Goal: Information Seeking & Learning: Check status

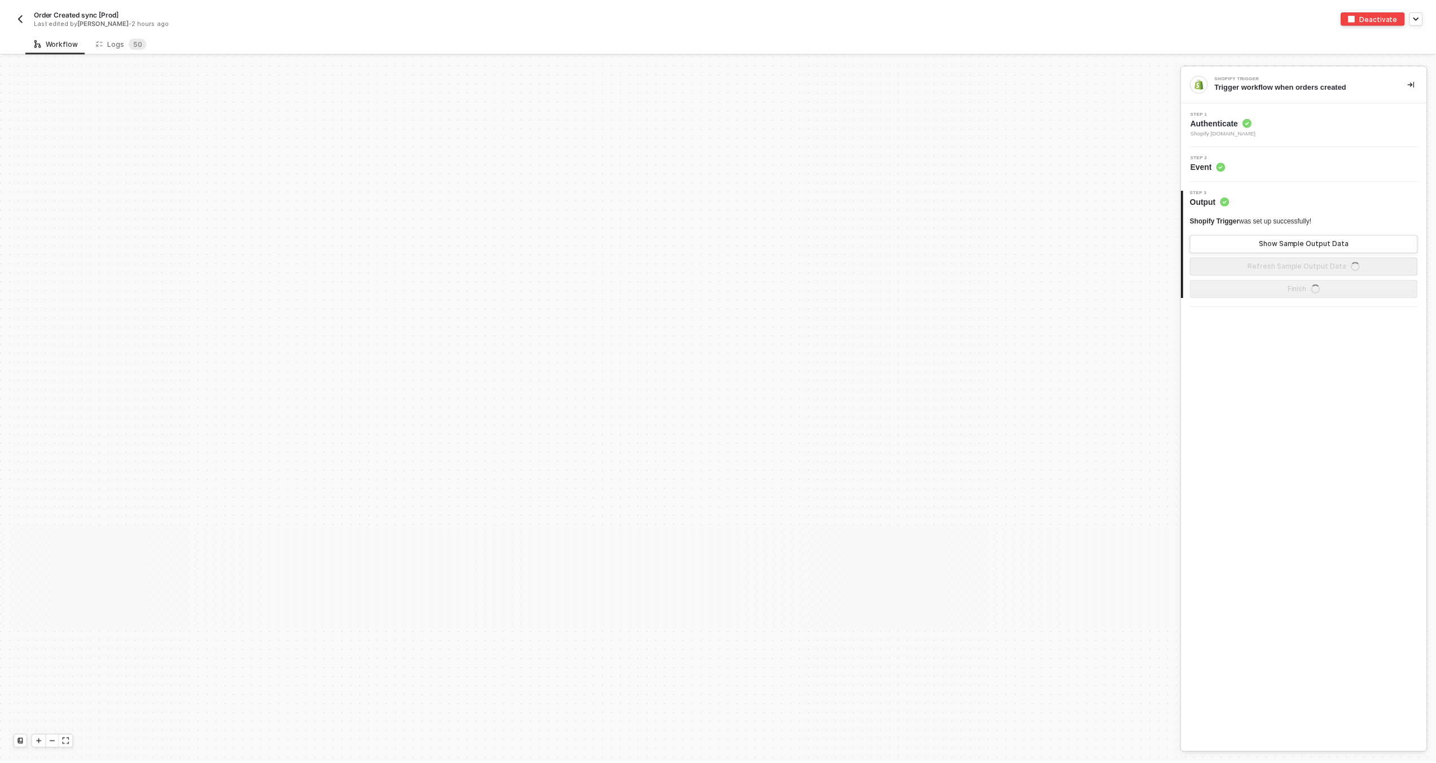
scroll to position [3915, 0]
click at [144, 36] on div "Logs 5 0" at bounding box center [121, 42] width 69 height 21
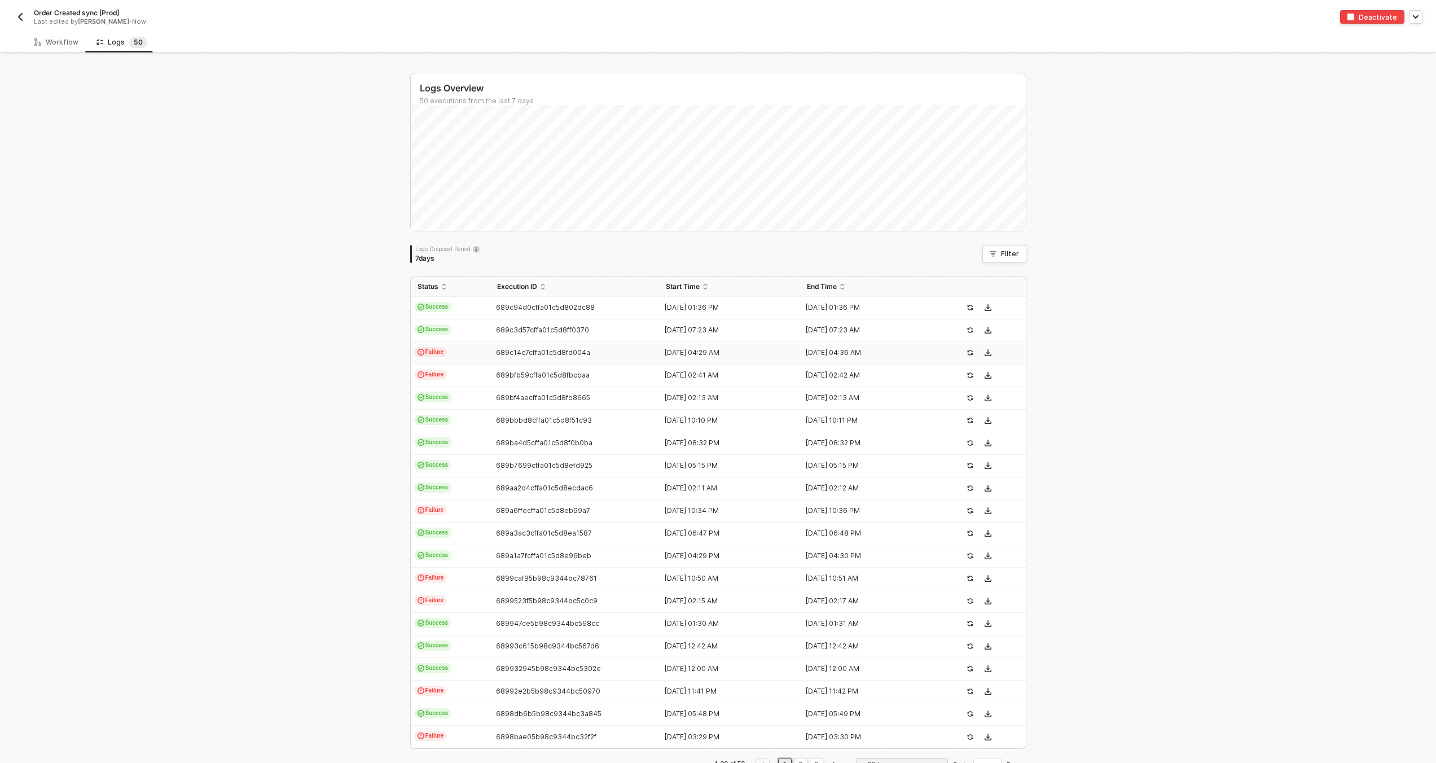
click at [558, 353] on span "689c14c7cffa01c5d8fd004a" at bounding box center [543, 352] width 94 height 8
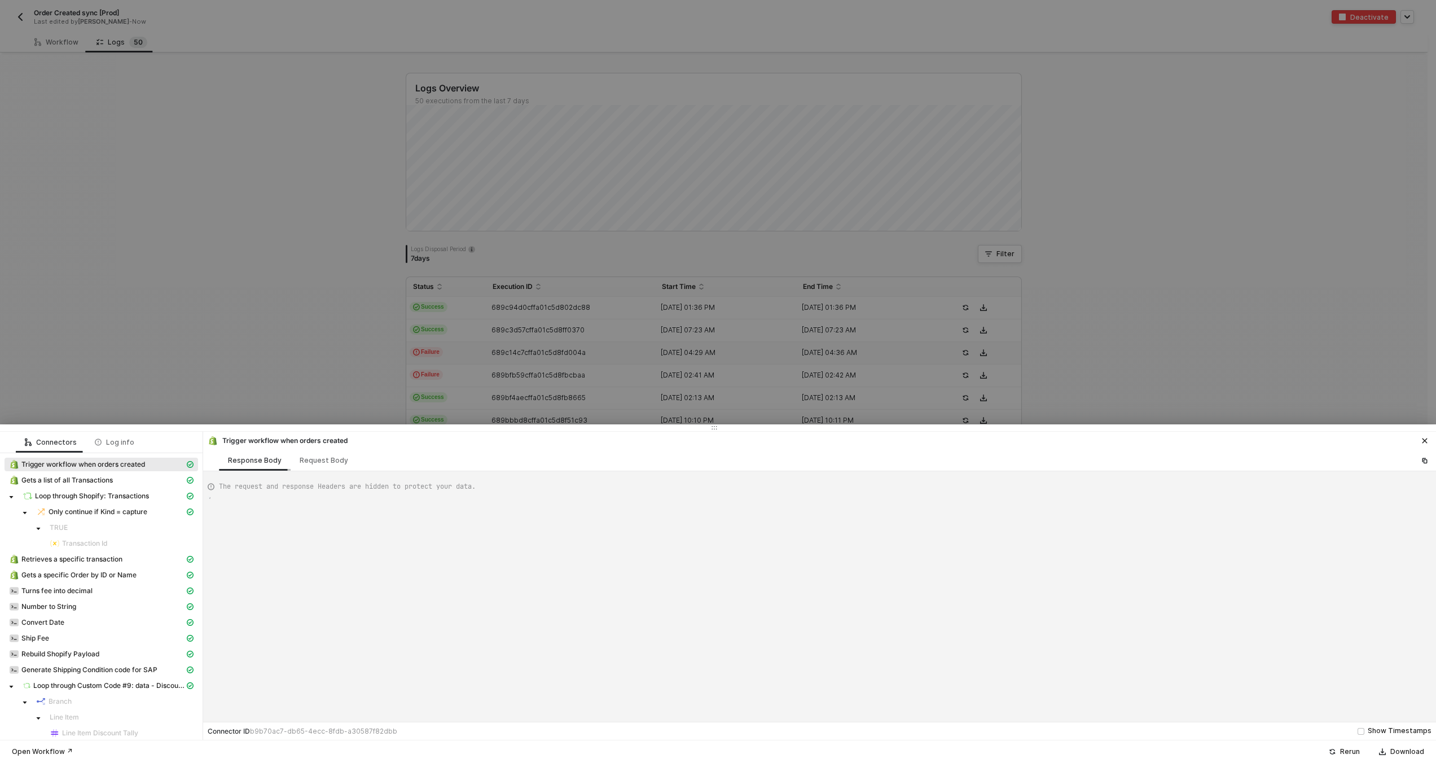
scroll to position [102, 0]
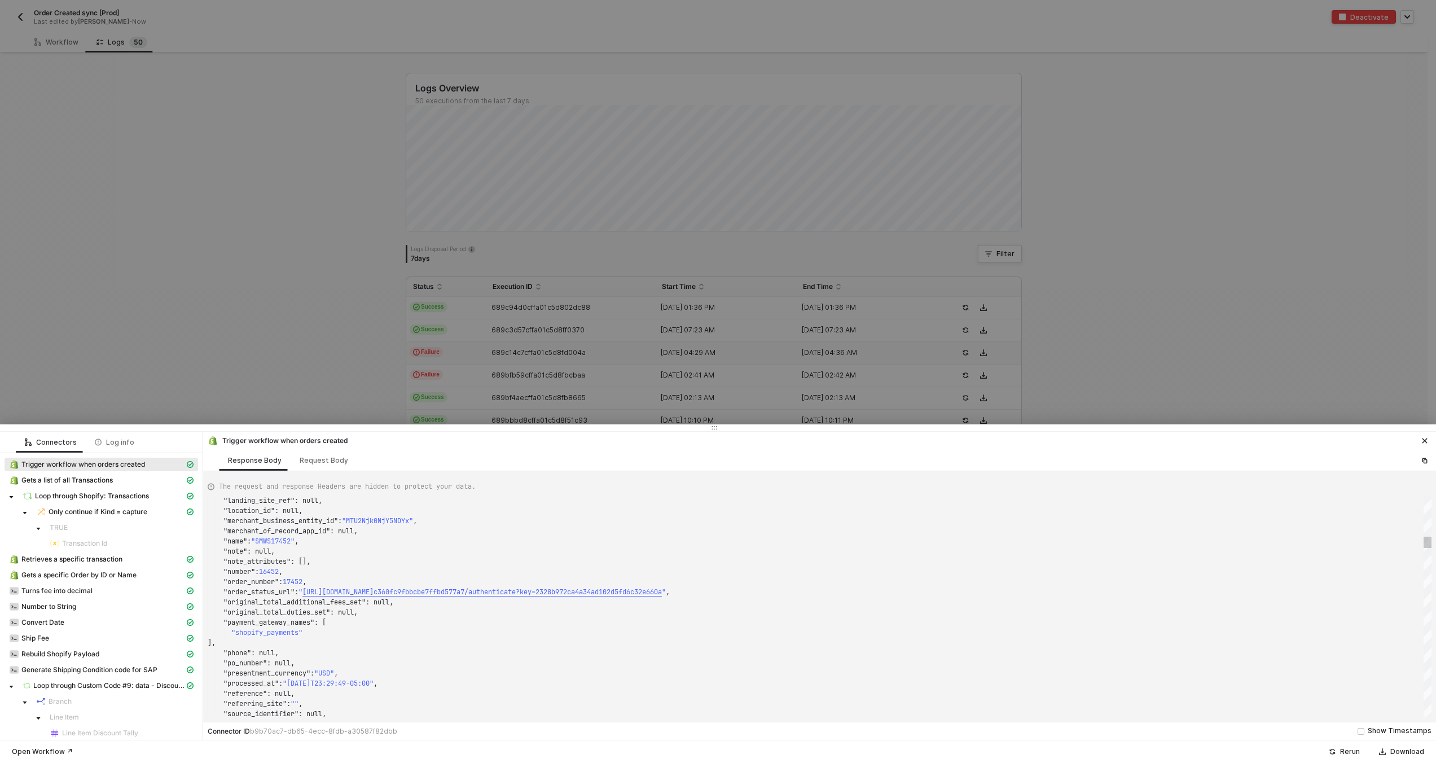
type textarea ""fulfillment_status": null, "landing_site": "/", "landing_site_ref": null, "loc…"
click at [387, 565] on div ""note_attributes" : []," at bounding box center [820, 561] width 1224 height 10
type textarea "SMWS17452"
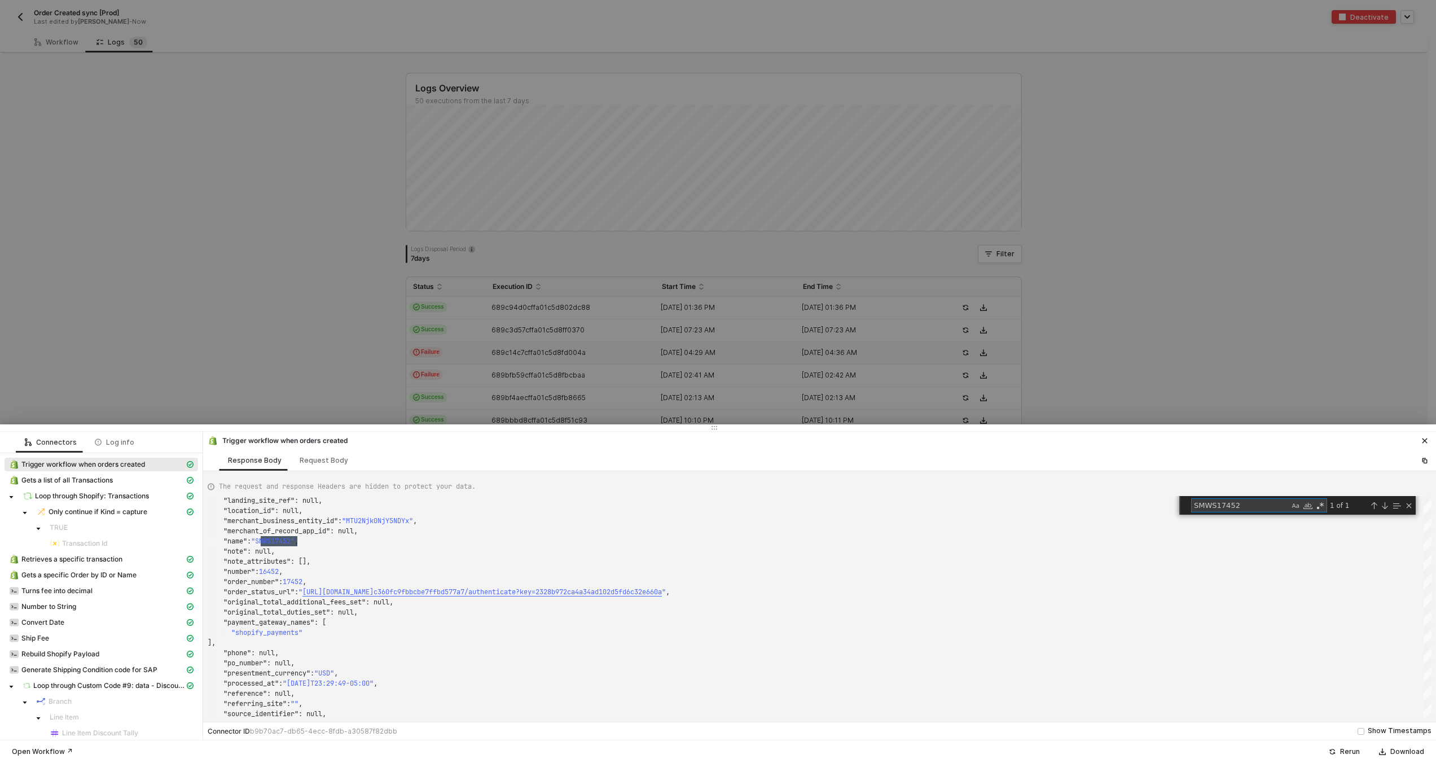
click at [489, 342] on div at bounding box center [718, 381] width 1436 height 763
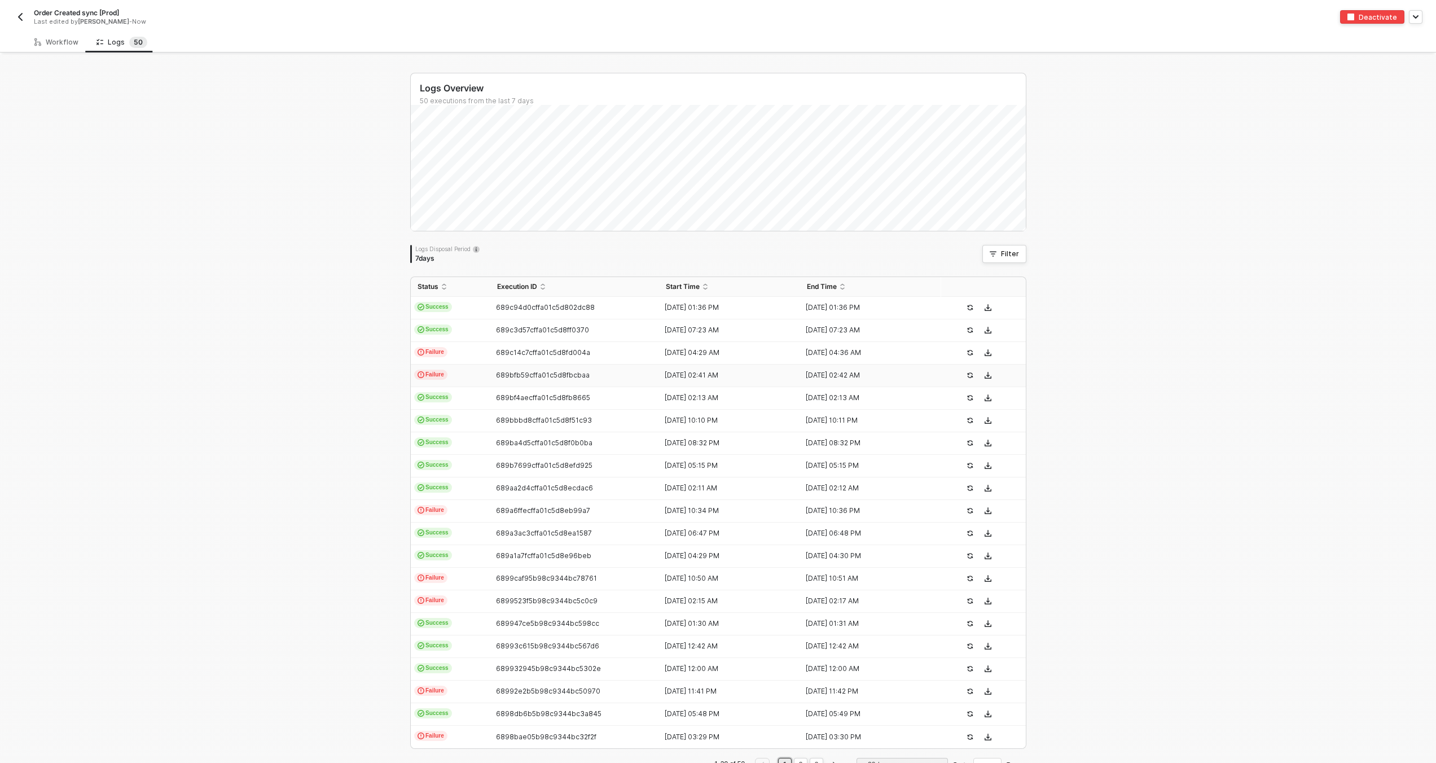
click at [485, 373] on td "Failure" at bounding box center [451, 375] width 80 height 23
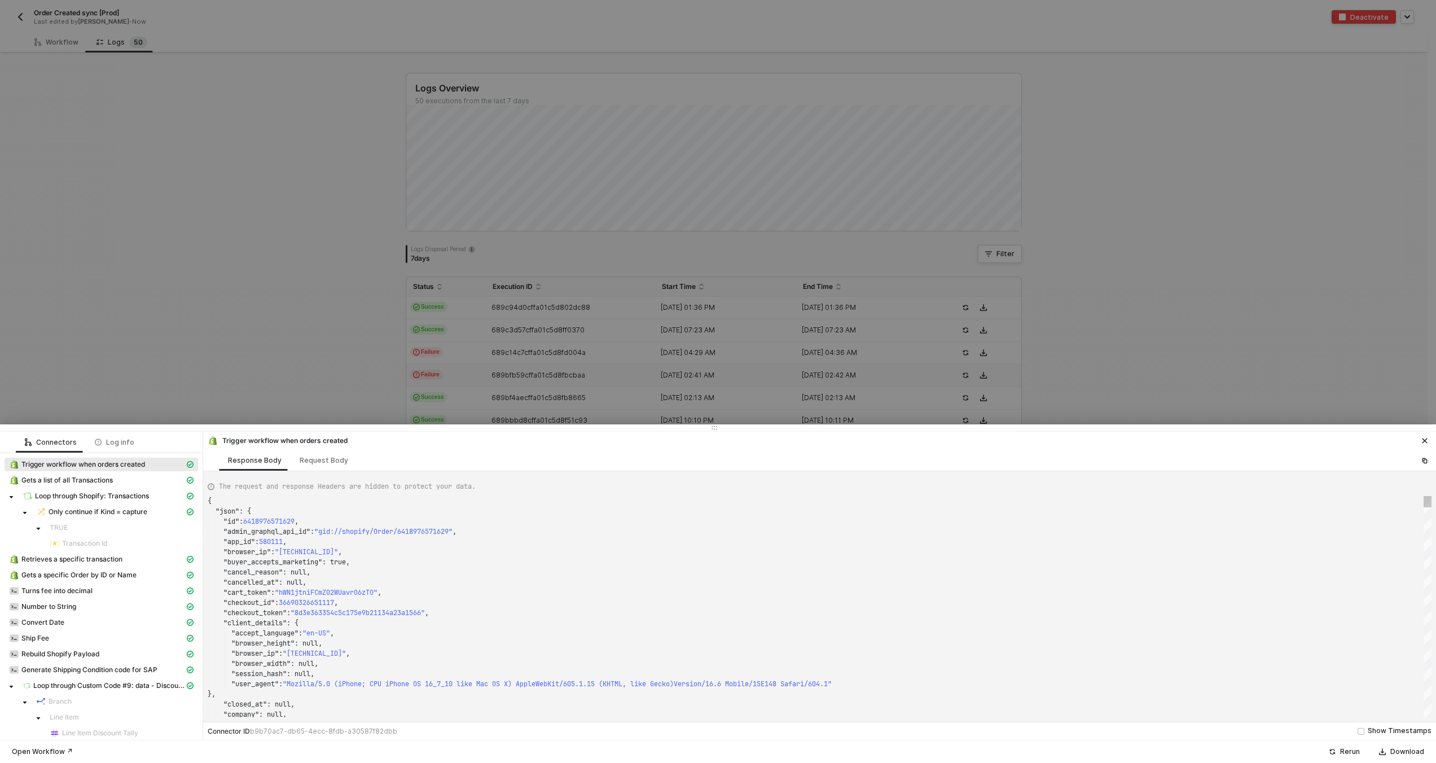
scroll to position [102, 0]
type textarea "{ "json": { "id": 6418902122733, "admin_graphql_api_id": "gid://shopify/Order/6…"
type textarea "SMWS17452"
type textarea ""fulfillment_status": null, "landing_site": "/collections/boresights?srsltid=Af…"
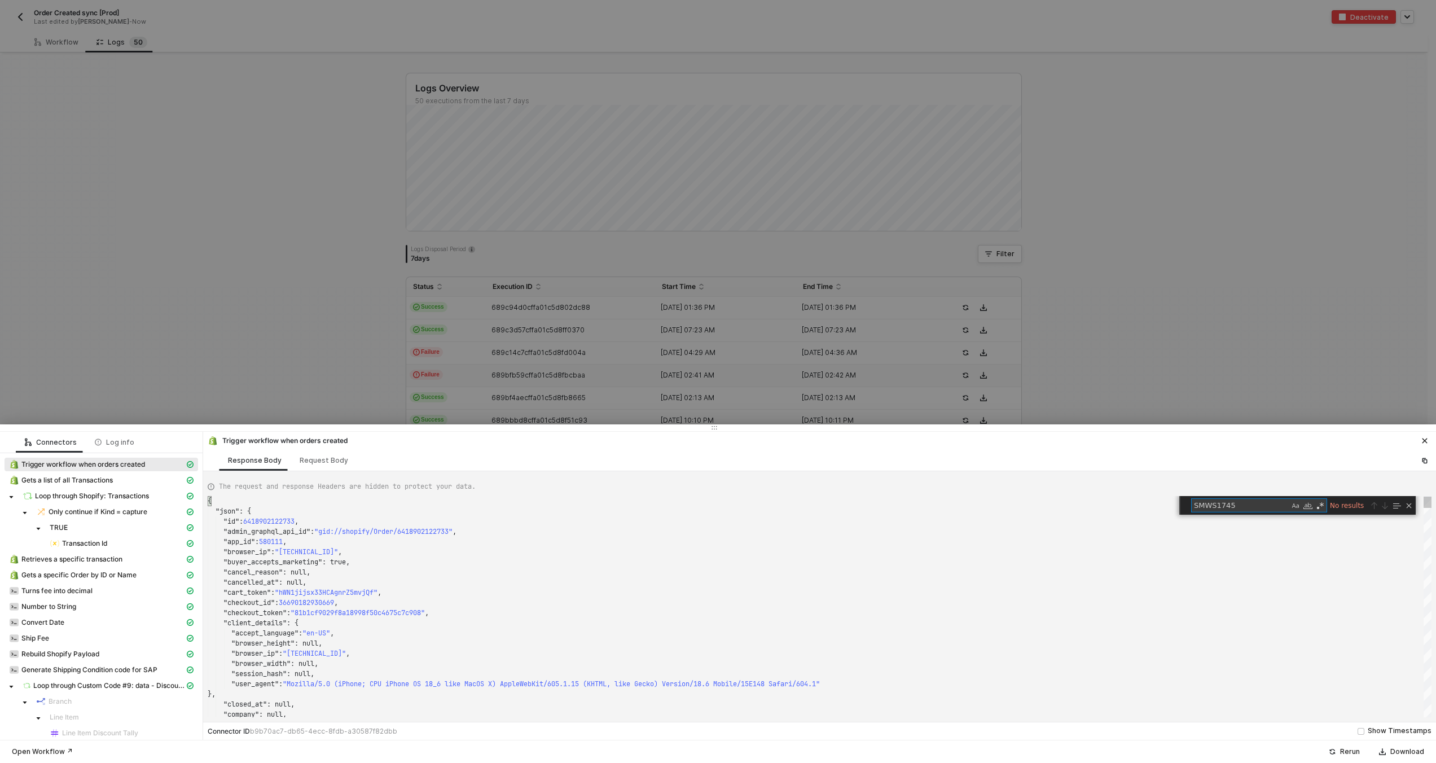
scroll to position [102, 85]
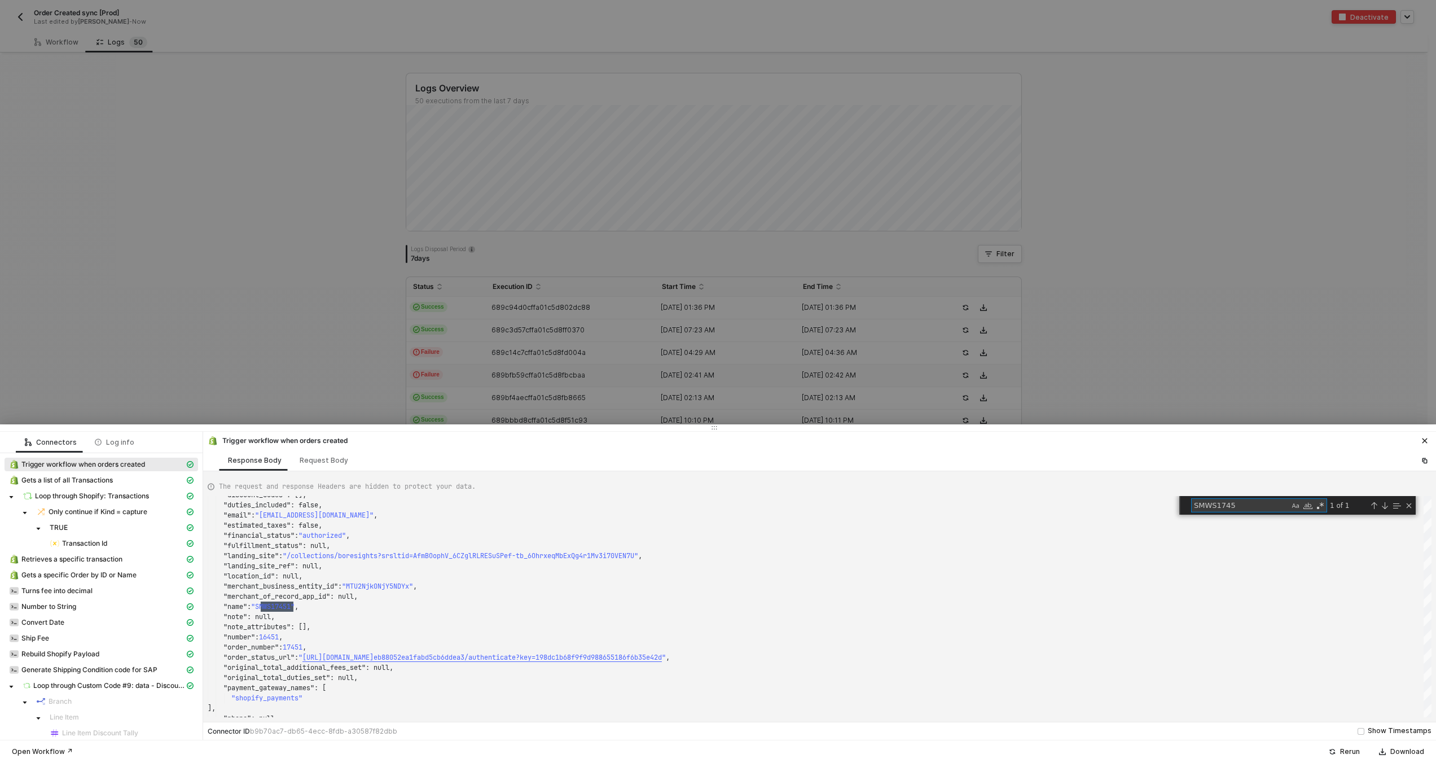
type textarea "SMWS1745"
click at [380, 230] on div at bounding box center [718, 381] width 1436 height 763
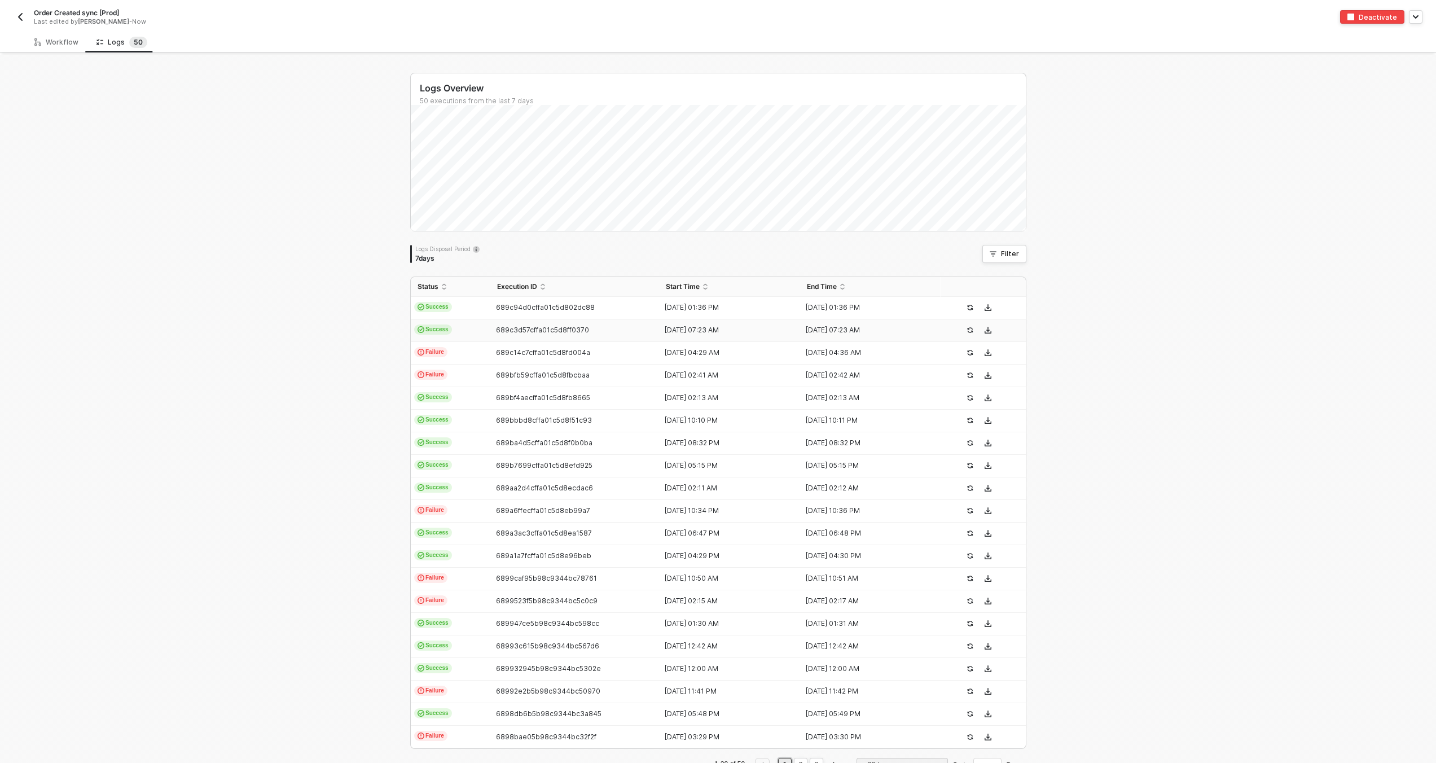
click at [446, 328] on span "Success" at bounding box center [433, 329] width 38 height 10
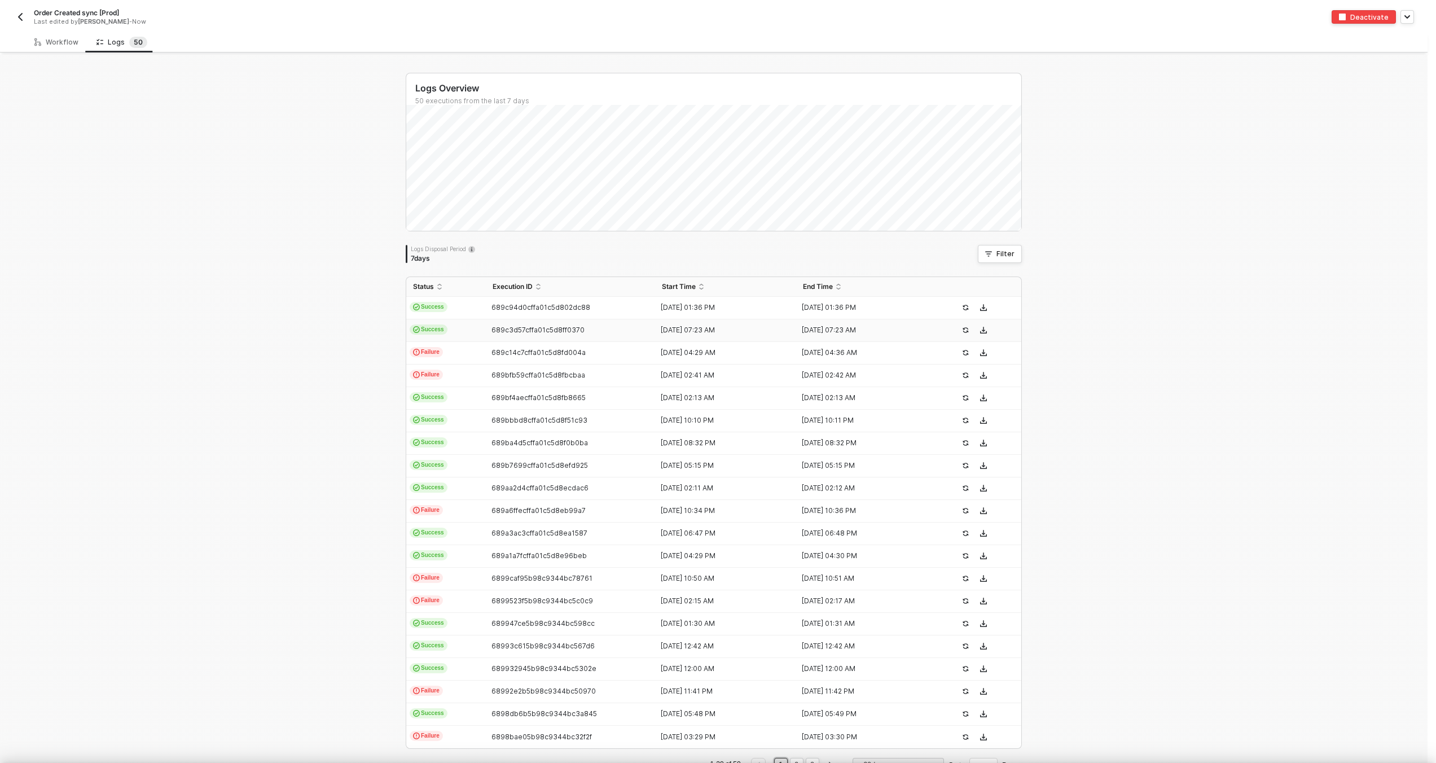
scroll to position [102, 0]
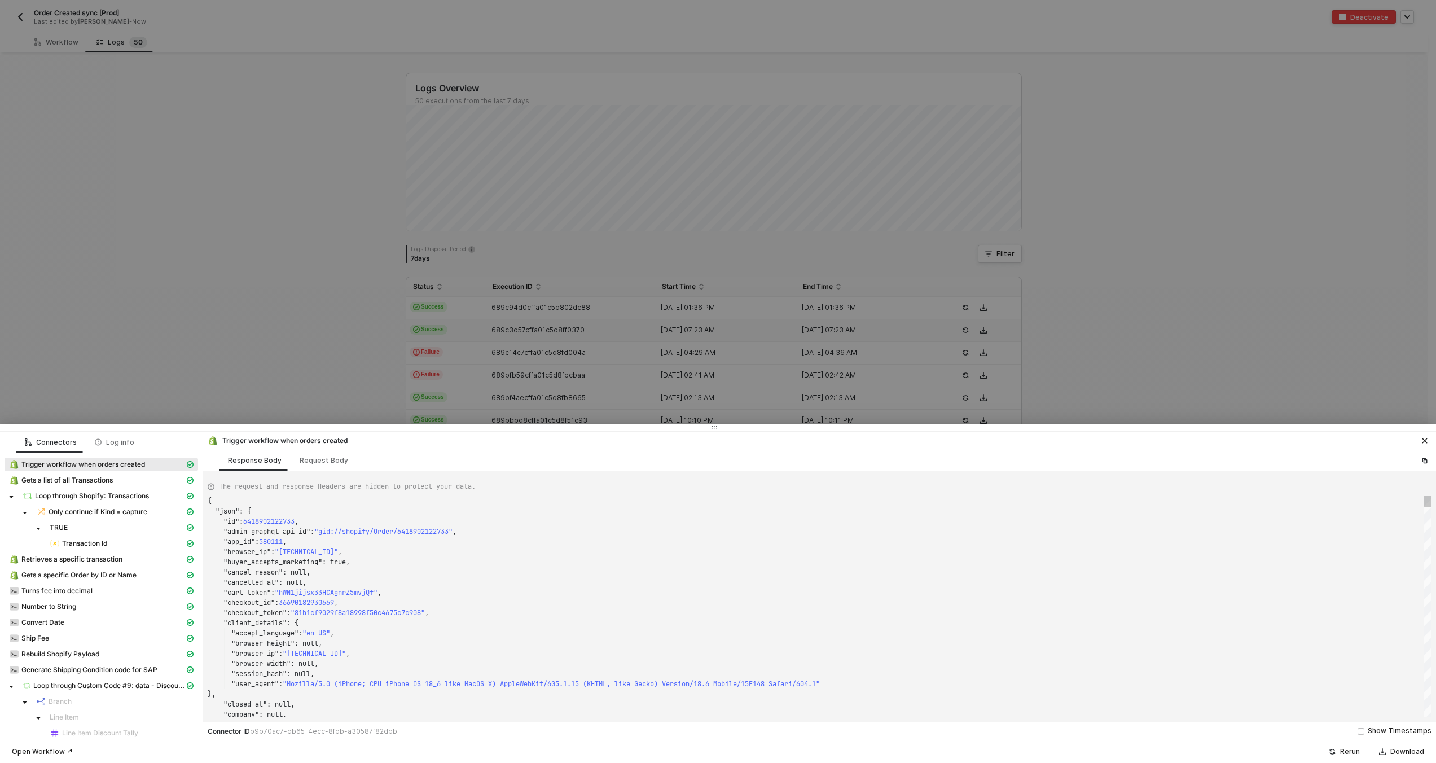
click at [501, 538] on div ""app_id" : 580111 ," at bounding box center [820, 541] width 1224 height 10
type textarea "{ "json": { "id": 6419086934253, "admin_graphql_api_id": "gid://shopify/Order/6…"
type textarea "SMWS17452"
click at [531, 340] on div at bounding box center [718, 381] width 1436 height 763
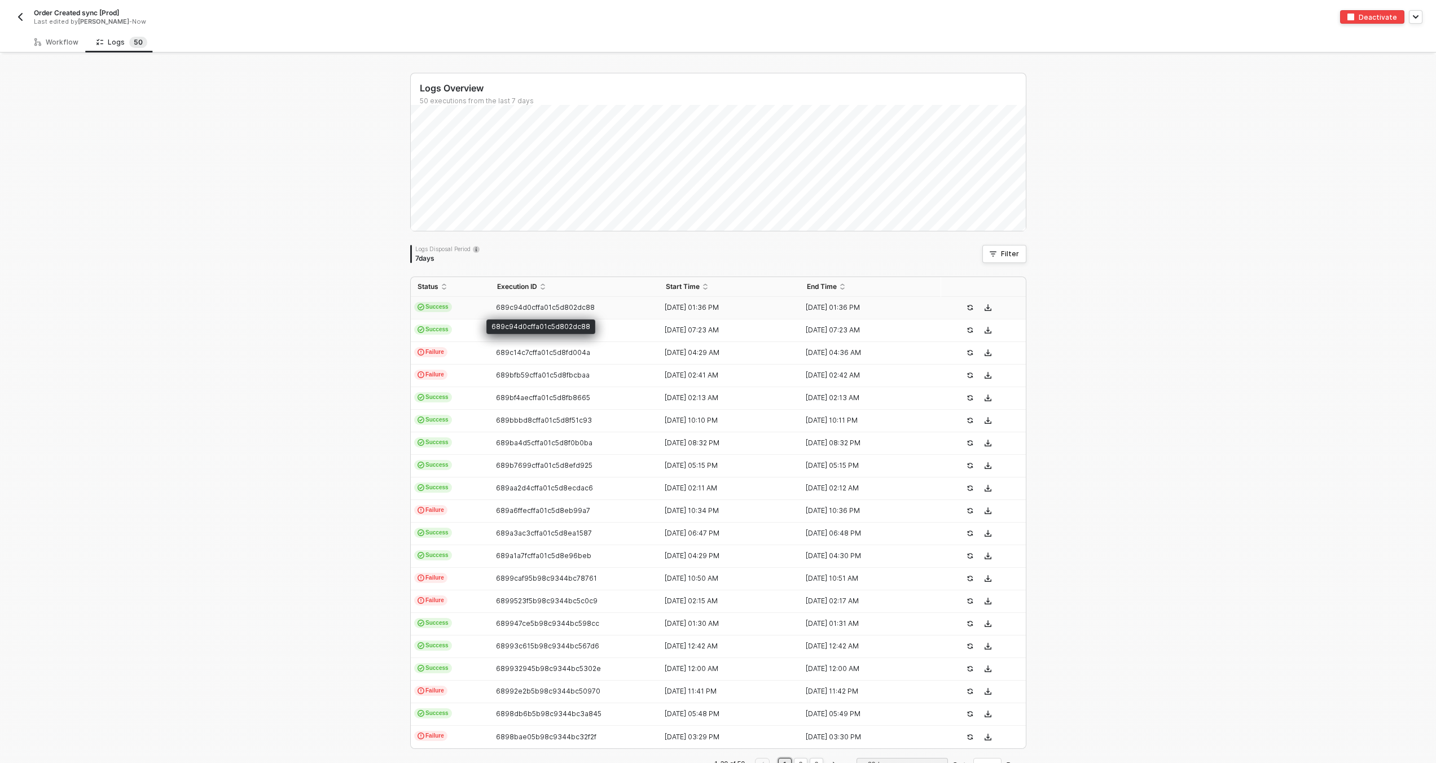
click at [543, 302] on td "689c94d0cffa01c5d802dc88" at bounding box center [574, 308] width 169 height 23
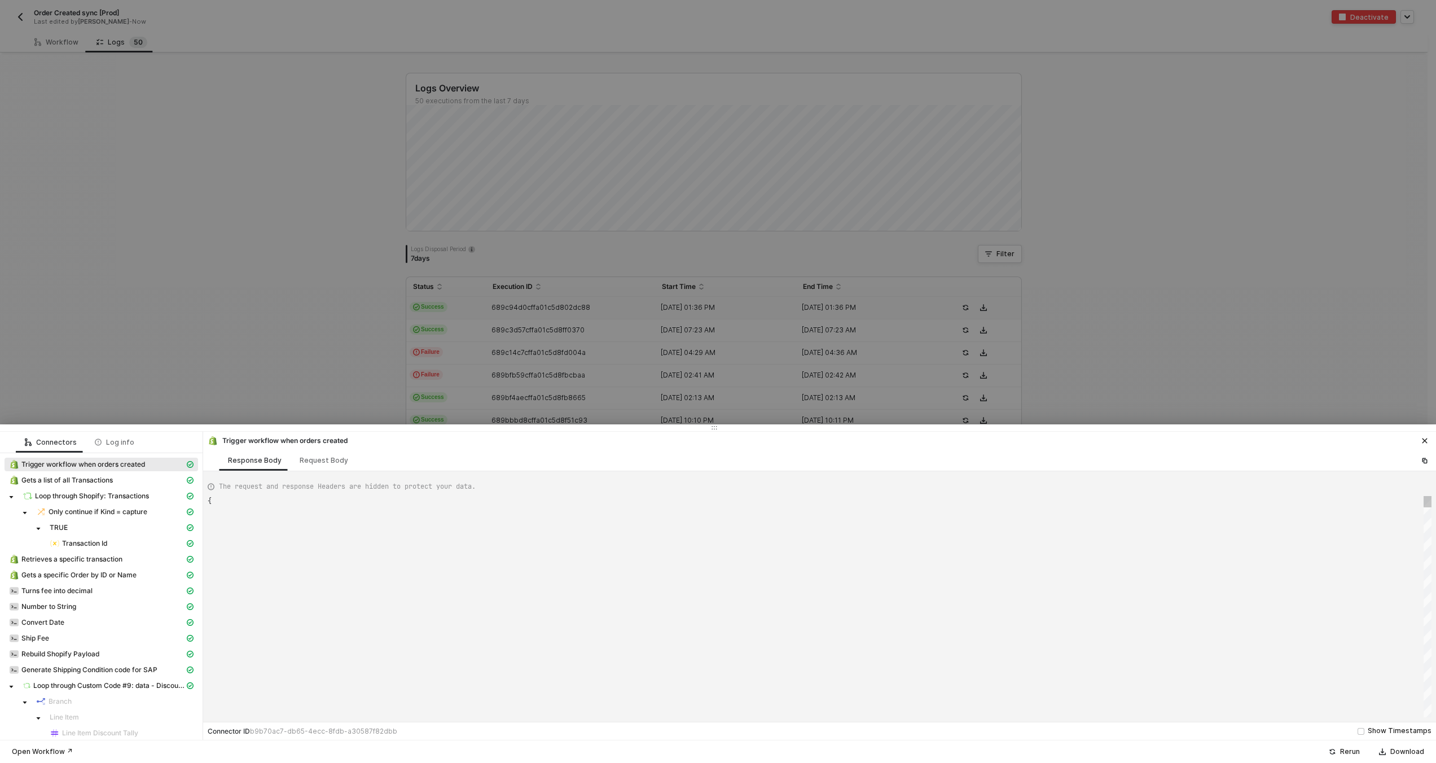
type textarea "{ "json": { "id": 6419086934253, "admin_graphql_api_id": "gid://shopify/Order/6…"
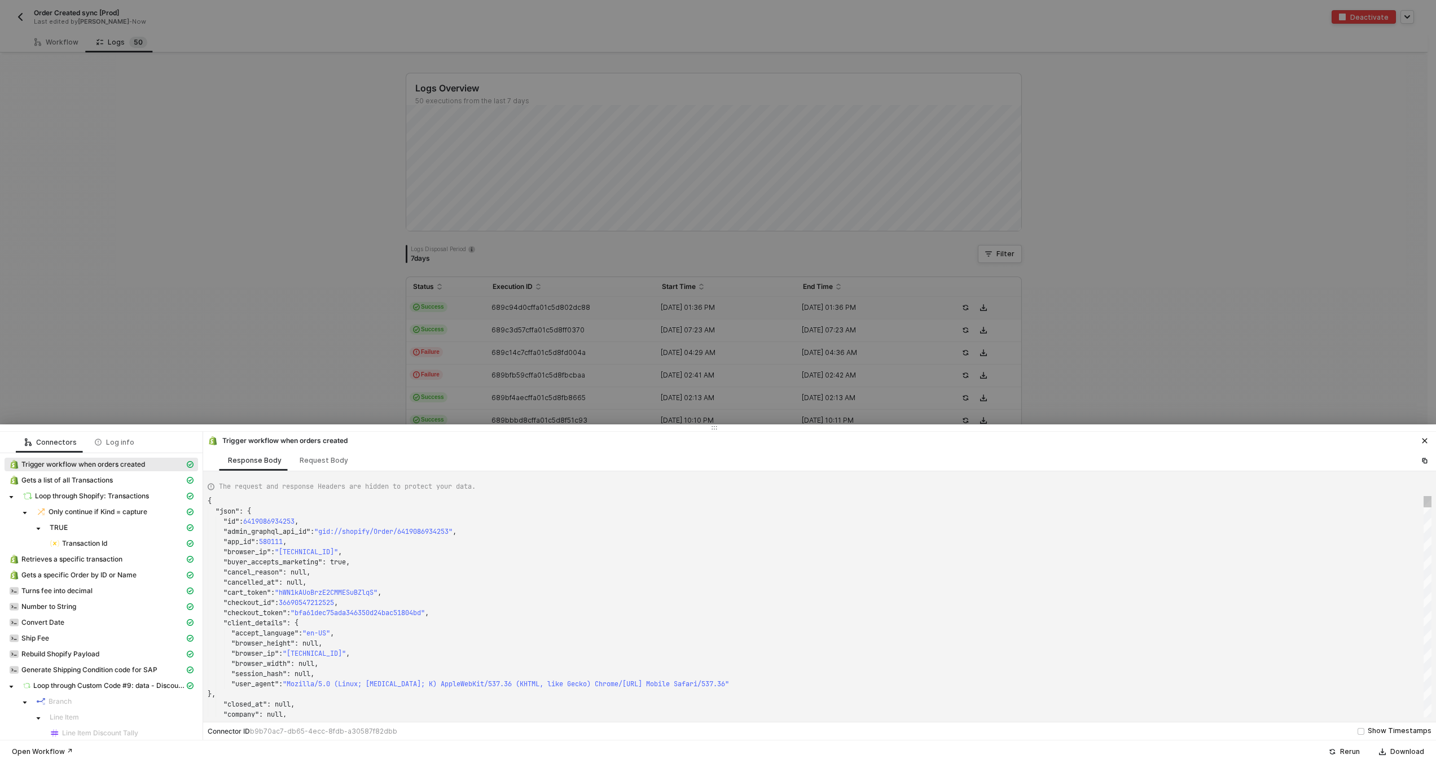
scroll to position [0, 4]
click at [562, 496] on div "{" at bounding box center [820, 501] width 1224 height 10
type textarea "SMWS17452"
type textarea "{ "json": { "id": 6419469992173, "admin_graphql_api_id": "gid://shopify/Order/6…"
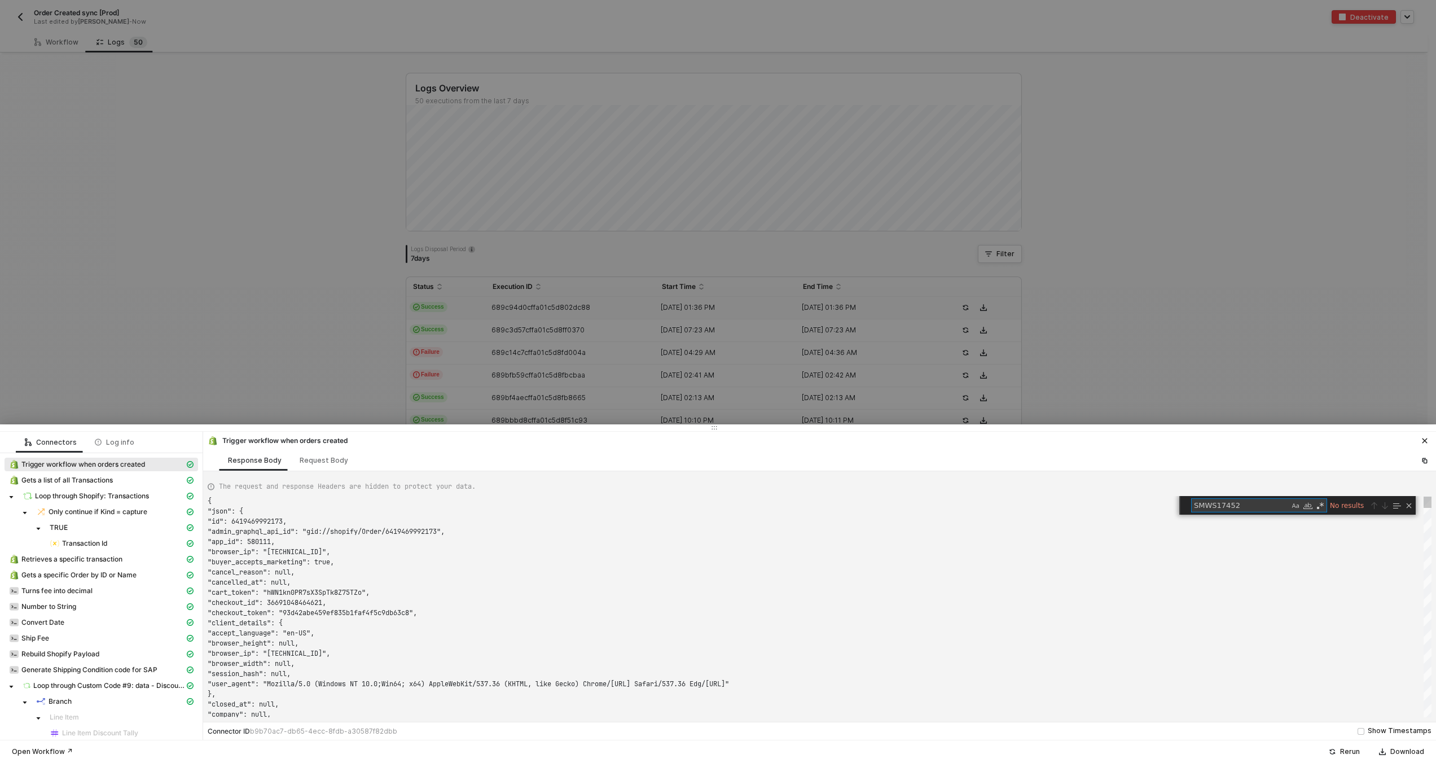
scroll to position [102, 0]
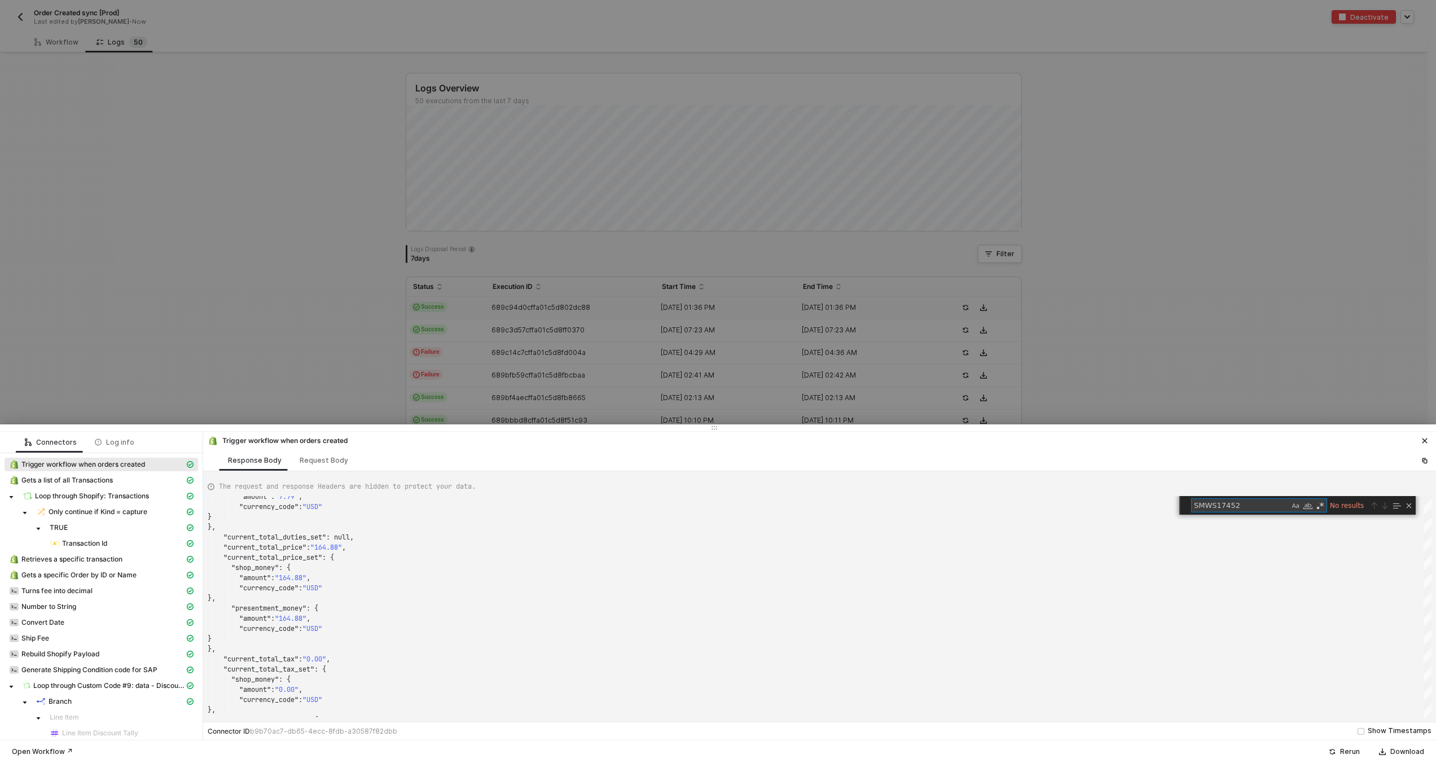
type textarea "SMWS17452"
click at [509, 320] on div at bounding box center [718, 381] width 1436 height 763
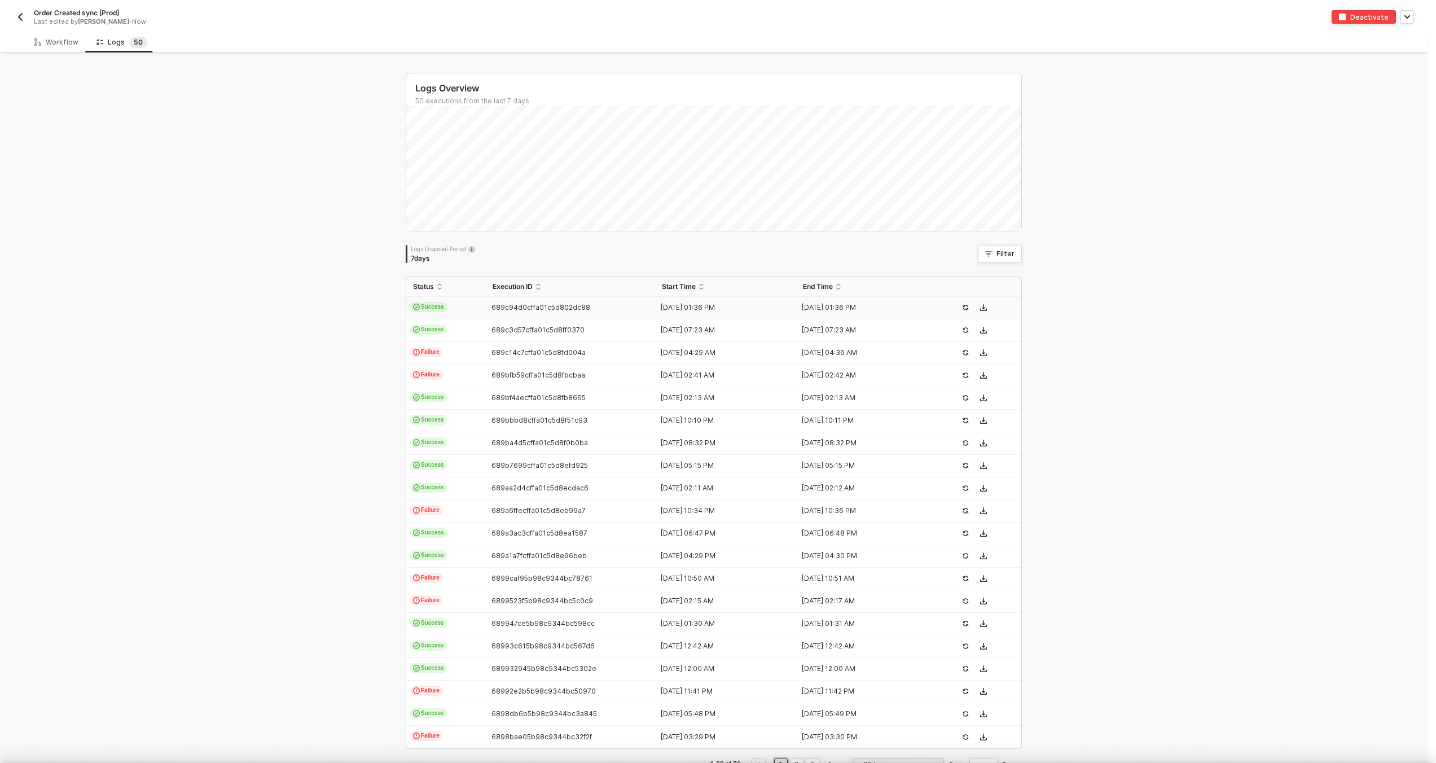
click at [489, 342] on div at bounding box center [718, 381] width 1436 height 763
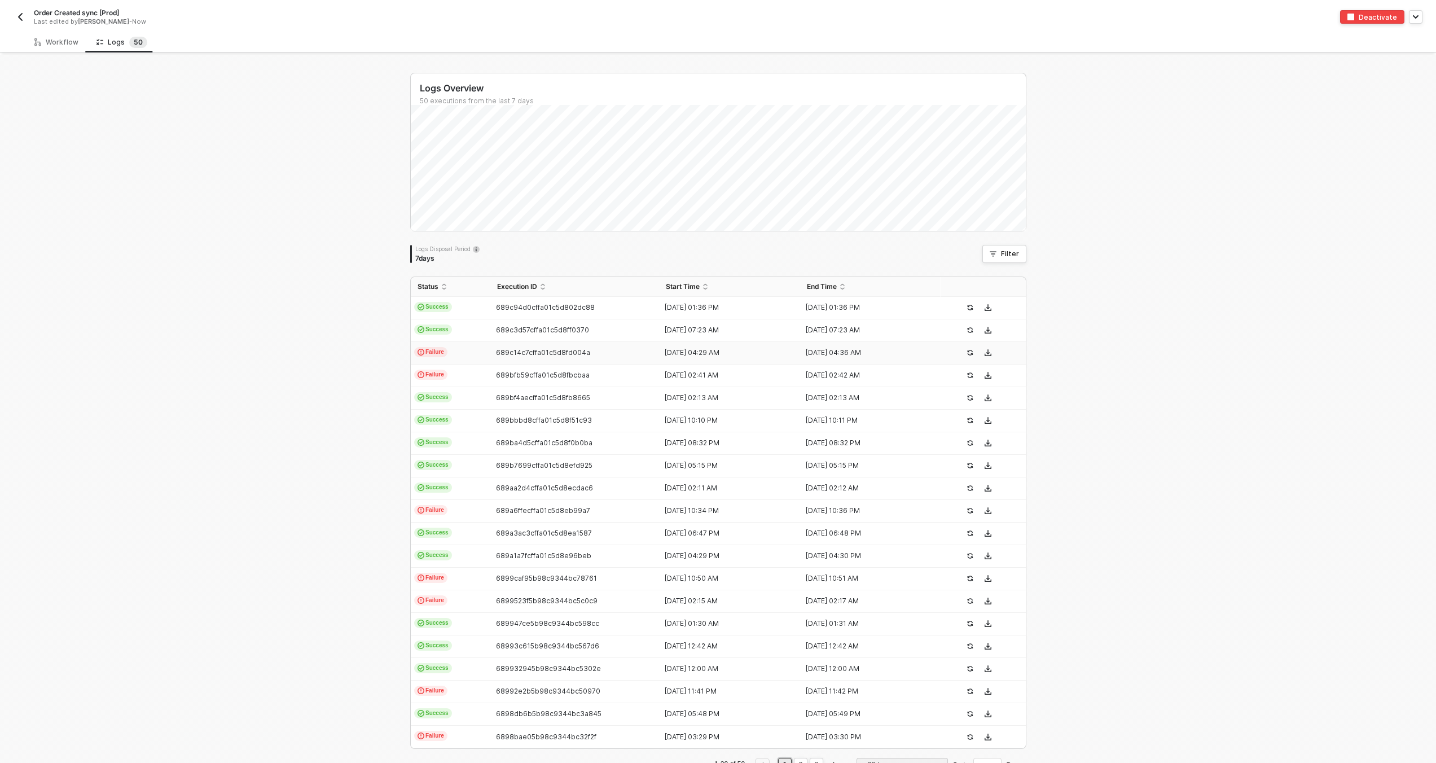
click at [485, 350] on td "Failure" at bounding box center [451, 353] width 80 height 23
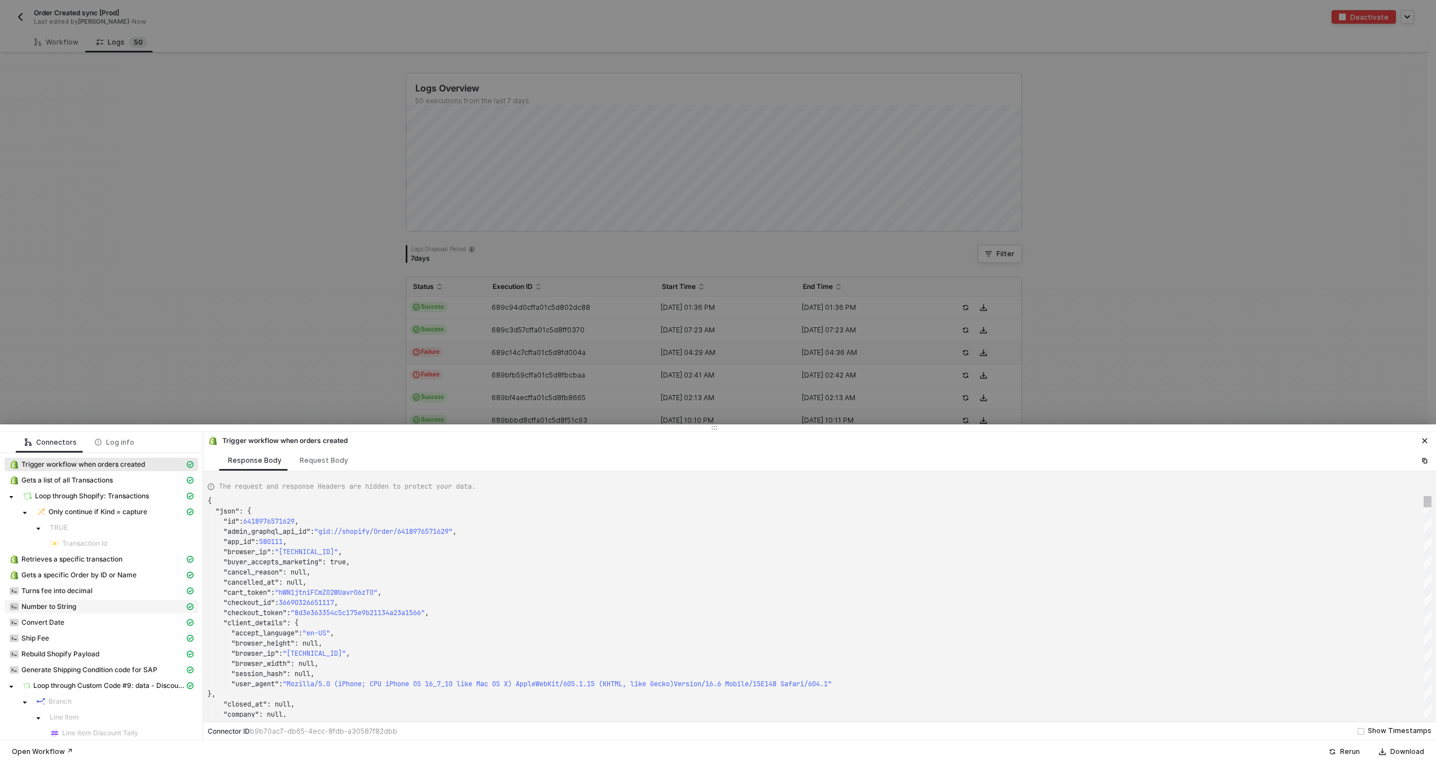
scroll to position [131, 0]
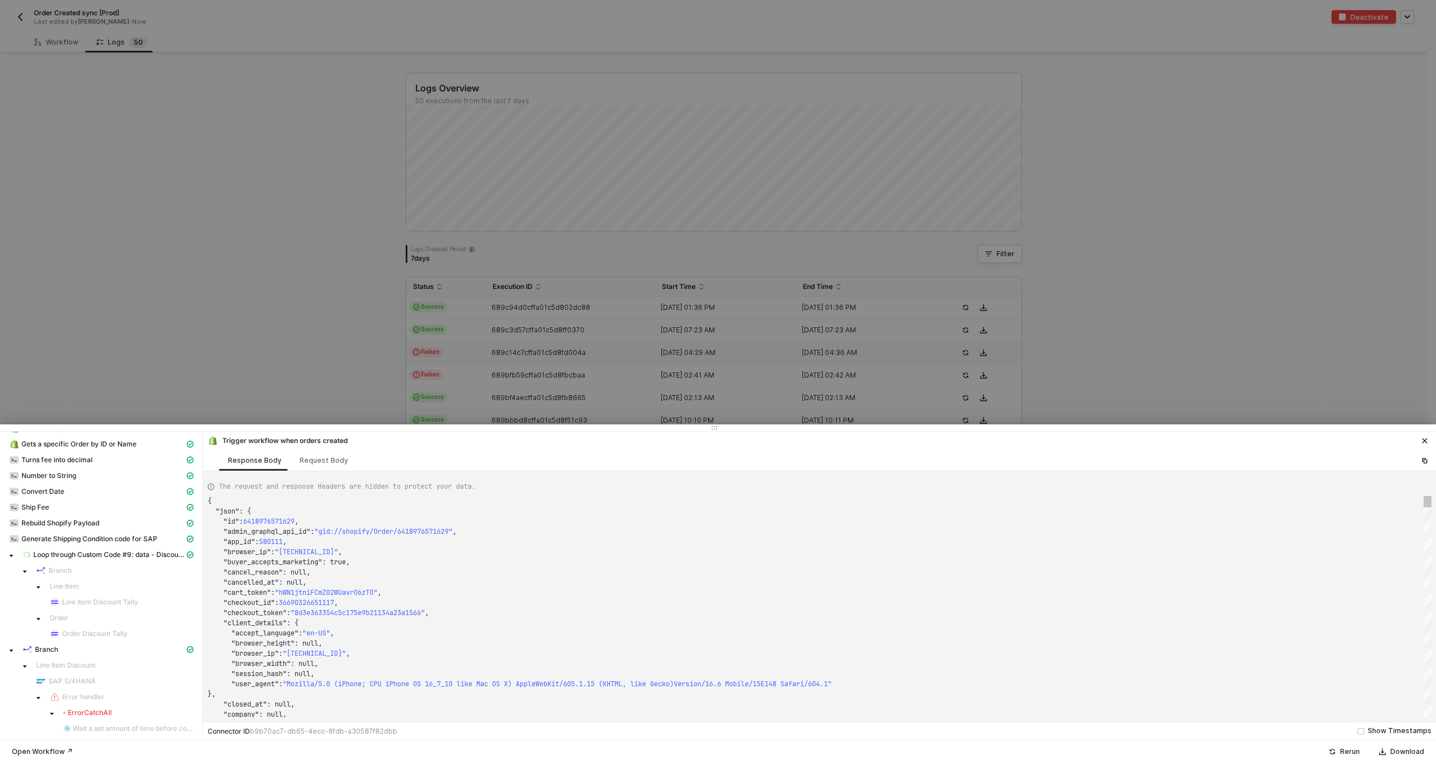
click at [499, 599] on div ""checkout_id" : 36690326651117 ," at bounding box center [820, 602] width 1224 height 10
type textarea ""fulfillment_status": null, "landing_site": "/", "landing_site_ref": null, "loc…"
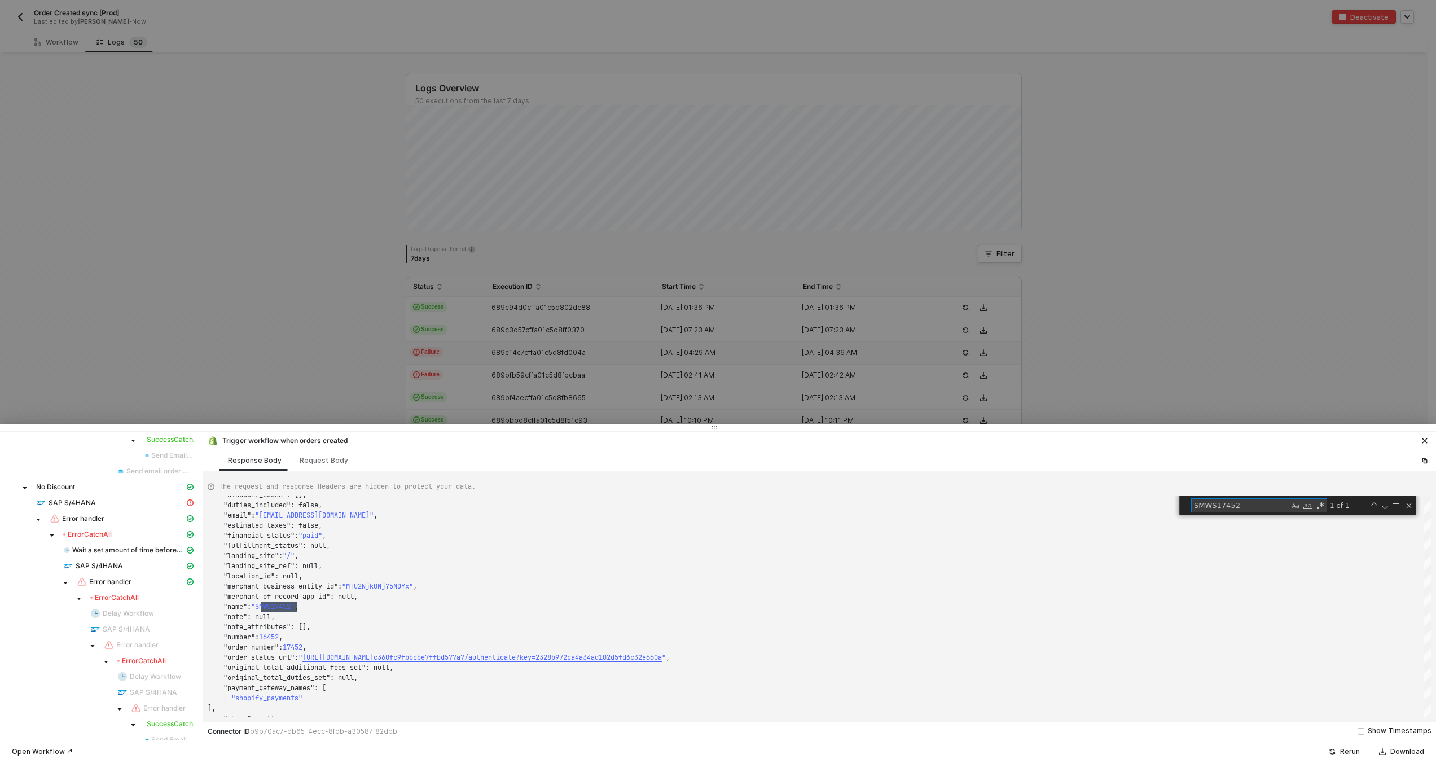
scroll to position [892, 0]
type textarea "SMWS17452"
click at [92, 489] on span "SAP S/4HANA" at bounding box center [72, 487] width 47 height 9
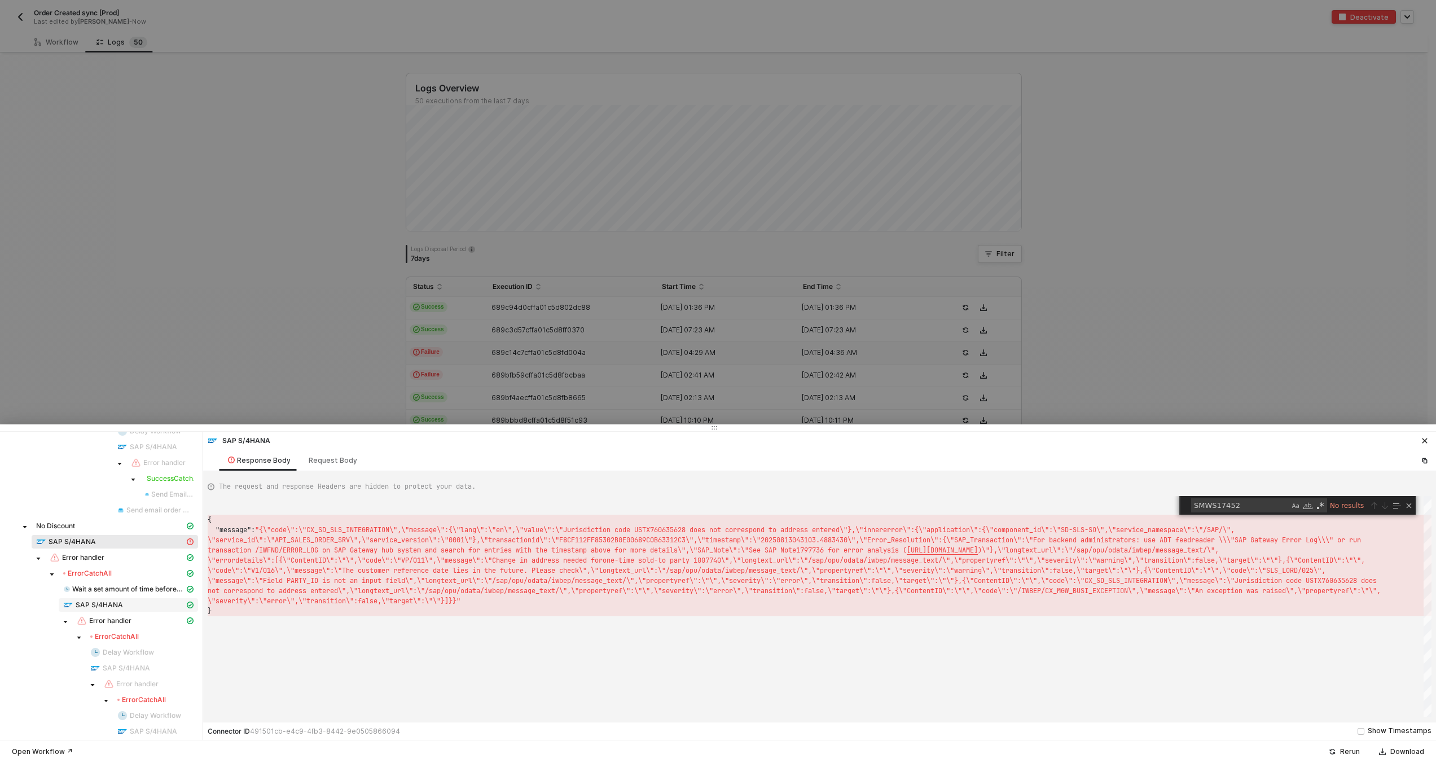
scroll to position [824, 0]
click at [100, 622] on span "SAP S/4HANA" at bounding box center [99, 619] width 47 height 9
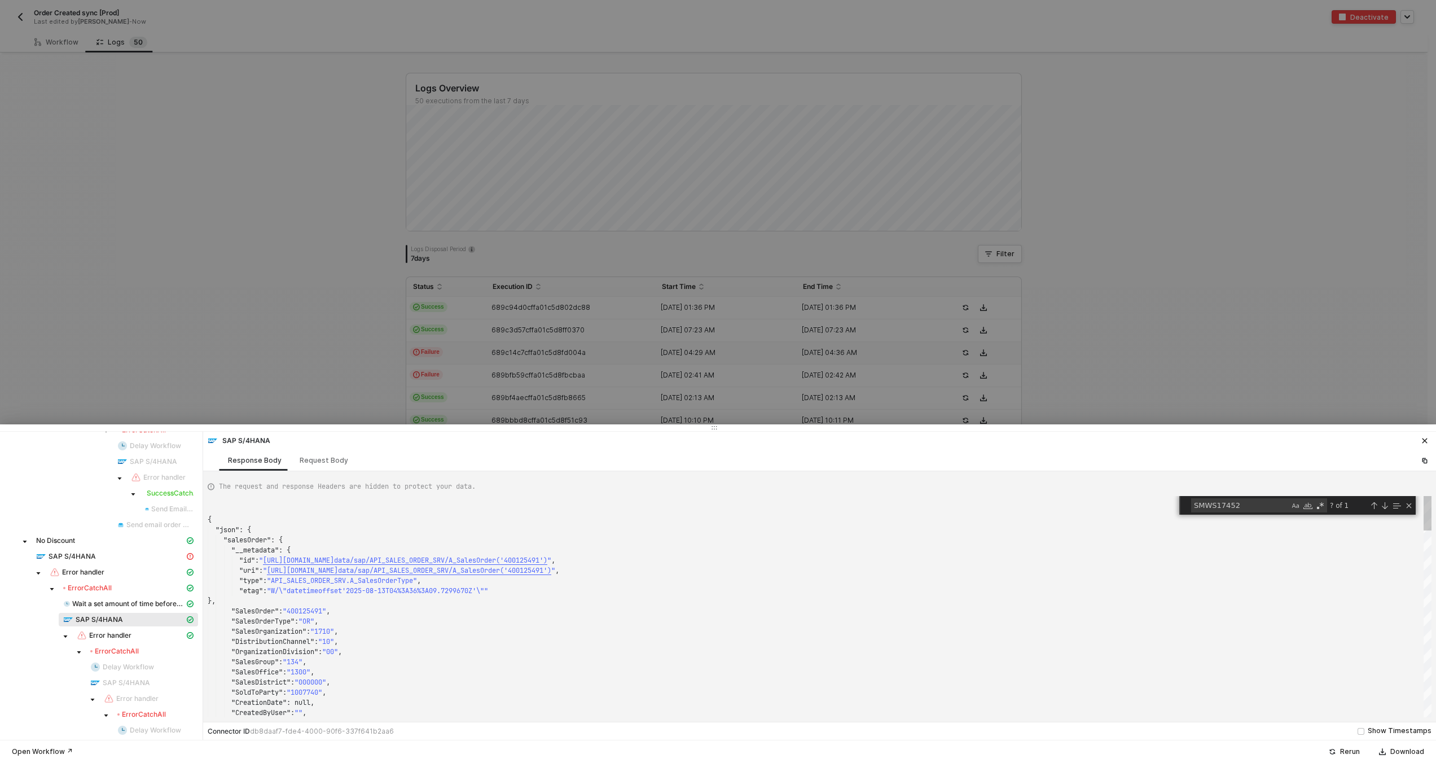
scroll to position [102, 0]
click at [322, 467] on div "Request Body" at bounding box center [324, 460] width 67 height 21
type textarea "{ "customFields": [], "to_BillingPlan": [], "SalesOrderType": "OR", "SalesOrgan…"
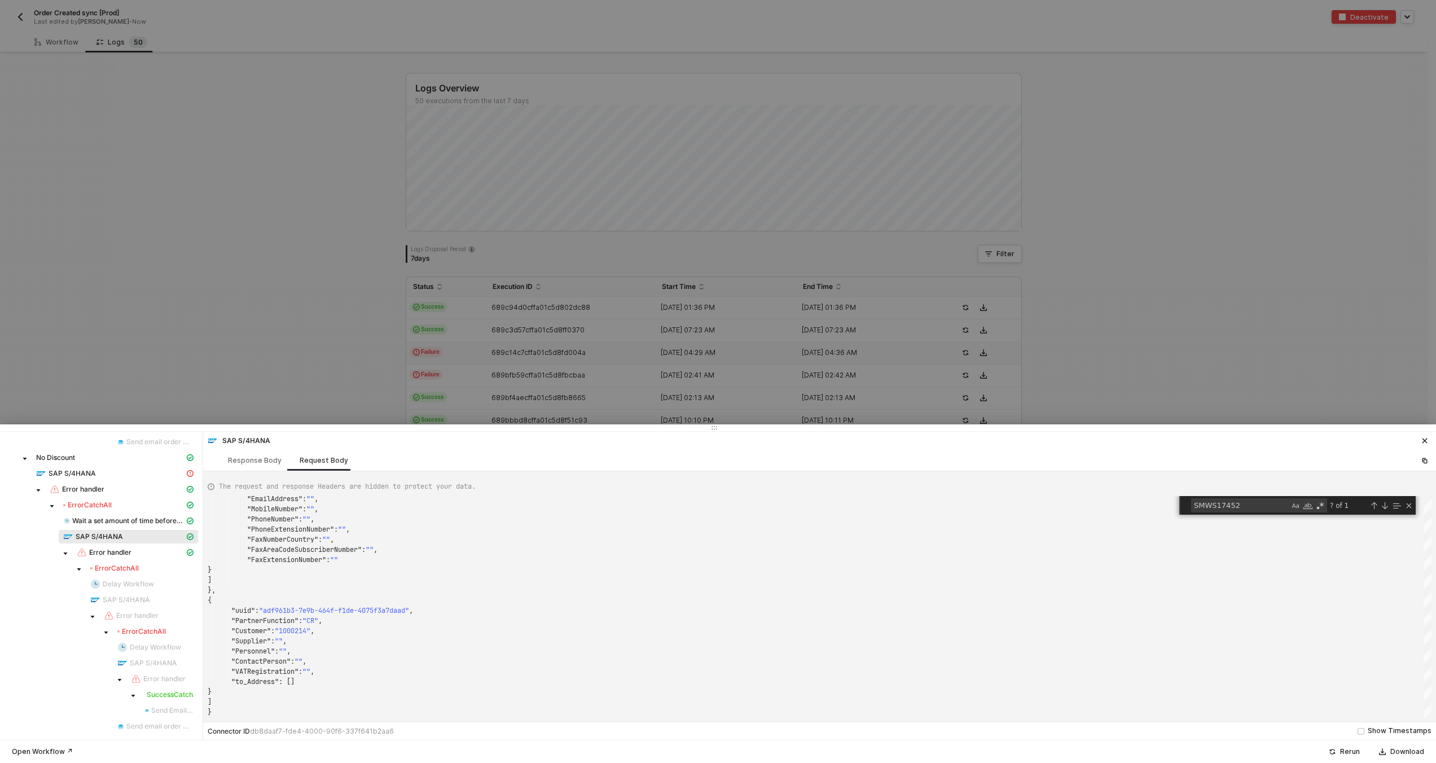
scroll to position [900, 0]
drag, startPoint x: 256, startPoint y: 101, endPoint x: 175, endPoint y: 89, distance: 81.5
click at [256, 101] on div at bounding box center [718, 381] width 1436 height 763
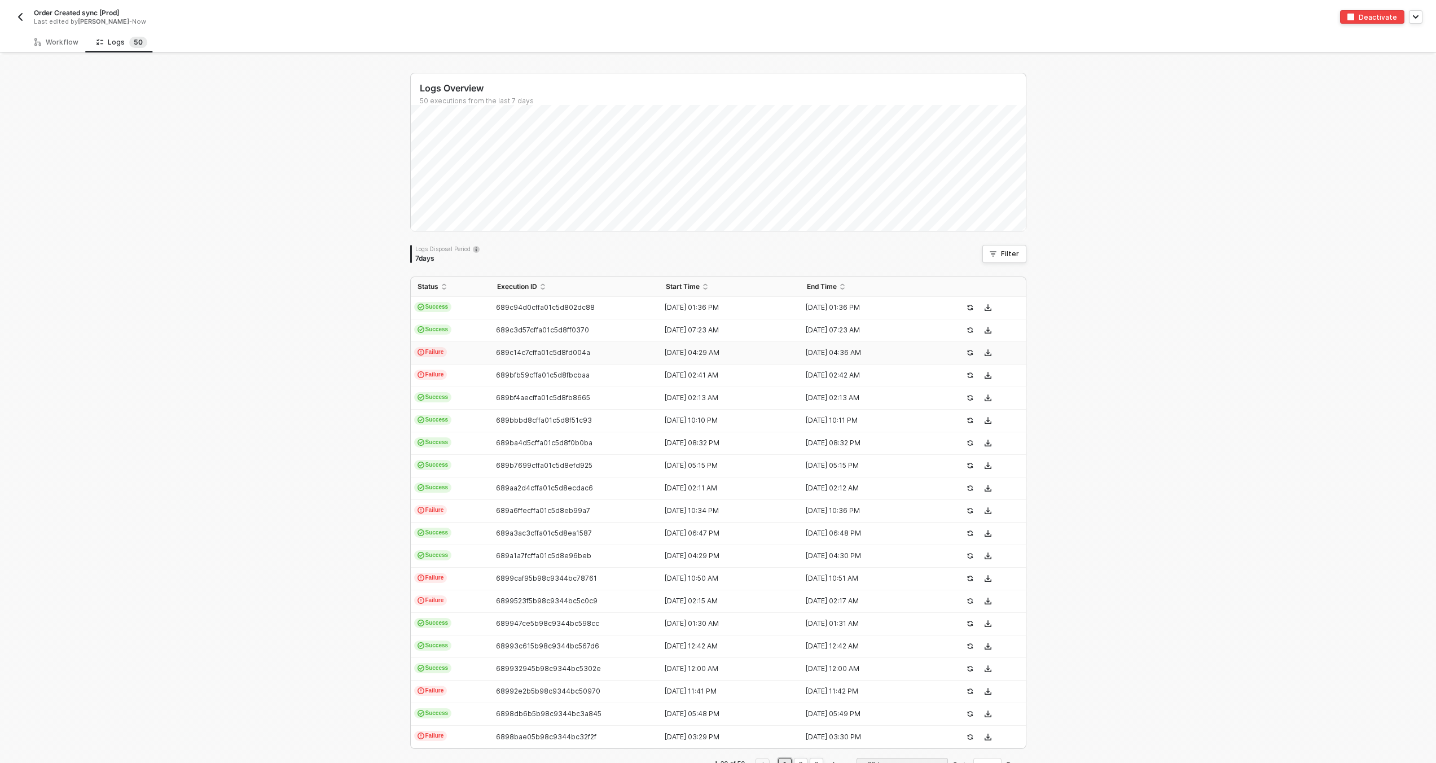
click at [20, 16] on img "button" at bounding box center [20, 16] width 9 height 9
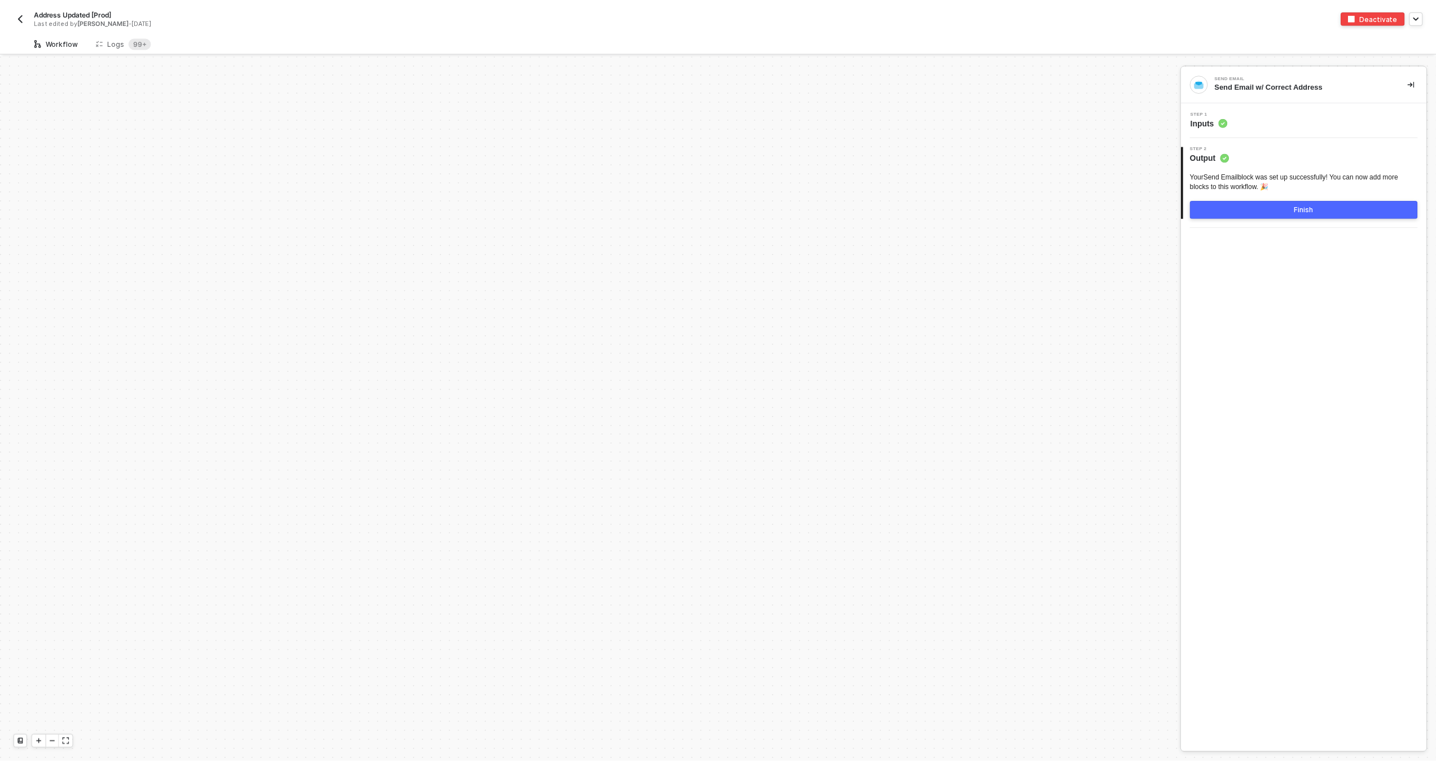
scroll to position [4141, 0]
click at [147, 41] on sup "99+" at bounding box center [140, 42] width 23 height 11
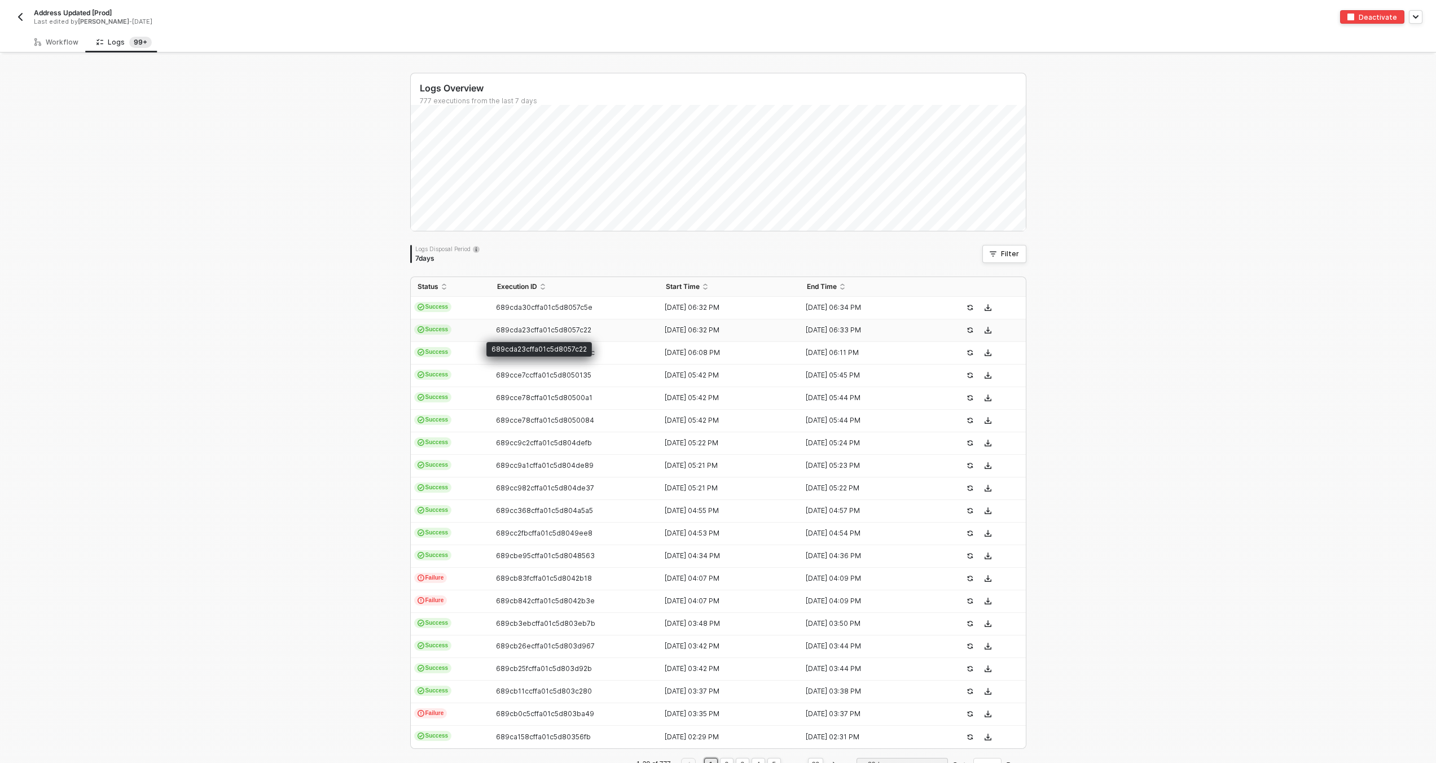
click at [530, 332] on span "689cda23cffa01c5d8057c22" at bounding box center [543, 329] width 95 height 8
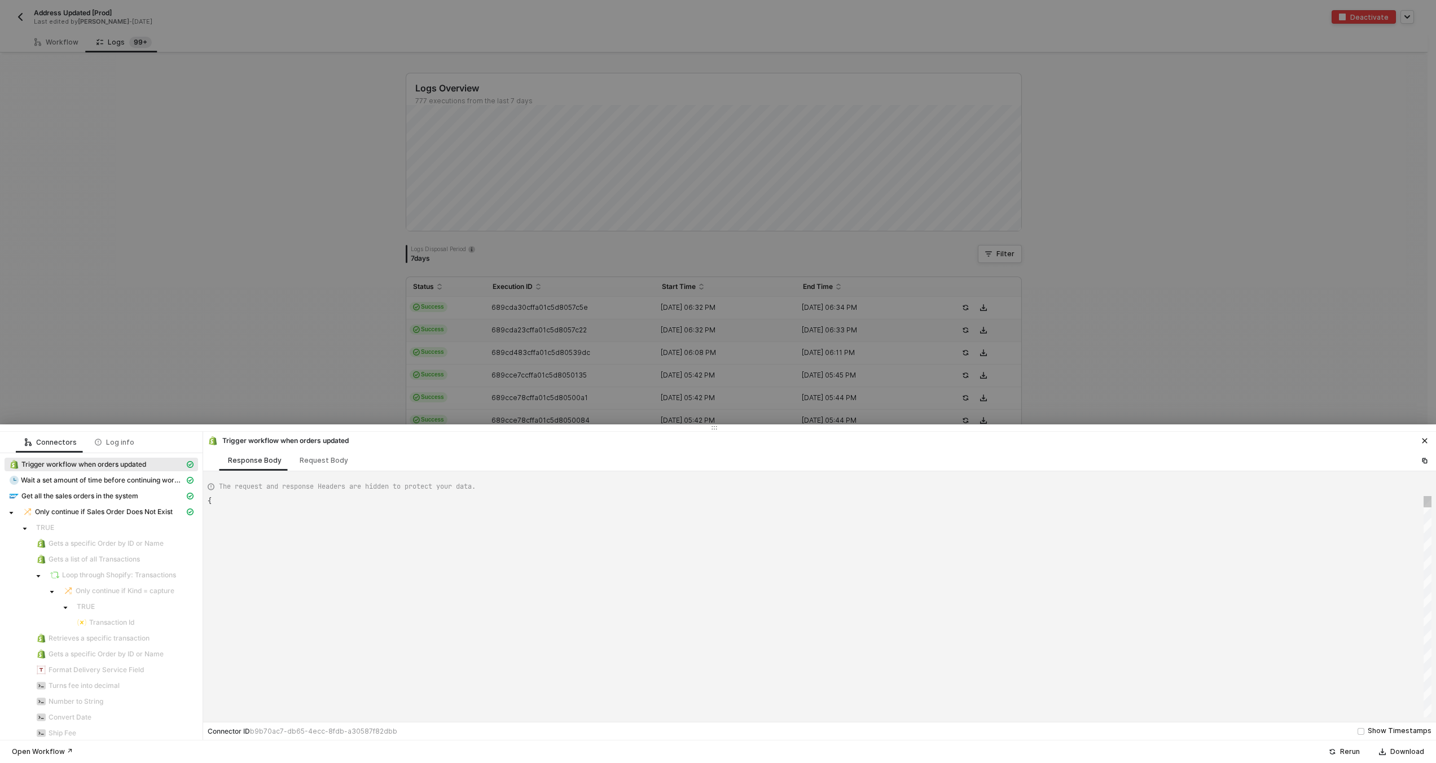
type textarea "{ "json": { "id": 6336845316333, "admin_graphql_api_id": "gid://shopify/Order/6…"
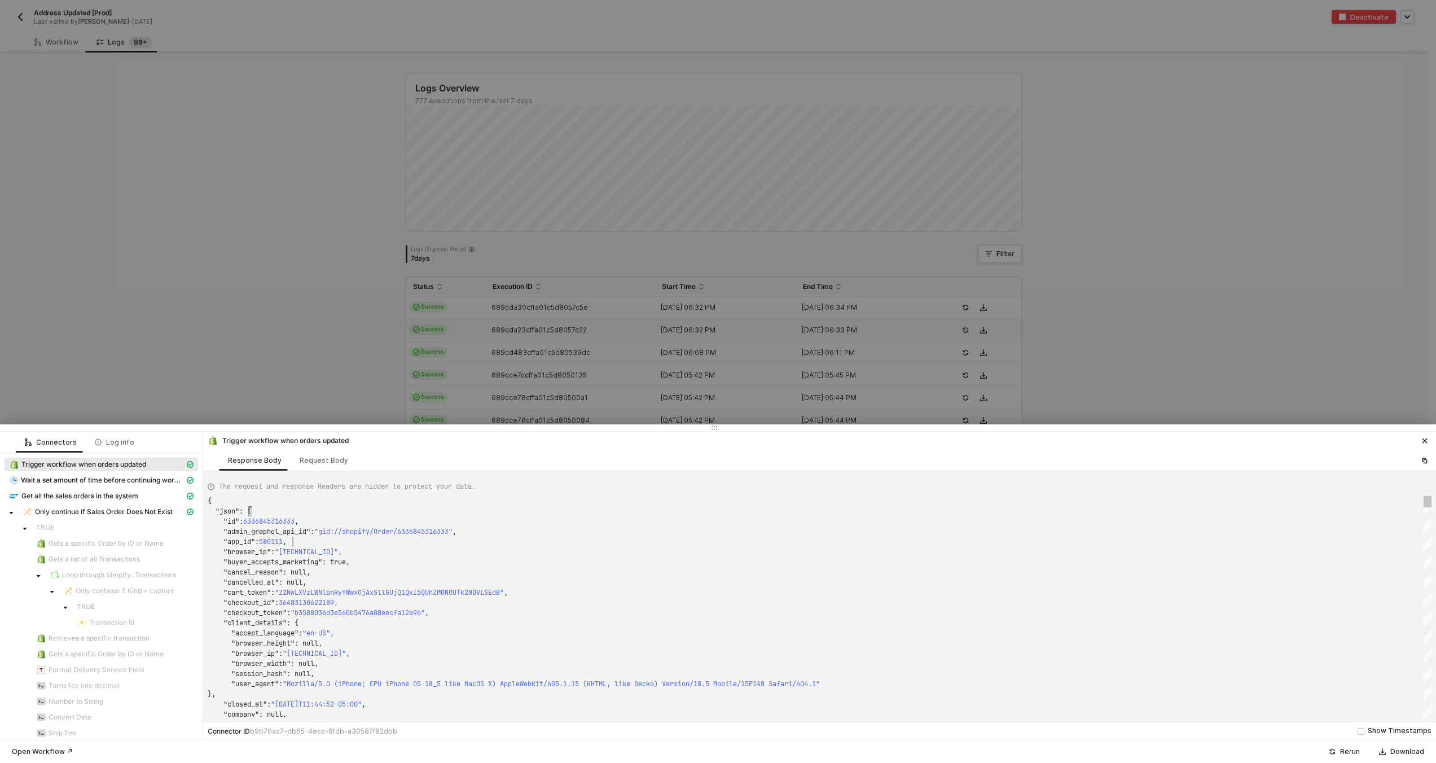
scroll to position [41, 85]
click at [539, 544] on div ""app_id" : 580111 ," at bounding box center [820, 541] width 1224 height 10
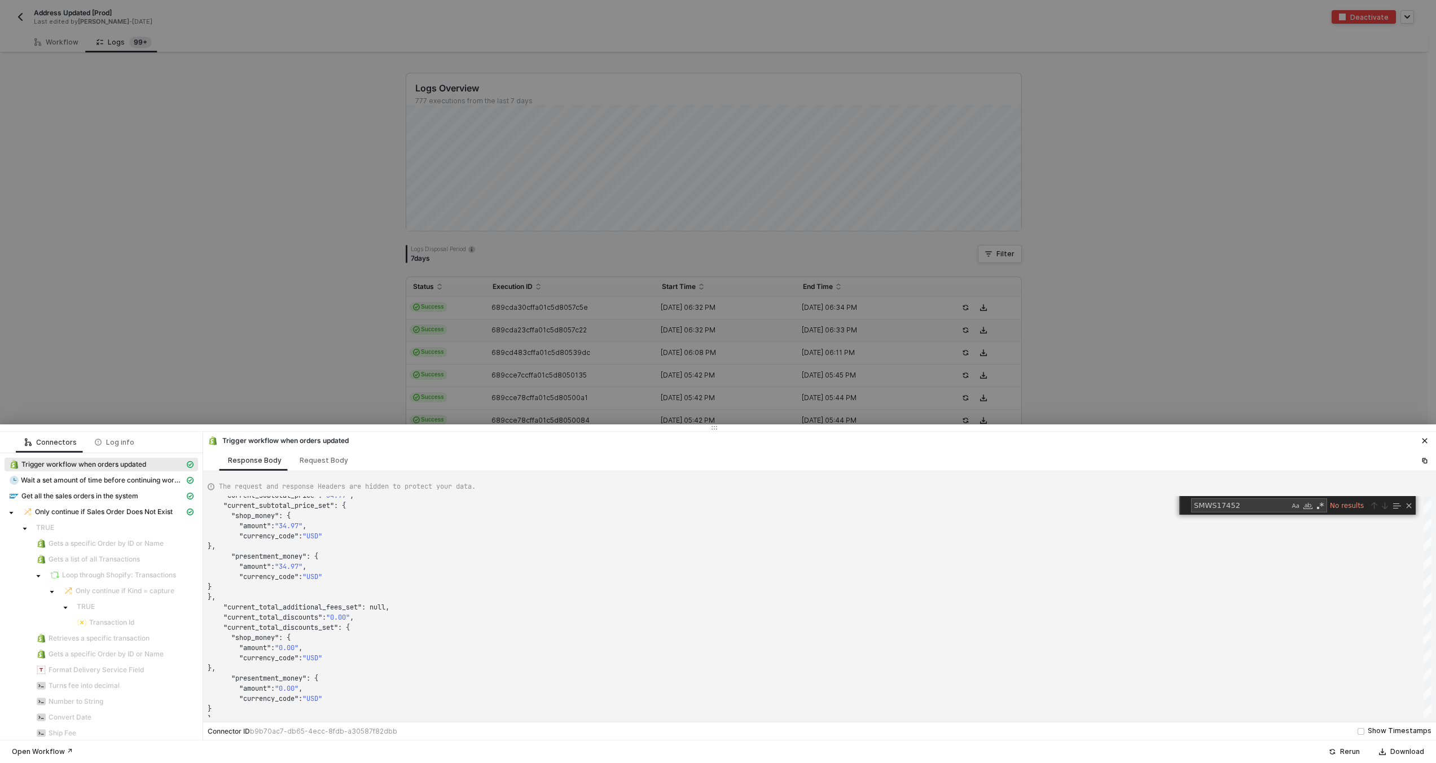
type textarea "SMWS17452"
click at [589, 253] on div at bounding box center [718, 381] width 1436 height 763
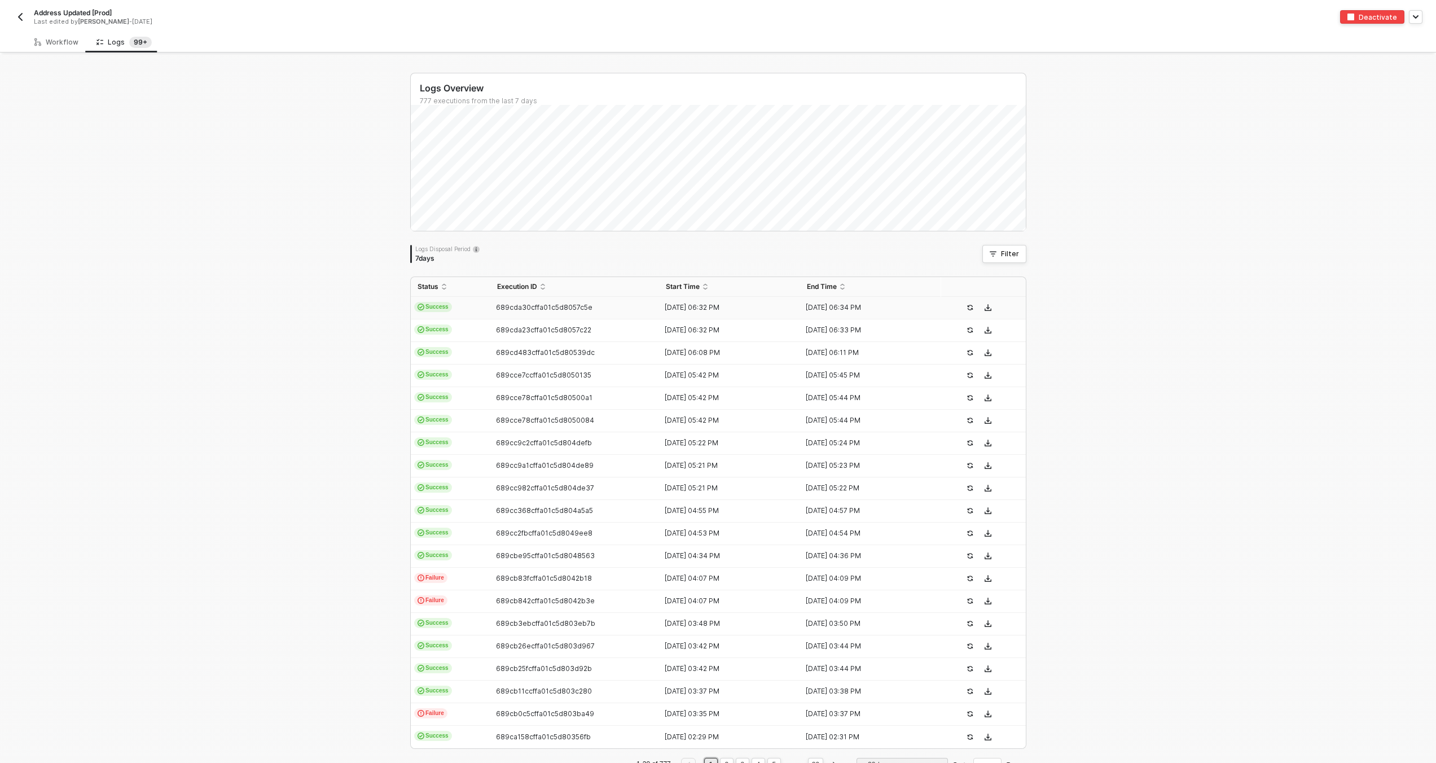
click at [535, 305] on span "689cda30cffa01c5d8057c5e" at bounding box center [544, 307] width 96 height 8
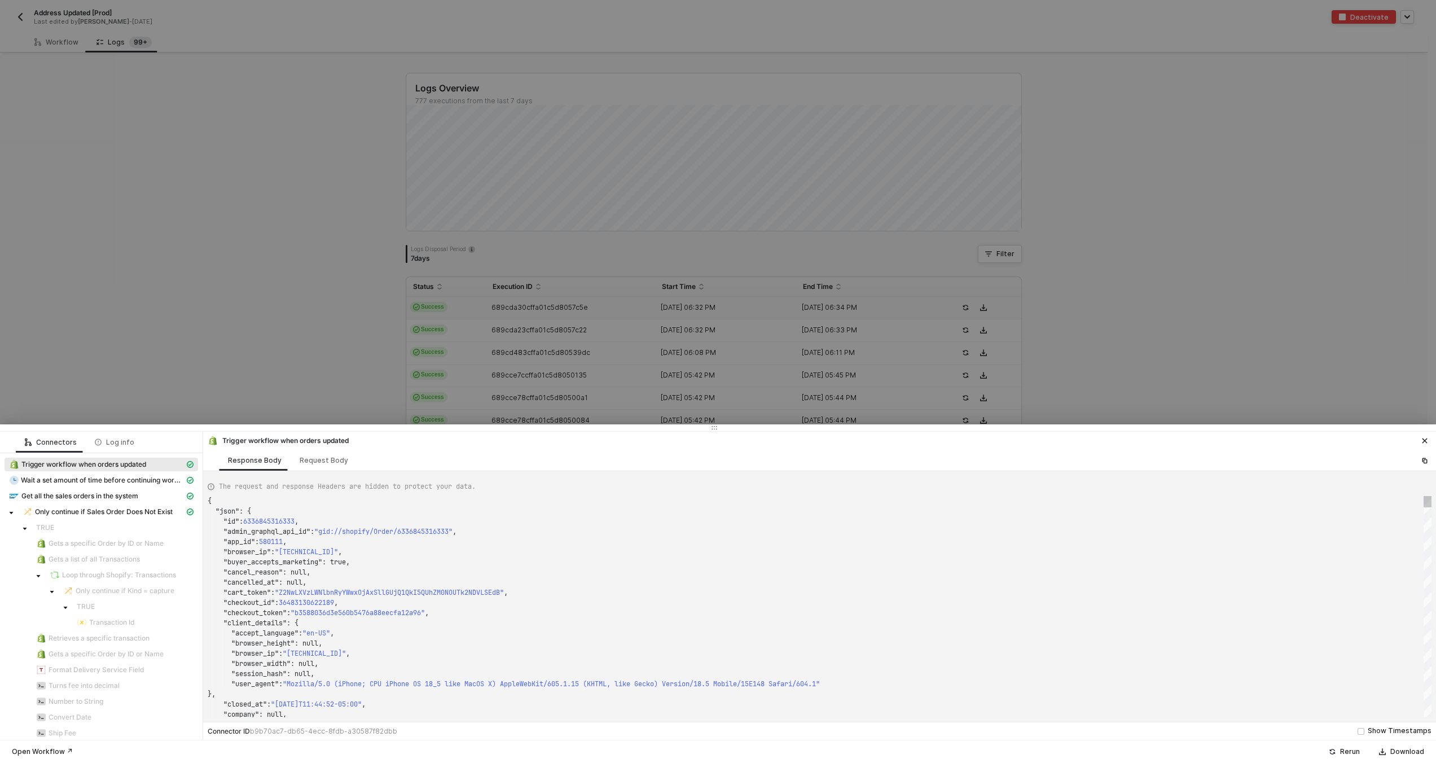
scroll to position [20, 98]
click at [587, 525] on div ""id" : 6336845316333 ," at bounding box center [820, 521] width 1224 height 10
type textarea "SMWS17452"
click at [530, 249] on div at bounding box center [718, 381] width 1436 height 763
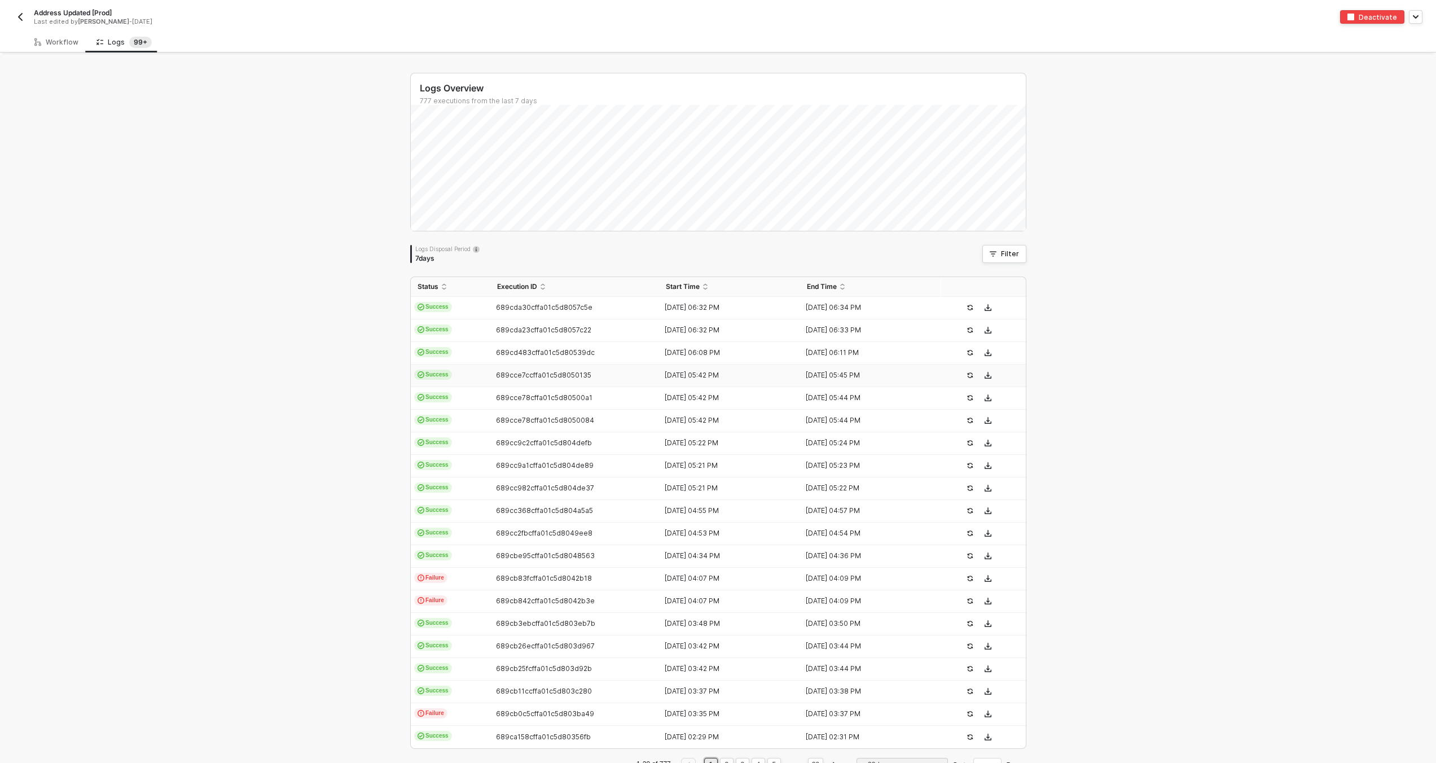
click at [538, 365] on td "689cce7ccffa01c5d8050135" at bounding box center [574, 375] width 169 height 23
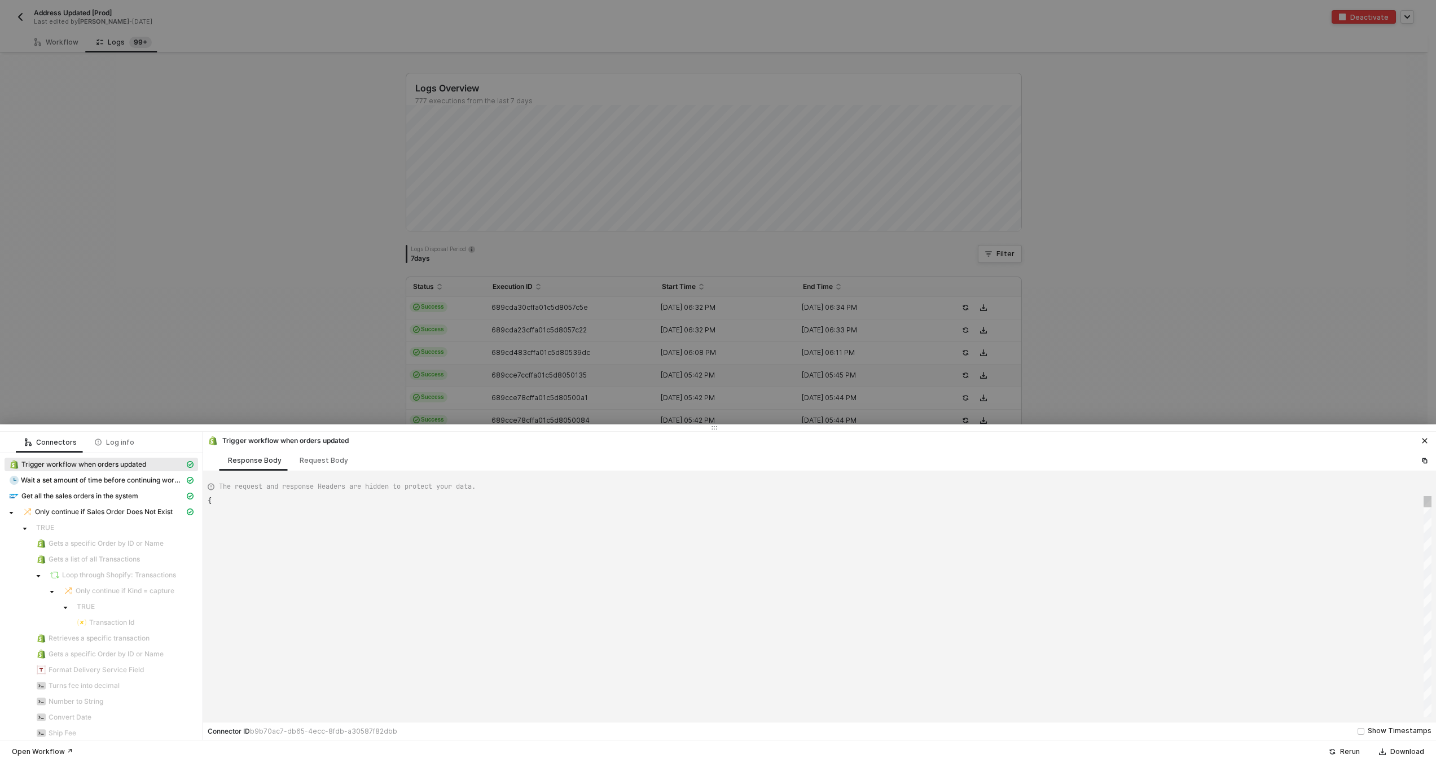
scroll to position [102, 0]
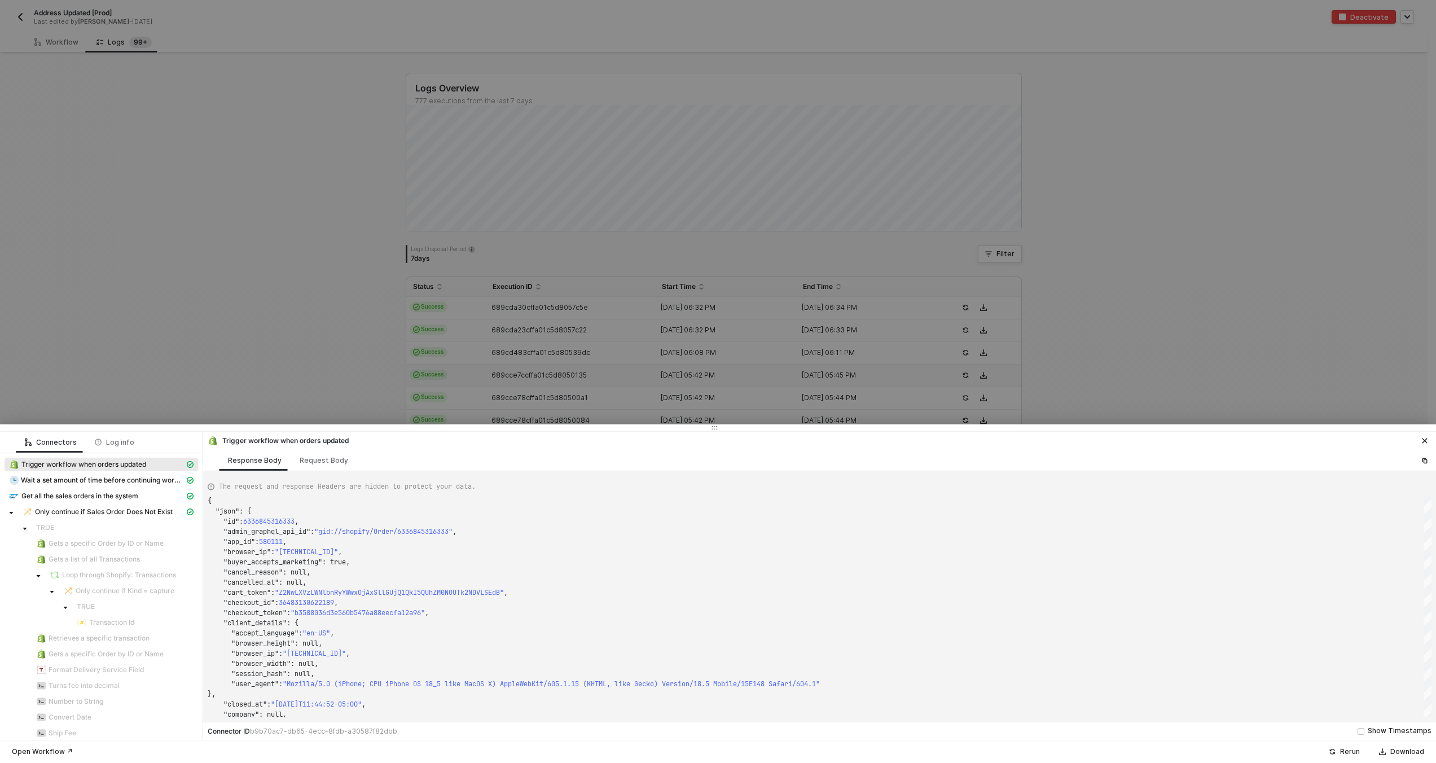
type textarea "{ "json": { "id": 6414139195629, "admin_graphql_api_id": "gid://shopify/Order/6…"
click at [586, 424] on div at bounding box center [718, 427] width 1436 height 7
click at [621, 471] on div "The request and response Headers are hidden to protect your data. { "json" : { …" at bounding box center [819, 596] width 1233 height 250
click at [696, 481] on div "The request and response Headers are hidden to protect your data." at bounding box center [820, 486] width 1224 height 19
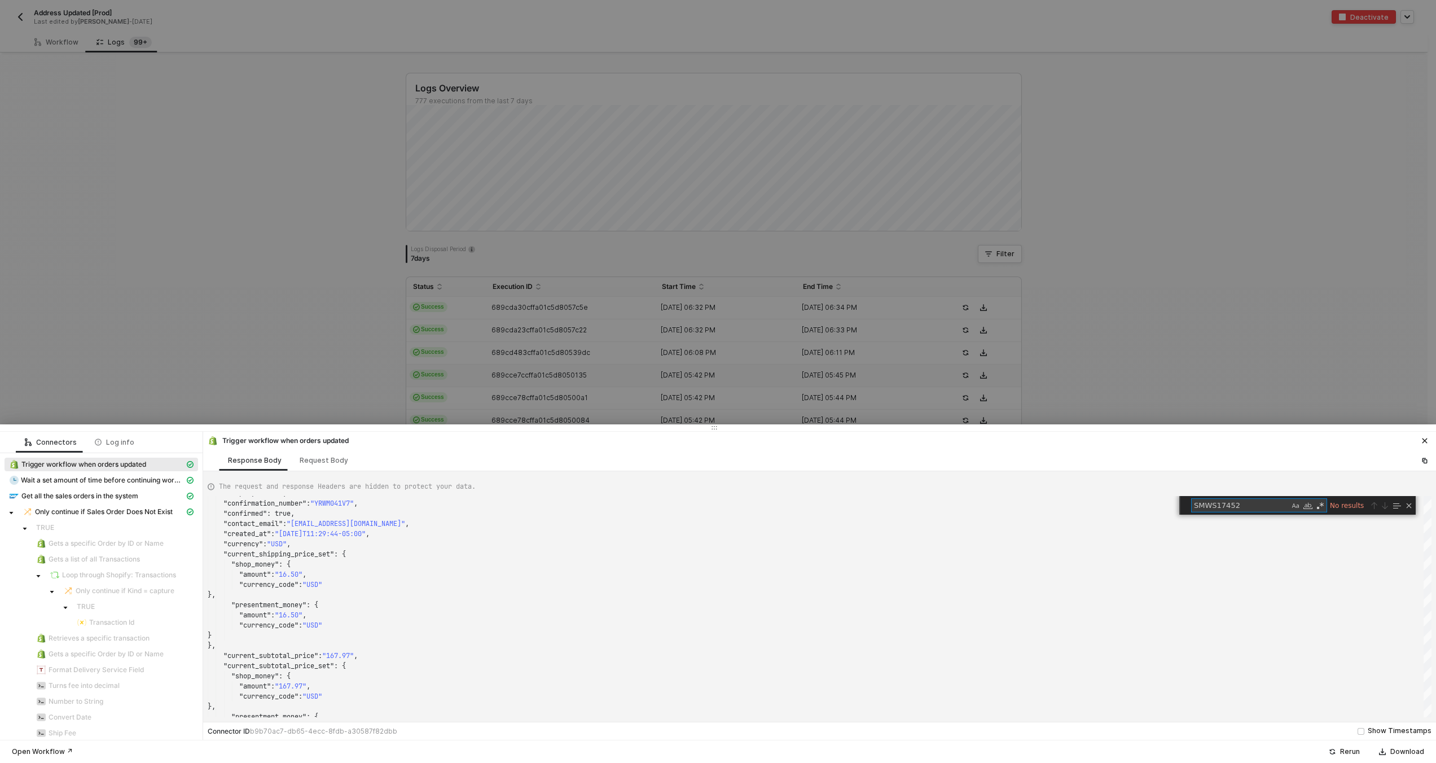
type textarea "SMWS17452"
click at [509, 309] on div at bounding box center [718, 381] width 1436 height 763
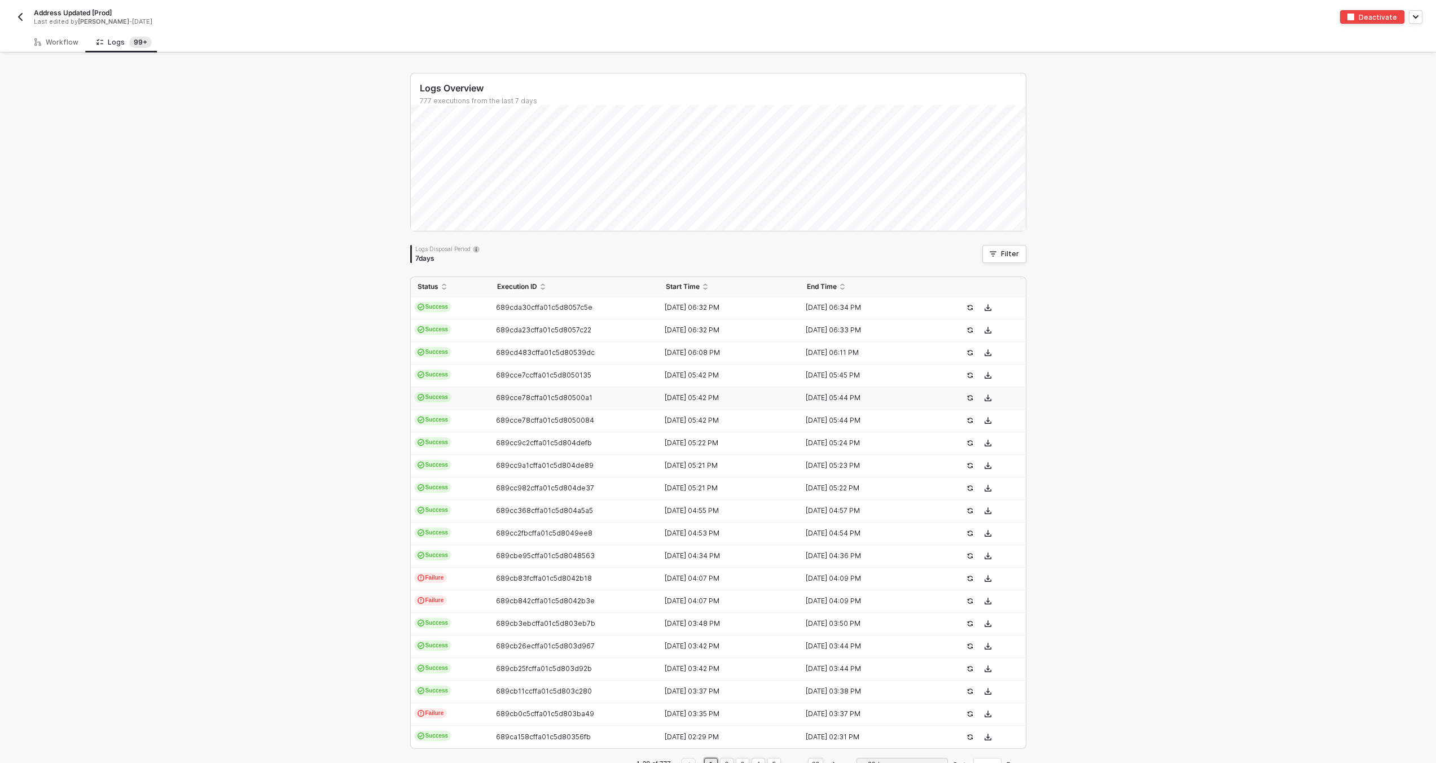
click at [474, 398] on td "Success" at bounding box center [451, 398] width 80 height 23
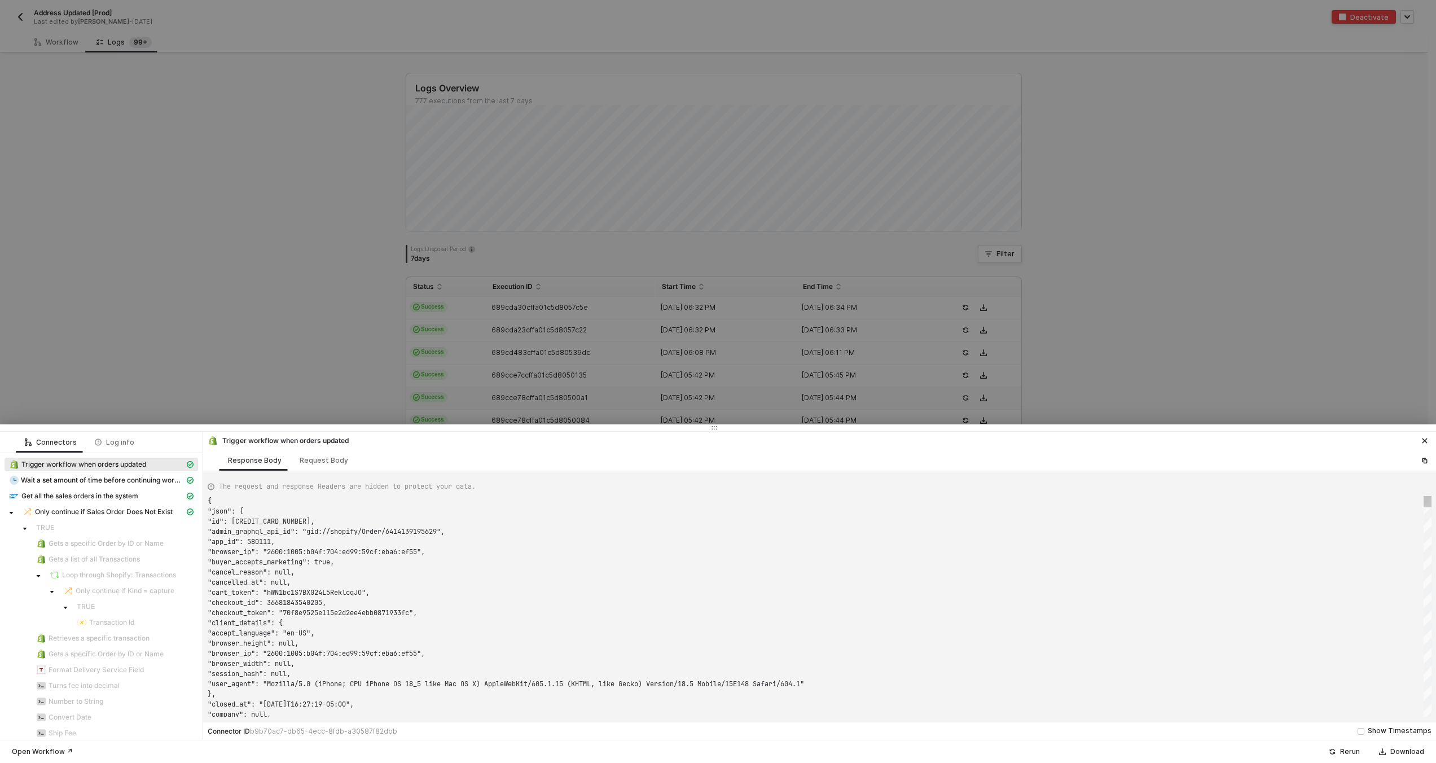
scroll to position [102, 0]
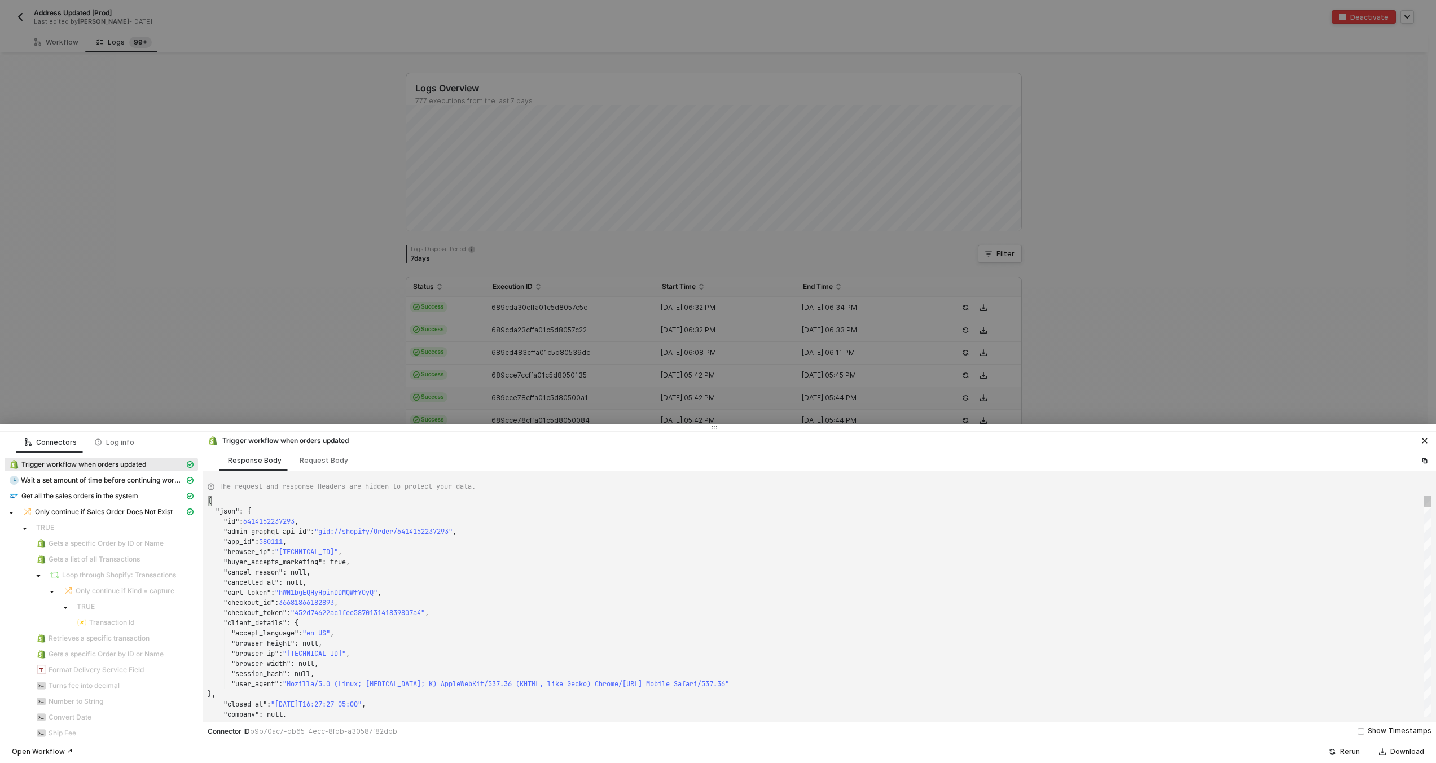
type textarea ""checkout_id": 36681866182893, "checkout_token": "452d74622ac1fee58701314183980…"
click at [473, 619] on div ""client_details" : {" at bounding box center [820, 623] width 1224 height 10
type textarea "SMWS1745"
type textarea ""name": "SMWS17432", "note": null, "note_attributes": [], "number": 16432, "ord…"
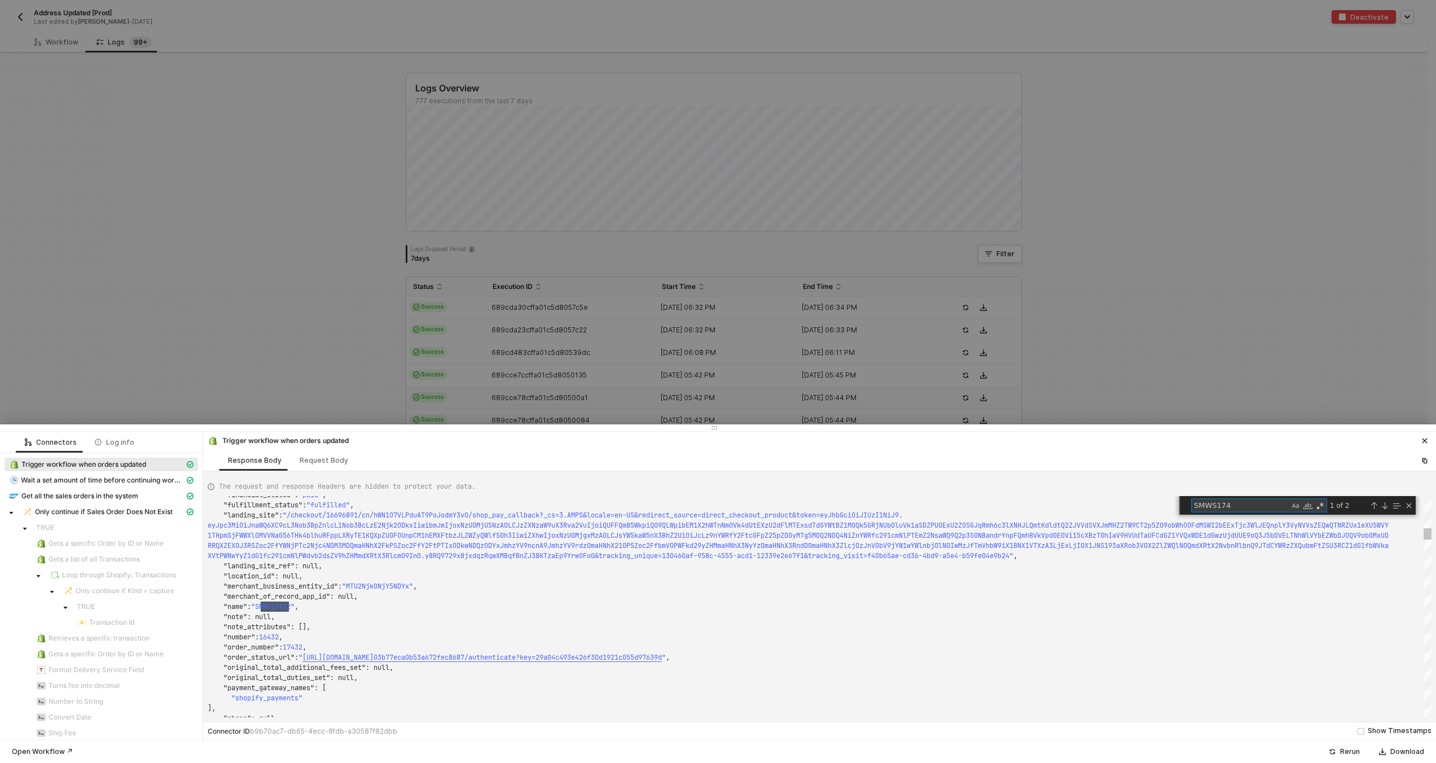
scroll to position [102, 81]
type textarea "SMWS174"
click at [474, 353] on div at bounding box center [718, 381] width 1436 height 763
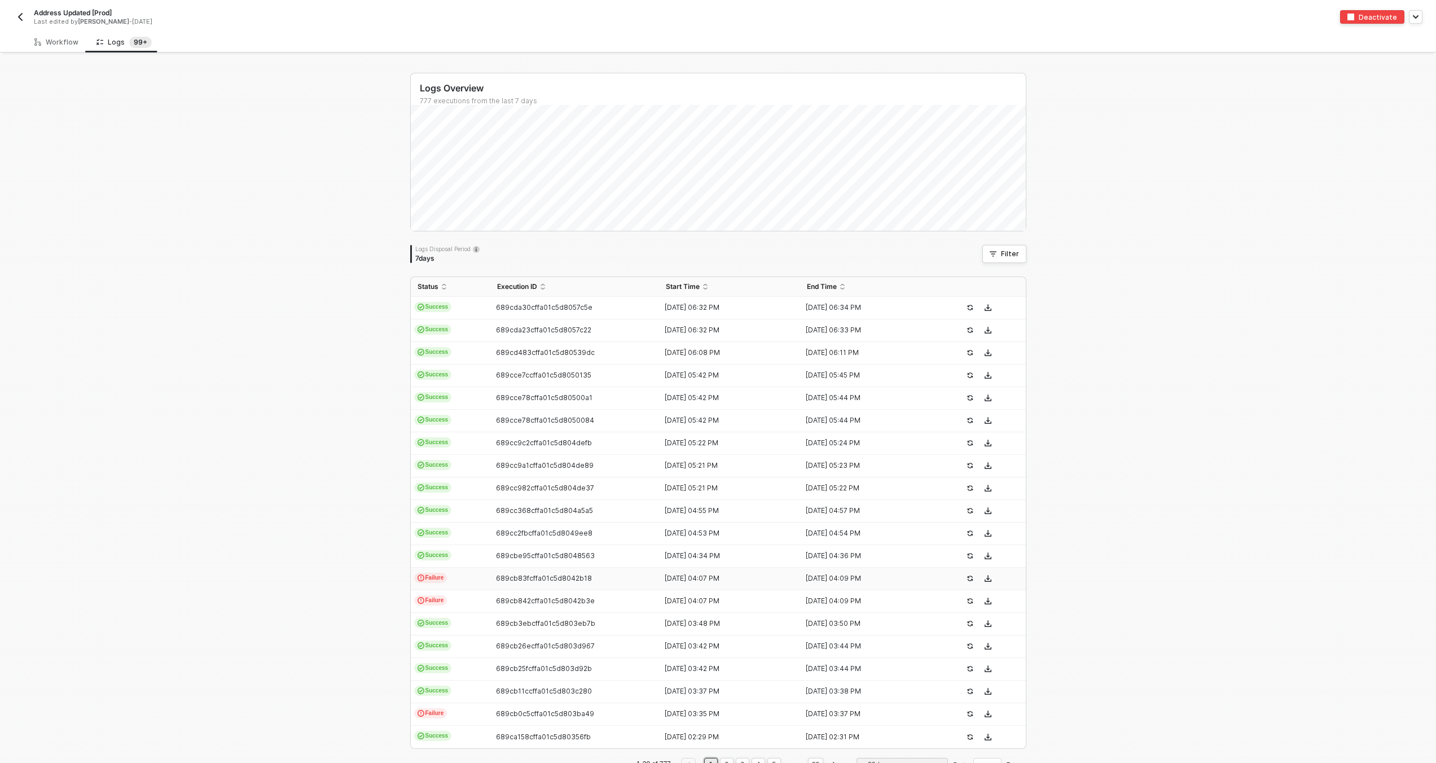
click at [532, 582] on td "689cb83fcffa01c5d8042b18" at bounding box center [574, 578] width 169 height 23
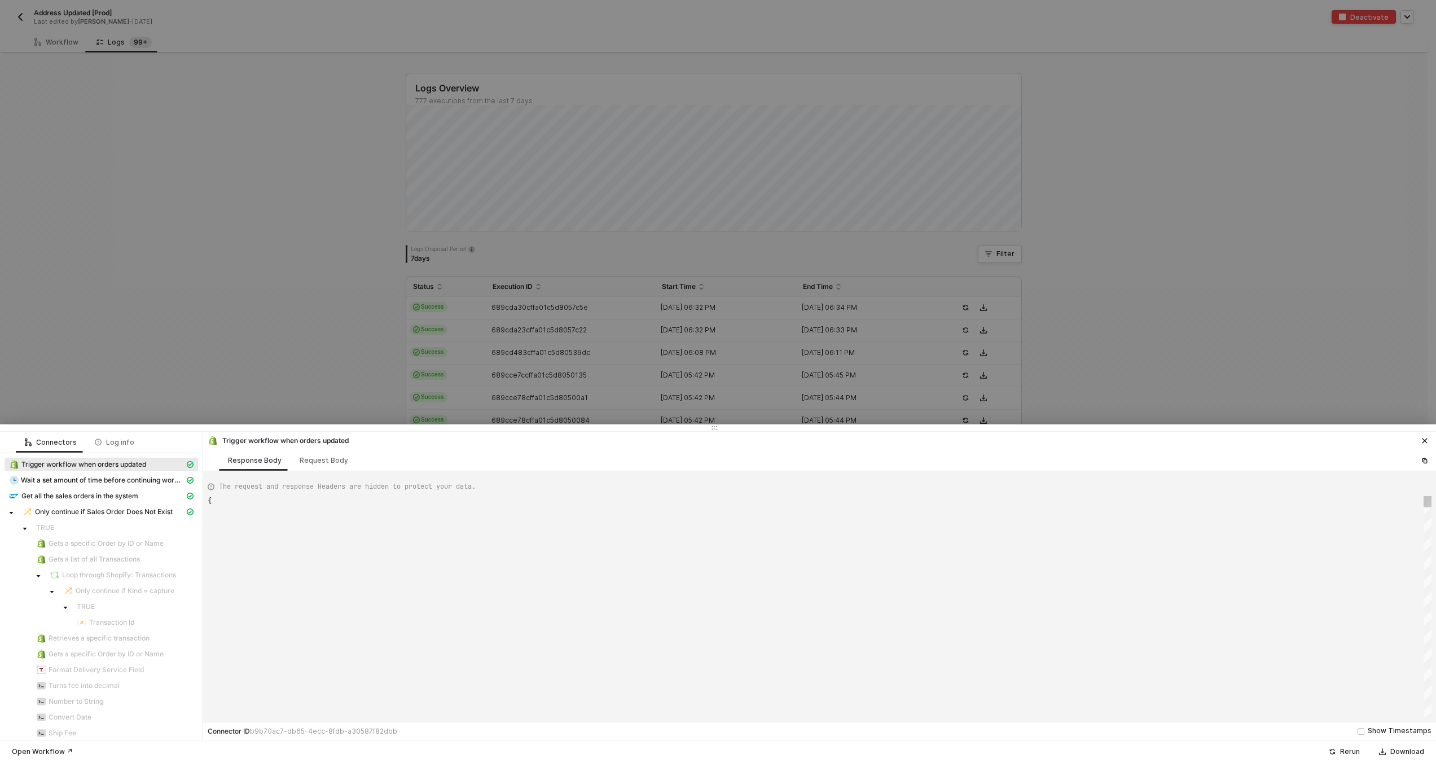
scroll to position [102, 0]
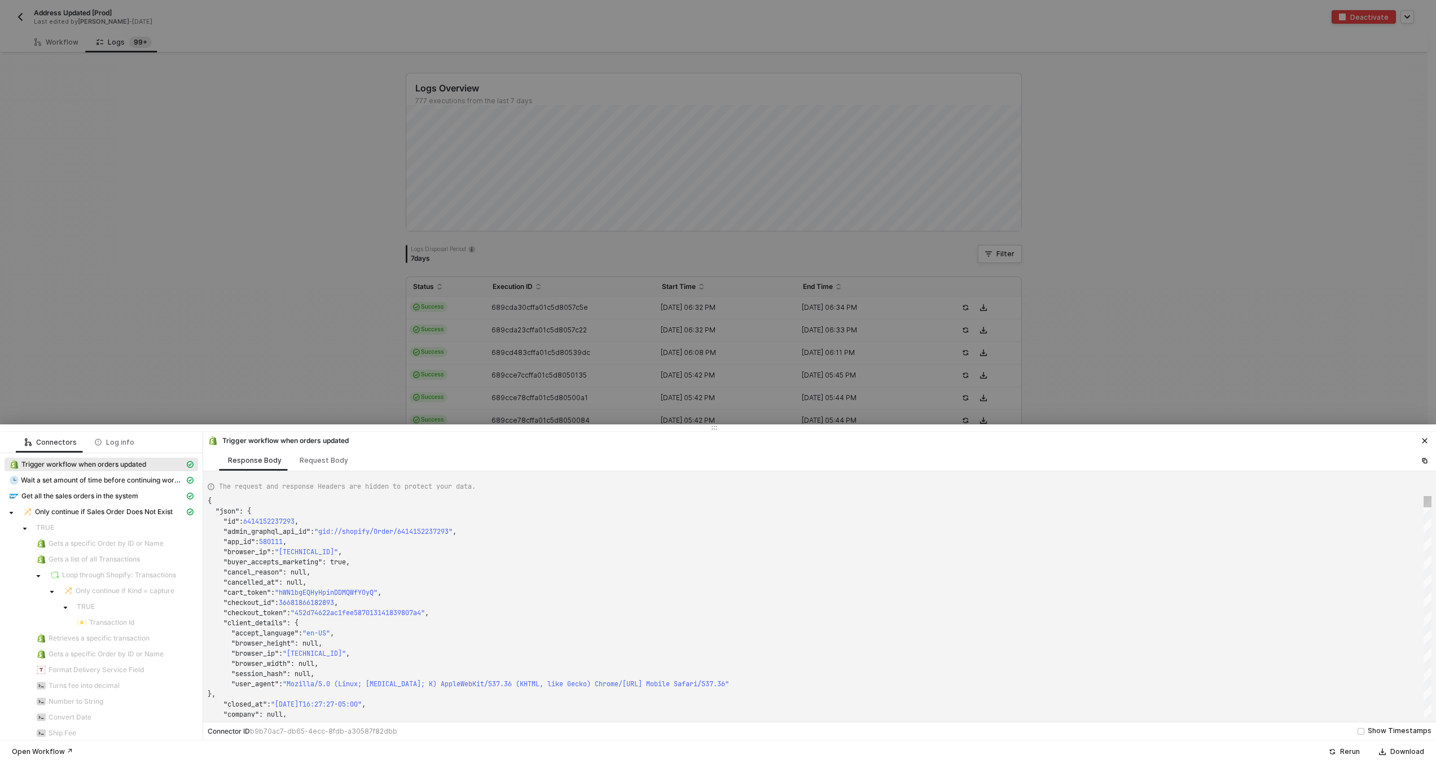
type textarea "{ "json": { "id": 6413292732653, "admin_graphql_api_id": "gid://shopify/Order/6…"
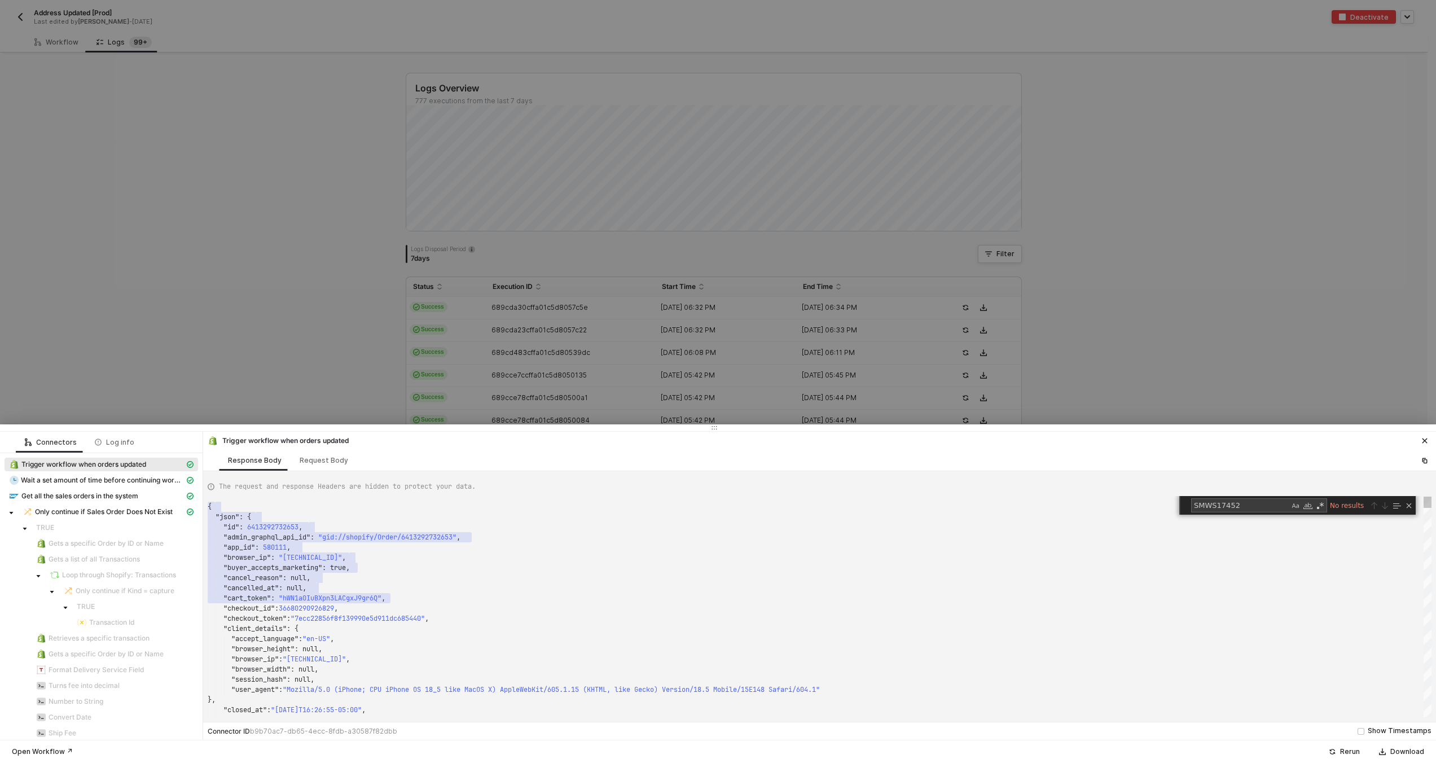
type textarea "SMWS1745"
type textarea "JleHAiOjE3NTQ3MTc1ODQsImxhbmRpbmdfcGFnZSI6IlwvcHJvZHVjdHNcL3NpZ2h0bWFyay13cmFpd…"
type textarea "SMWS174"
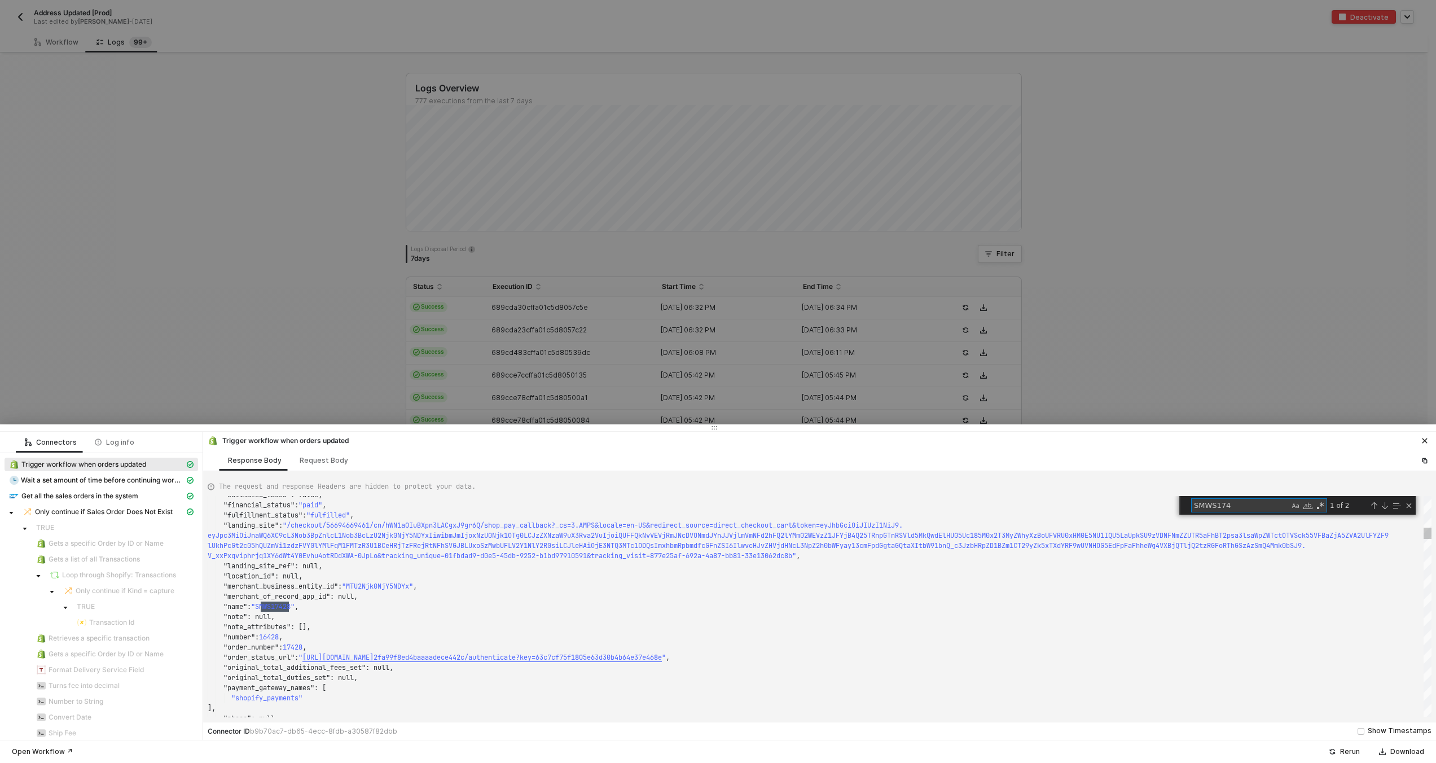
type textarea "}, "discount_applications": [], "fulfillments": [ { "id": 5819864908013, "admin…"
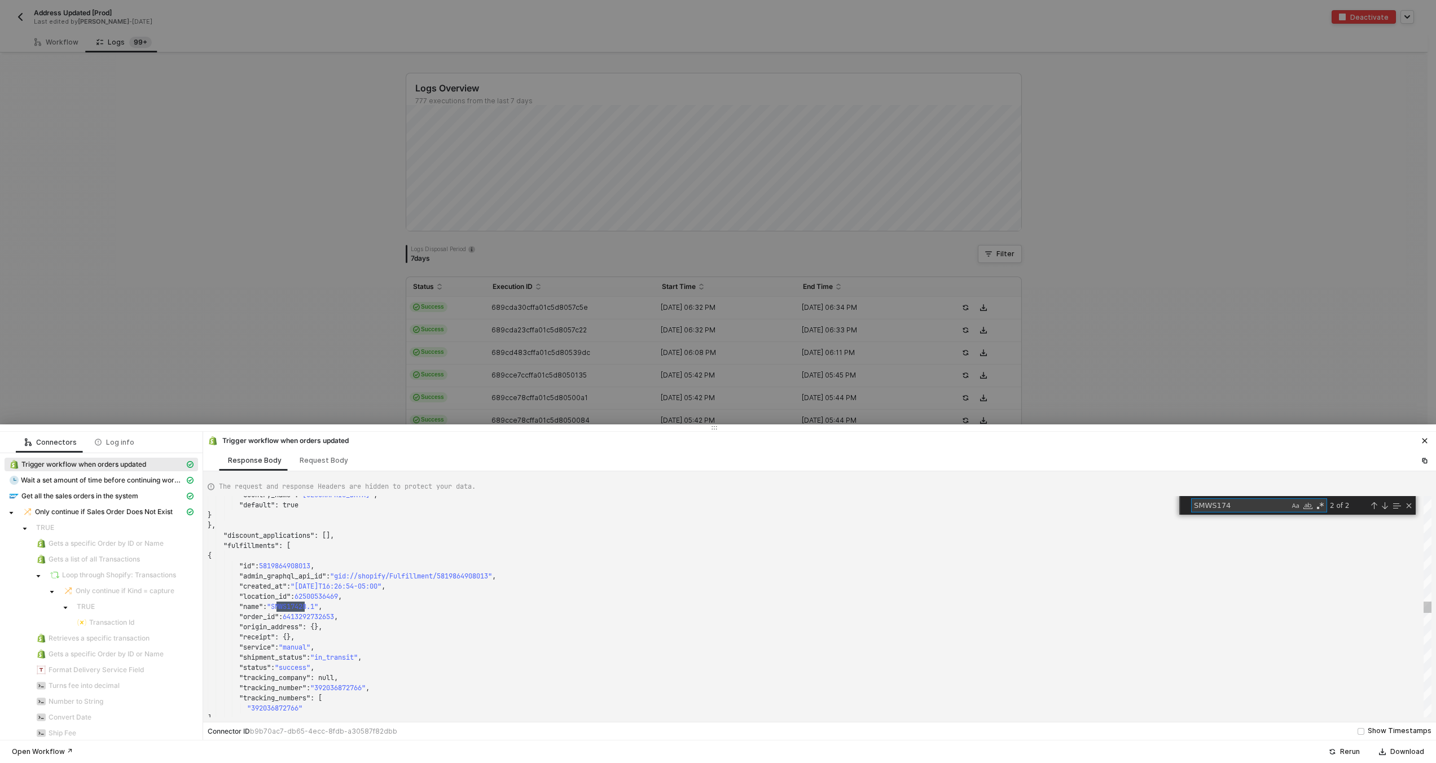
scroll to position [102, 98]
type textarea "SMWS174"
click at [658, 283] on div at bounding box center [718, 381] width 1436 height 763
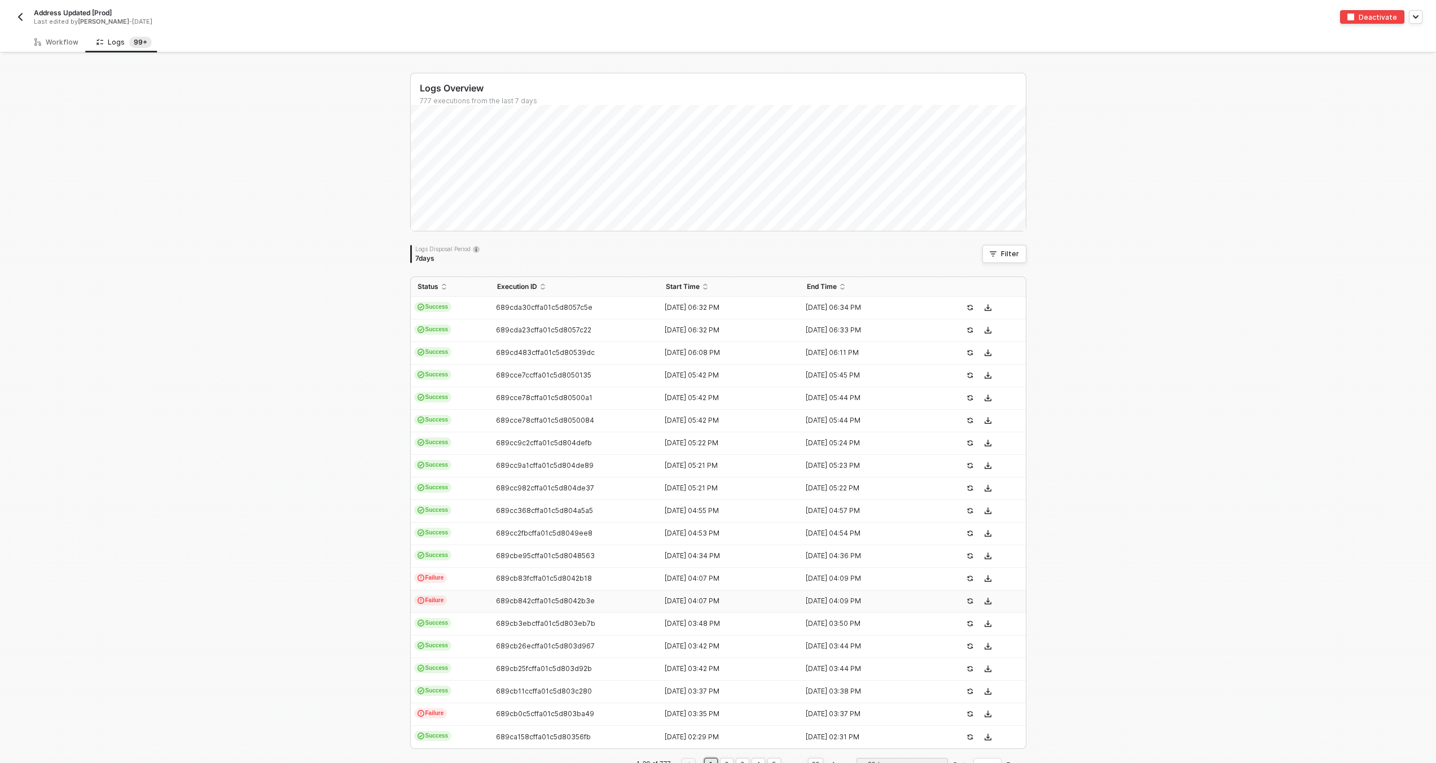
click at [509, 608] on td "689cb842cffa01c5d8042b3e" at bounding box center [574, 601] width 169 height 23
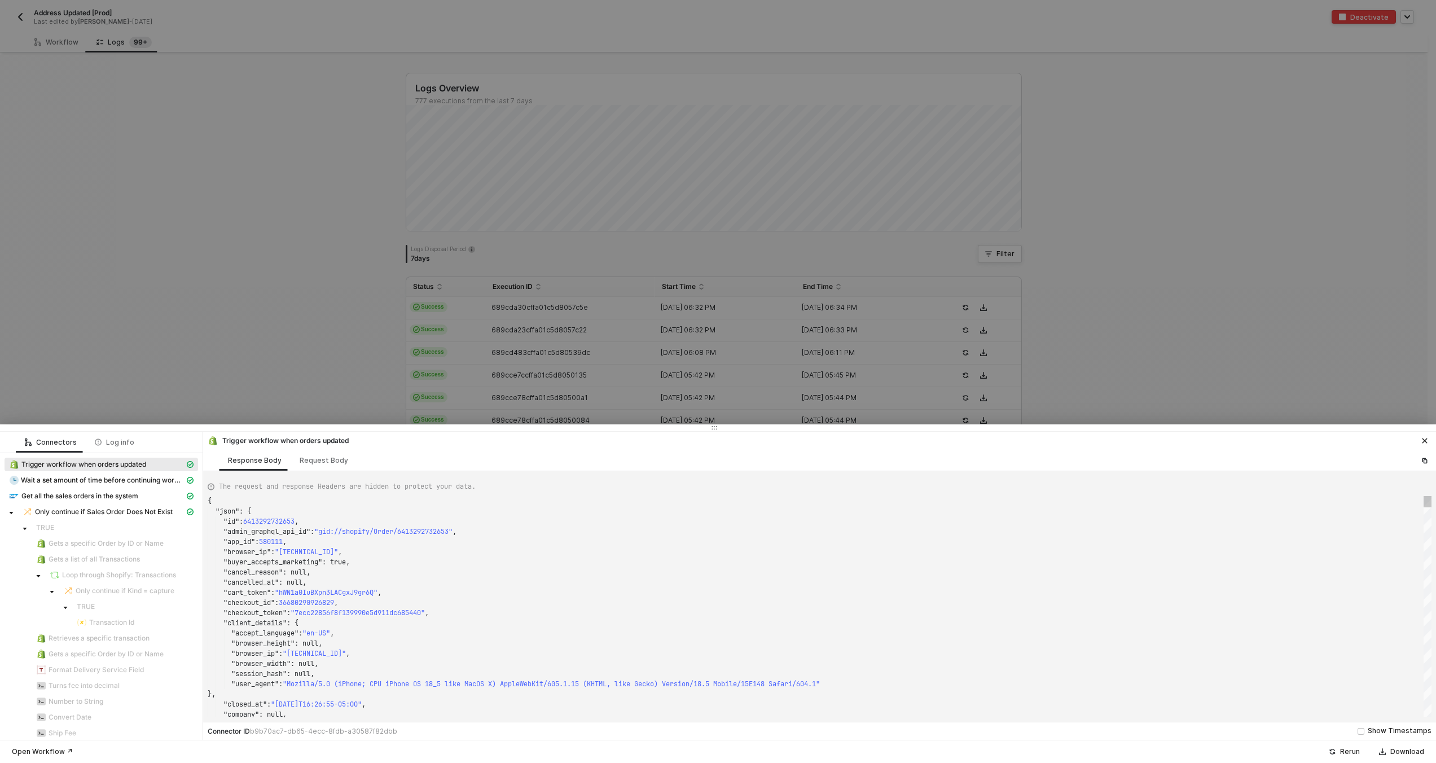
scroll to position [0, 138]
type textarea "{ "json": { "id": 6415622045933, "admin_graphql_api_id": "gid://shopify/Order/6…"
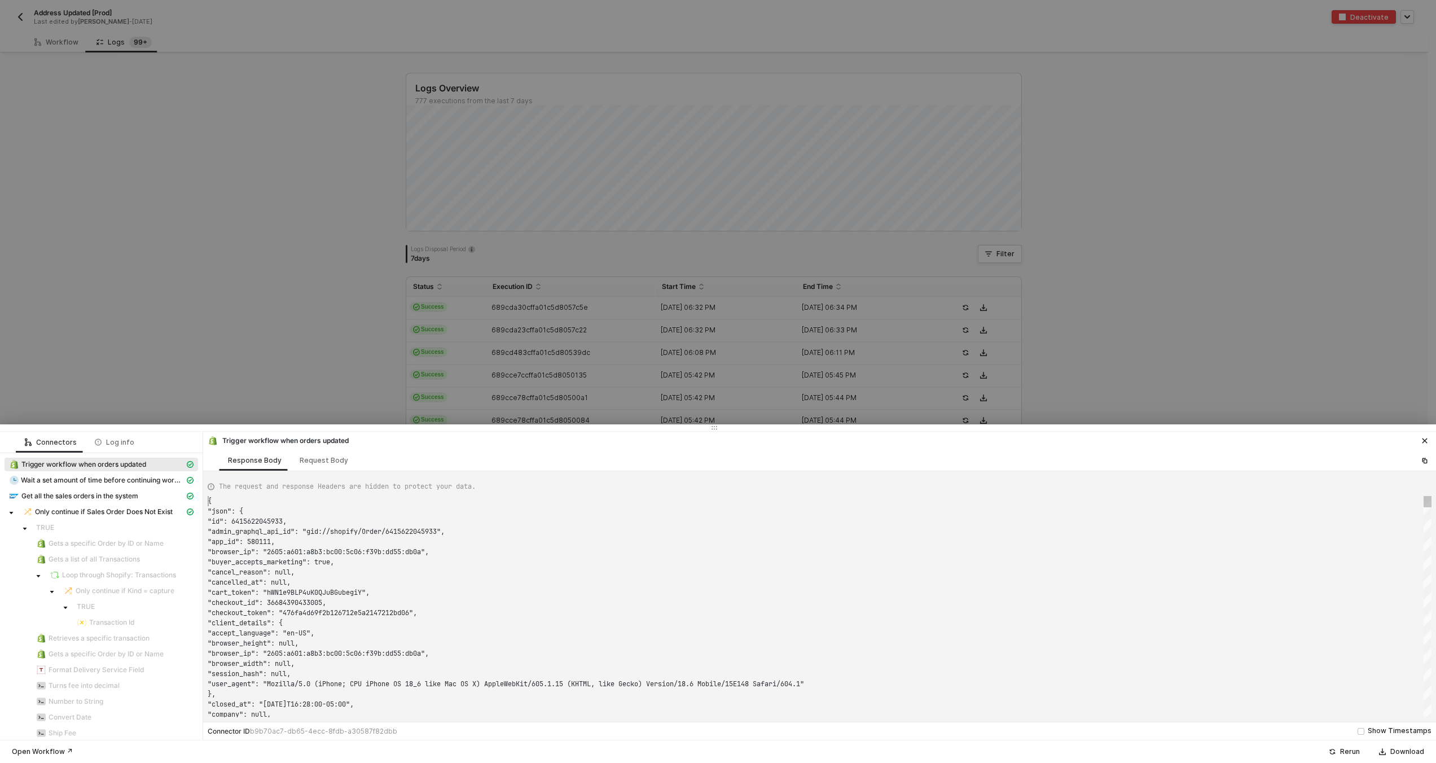
scroll to position [0, 0]
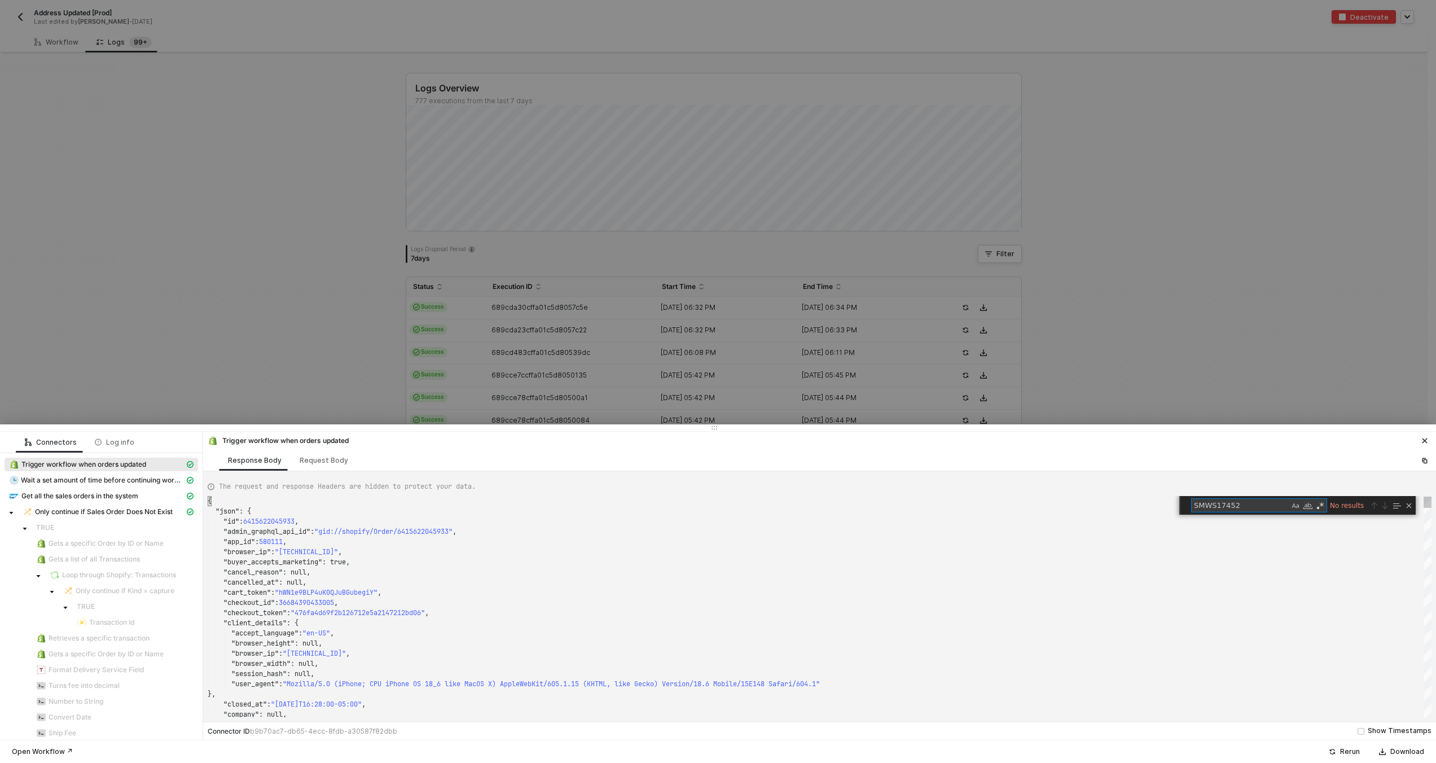
type textarea "SMWS1745"
type textarea "0In0.BLG60JS-yJaN0HzwCJpmzNHzcUpyyXC1VEpofZqOHa4&tracking_unique=8cb30c5b-a226-…"
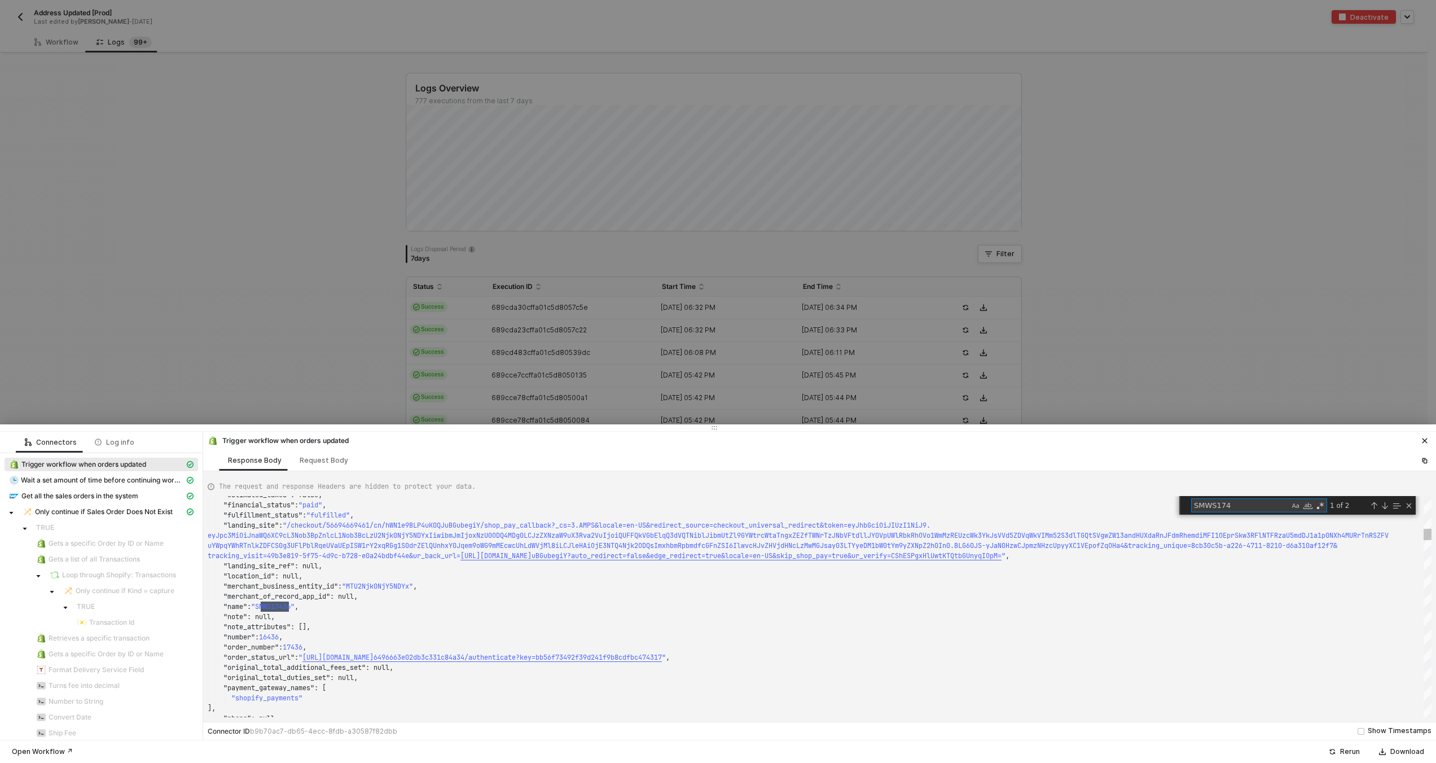
scroll to position [61, 81]
type textarea "SMWS174"
click at [490, 197] on div at bounding box center [718, 381] width 1436 height 763
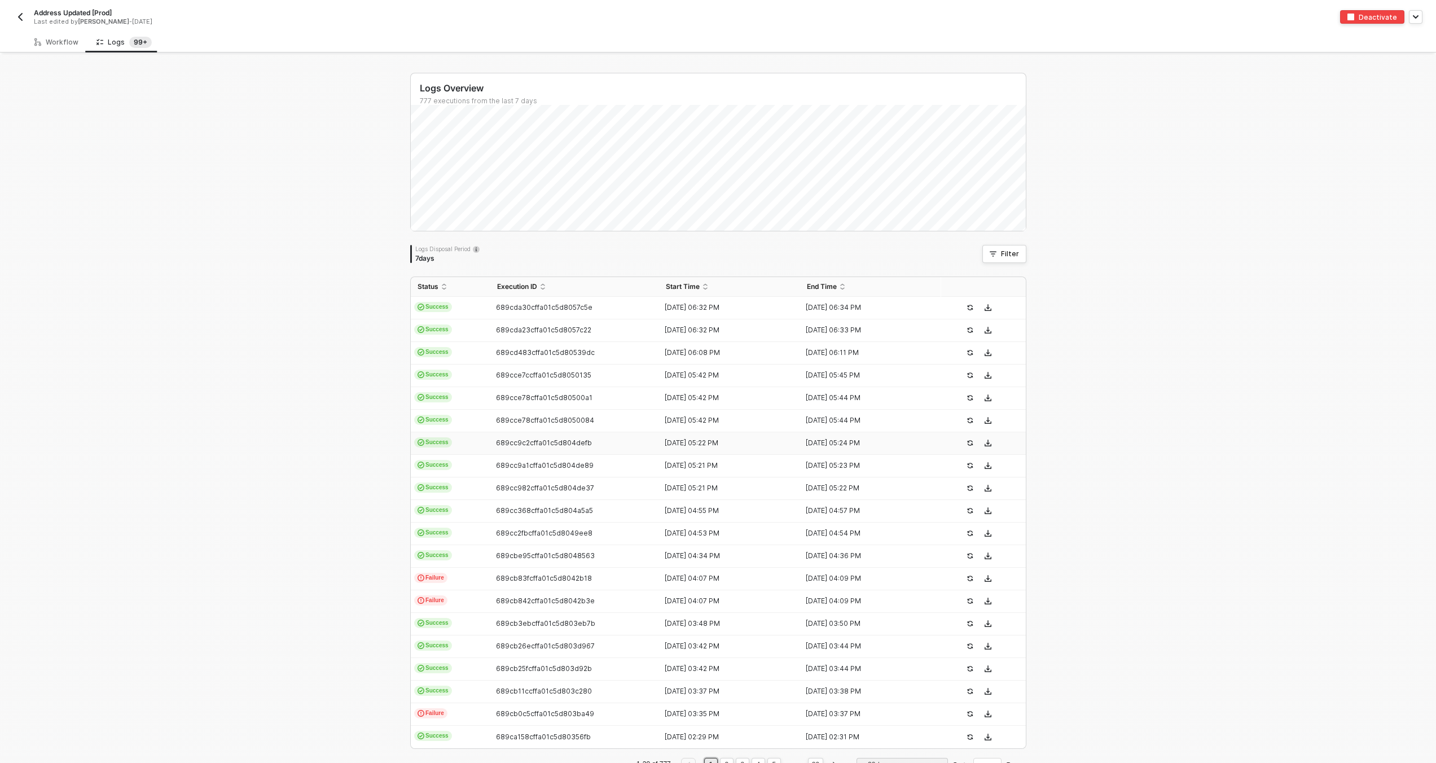
scroll to position [36, 0]
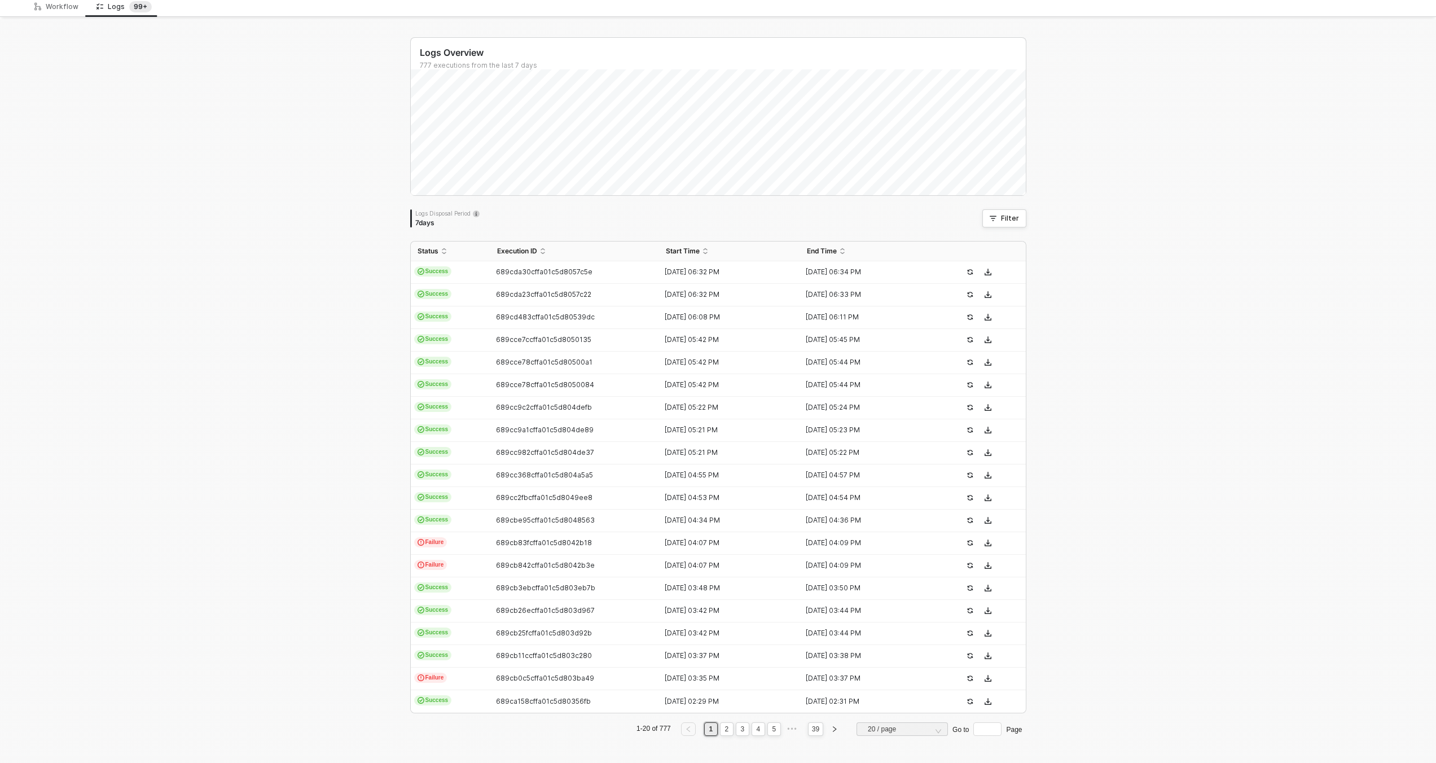
click at [45, 34] on div "Logs Overview 777 executions from the last 7 days Thu 7 Success 94 Failure 16 L…" at bounding box center [718, 390] width 1436 height 743
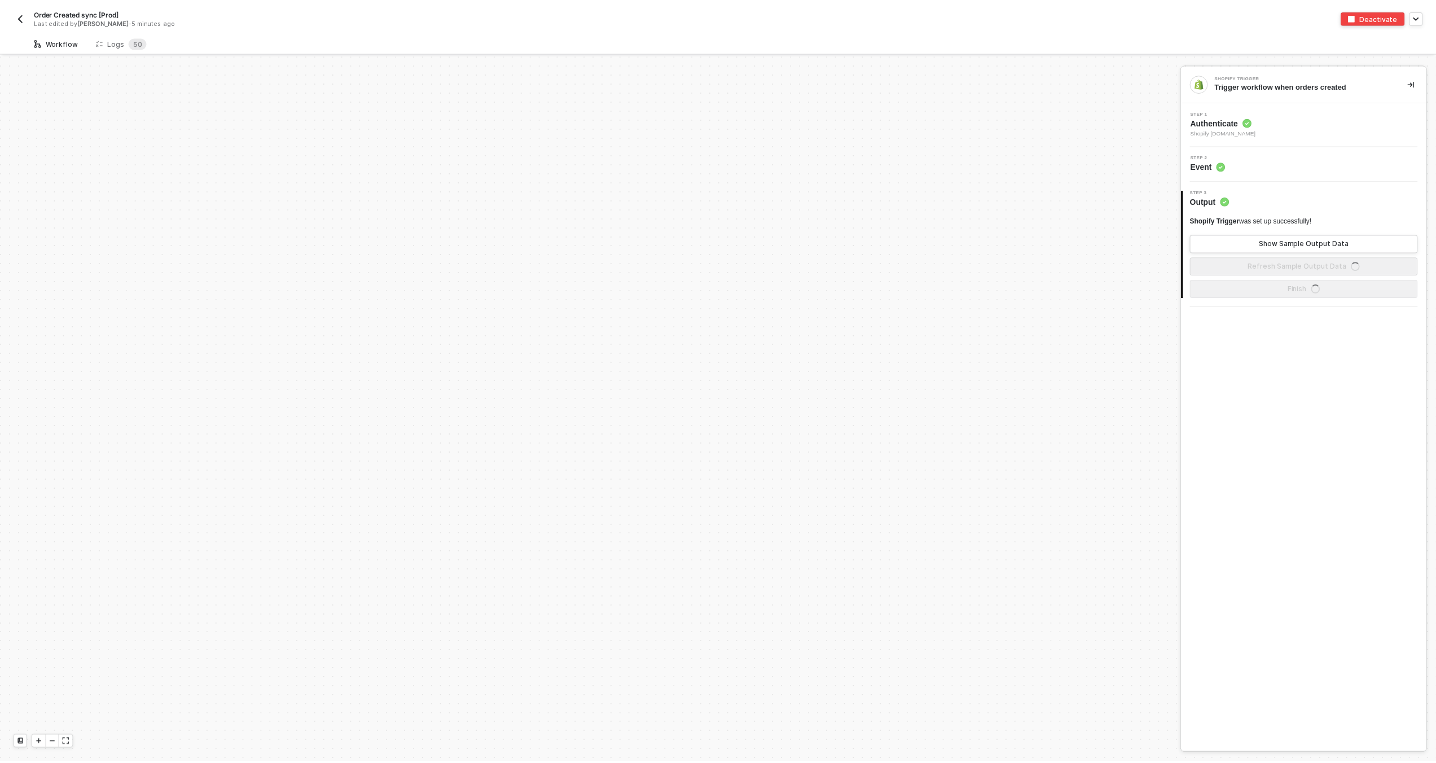
scroll to position [3915, 0]
click at [139, 32] on div "Logs 5 0" at bounding box center [121, 42] width 69 height 21
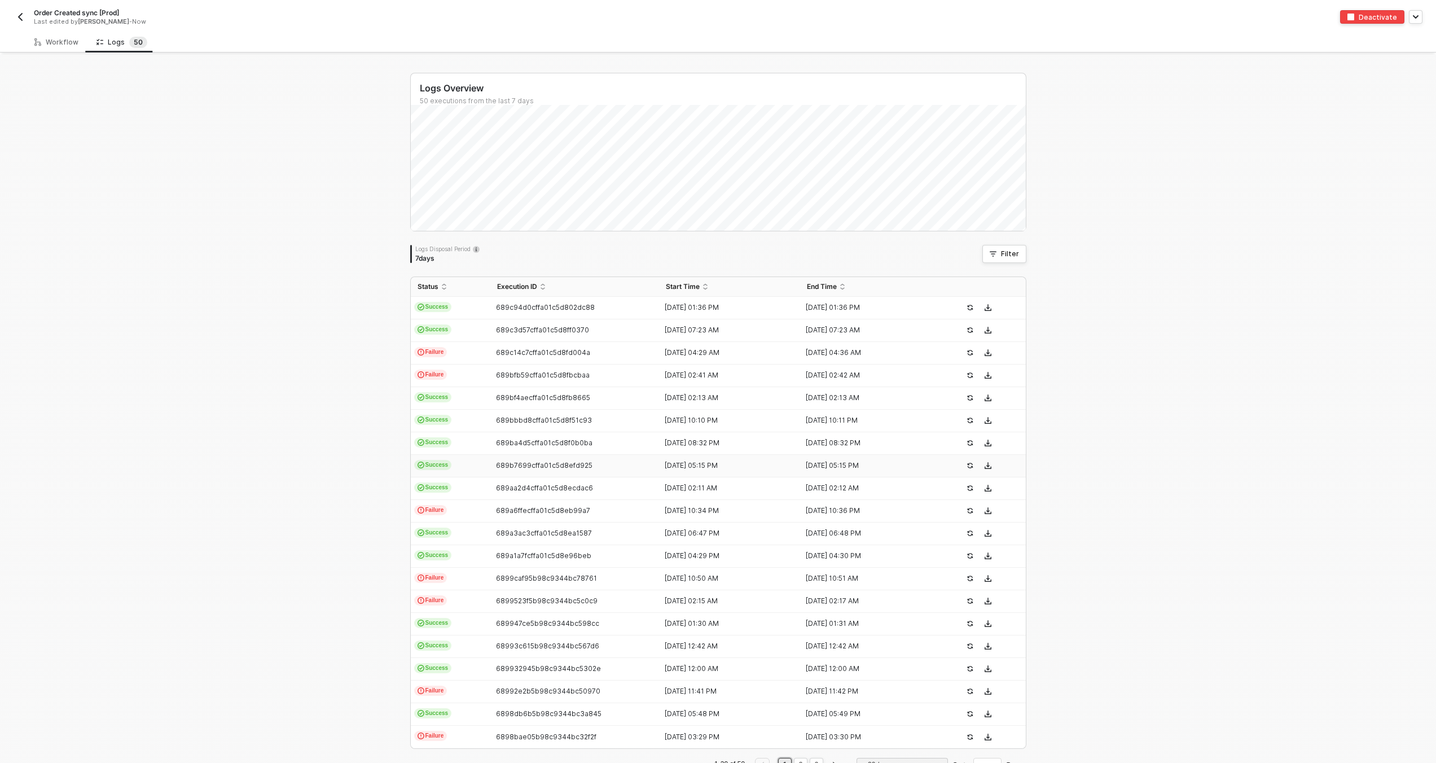
scroll to position [36, 0]
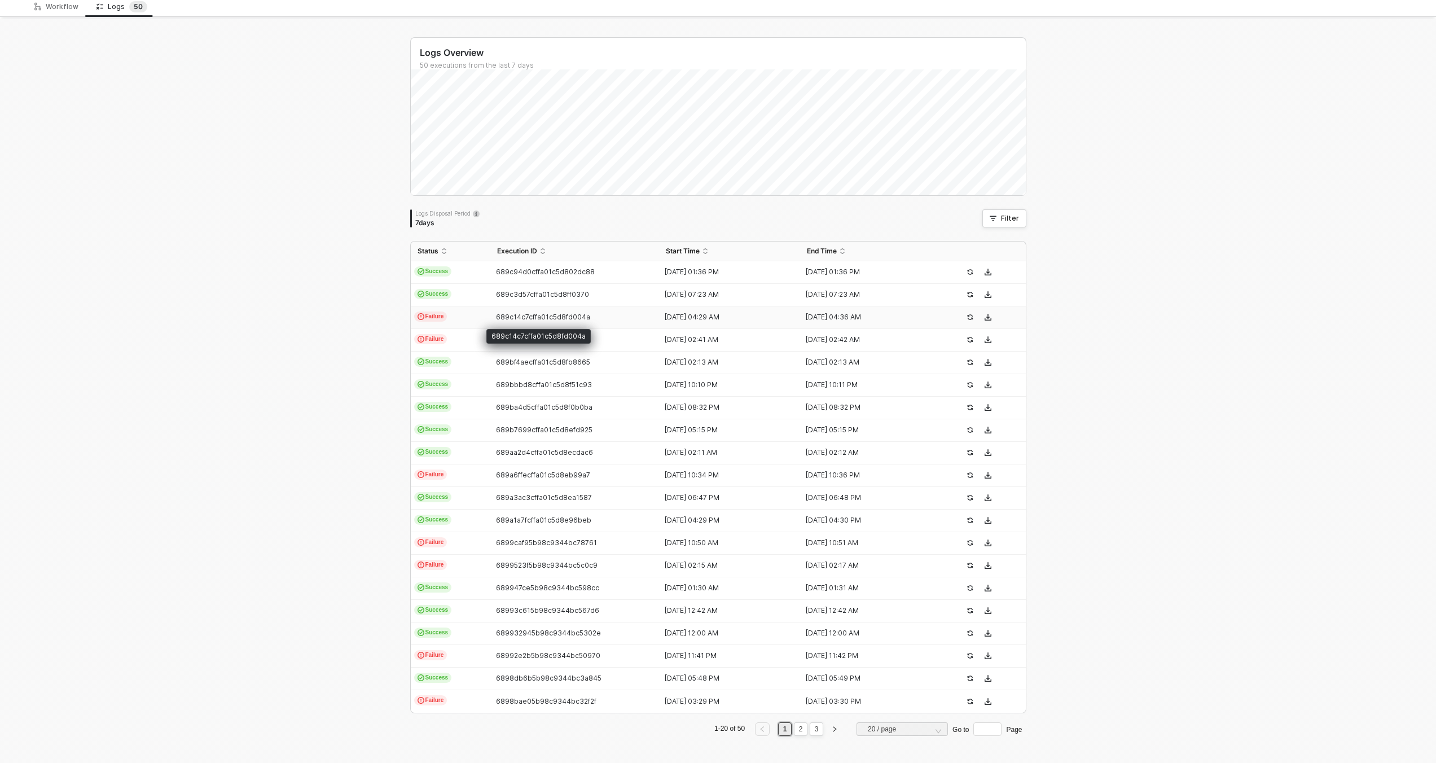
click at [504, 315] on span "689c14c7cffa01c5d8fd004a" at bounding box center [543, 317] width 94 height 8
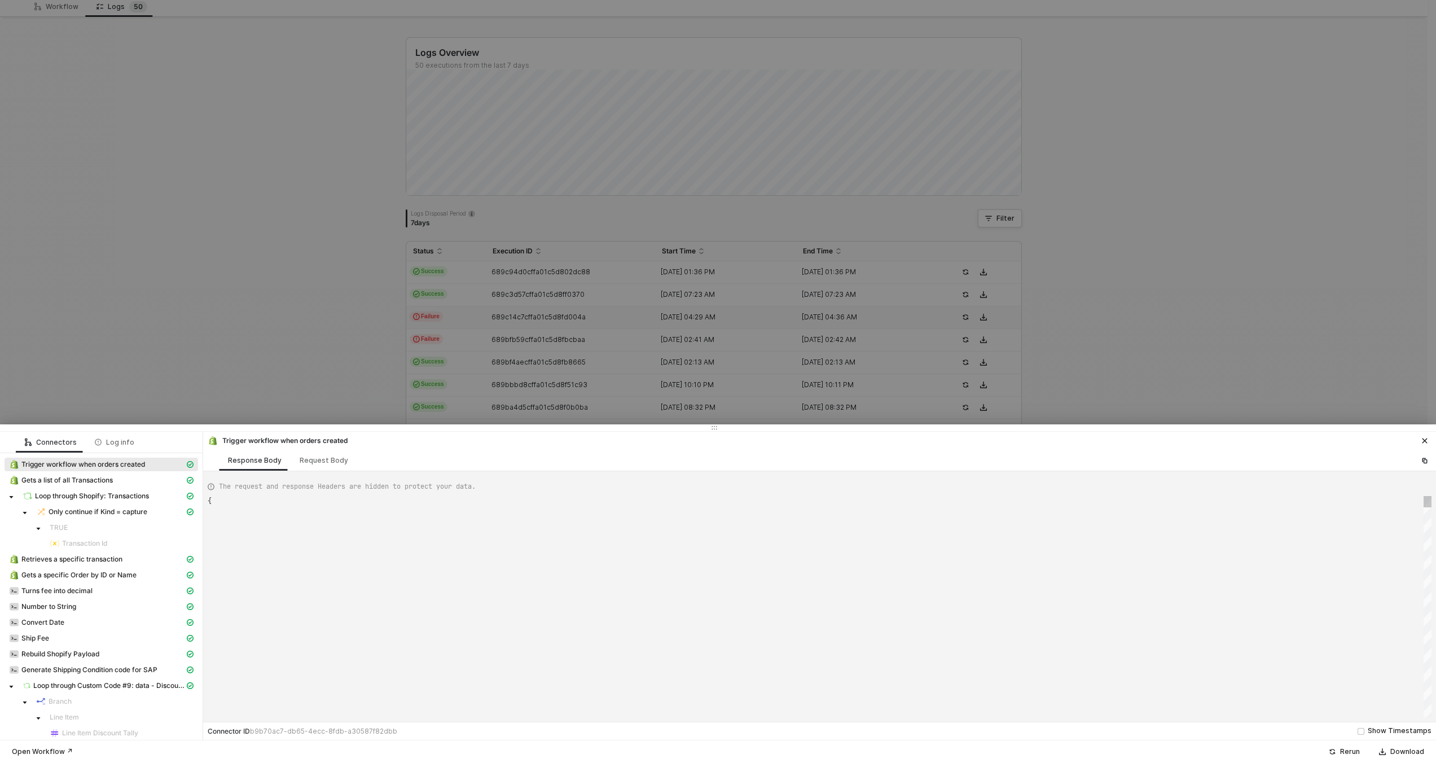
scroll to position [102, 0]
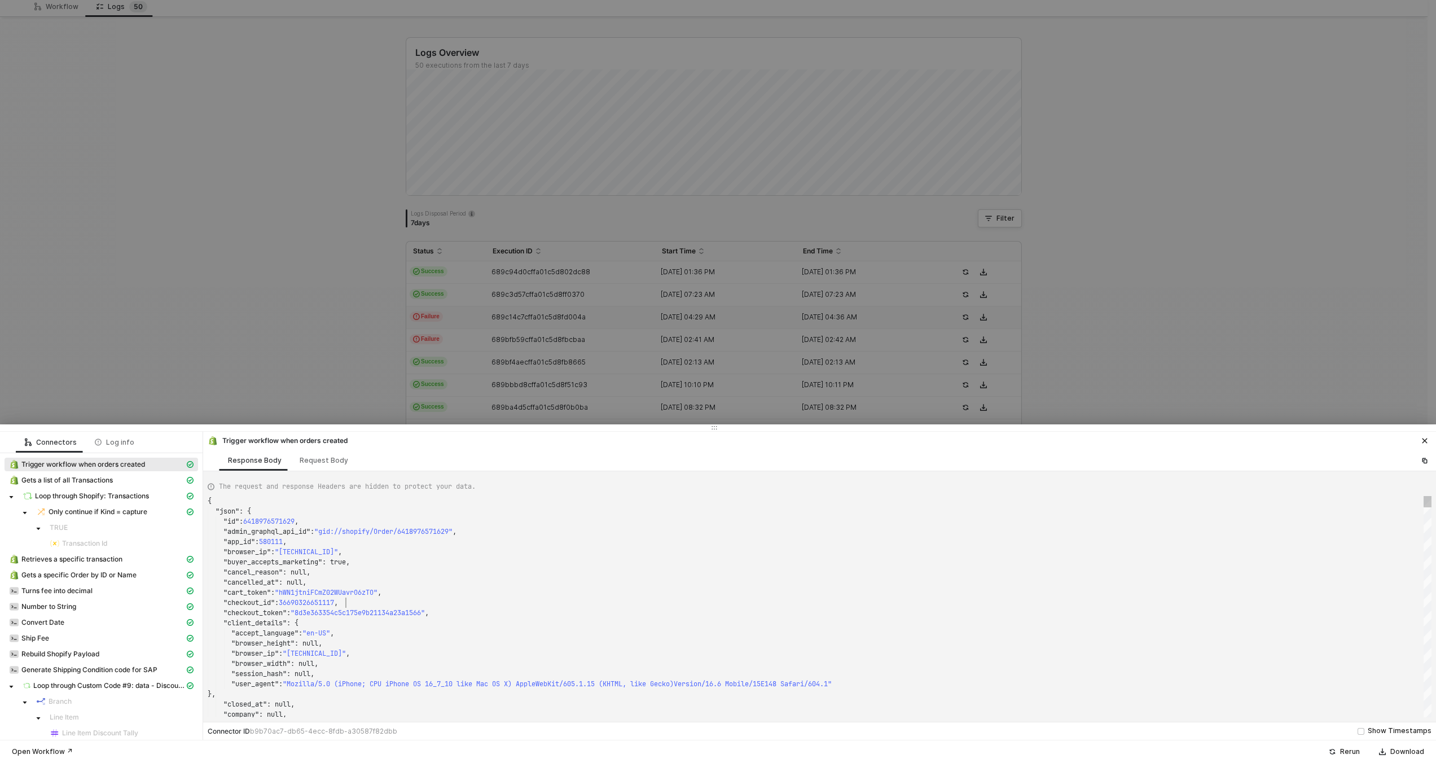
click at [566, 599] on div ""checkout_id" : 36690326651117 ," at bounding box center [820, 602] width 1224 height 10
type textarea ""fulfillment_status": null, "landing_site": "/", "landing_site_ref": null, "loc…"
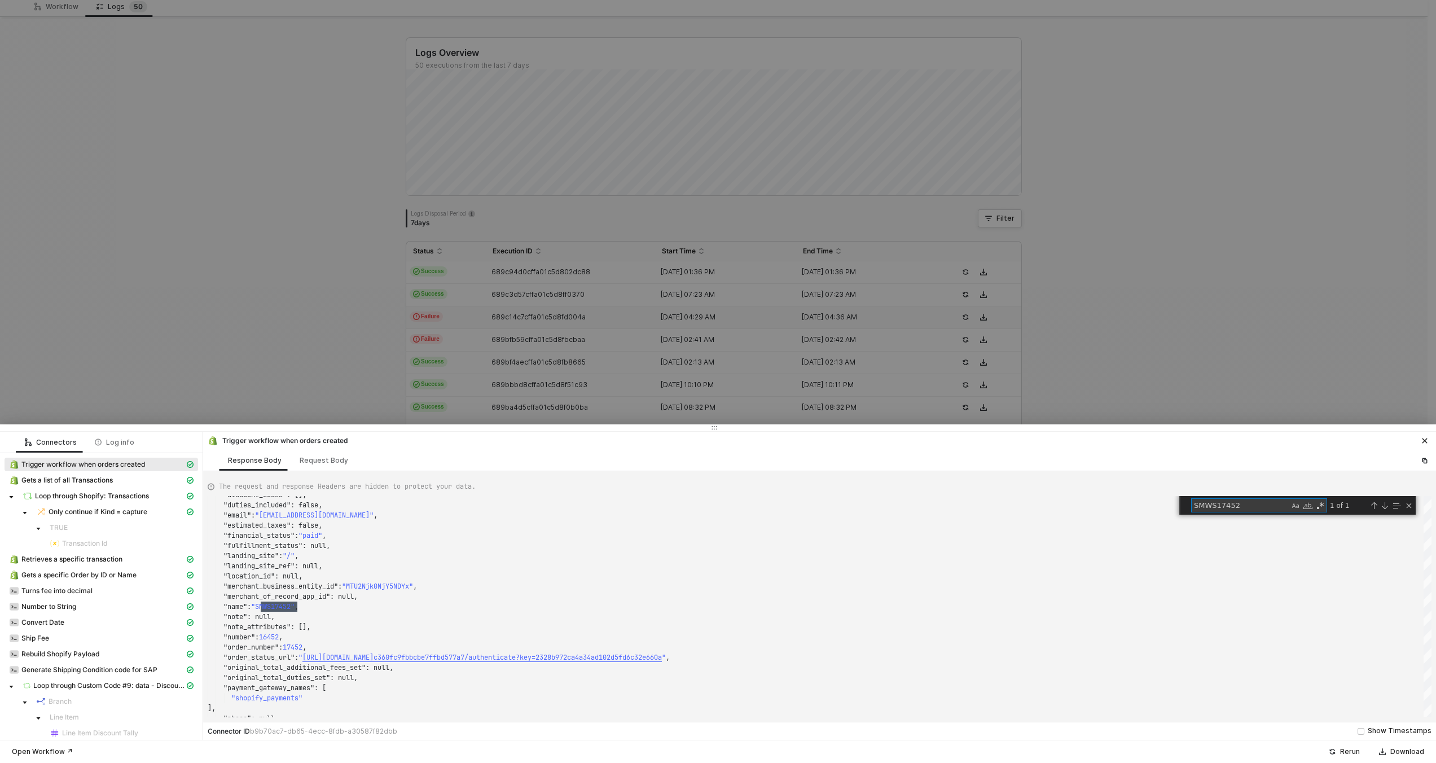
type textarea "SMWS17452"
click at [514, 307] on div at bounding box center [718, 381] width 1436 height 763
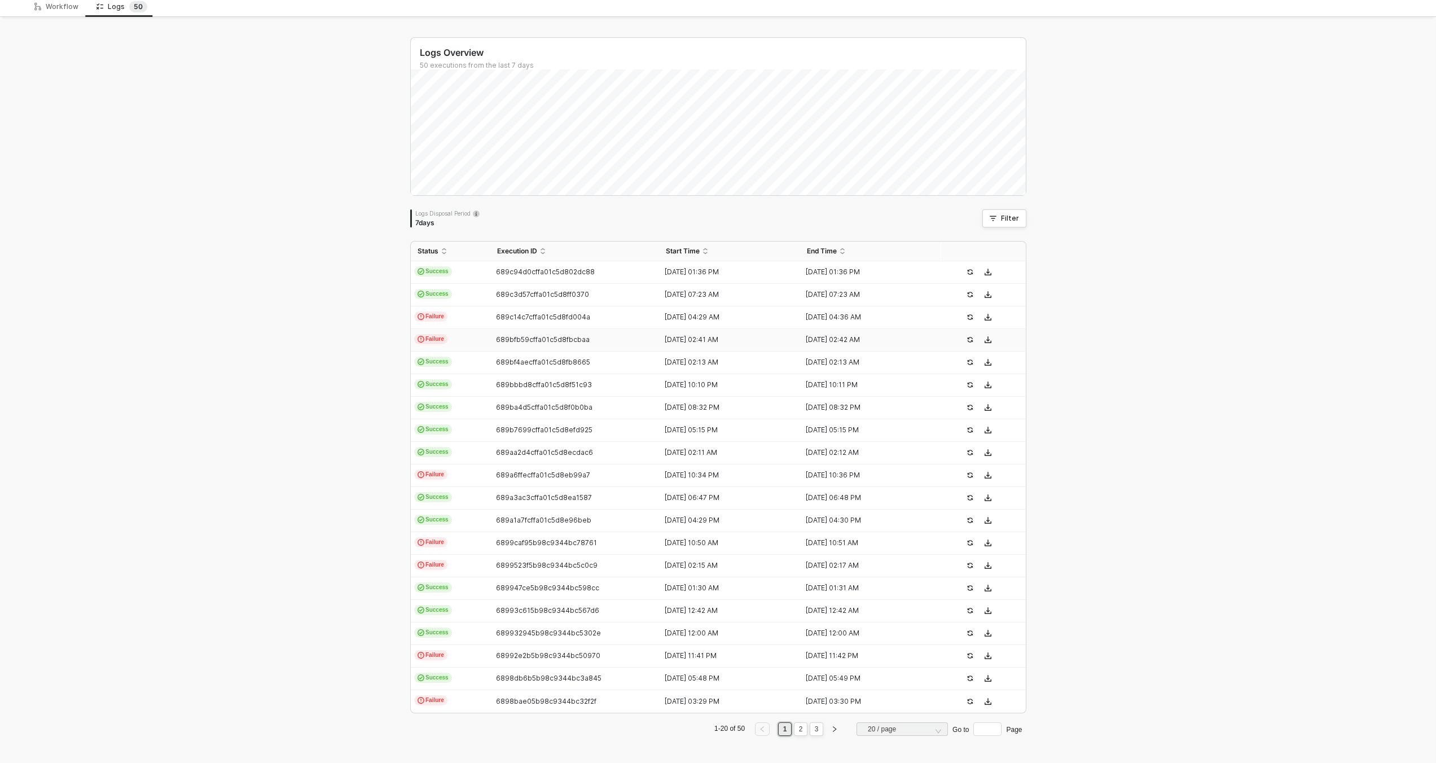
click at [521, 342] on span "689bfb59cffa01c5d8fbcbaa" at bounding box center [543, 339] width 94 height 8
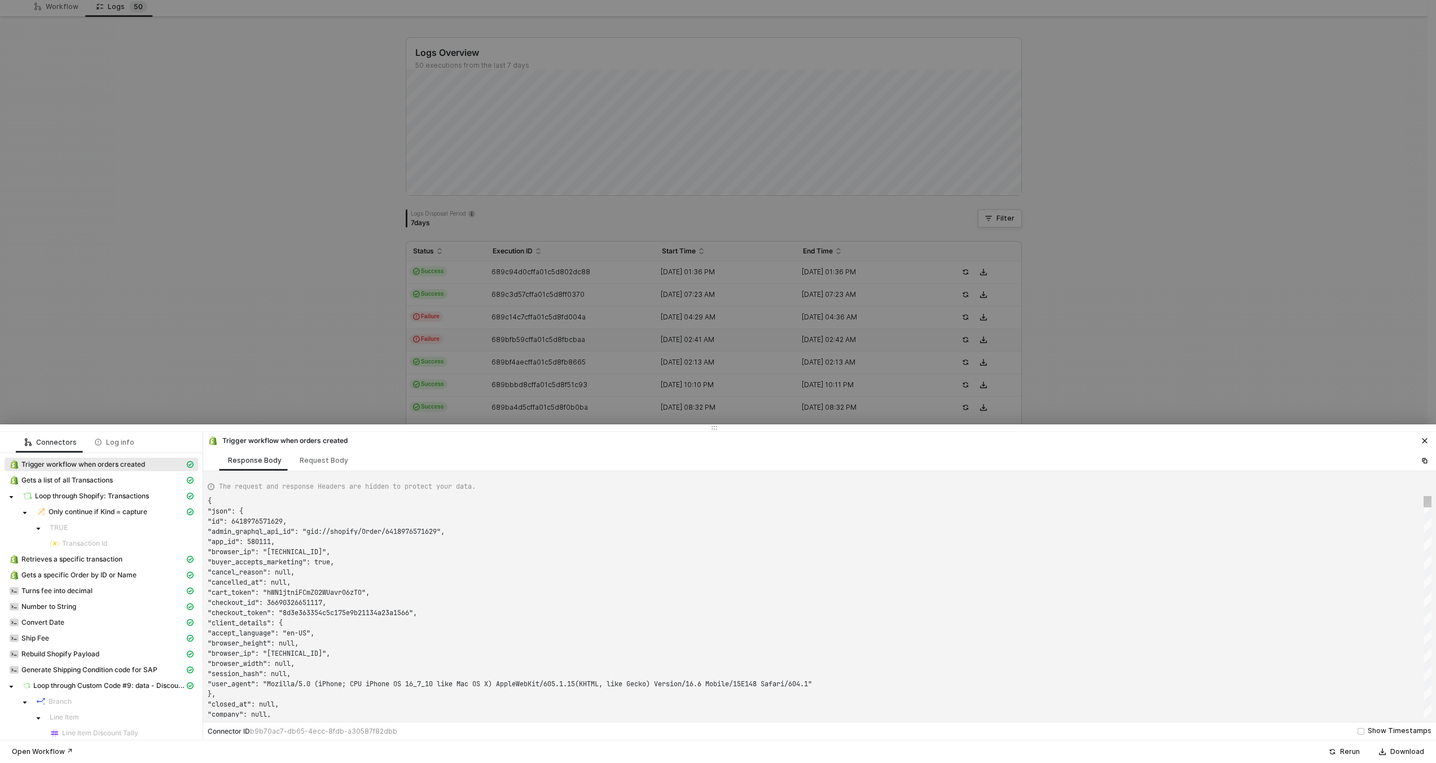
scroll to position [102, 0]
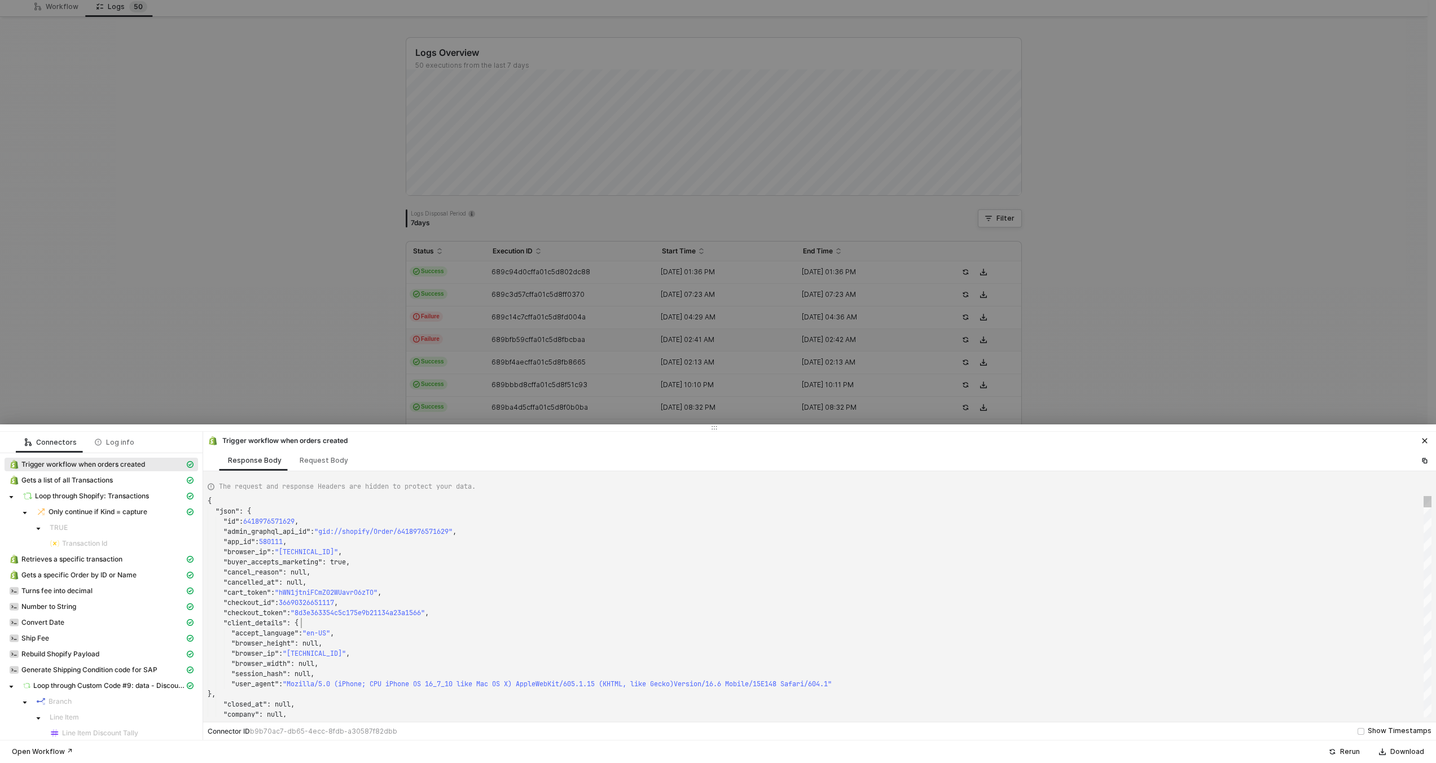
type textarea "{ "json": { "id": 6418902122733, "admin_graphql_api_id": "gid://shopify/Order/6…"
type textarea "SMWS17452"
click at [625, 367] on div at bounding box center [718, 381] width 1436 height 763
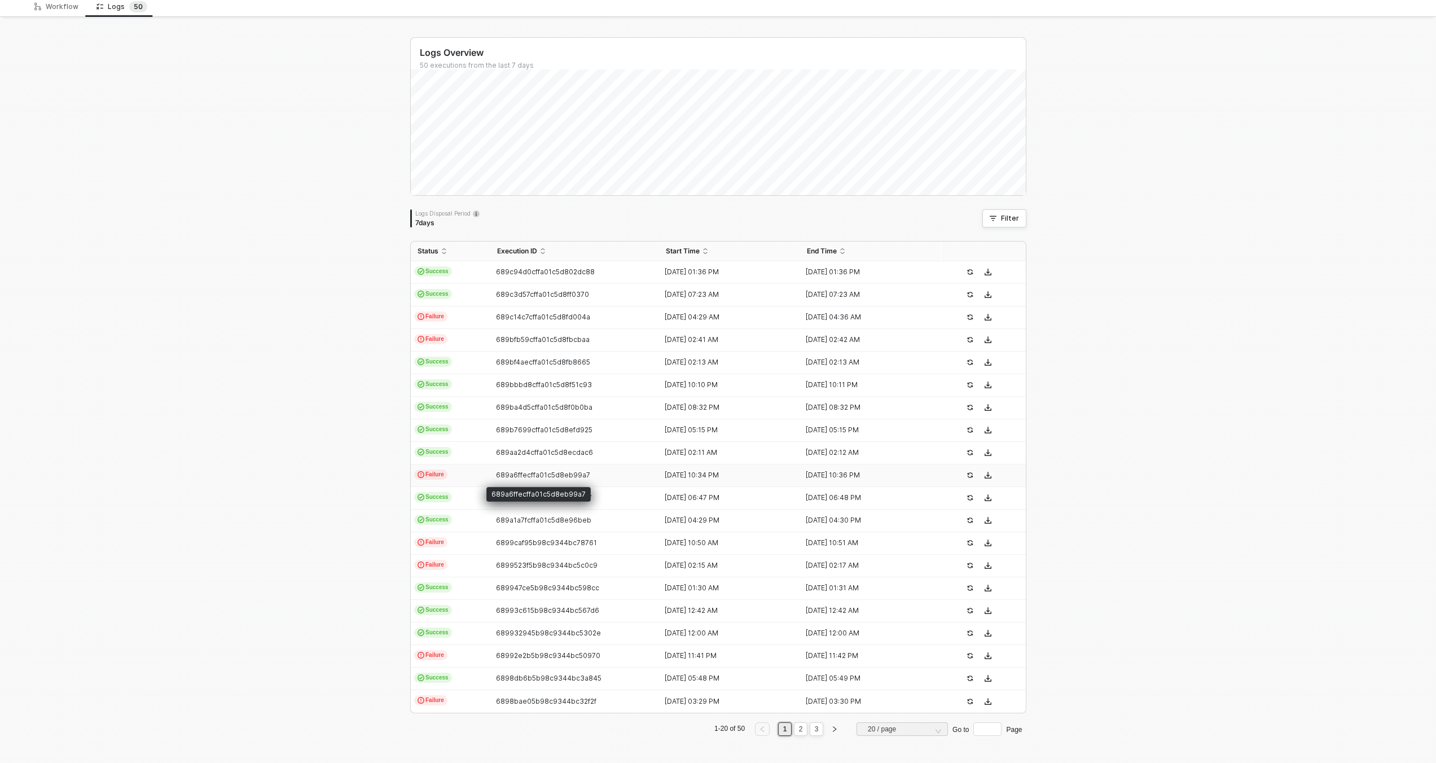
click at [507, 474] on span "689a6ffecffa01c5d8eb99a7" at bounding box center [543, 474] width 94 height 8
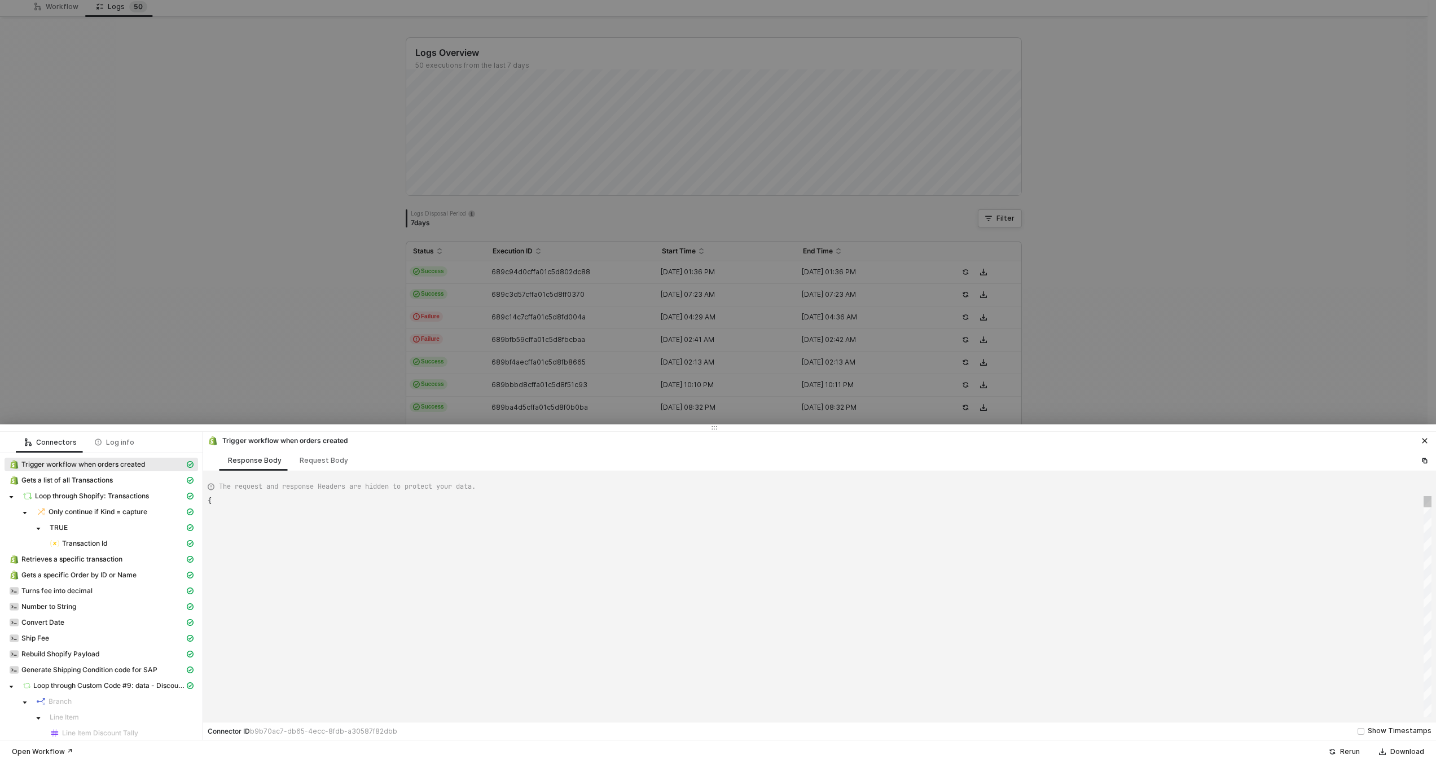
scroll to position [102, 0]
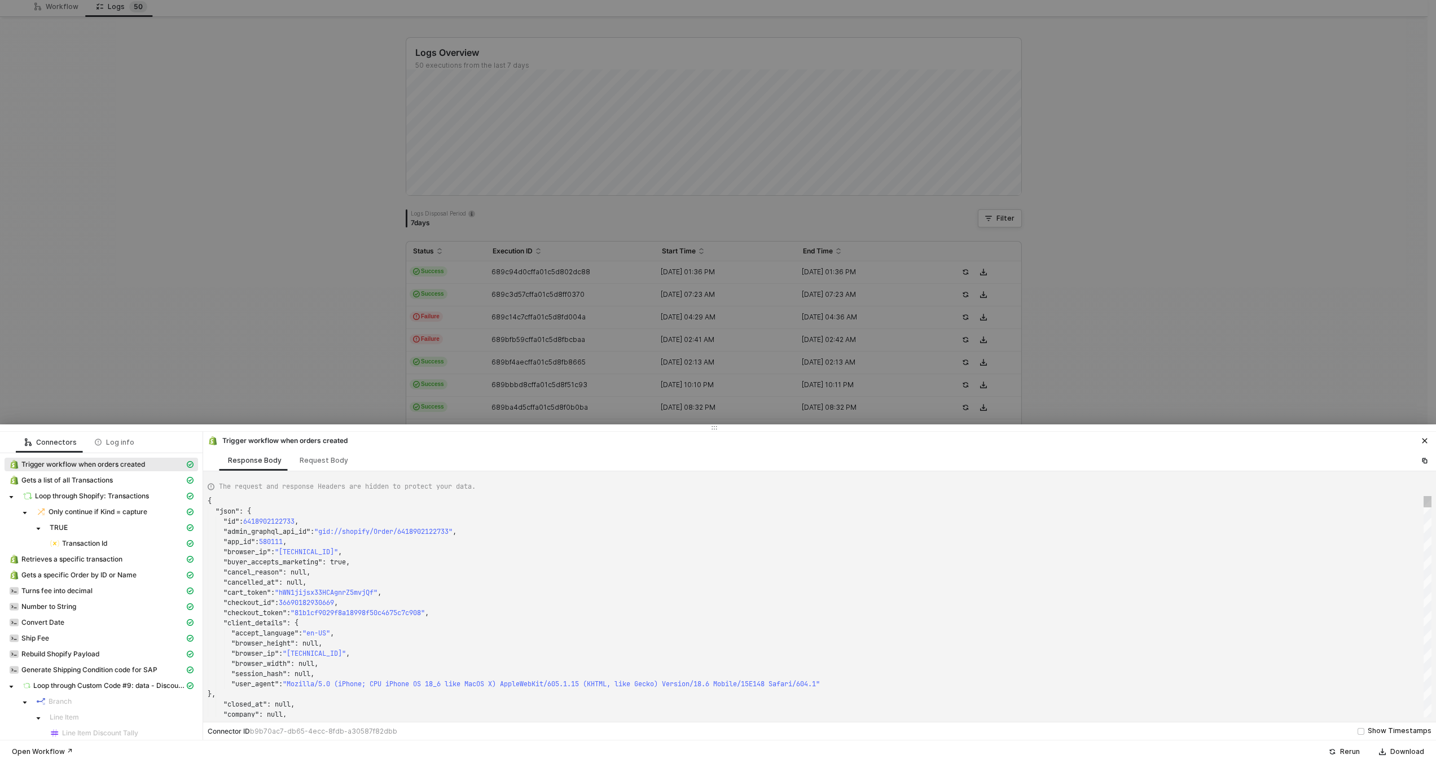
type textarea ""checkout_id": 36690182930669, "checkout_token": "81b1cf9029f8a18998f50c4675c7c…"
drag, startPoint x: 524, startPoint y: 522, endPoint x: 592, endPoint y: 628, distance: 126.1
click at [592, 628] on div ""accept_language" : "en-US" ," at bounding box center [820, 633] width 1224 height 10
type textarea "SMWS17452"
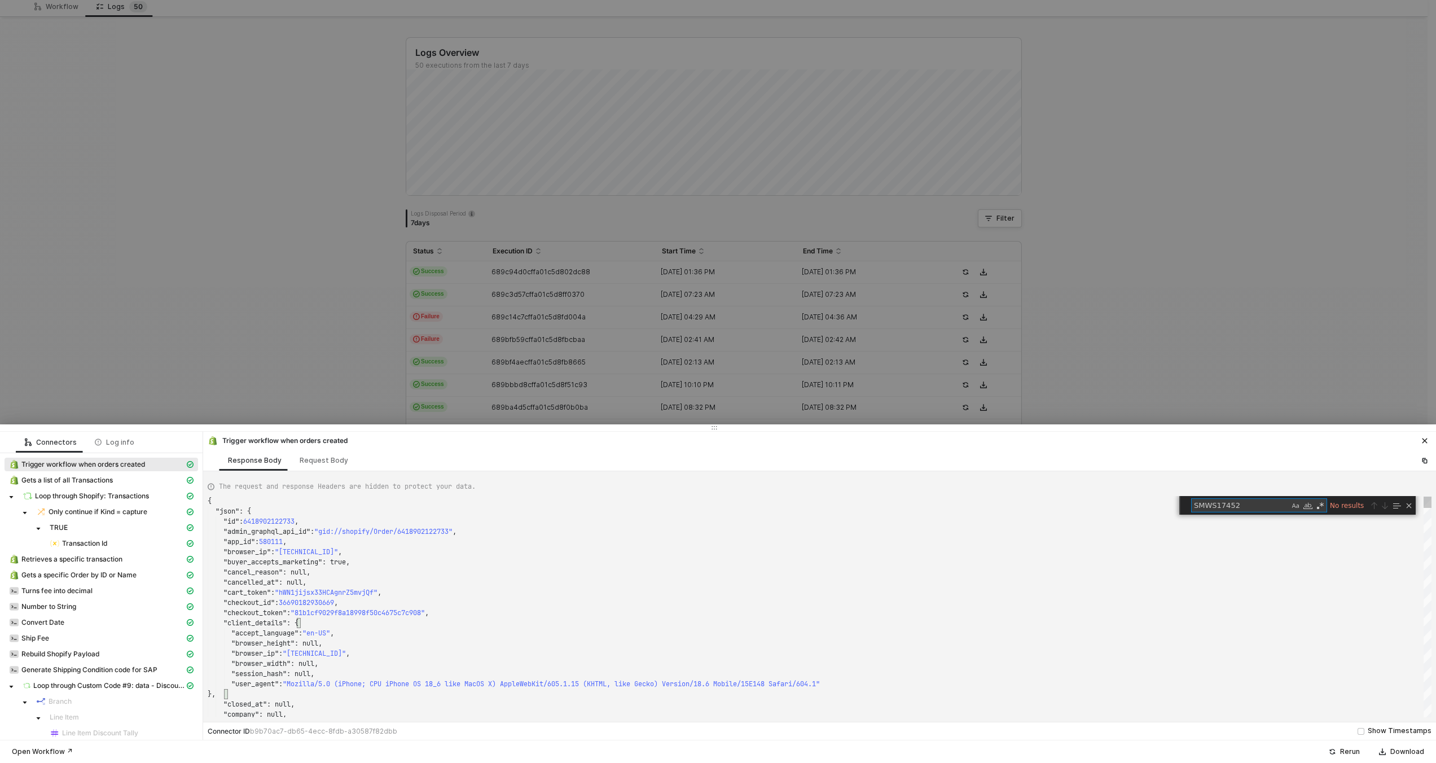
type textarea "{ "json": { "id": 6417307107565, "admin_graphql_api_id": "gid://shopify/Order/6…"
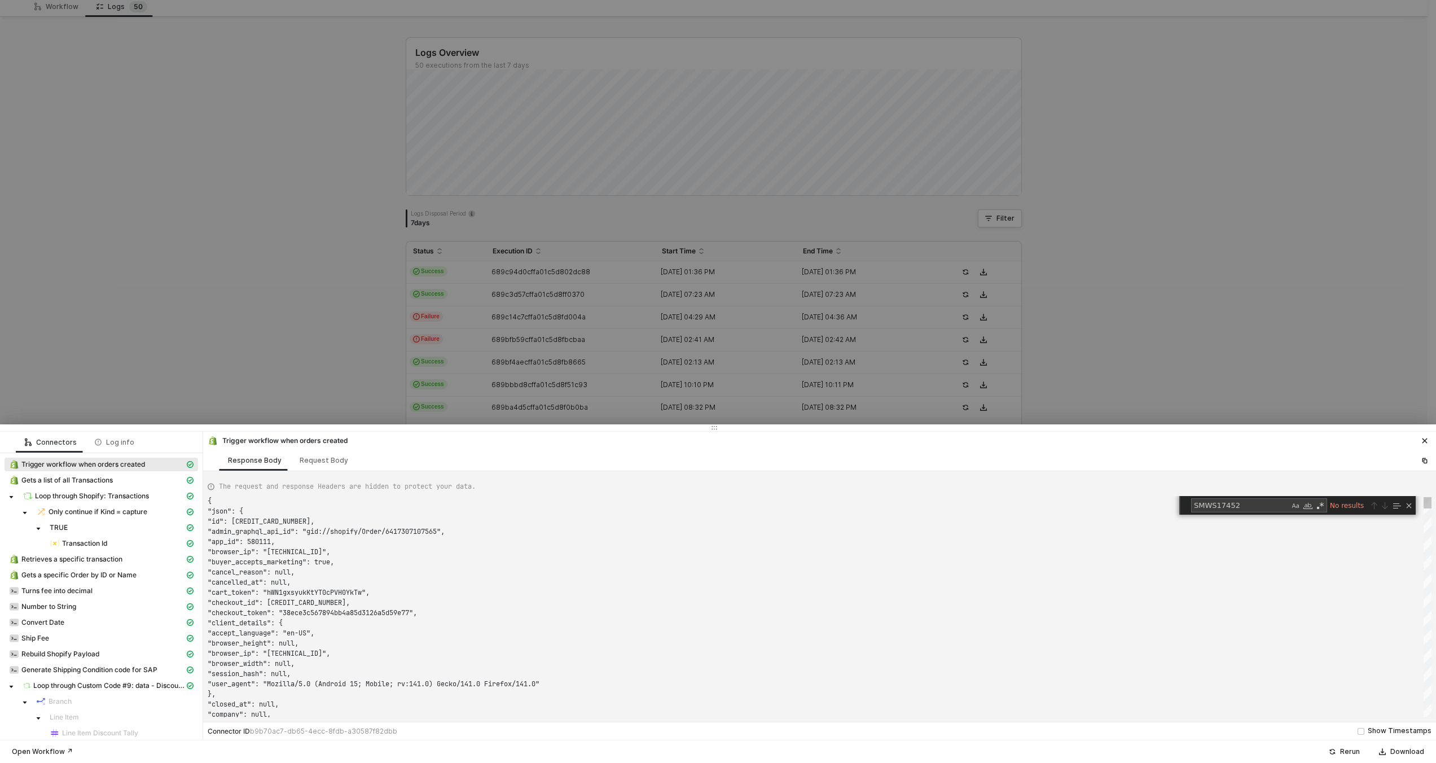
scroll to position [102, 0]
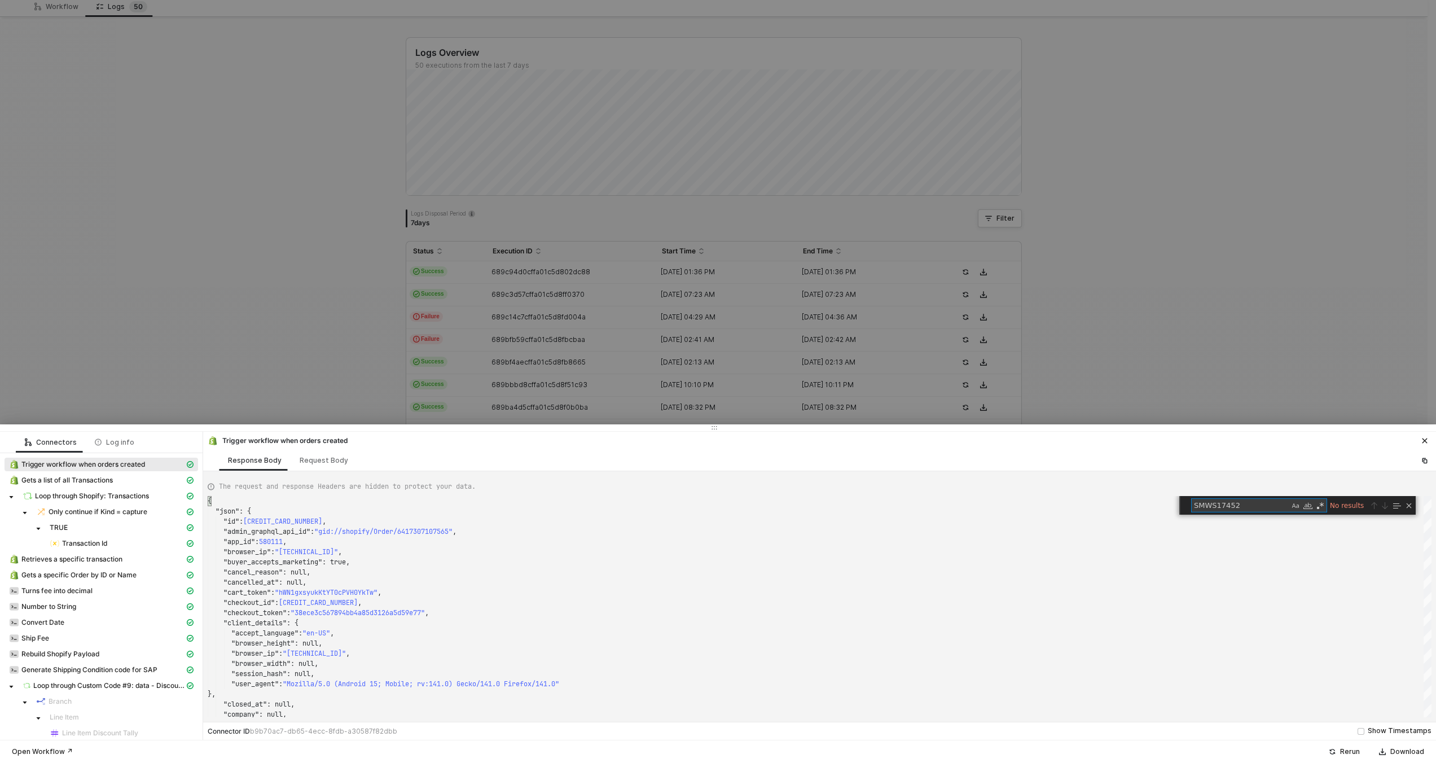
type textarea "SMWS17452"
click at [761, 277] on div at bounding box center [718, 381] width 1436 height 763
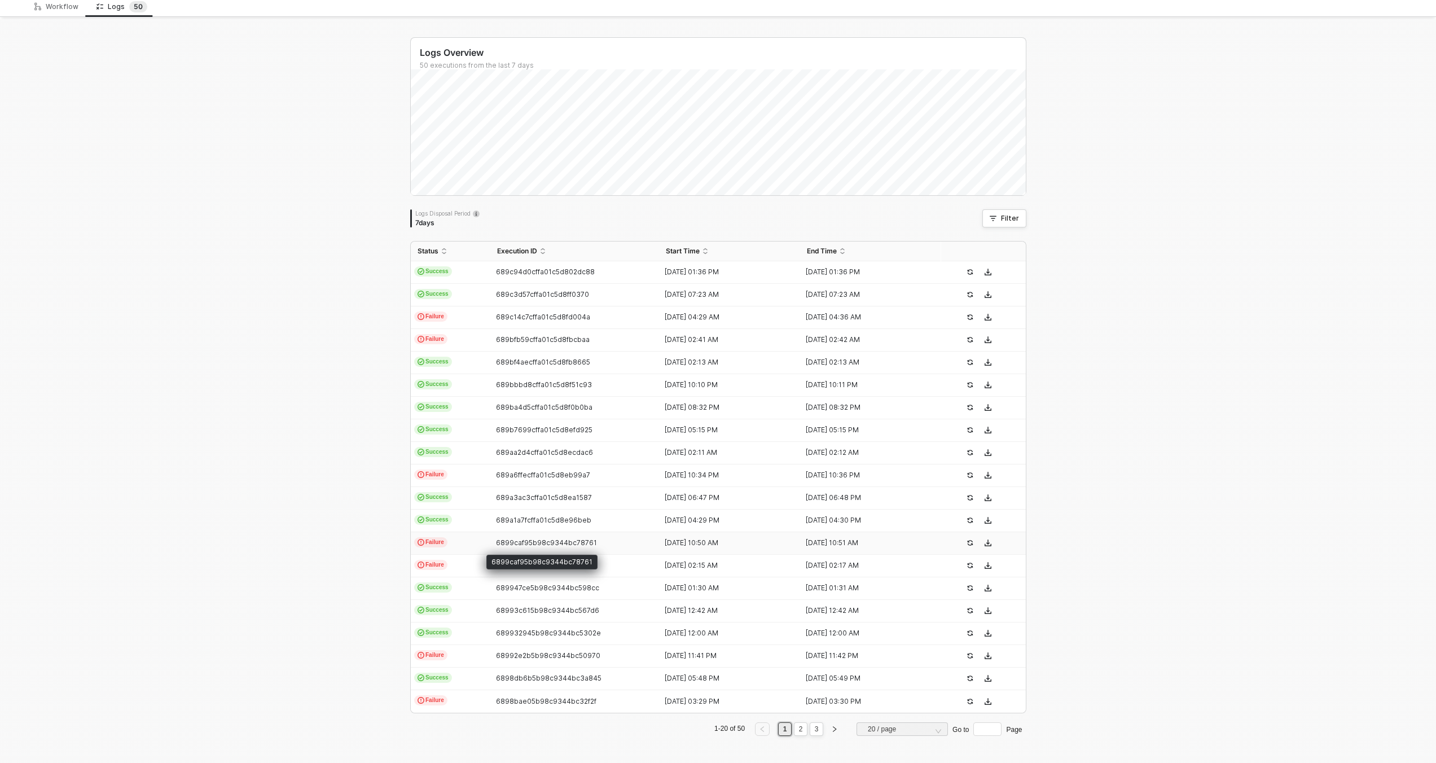
click at [539, 542] on span "6899caf95b98c9344bc78761" at bounding box center [546, 542] width 101 height 8
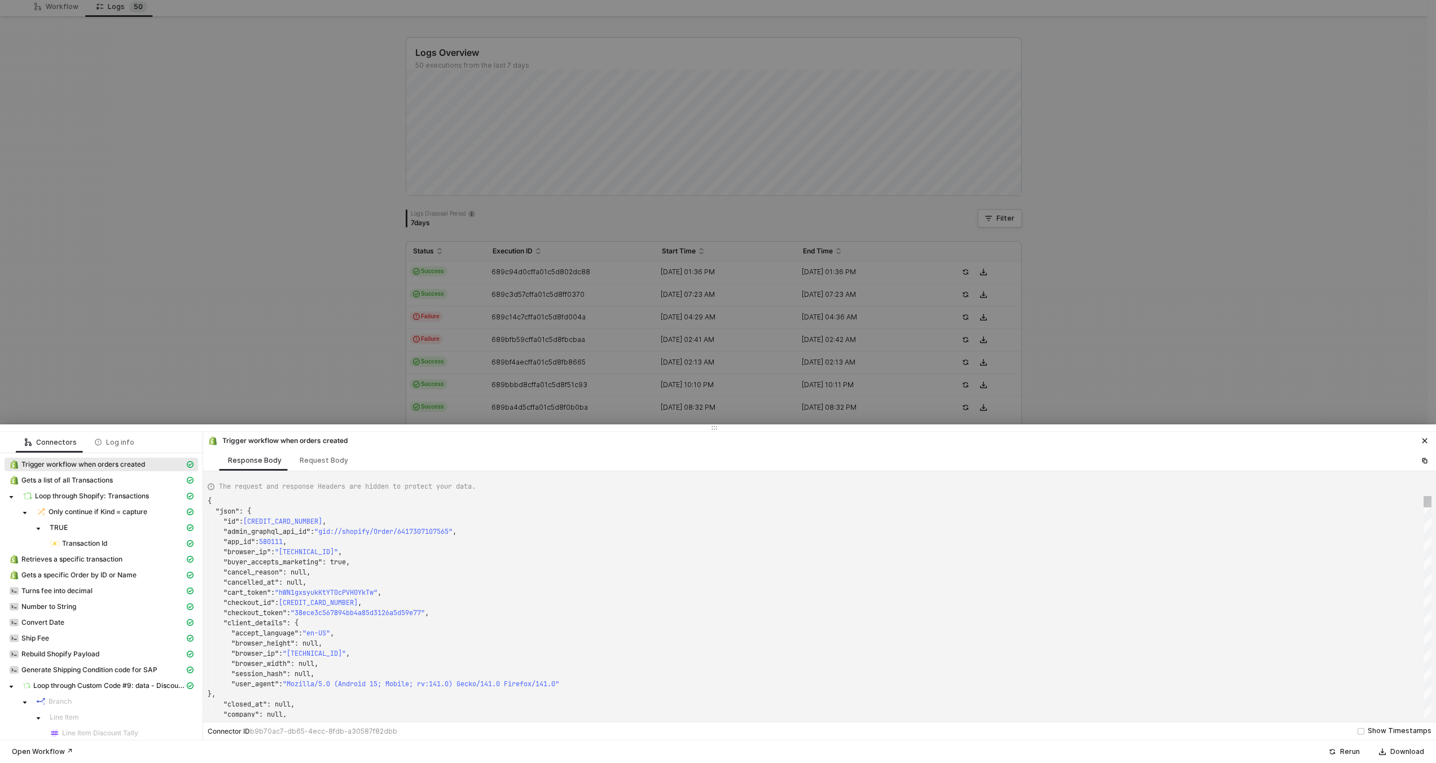
type textarea ""checkout_id": 36687358558445, "checkout_token": "38ece3c567894bb4a85d3126a5d59…"
drag, startPoint x: 542, startPoint y: 584, endPoint x: 570, endPoint y: 629, distance: 52.7
click at [570, 629] on div ""accept_language" : "en-US" ," at bounding box center [820, 633] width 1224 height 10
type textarea "SMWS17452"
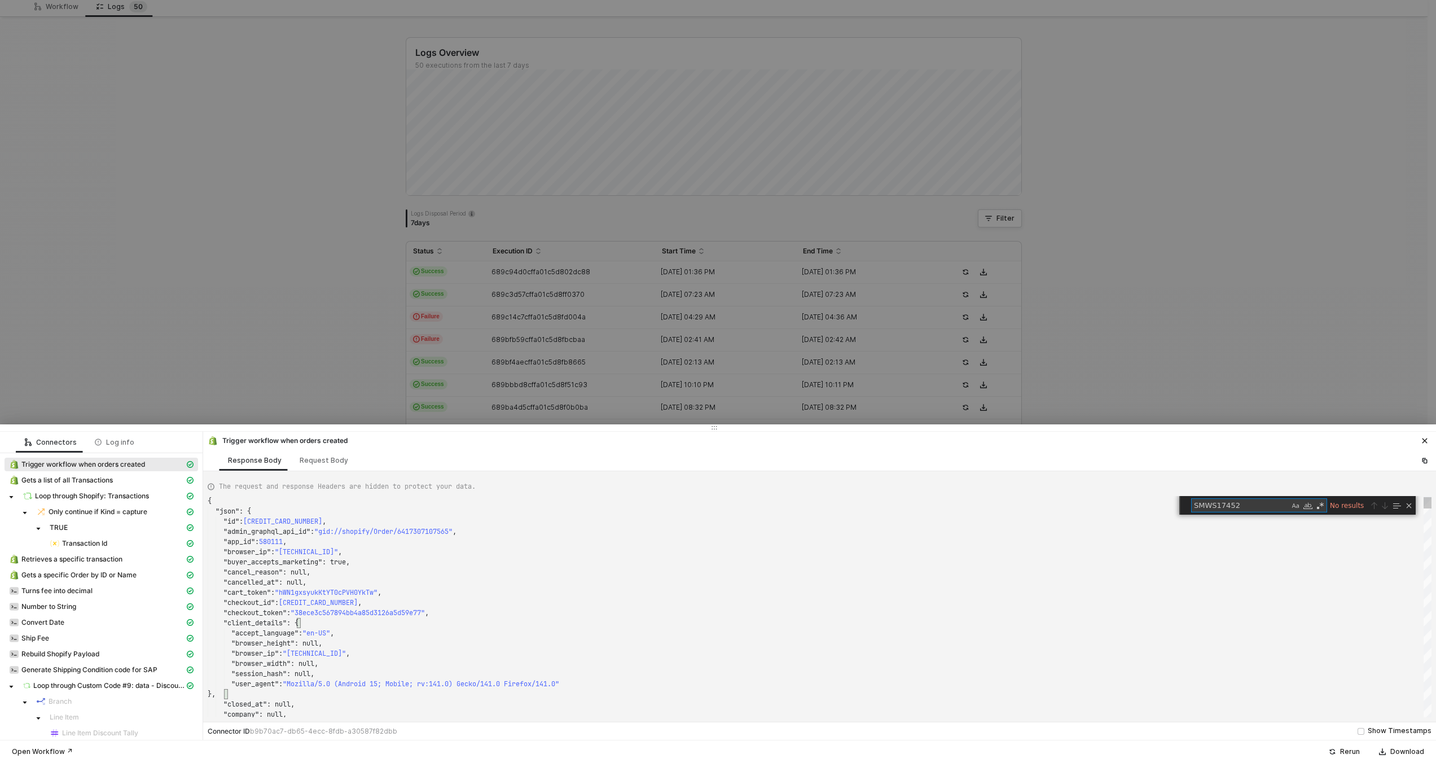
type textarea "{ "json": { "id": 6416585883885, "admin_graphql_api_id": "gid://shopify/Order/6…"
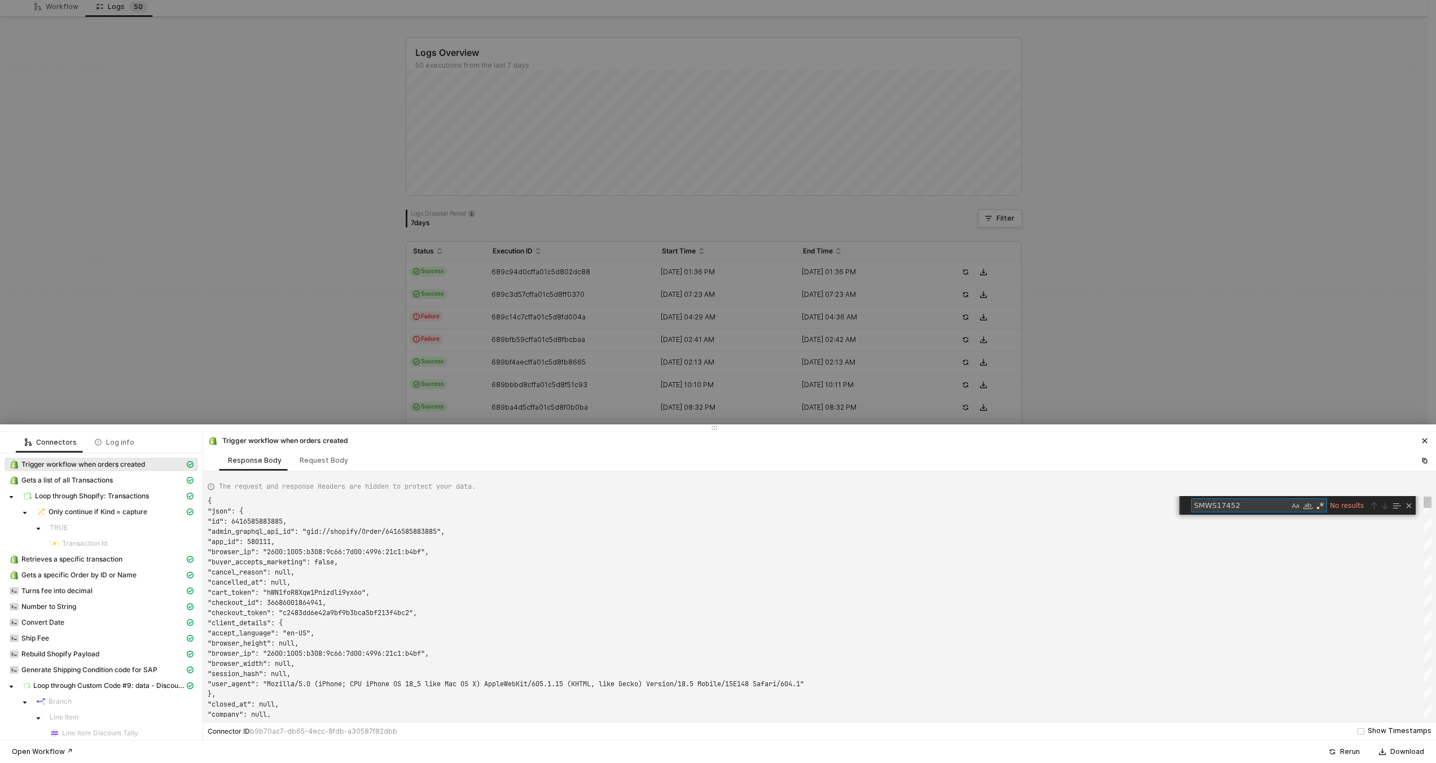
scroll to position [102, 0]
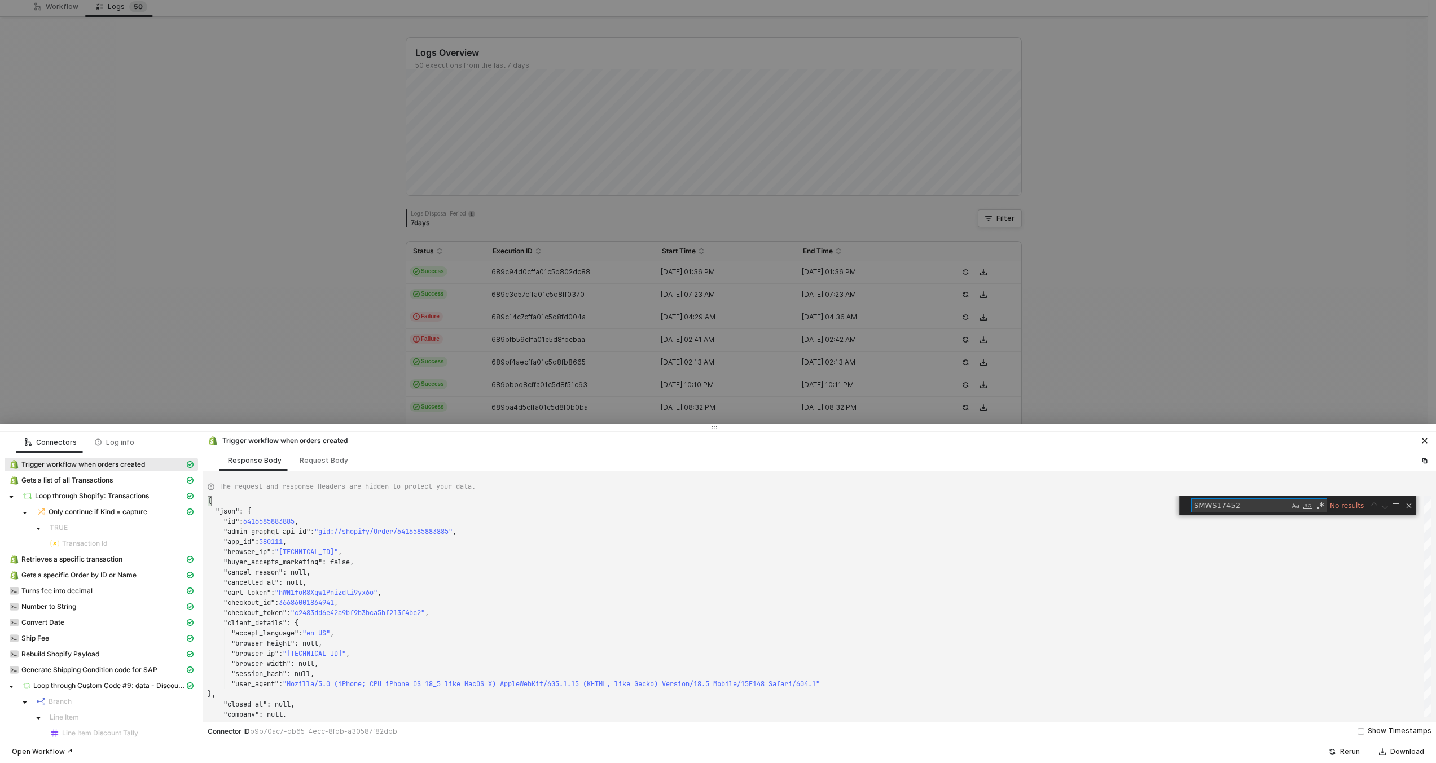
type textarea "SMWS17452"
click at [681, 314] on div at bounding box center [718, 381] width 1436 height 763
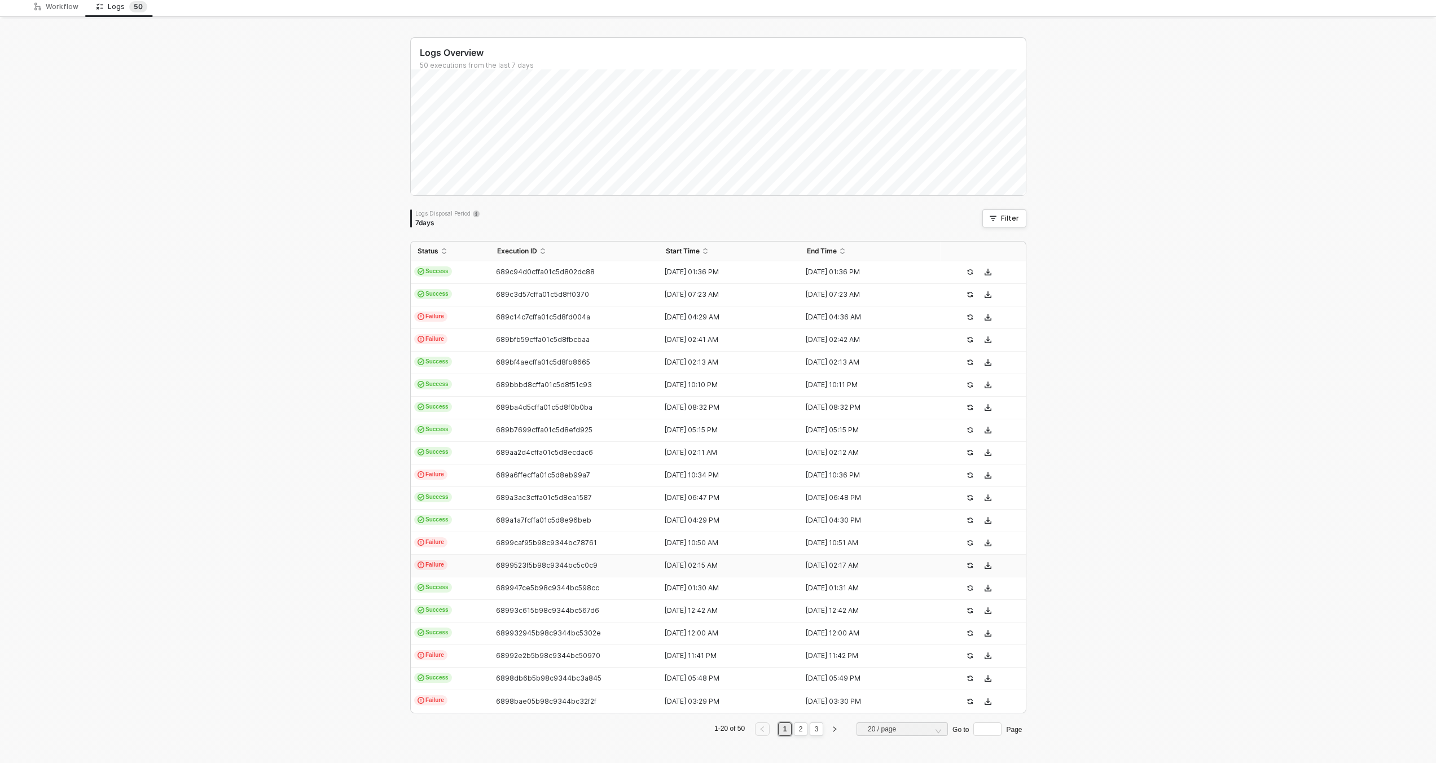
click at [568, 564] on span "6899523f5b98c9344bc5c0c9" at bounding box center [547, 565] width 102 height 8
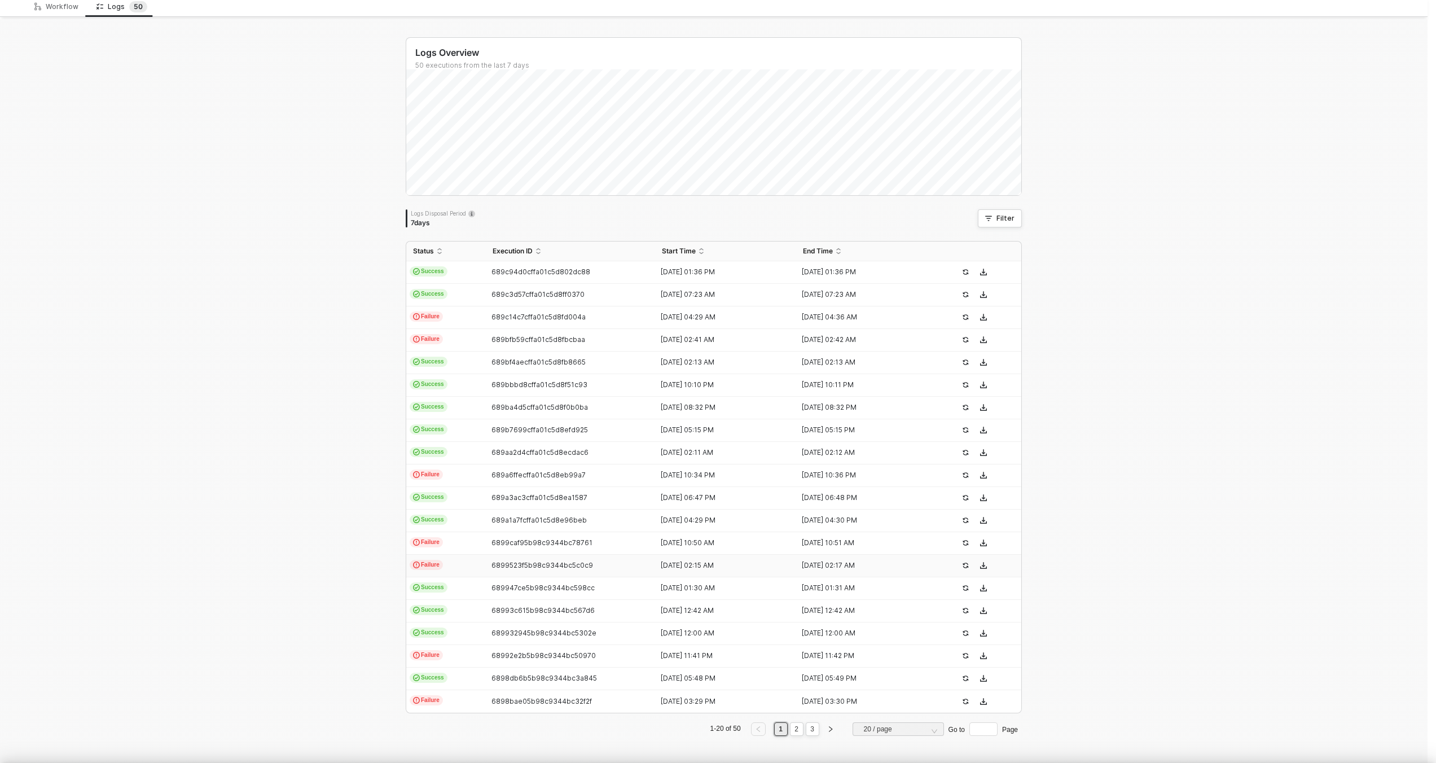
type textarea "{ "json": { "id": 6416585883885, "admin_graphql_api_id": "gid://shopify/Order/6…"
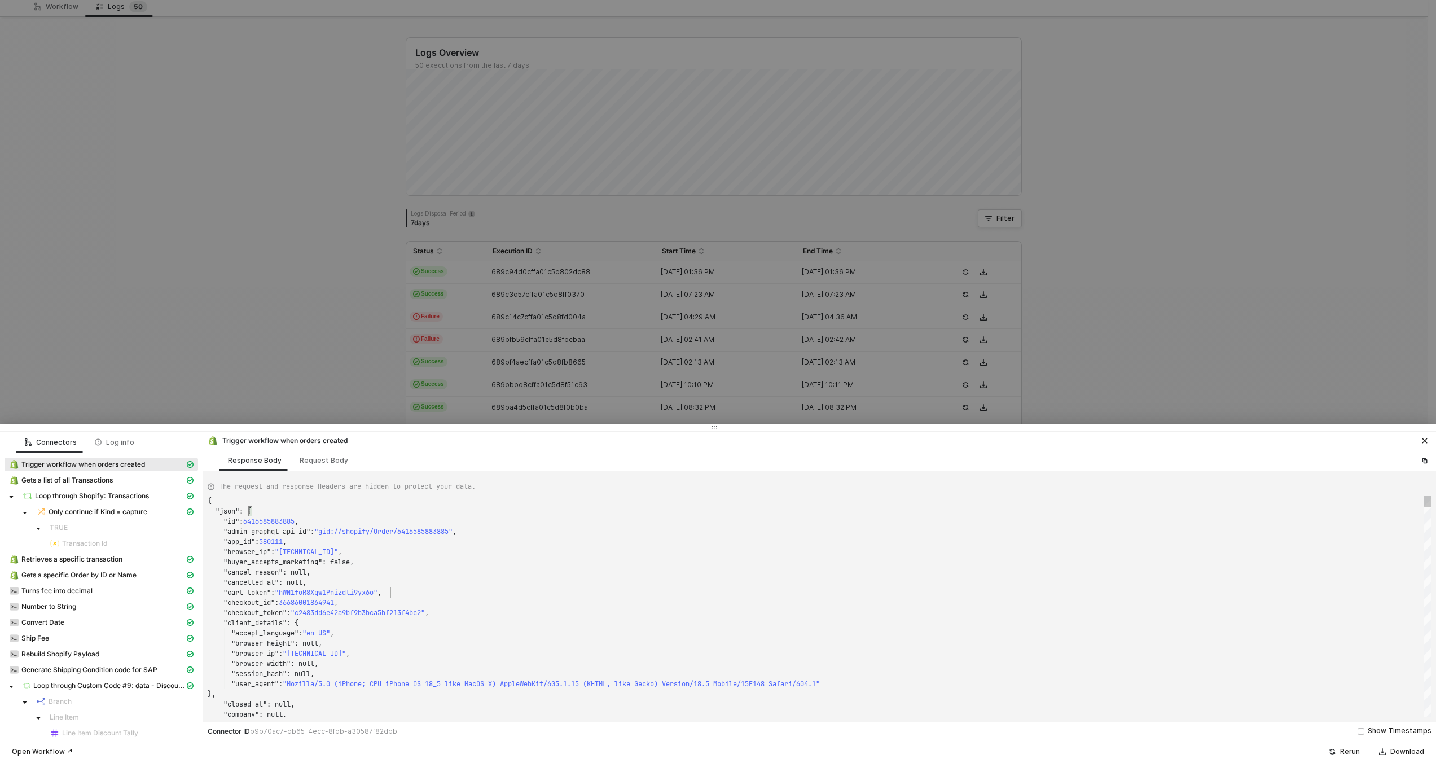
scroll to position [91, 183]
click at [658, 590] on div ""cart_token" : "hWN1foR8Xqw1Pnizdli9yx6o" ," at bounding box center [820, 592] width 1224 height 10
type textarea "SMWS17452"
click at [659, 587] on div ""cart_token" : "hWN1foR8Xqw1Pnizdli9yx6o" ," at bounding box center [820, 592] width 1224 height 10
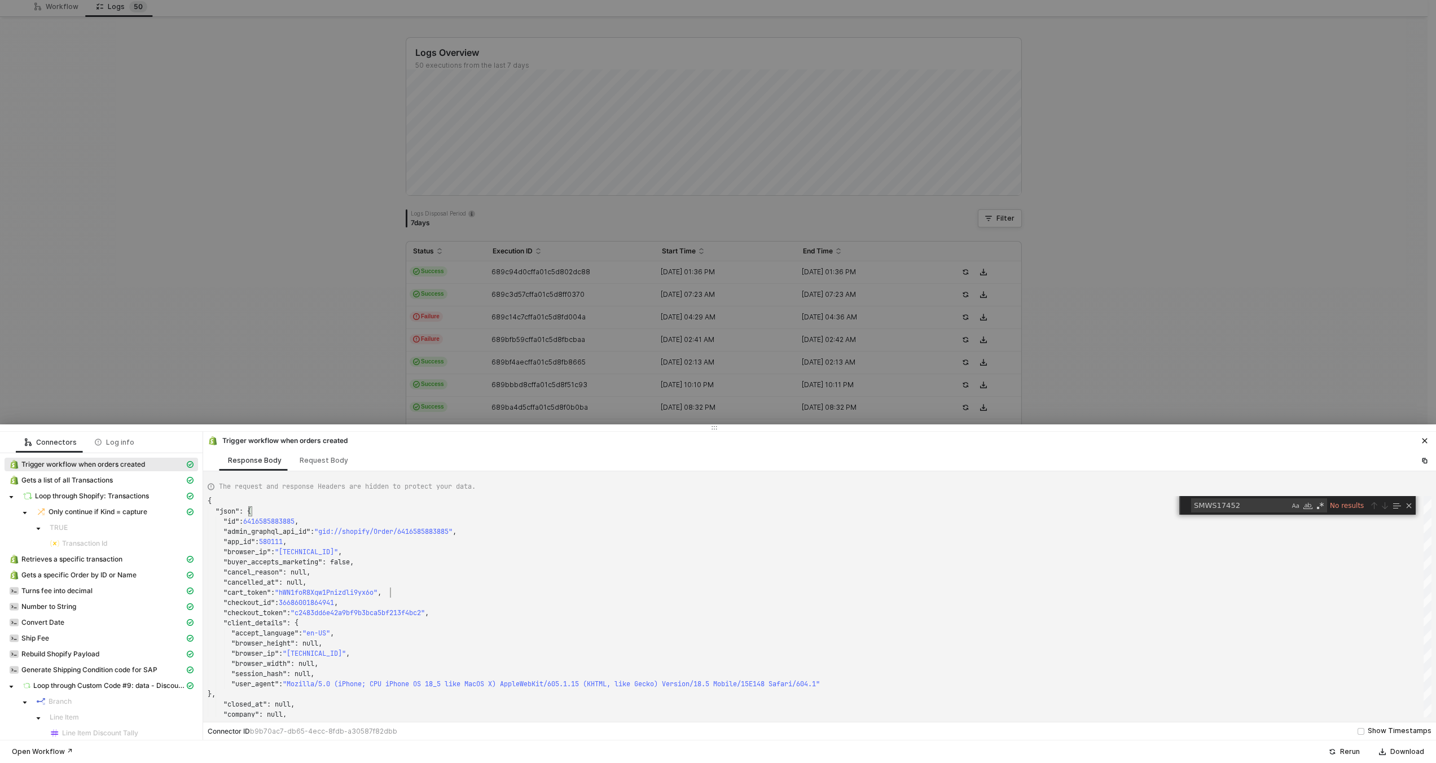
click at [713, 328] on div at bounding box center [718, 381] width 1436 height 763
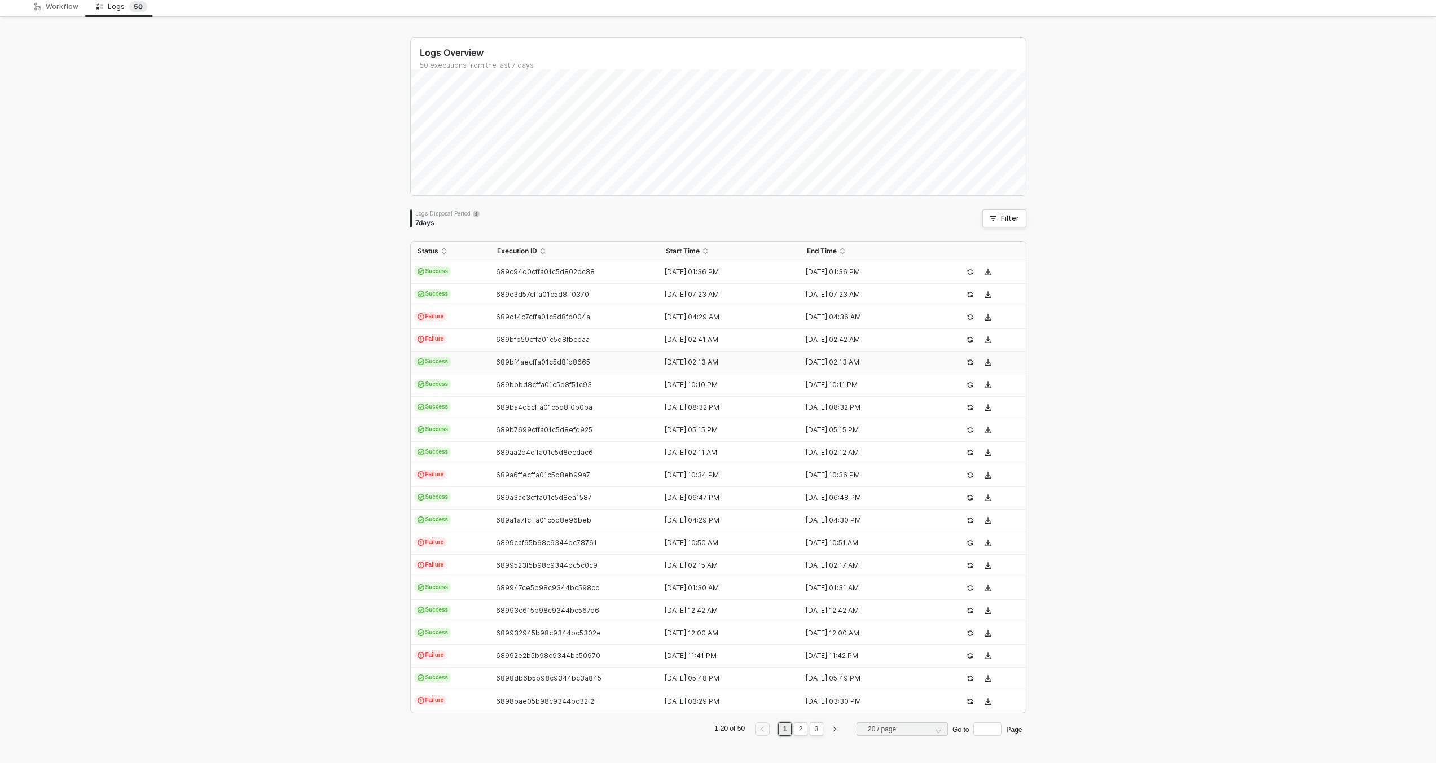
click at [521, 358] on span "689bf4aecffa01c5d8fb8665" at bounding box center [543, 362] width 94 height 8
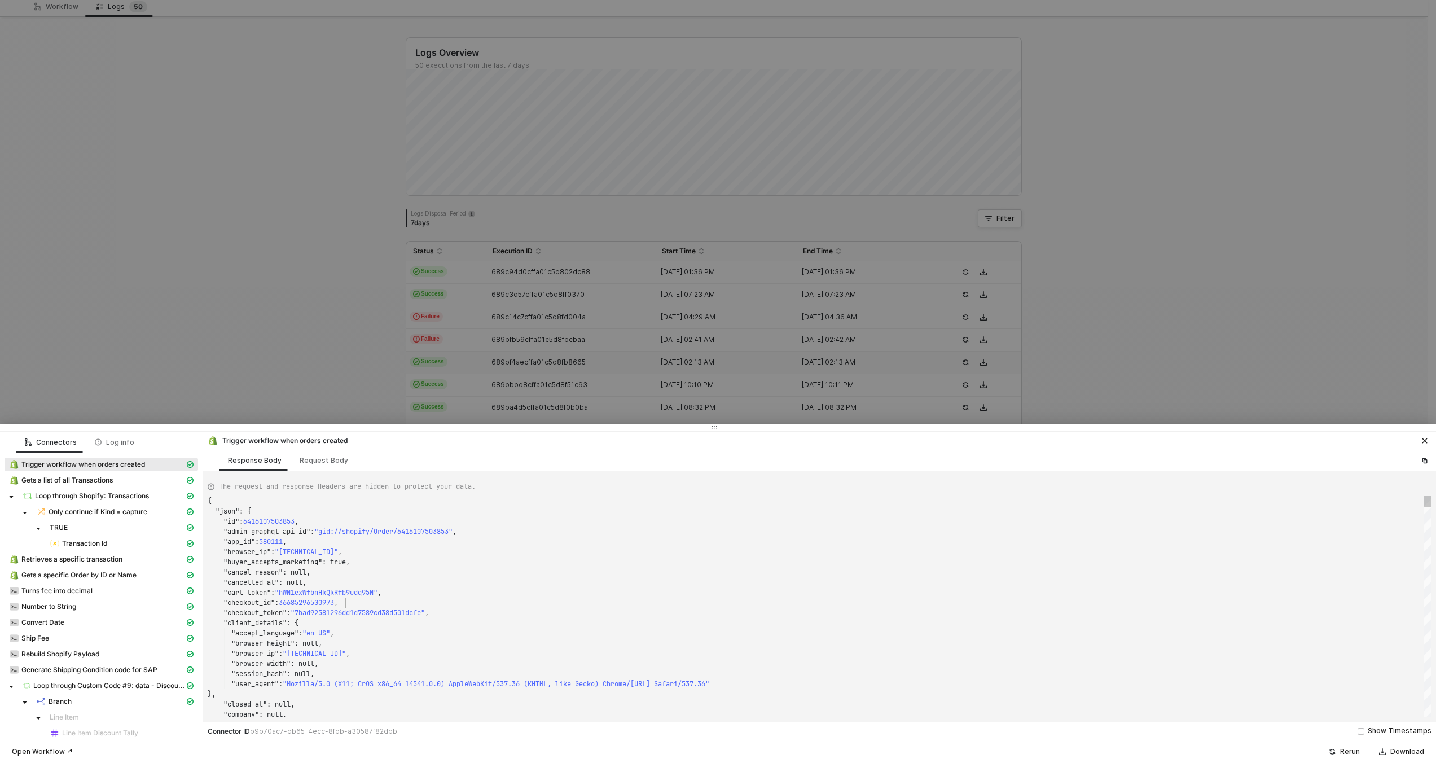
scroll to position [0, 138]
click at [605, 602] on div ""checkout_id" : 36685296500973 ," at bounding box center [820, 602] width 1224 height 10
type textarea "{ "json": { "id": 6418880233709, "admin_graphql_api_id": "gid://shopify/Order/6…"
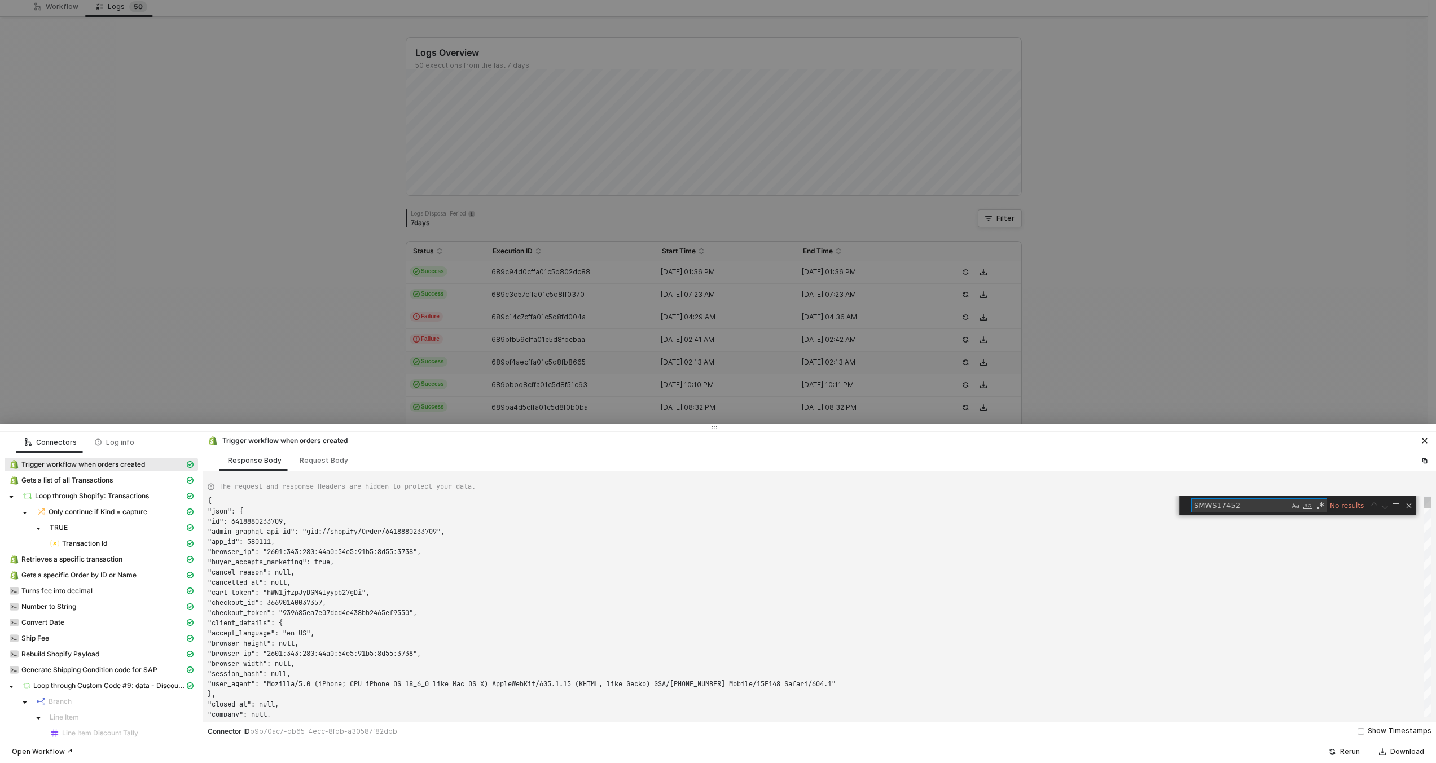
scroll to position [102, 0]
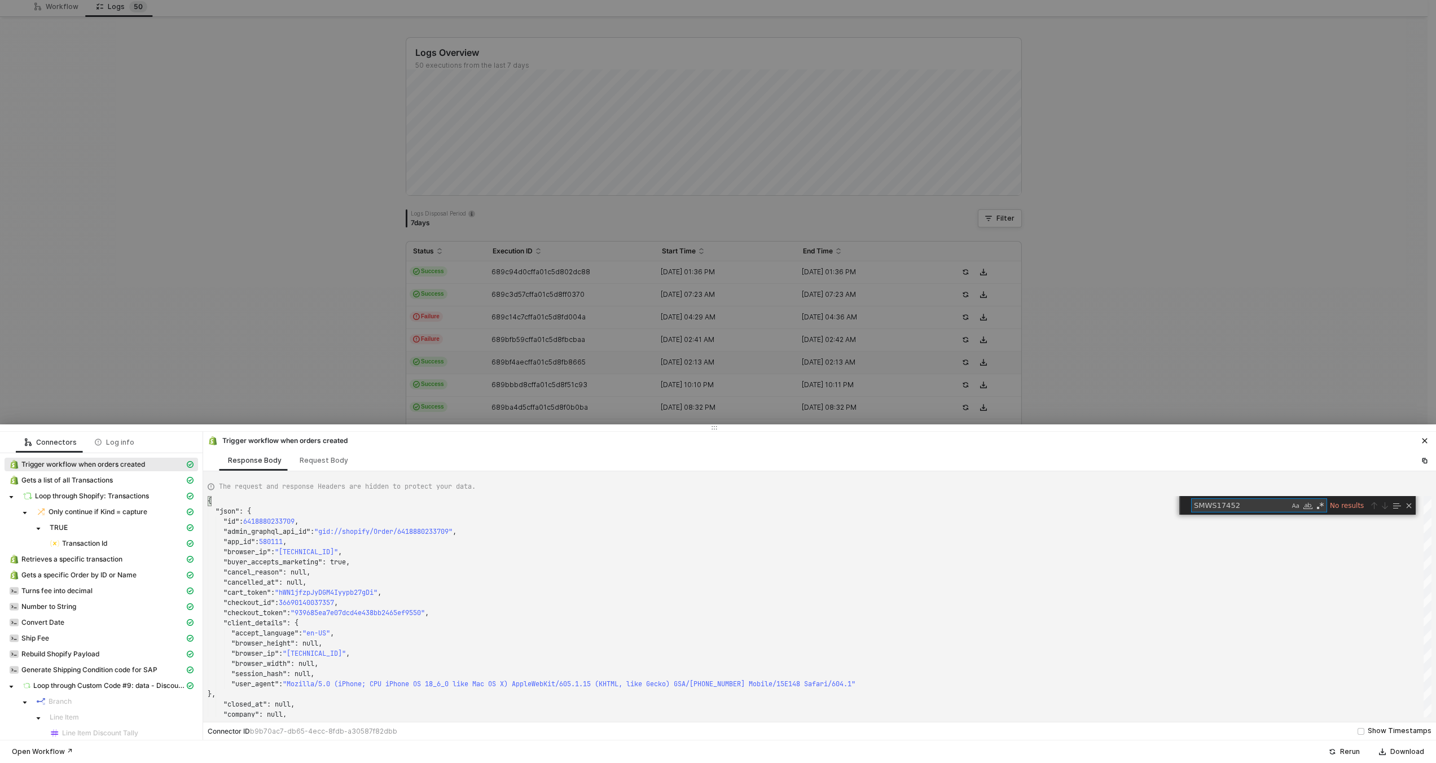
type textarea "SMWS17452"
click at [719, 292] on div at bounding box center [718, 381] width 1436 height 763
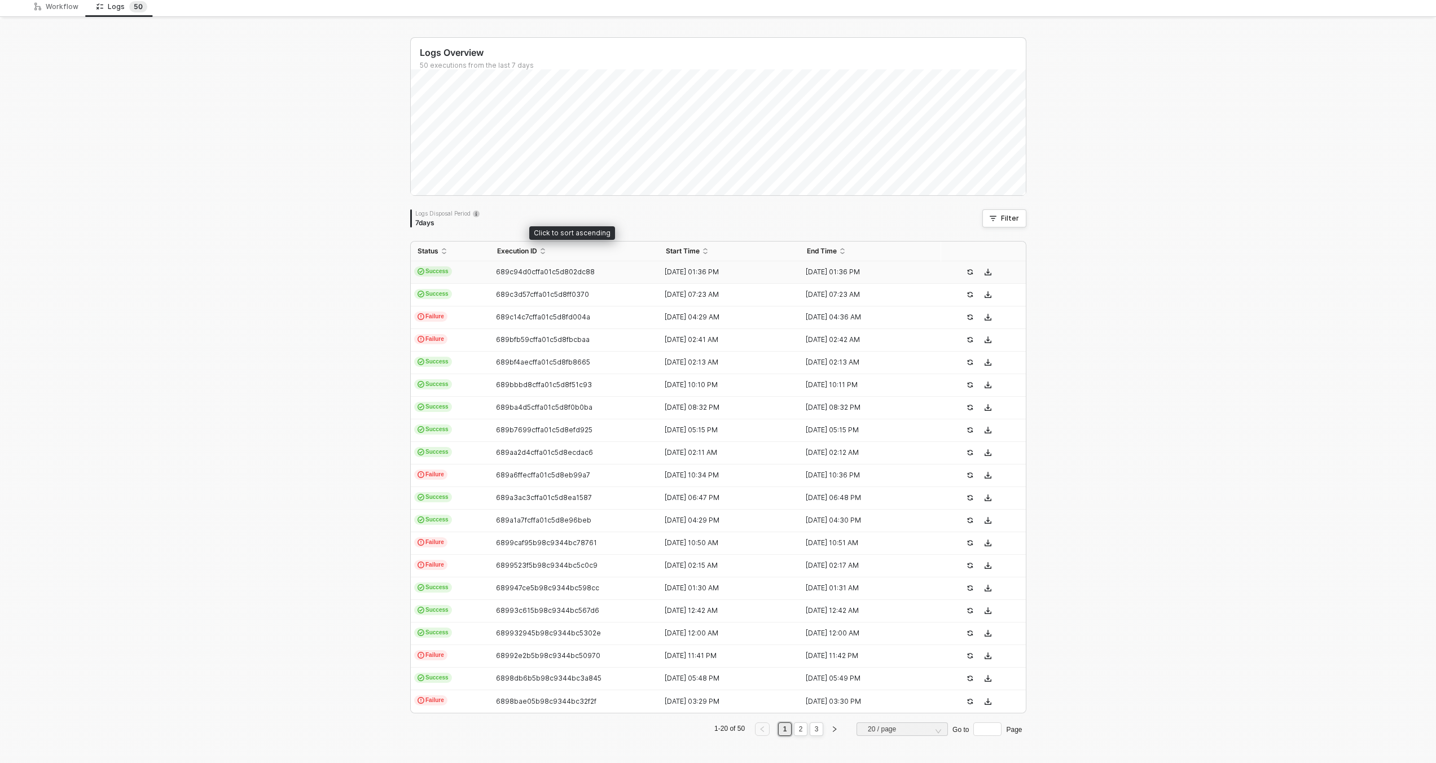
click at [575, 265] on td "689c94d0cffa01c5d802dc88" at bounding box center [574, 272] width 169 height 23
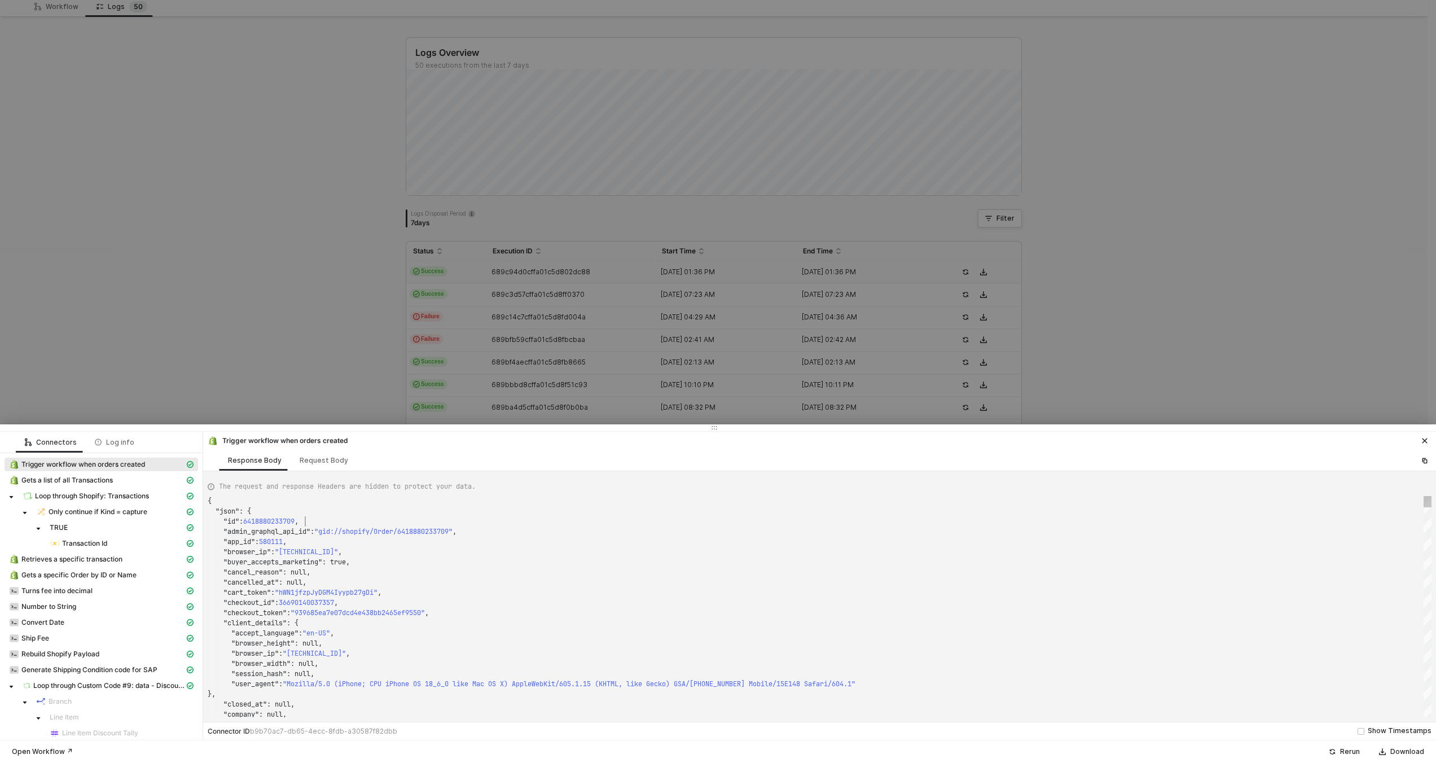
click at [614, 523] on div ""id" : 6418880233709 ," at bounding box center [820, 521] width 1224 height 10
type textarea "{ "json": { "id": 6419469992173, "admin_graphql_api_id": "gid://shopify/Order/6…"
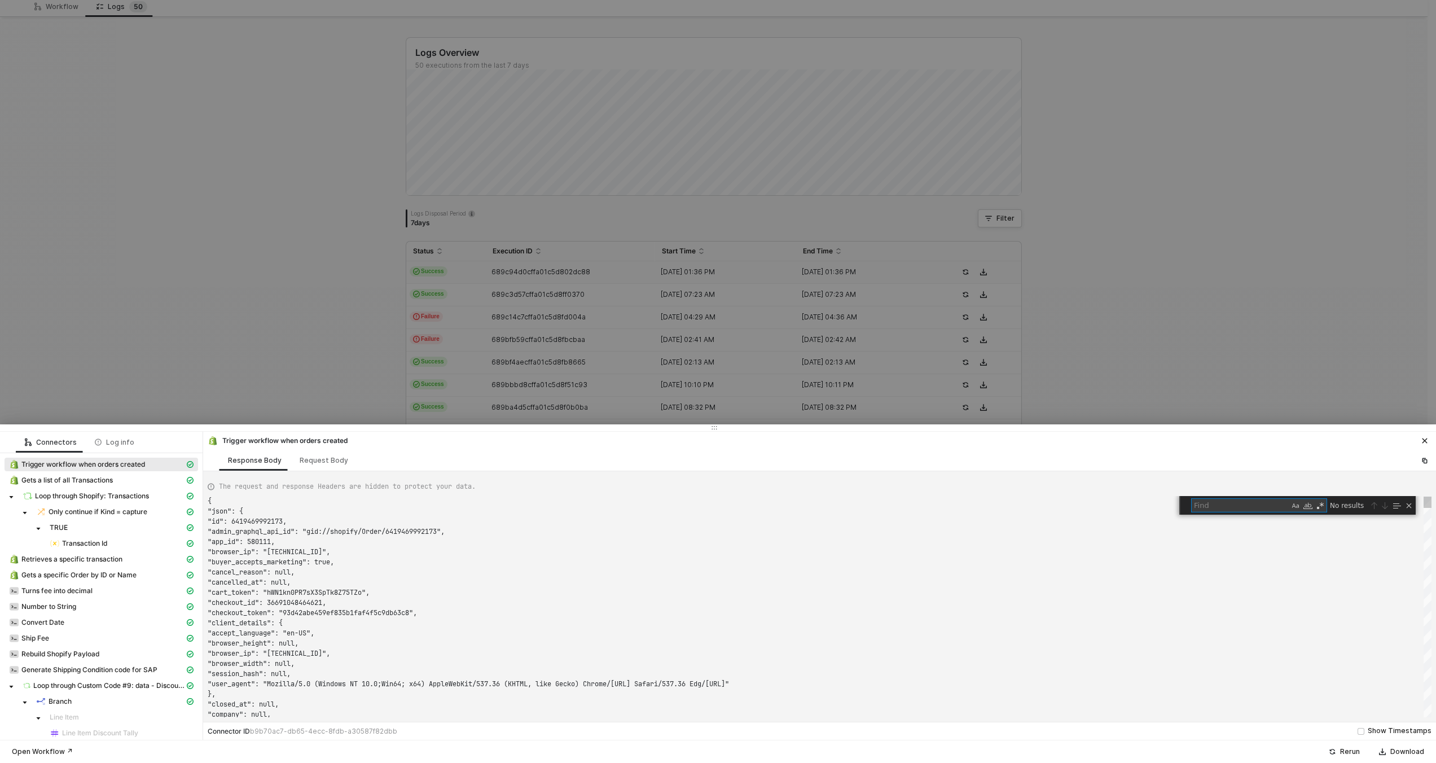
scroll to position [0, 0]
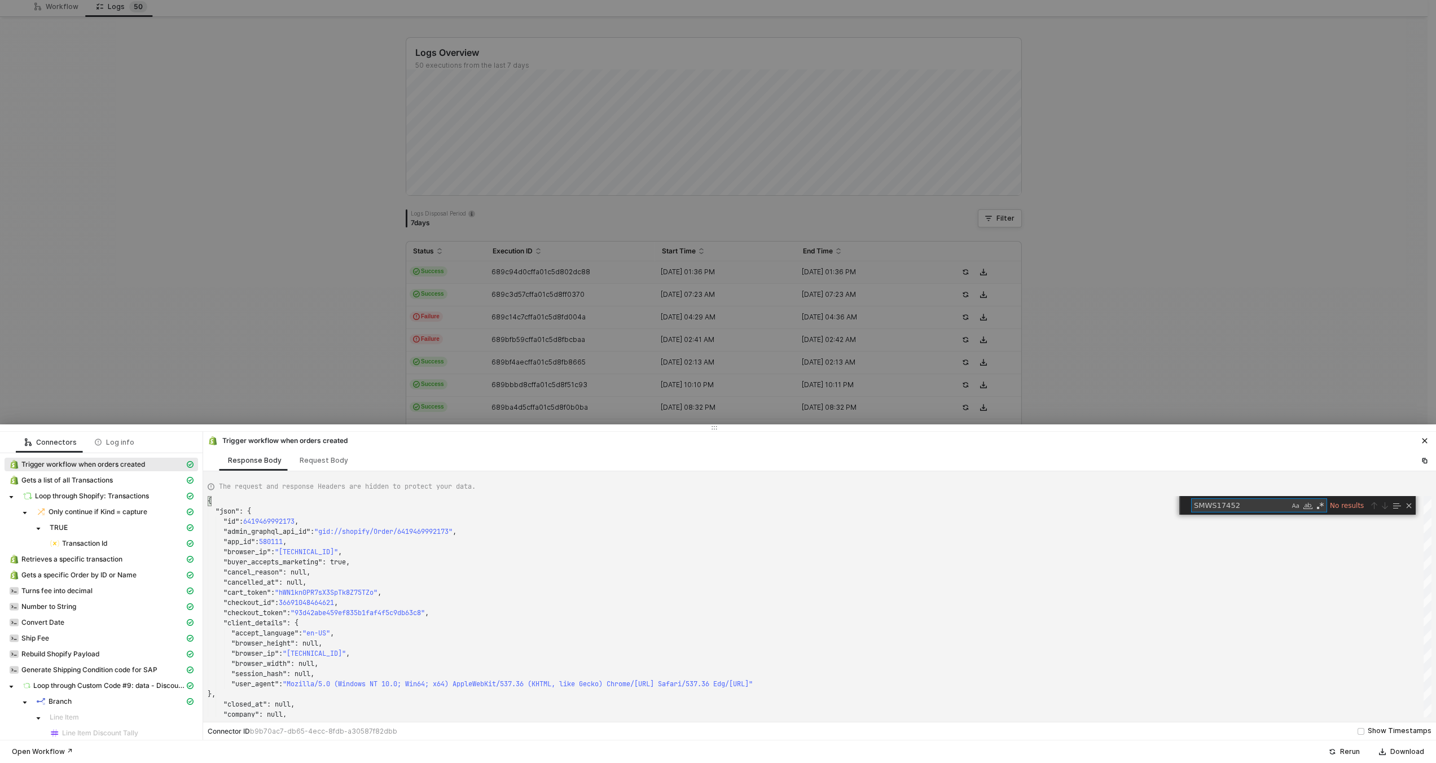
type textarea "SMWS17452"
click at [762, 242] on div at bounding box center [718, 381] width 1436 height 763
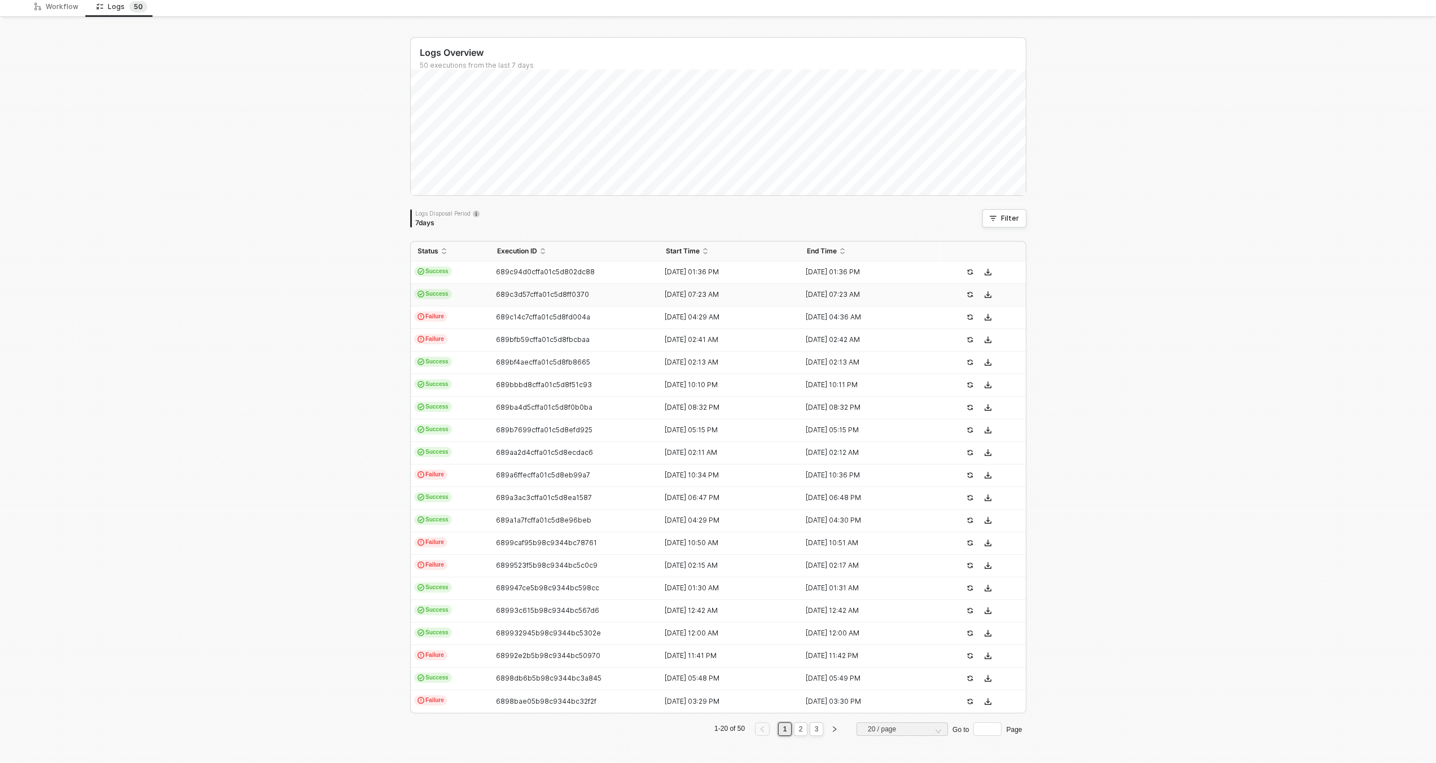
click at [621, 295] on div "689c3d57cffa01c5d8ff0370" at bounding box center [570, 294] width 160 height 9
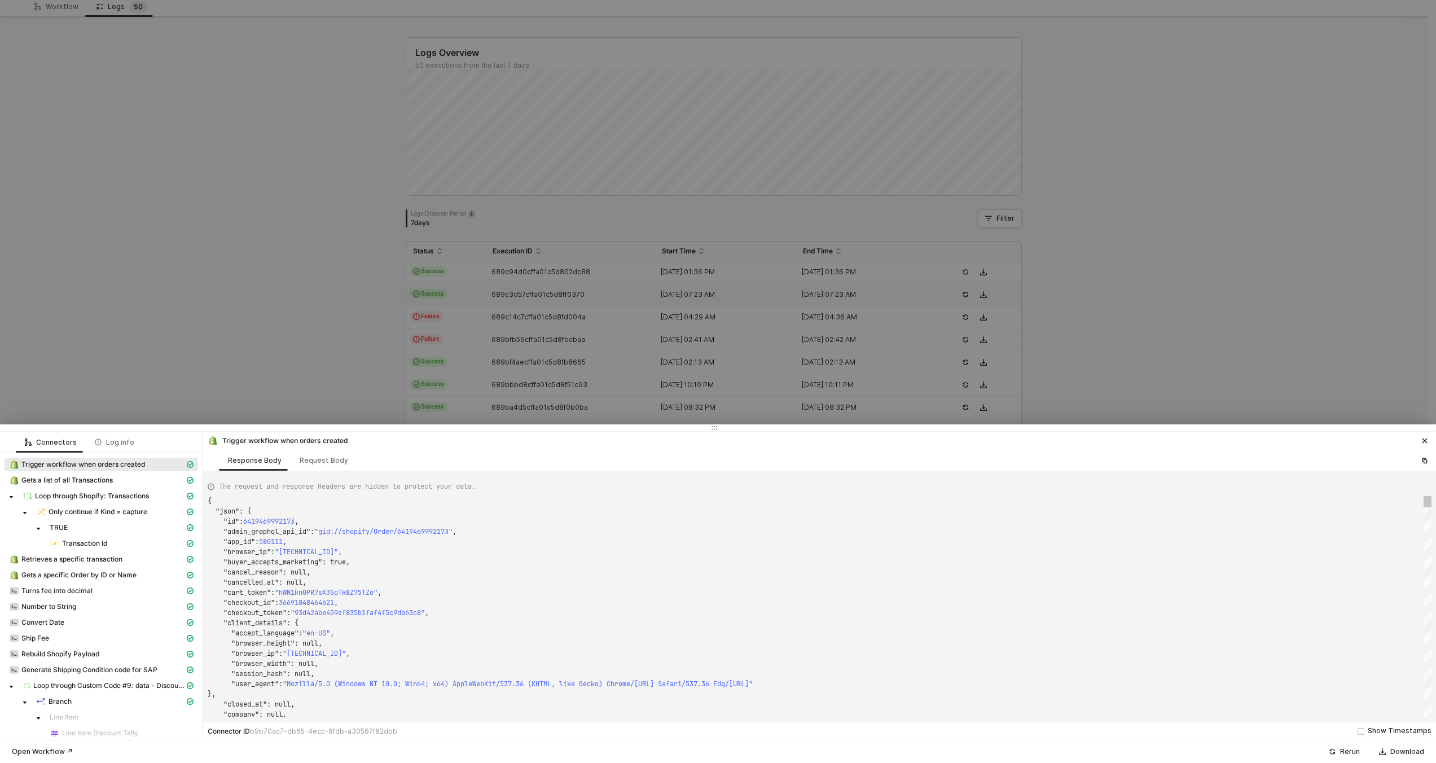
type textarea "{ "json": { "id": 6419086934253, "admin_graphql_api_id": "gid://shopify/Order/6…"
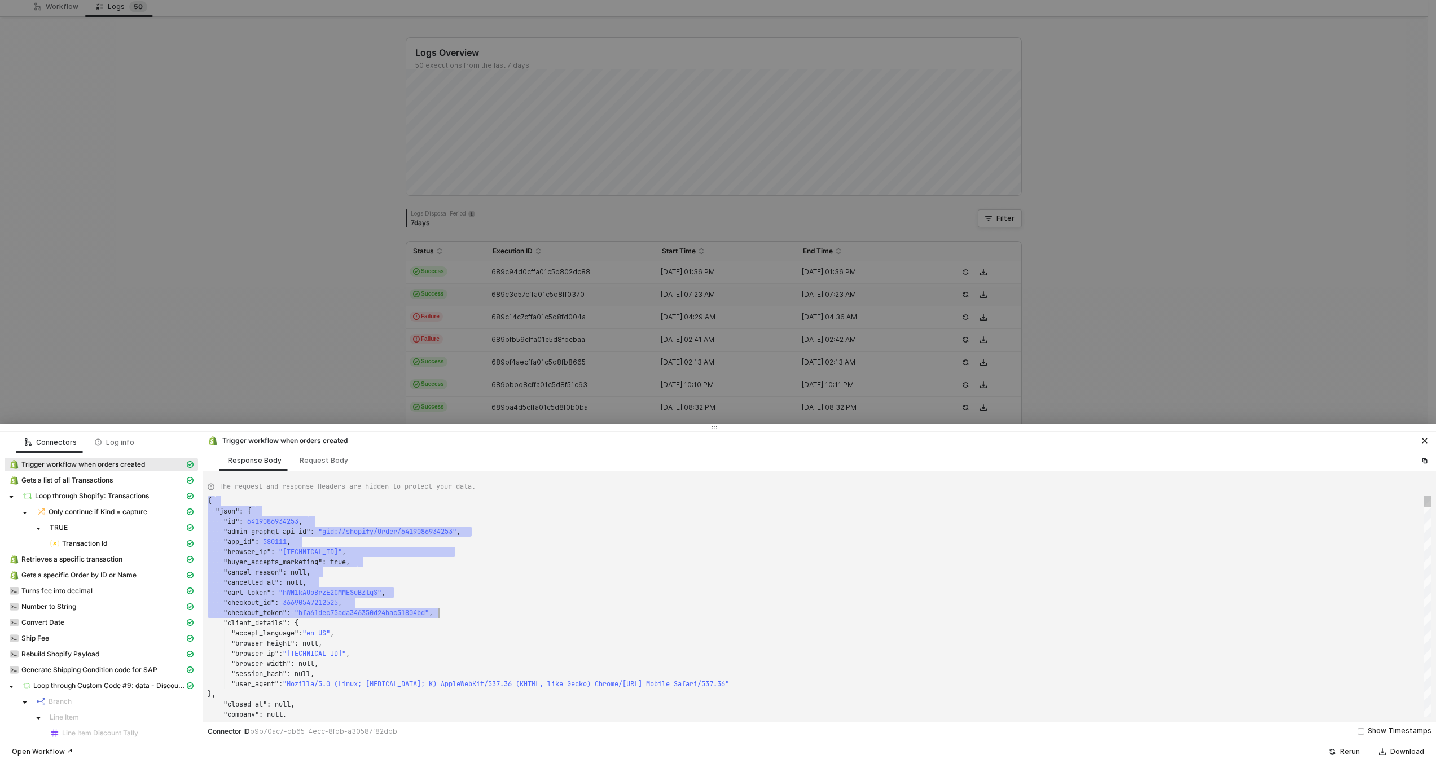
scroll to position [0, 231]
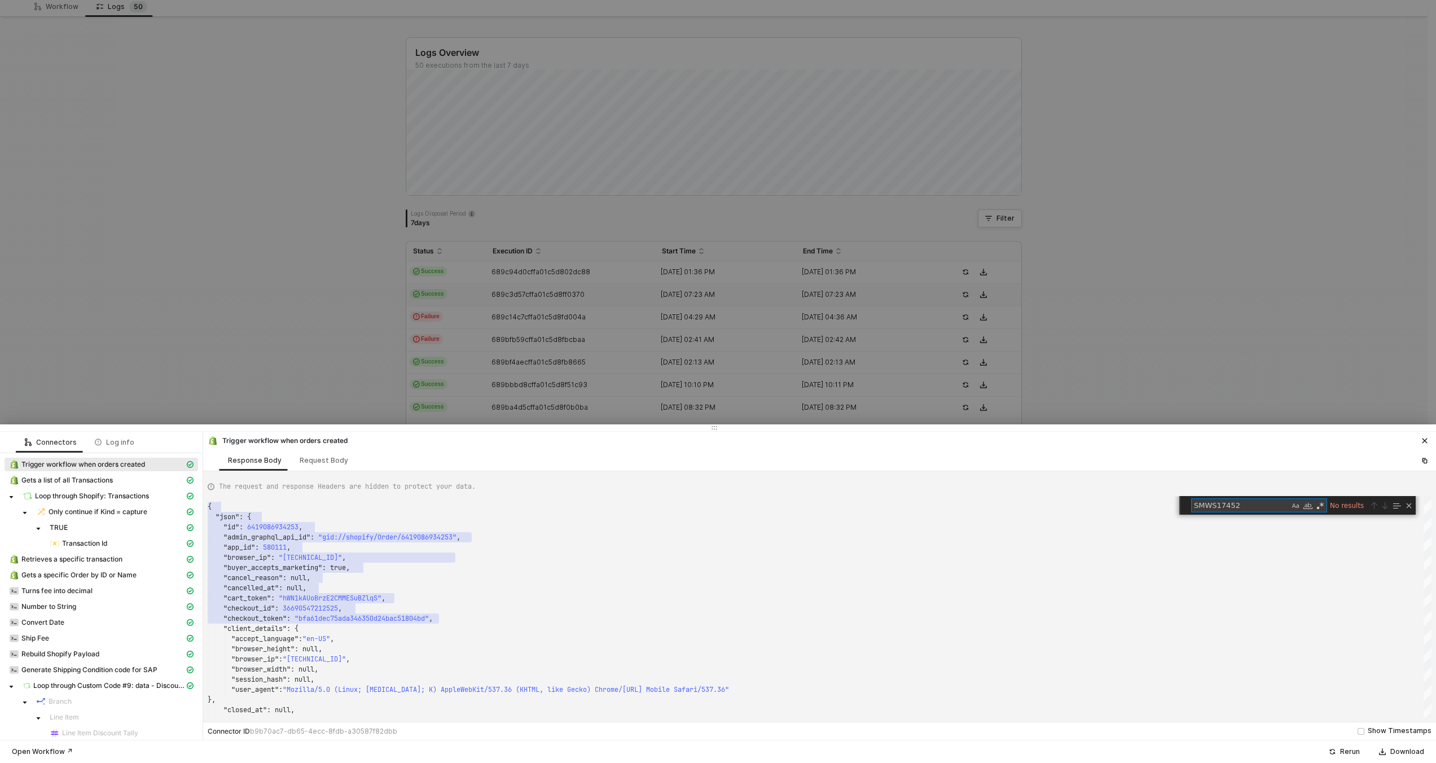
type textarea "SMWS17452"
click at [561, 357] on div at bounding box center [718, 381] width 1436 height 763
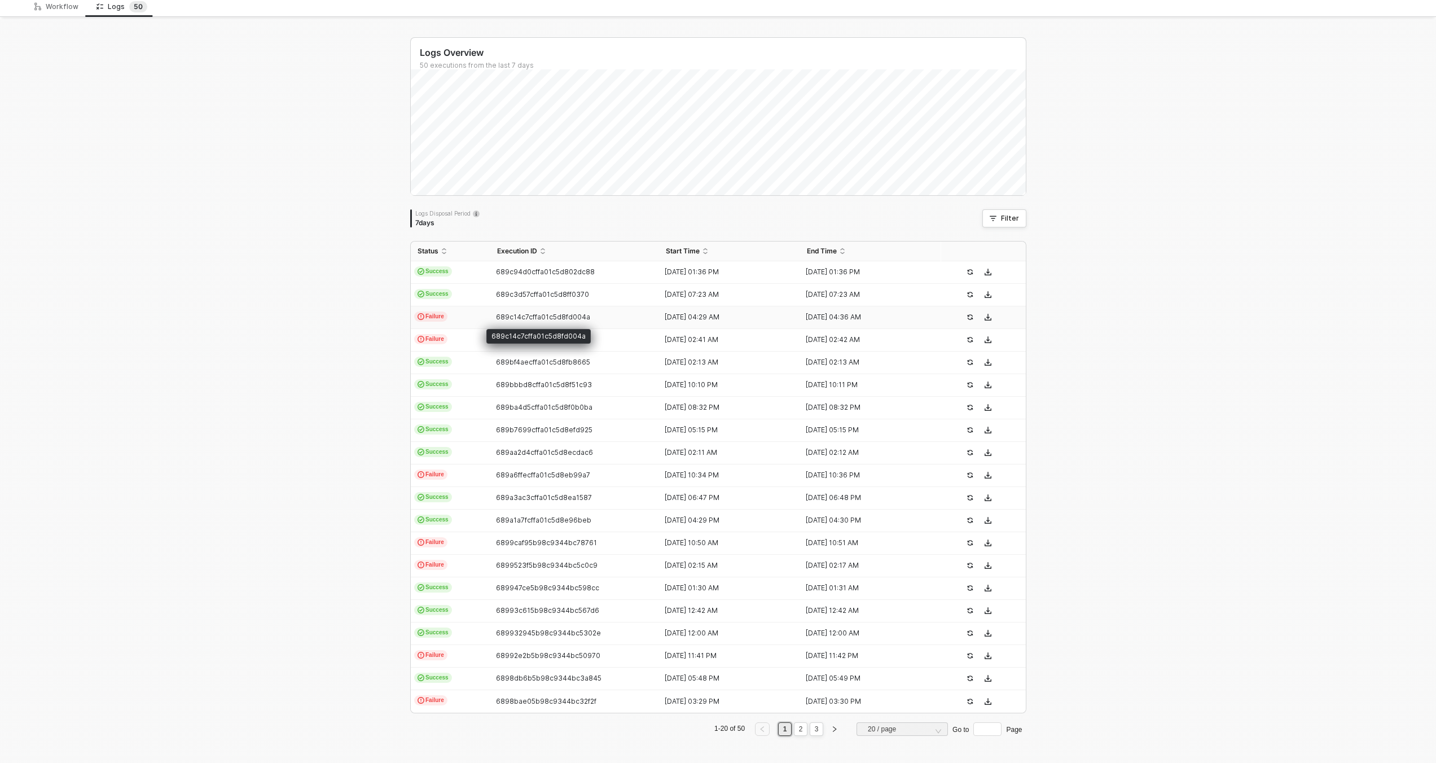
click at [551, 316] on span "689c14c7cffa01c5d8fd004a" at bounding box center [543, 317] width 94 height 8
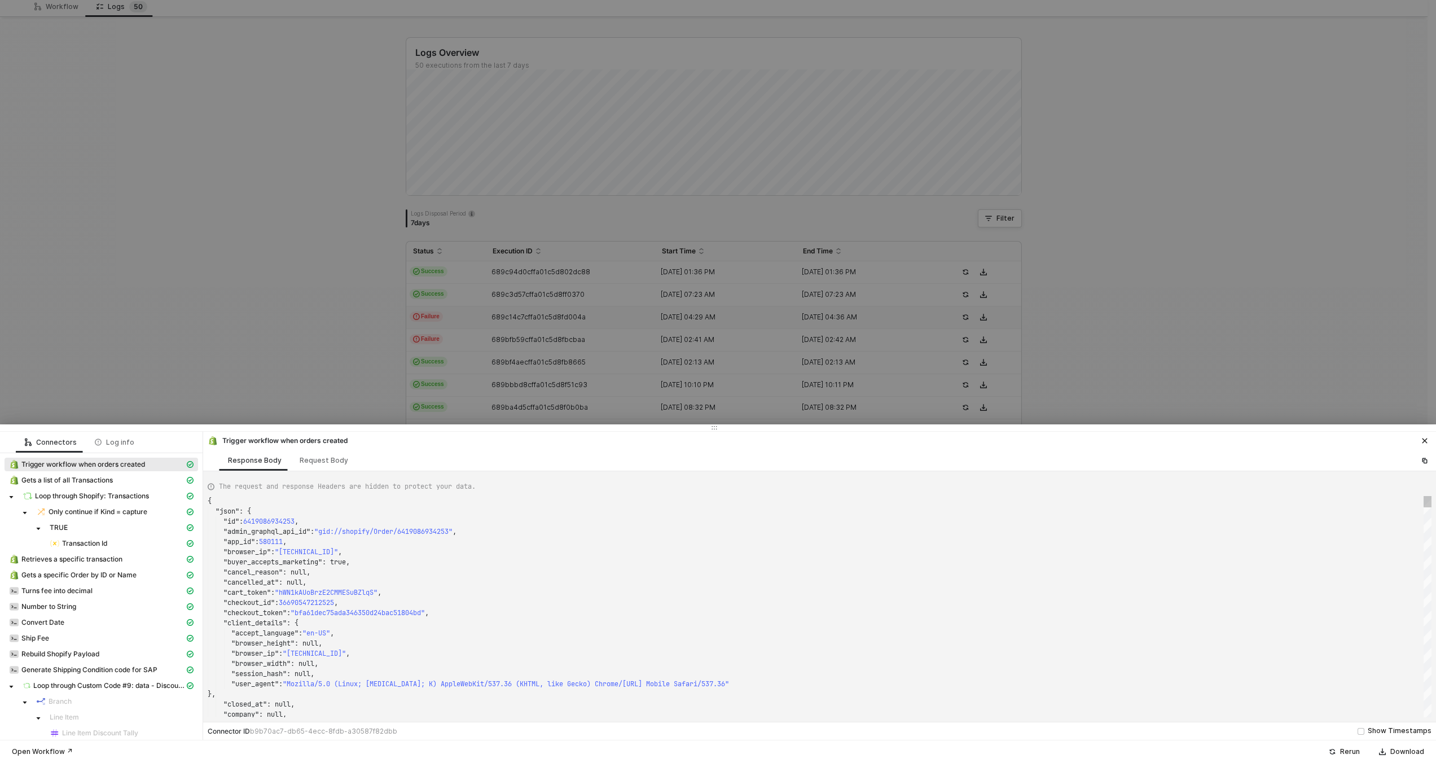
scroll to position [81, 102]
click at [699, 579] on div ""cancelled_at" : null," at bounding box center [820, 582] width 1224 height 10
type textarea ""fulfillment_status": null, "landing_site": "/", "landing_site_ref": null, "loc…"
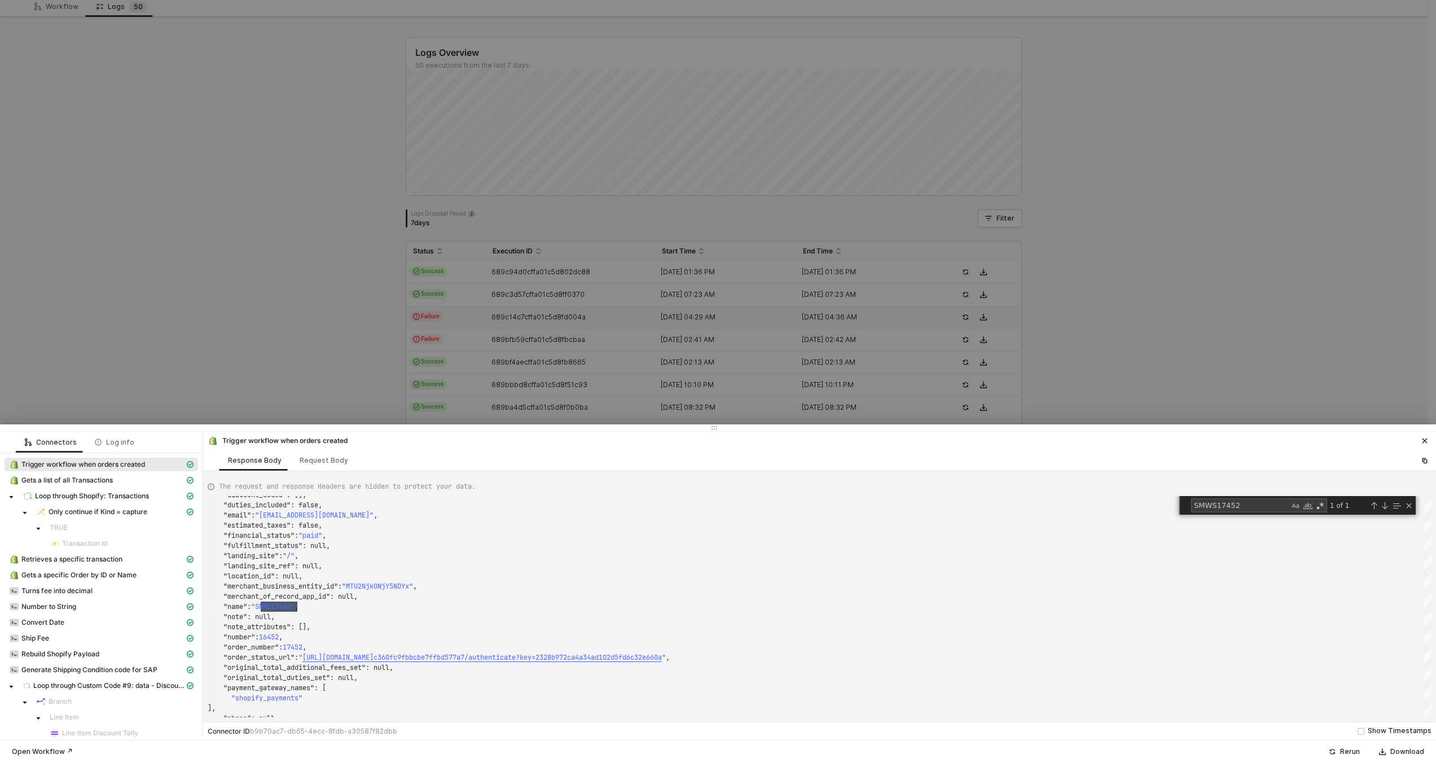
type textarea "SMWS17452"
click at [663, 406] on div at bounding box center [718, 381] width 1436 height 763
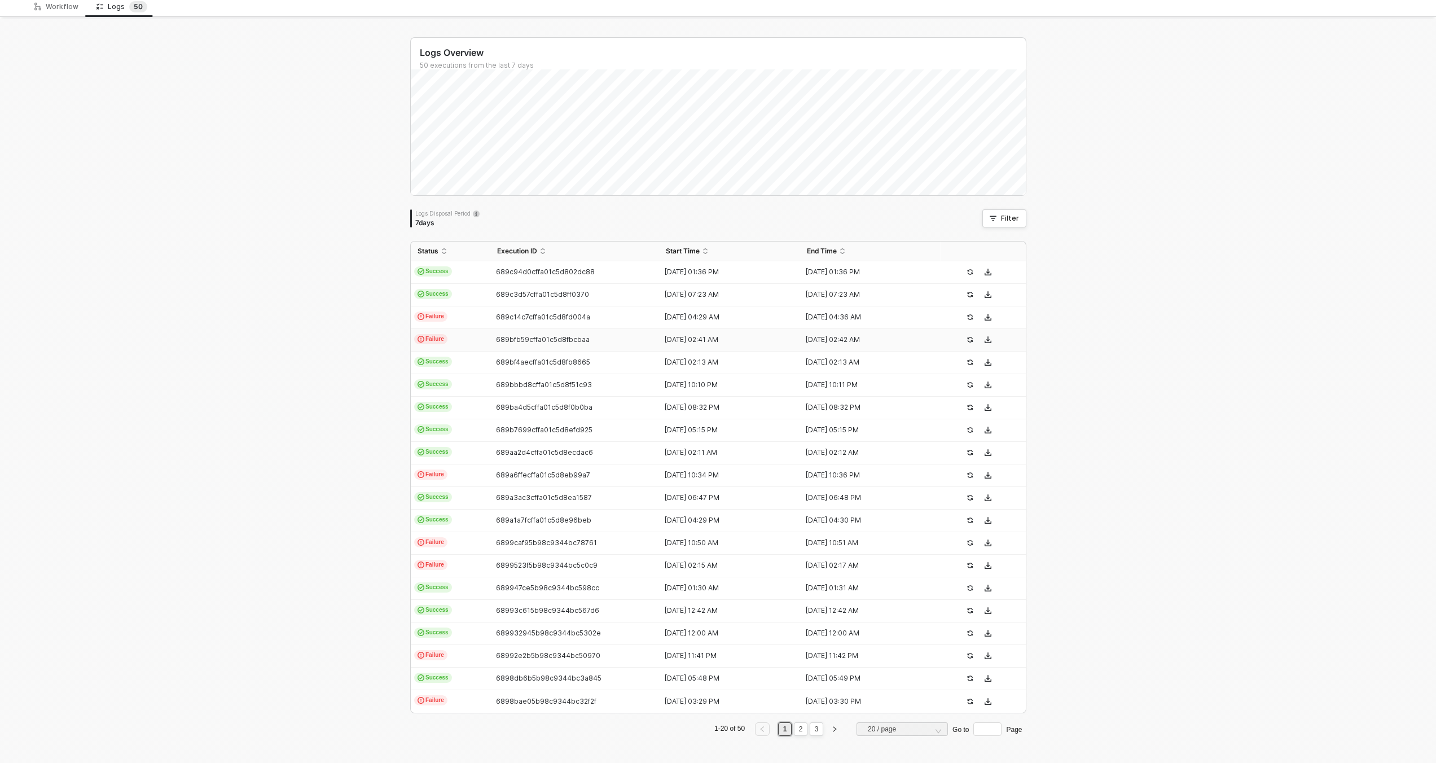
click at [601, 338] on div "689bfb59cffa01c5d8fbcbaa" at bounding box center [570, 339] width 160 height 9
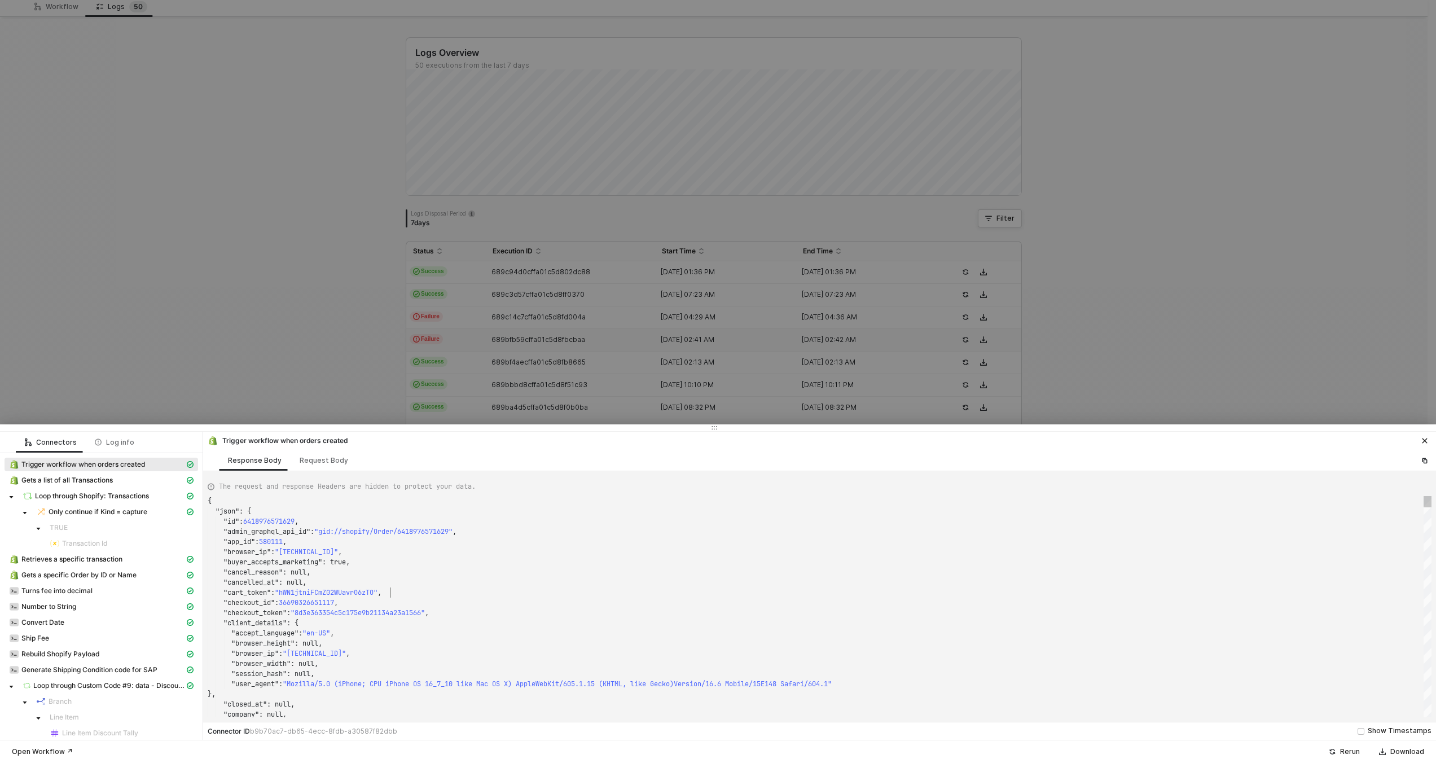
scroll to position [0, 0]
click at [615, 589] on div ""cart_token" : "hWN1jtniFCmZ02WUavrO6zTO" ," at bounding box center [820, 592] width 1224 height 10
type textarea ""fulfillment_status": null, "landing_site": "/", "landing_site_ref": null, "loc…"
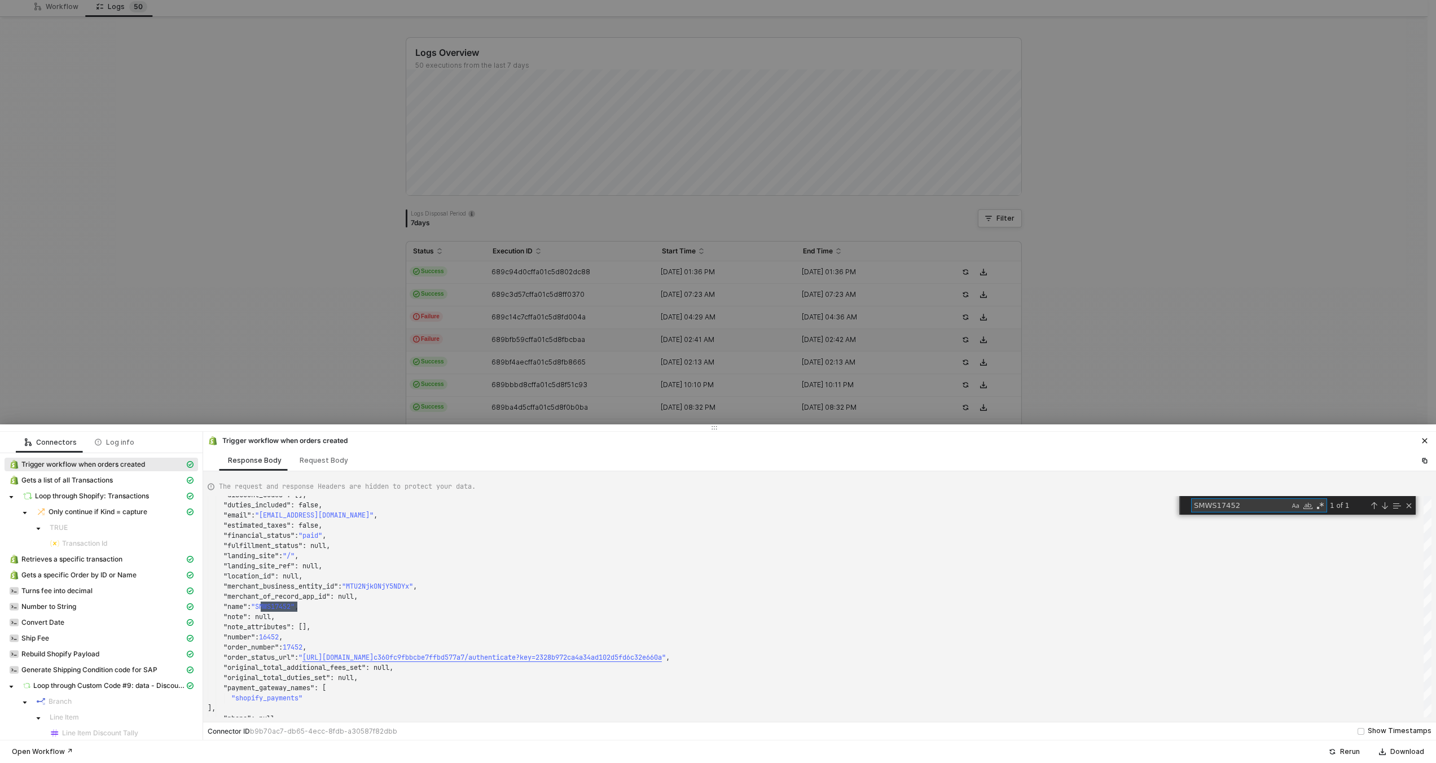
type textarea "SMWS17452"
click at [557, 343] on div at bounding box center [718, 381] width 1436 height 763
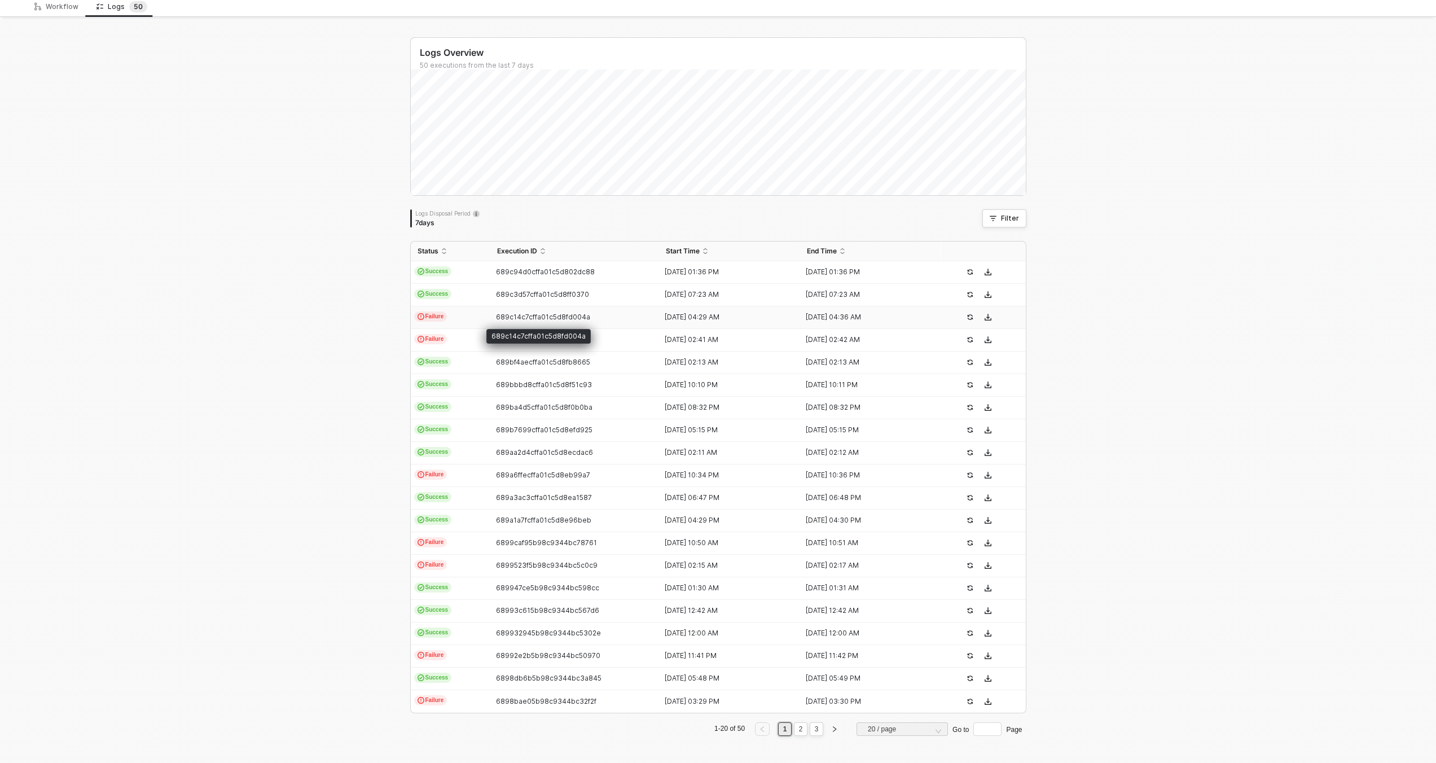
click at [559, 315] on span "689c14c7cffa01c5d8fd004a" at bounding box center [543, 317] width 94 height 8
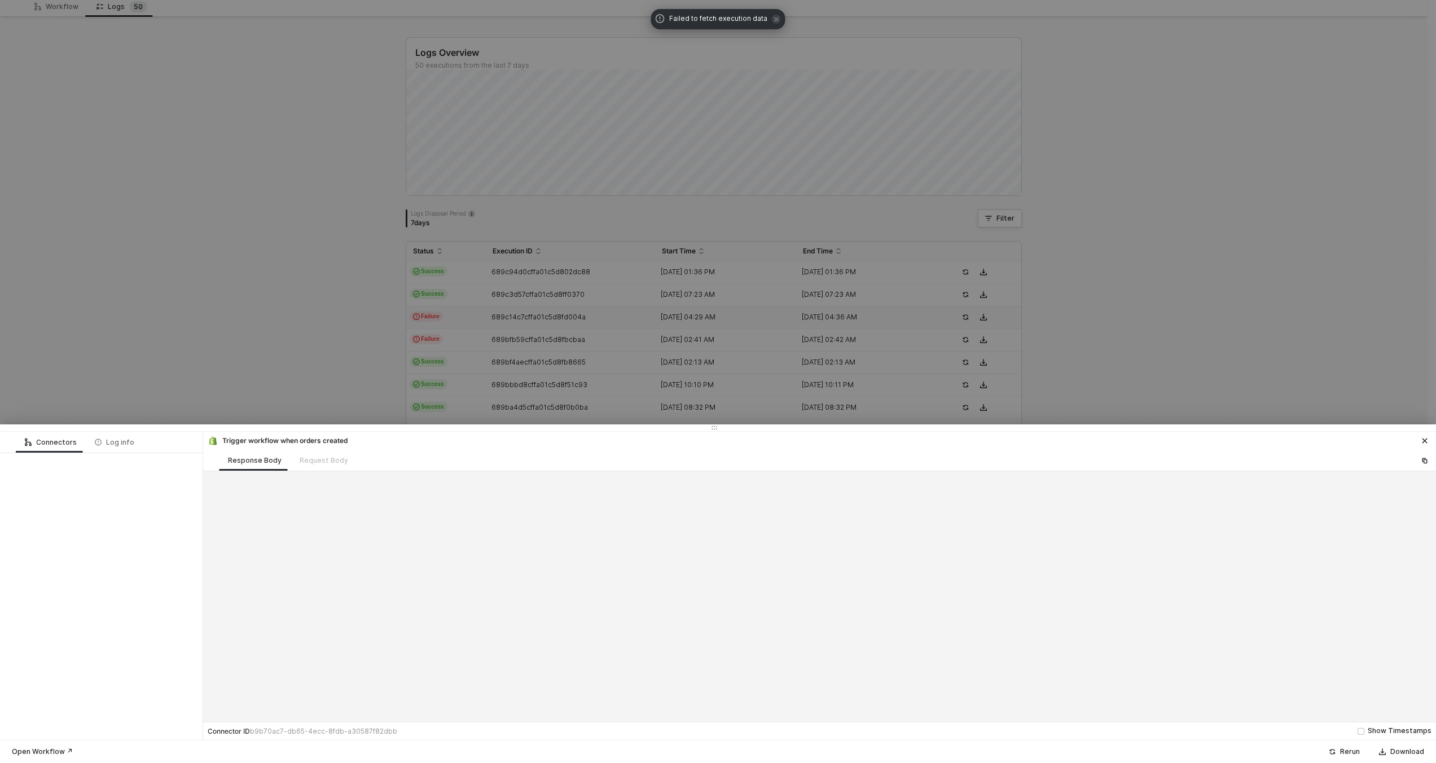
click at [636, 622] on div at bounding box center [820, 596] width 1224 height 241
click at [552, 352] on div at bounding box center [718, 381] width 1436 height 763
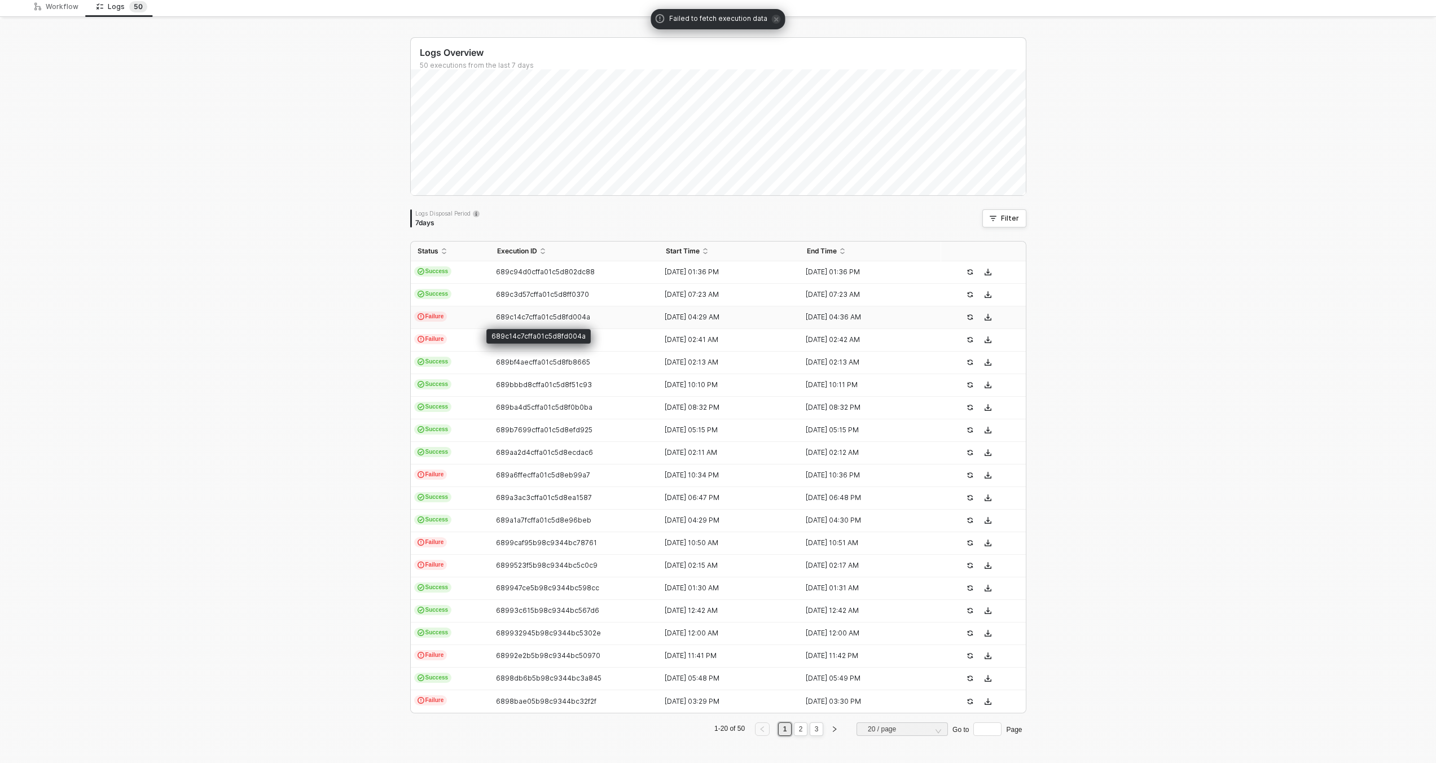
click at [552, 314] on span "689c14c7cffa01c5d8fd004a" at bounding box center [543, 317] width 94 height 8
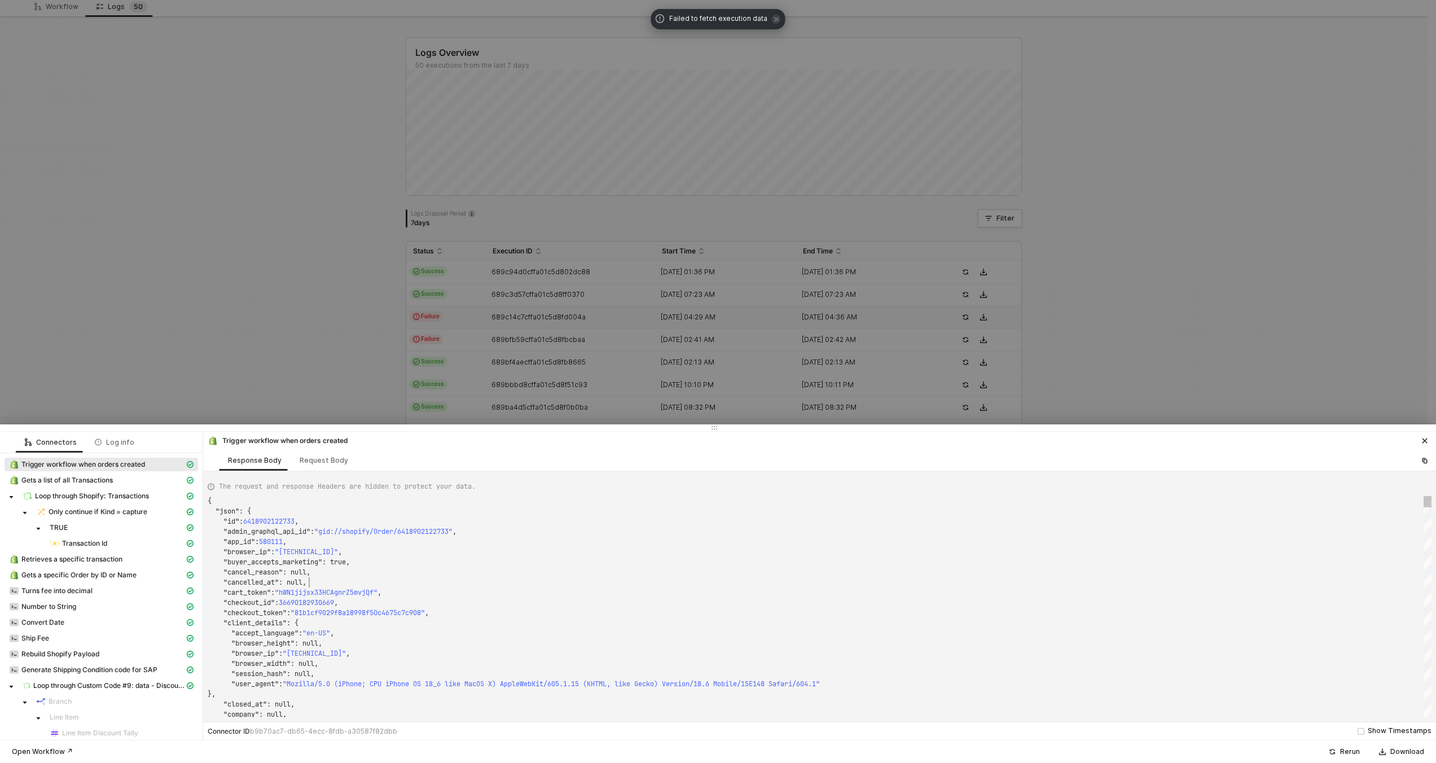
click at [571, 583] on div ""cancelled_at" : null," at bounding box center [820, 582] width 1224 height 10
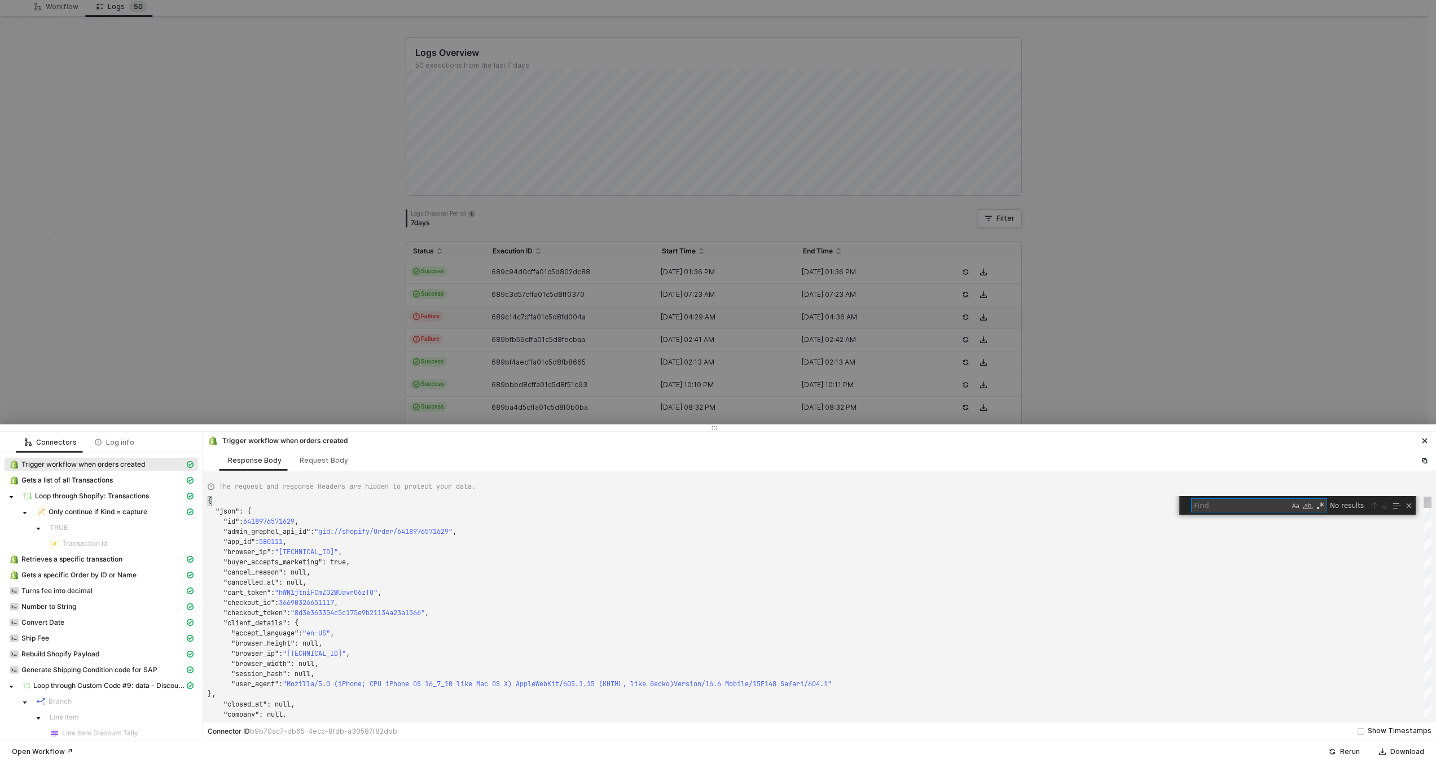
type textarea ""fulfillment_status": null, "landing_site": "/", "landing_site_ref": null, "loc…"
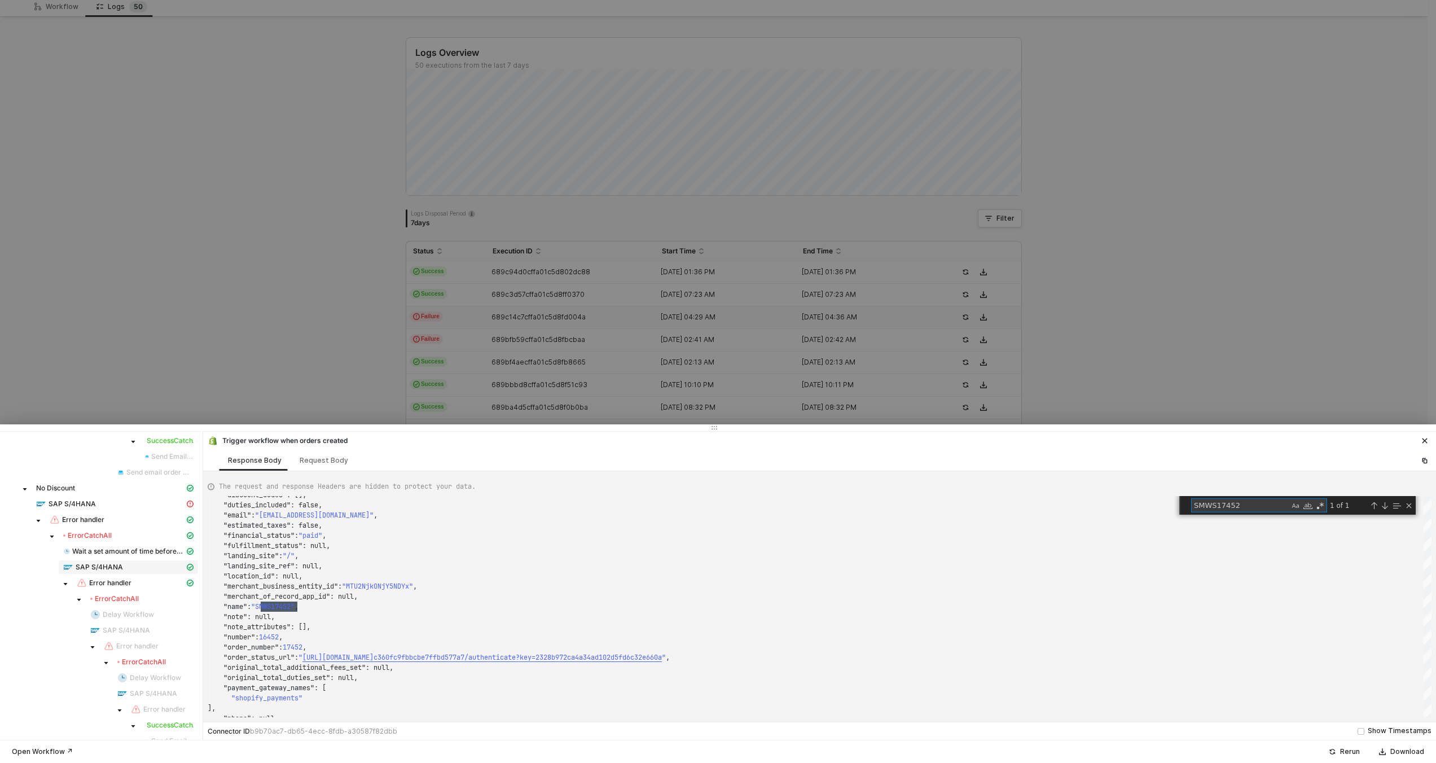
type textarea "SMWS17452"
click at [155, 570] on div "SAP S/4HANA" at bounding box center [123, 567] width 121 height 10
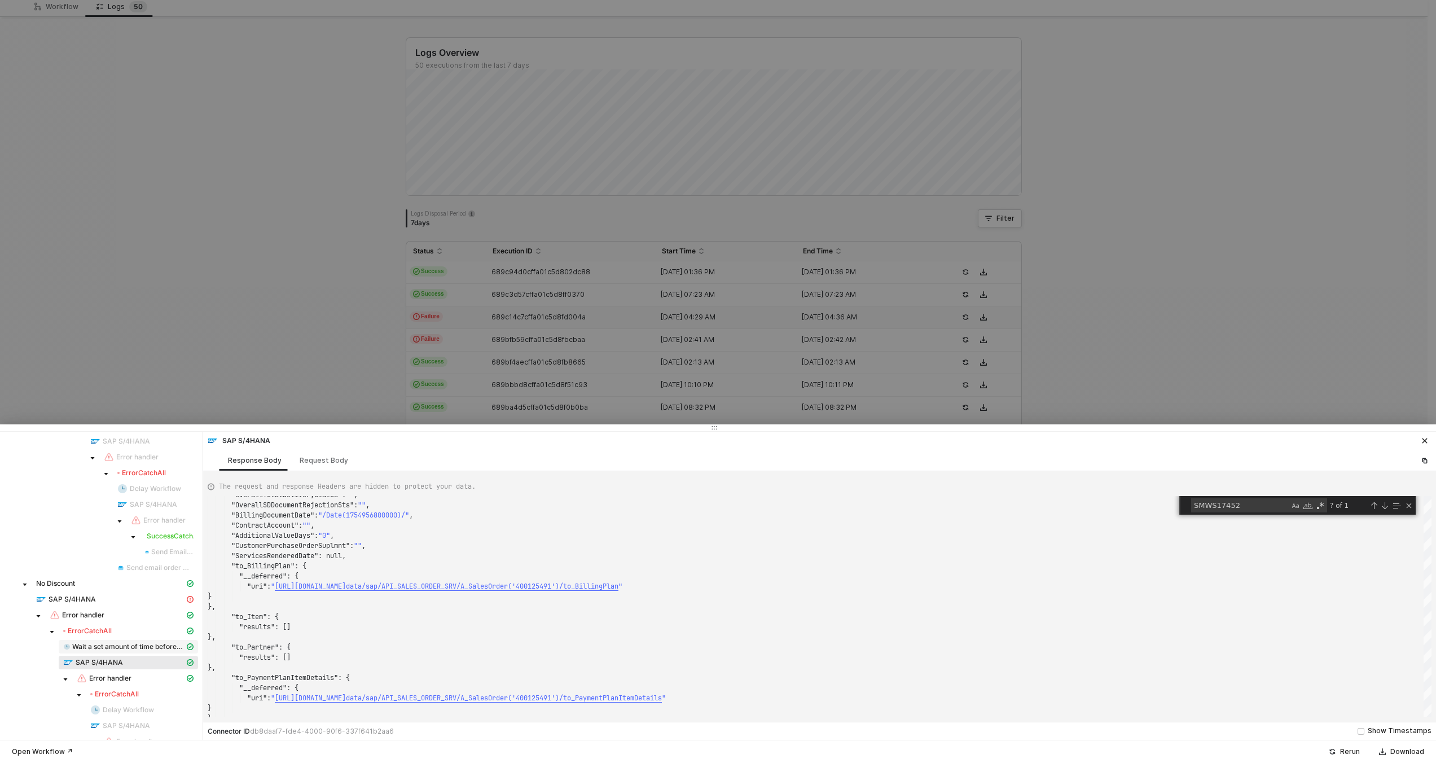
click at [157, 648] on span "Wait a set amount of time before continuing workflow" at bounding box center [128, 646] width 112 height 9
type textarea "{ "json": { "delay": "2025-08-13T04:31:08+00:00" }, "id": "delay" }"
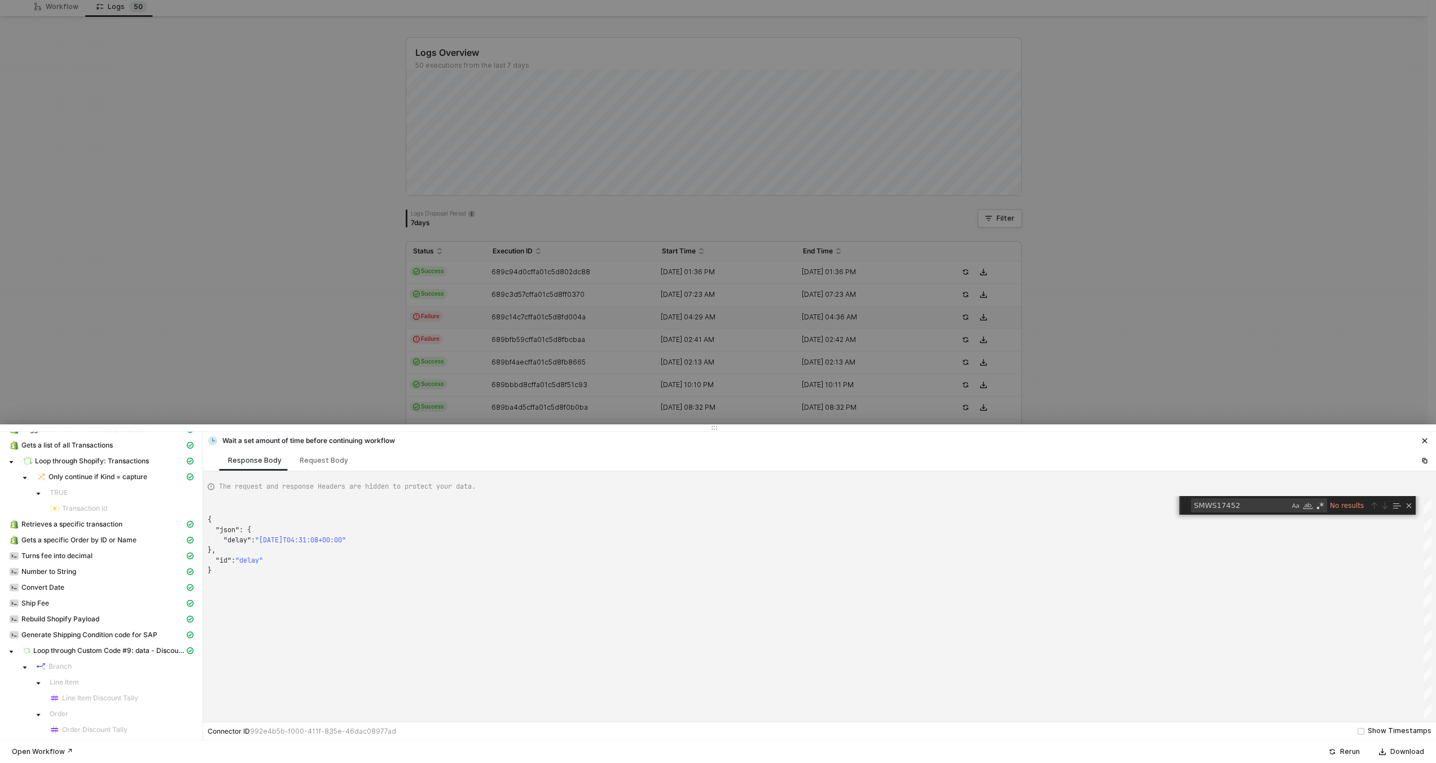
click at [421, 317] on div at bounding box center [718, 381] width 1436 height 763
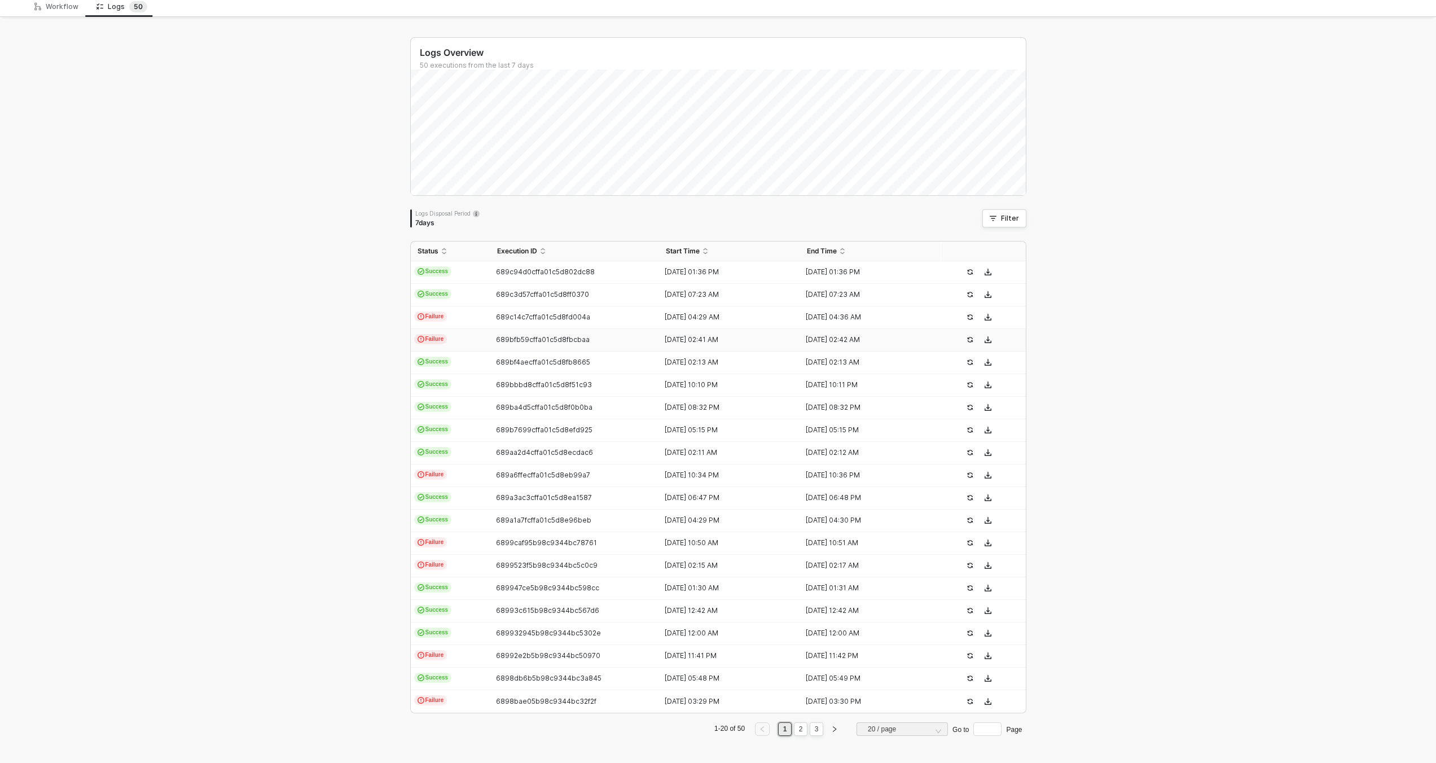
click at [461, 338] on td "Failure" at bounding box center [451, 340] width 80 height 23
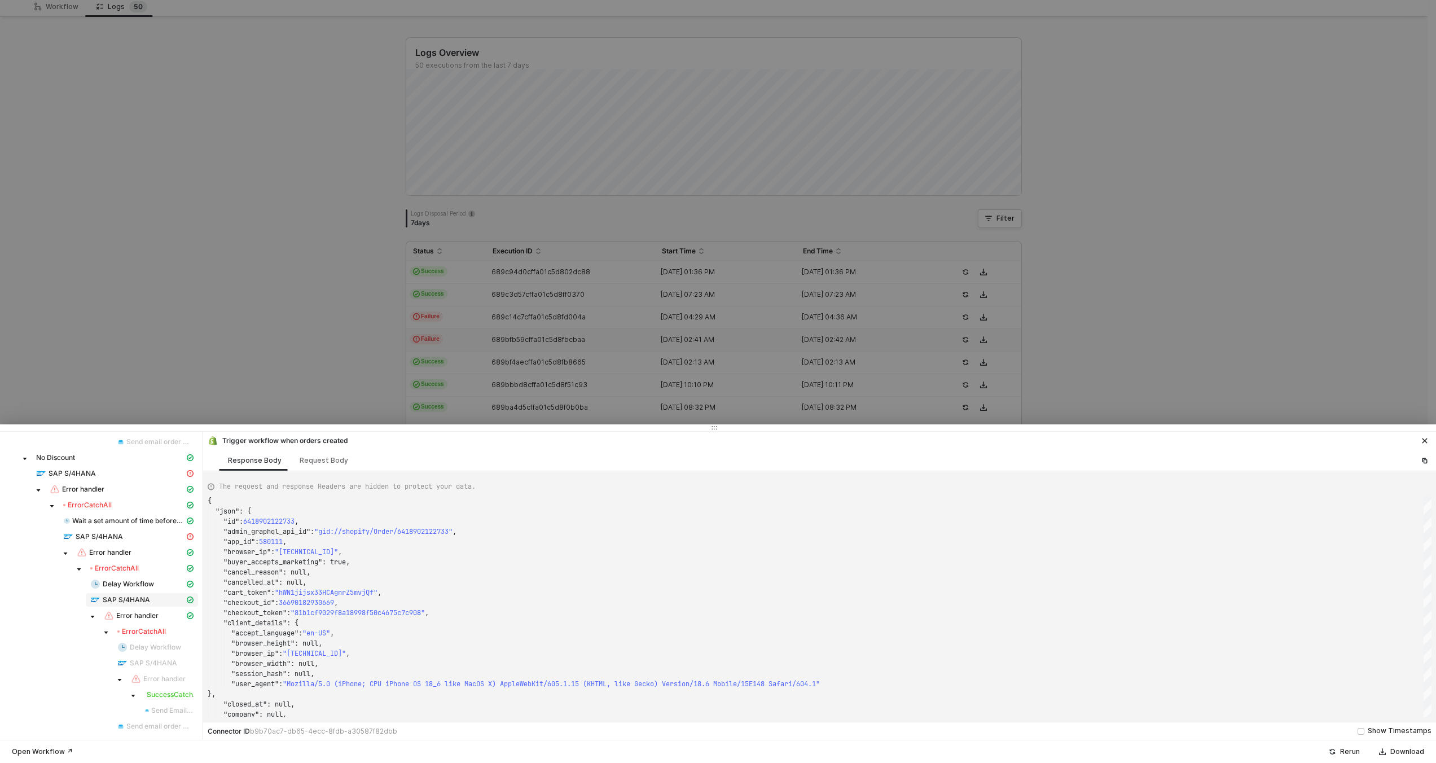
click at [151, 603] on div "SAP S/4HANA" at bounding box center [137, 600] width 94 height 10
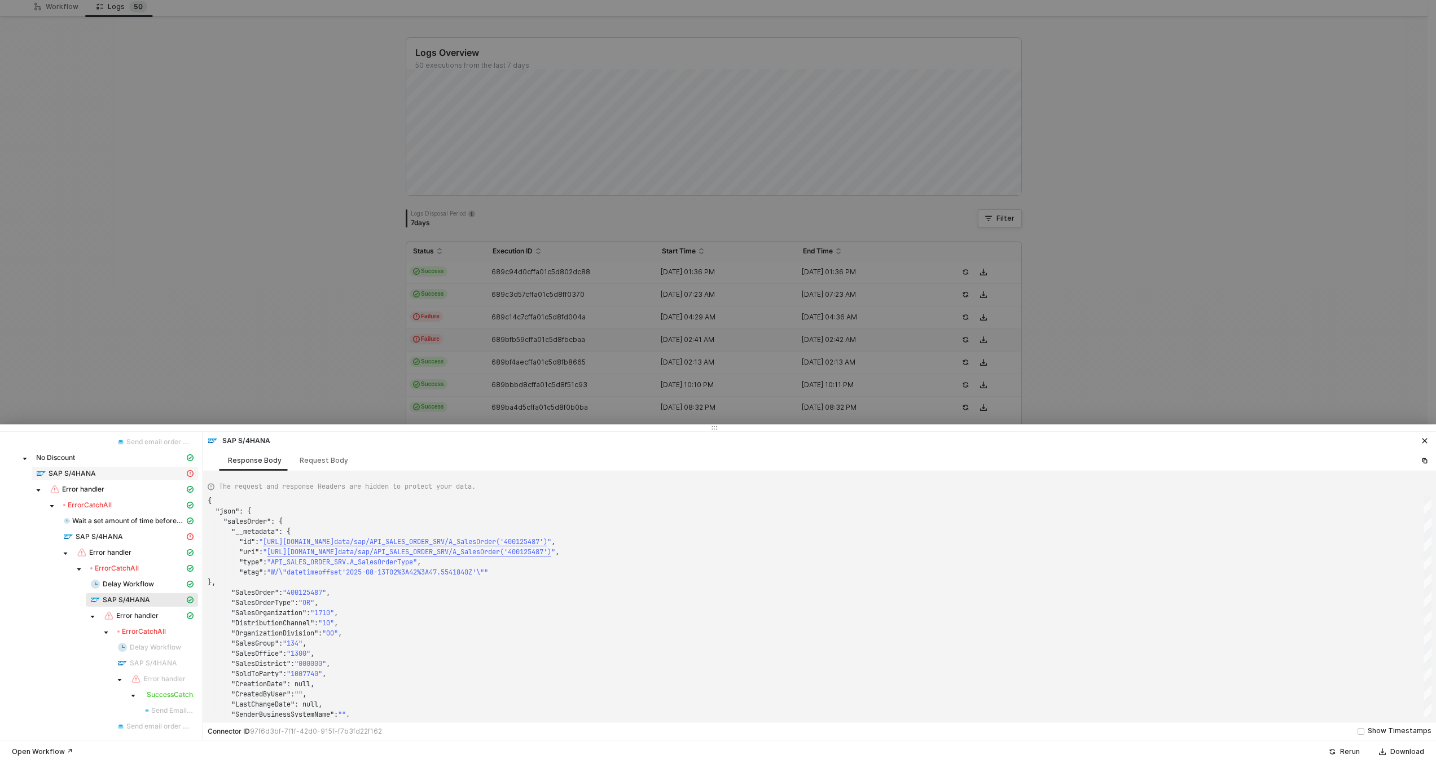
click at [152, 474] on div "SAP S/4HANA" at bounding box center [110, 473] width 148 height 10
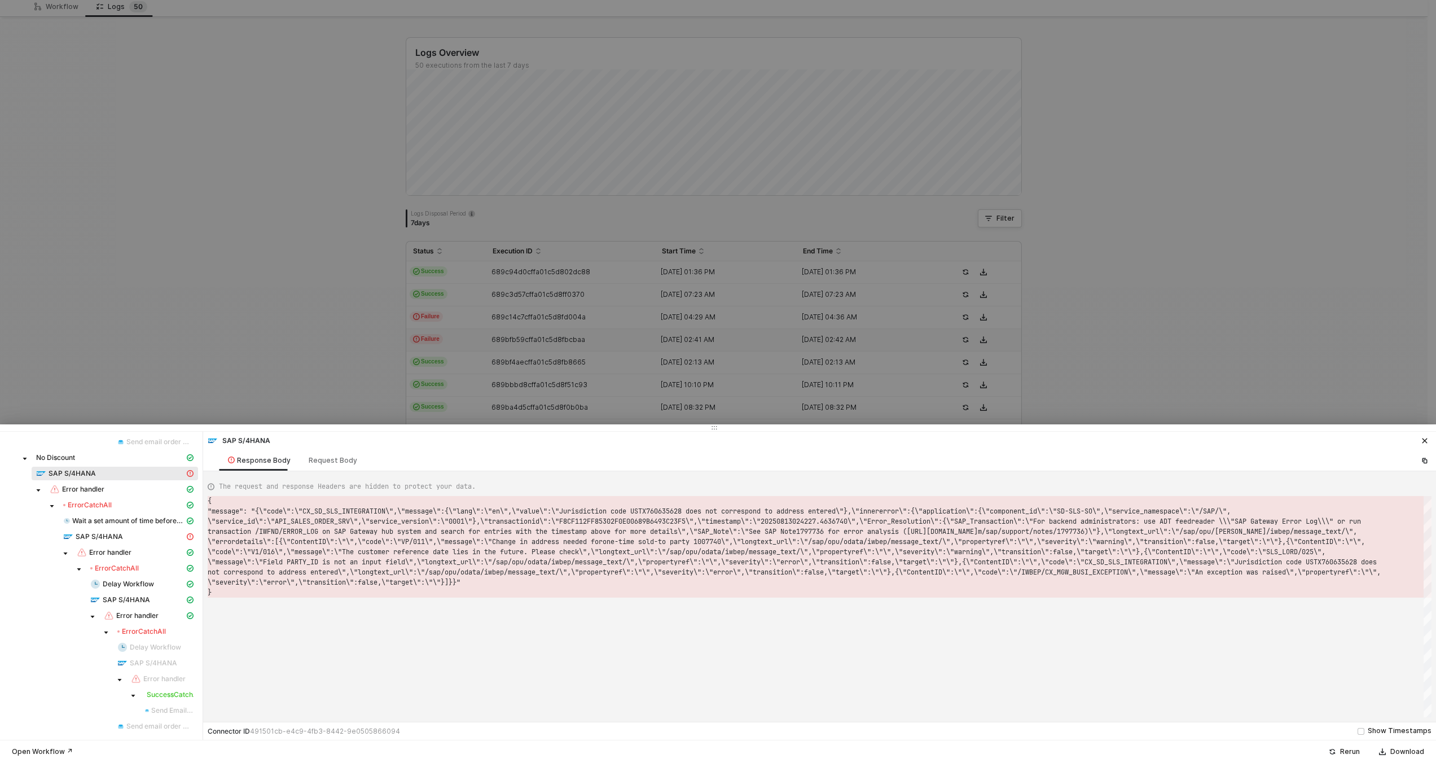
scroll to position [10, 0]
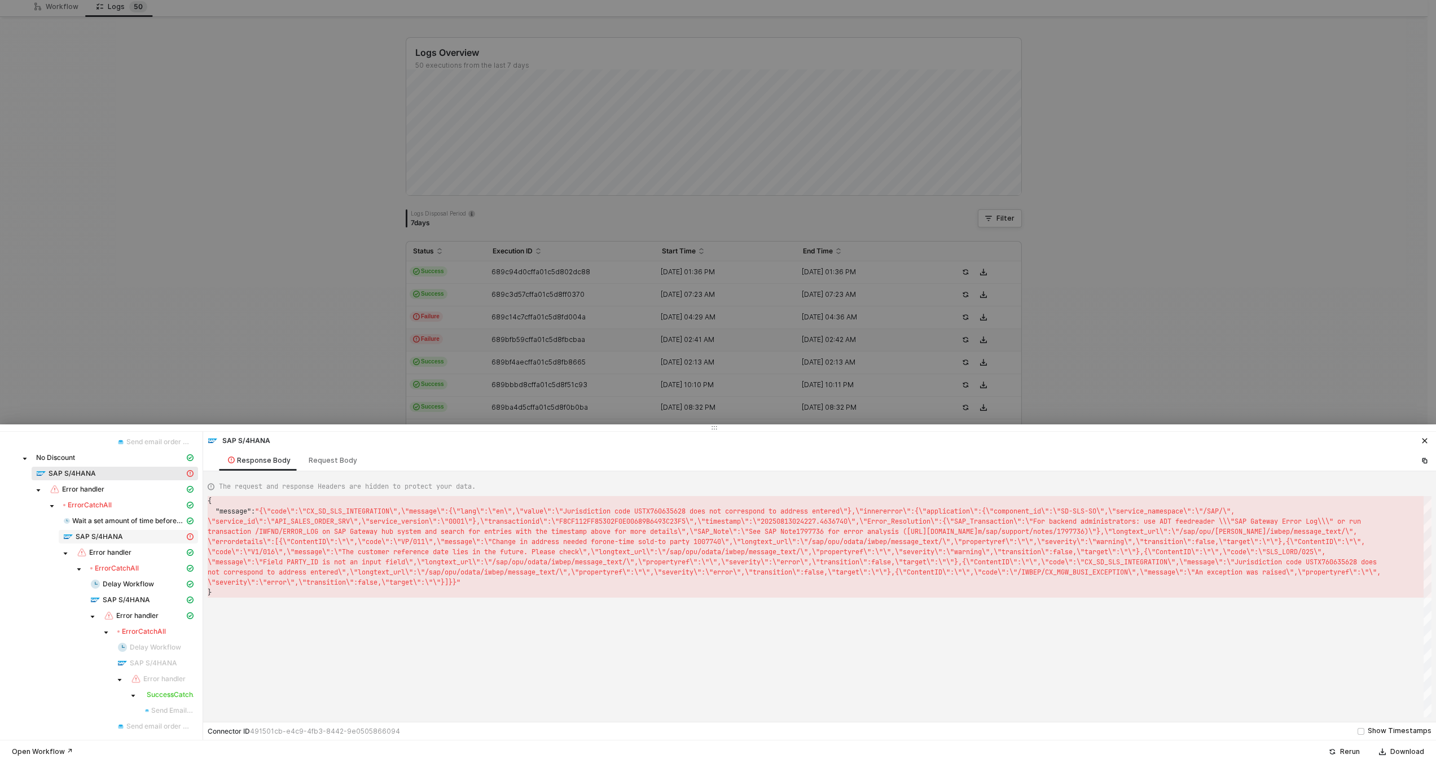
click at [146, 535] on div "SAP S/4HANA" at bounding box center [123, 536] width 121 height 10
click at [138, 599] on span "SAP S/4HANA" at bounding box center [126, 599] width 47 height 9
type textarea "{ "json": { "salesOrder": { "__metadata": { "id": "https://sellmarksap.sc1.hec.…"
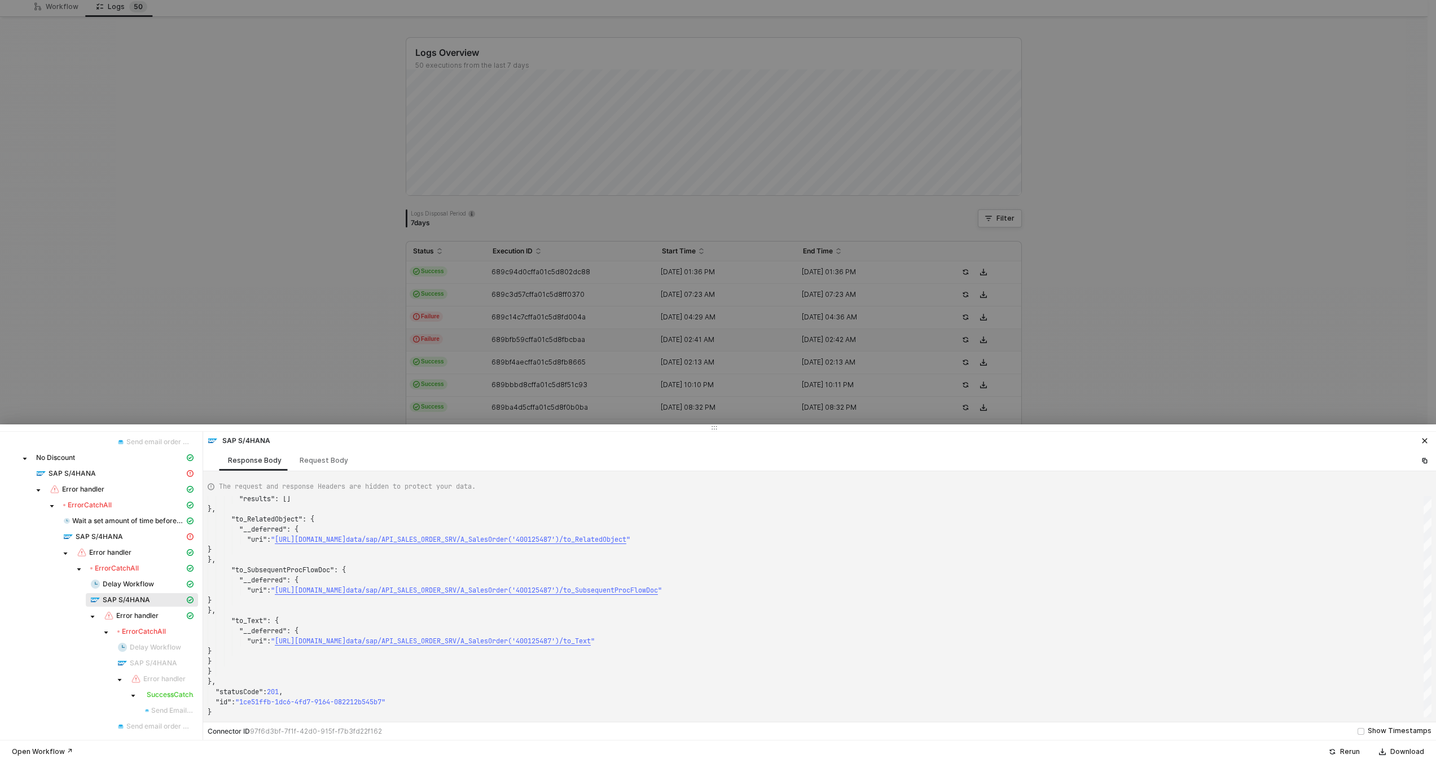
click at [384, 323] on div at bounding box center [718, 381] width 1436 height 763
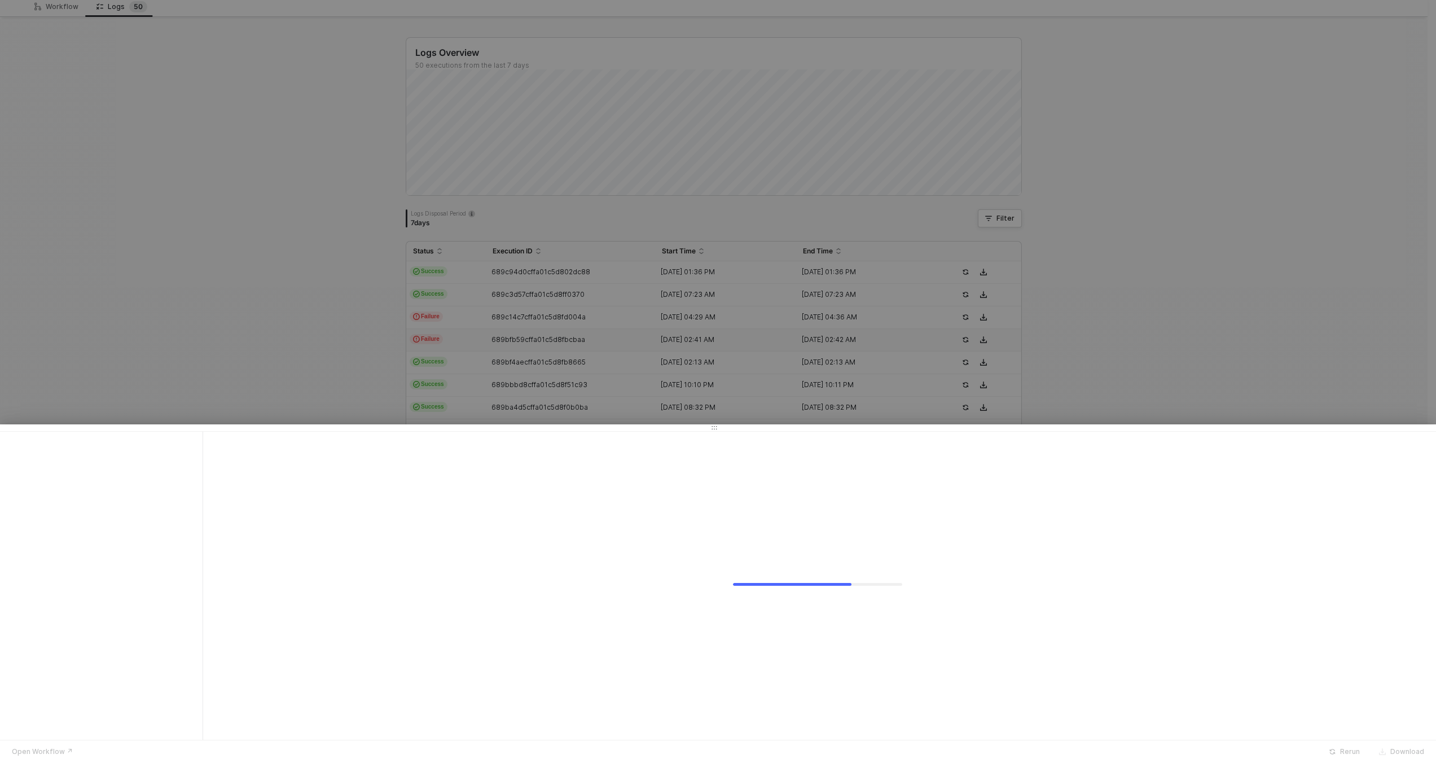
scroll to position [0, 0]
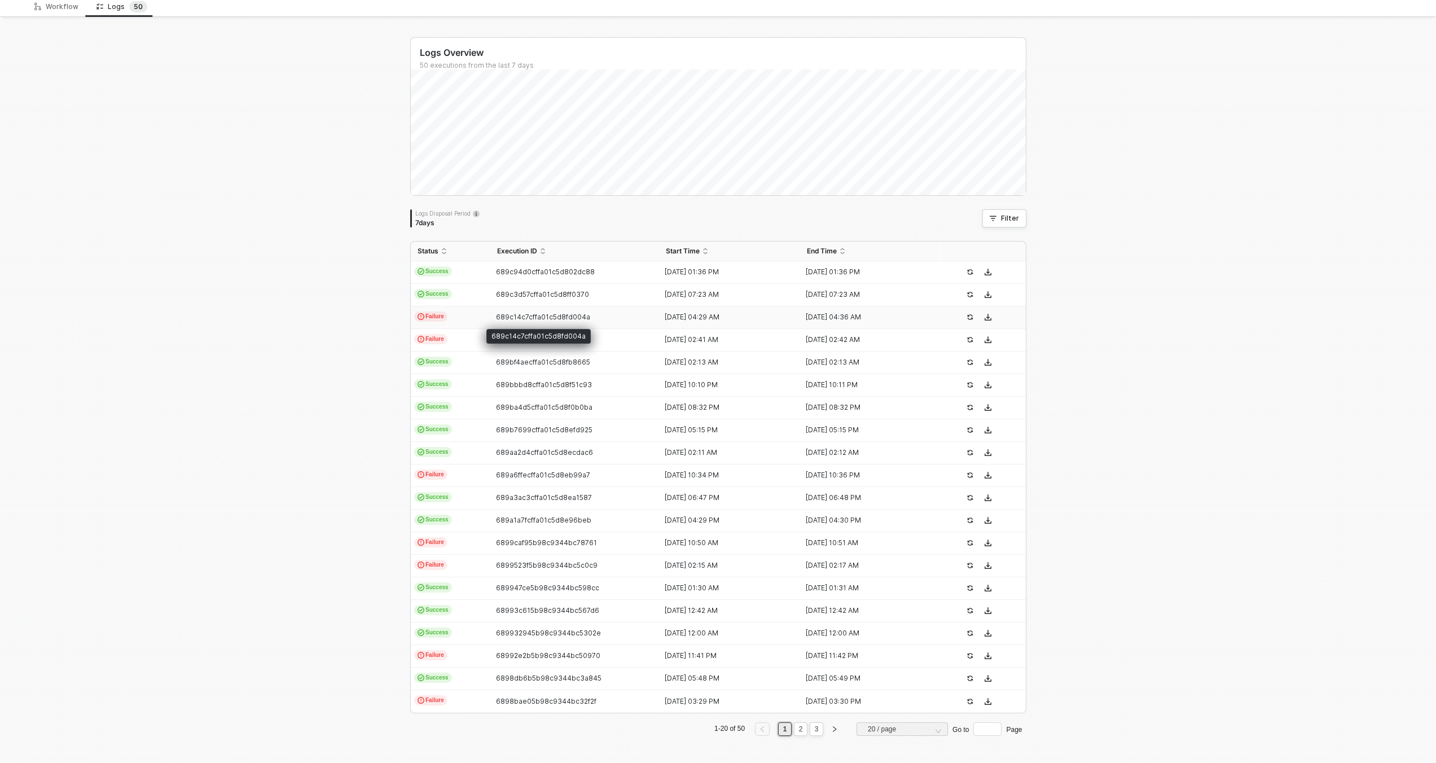
click at [531, 315] on span "689c14c7cffa01c5d8fd004a" at bounding box center [543, 317] width 94 height 8
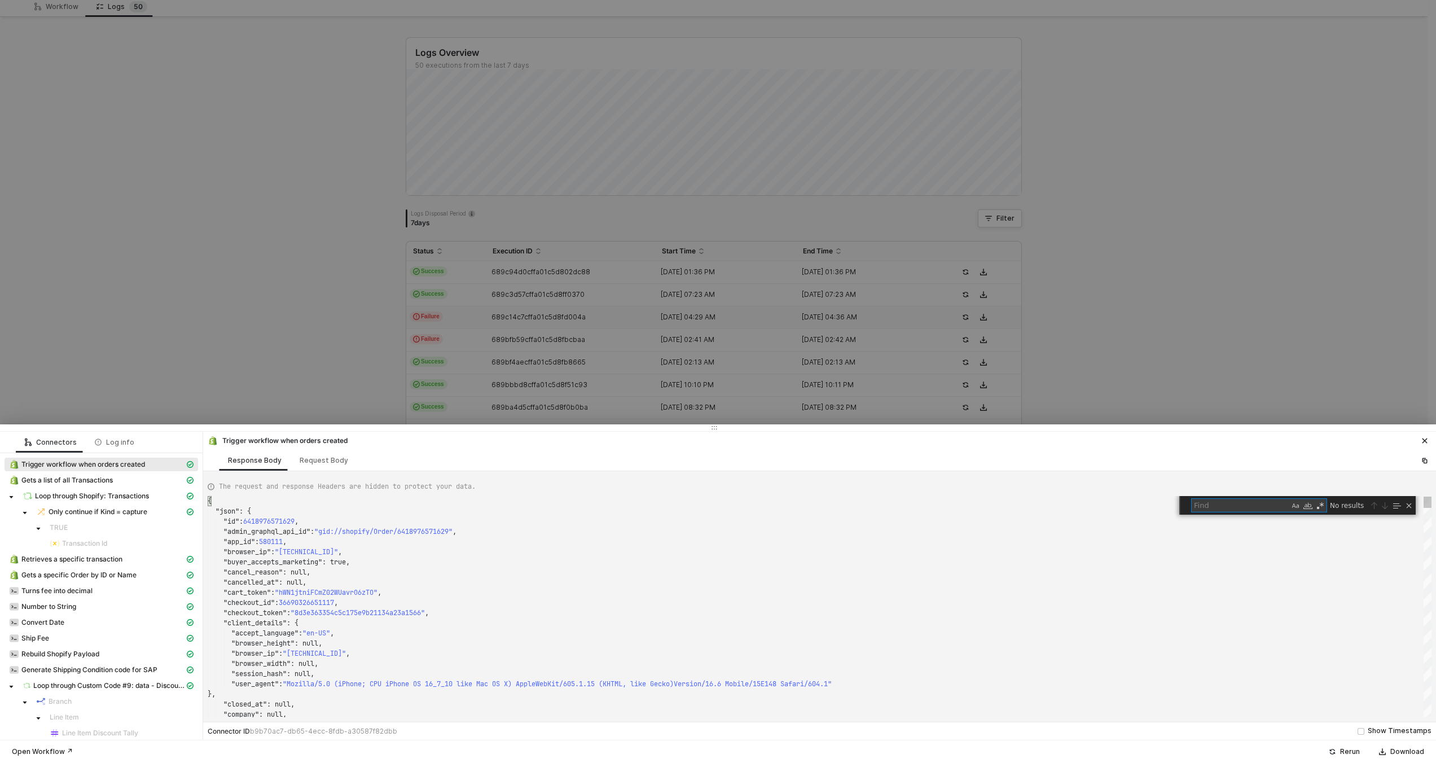
type textarea ""fulfillment_status": null, "landing_site": "/", "landing_site_ref": null, "loc…"
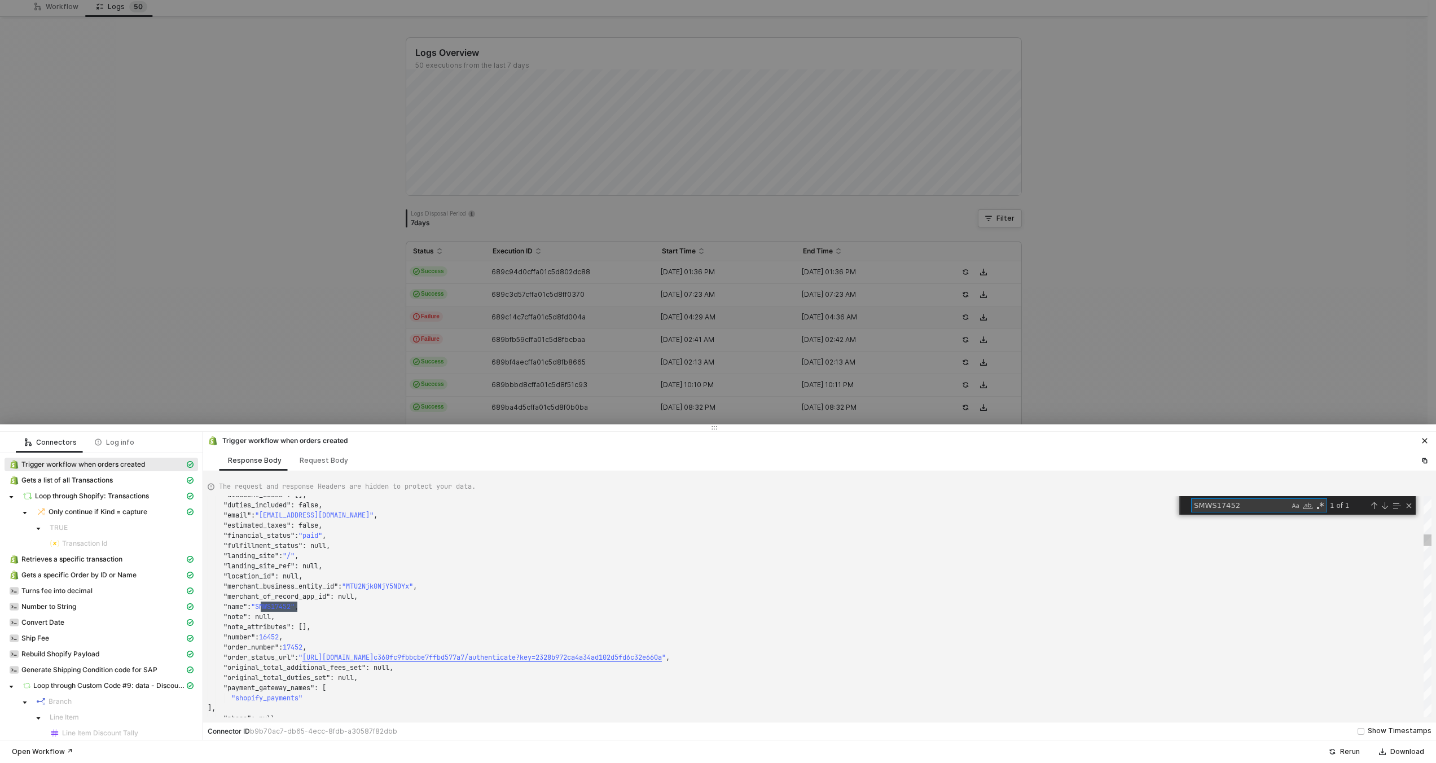
scroll to position [102, 89]
type textarea "SMWS17452"
click at [501, 317] on div at bounding box center [718, 381] width 1436 height 763
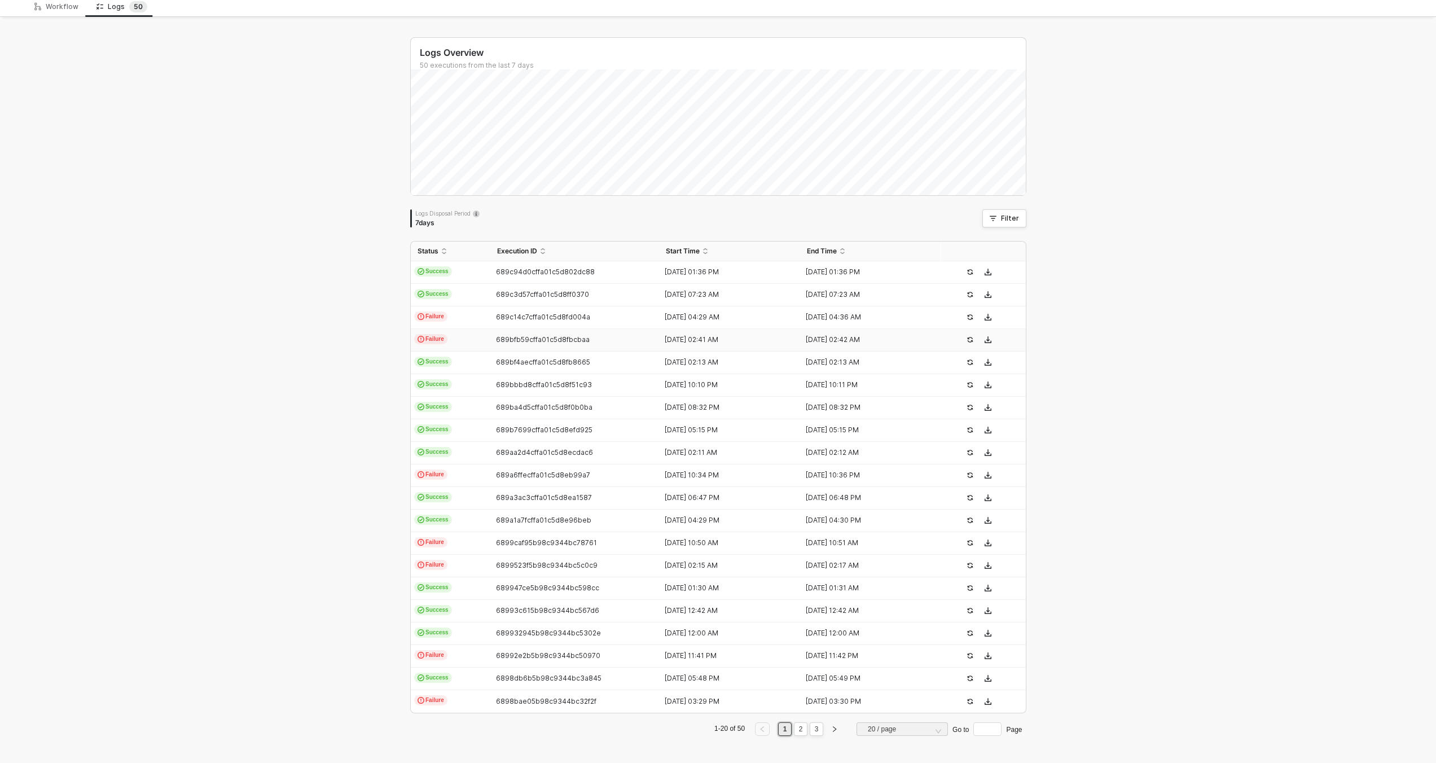
click at [497, 341] on span "689bfb59cffa01c5d8fbcbaa" at bounding box center [543, 339] width 94 height 8
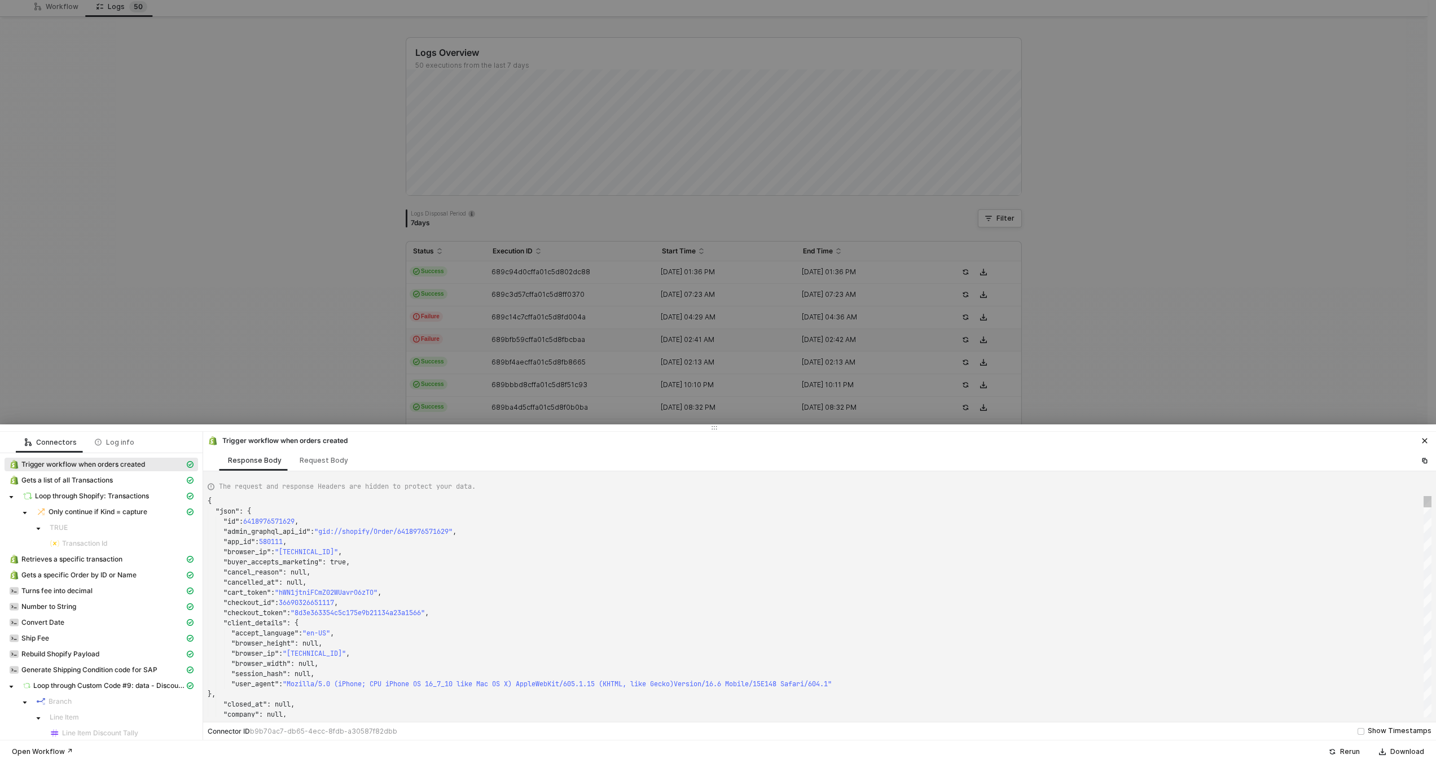
scroll to position [102, 0]
click at [510, 556] on div ""browser_ip" : "75.190.126.156" ," at bounding box center [820, 552] width 1224 height 10
type textarea "{ "json": { "id": 6418902122733, "admin_graphql_api_id": "gid://shopify/Order/6…"
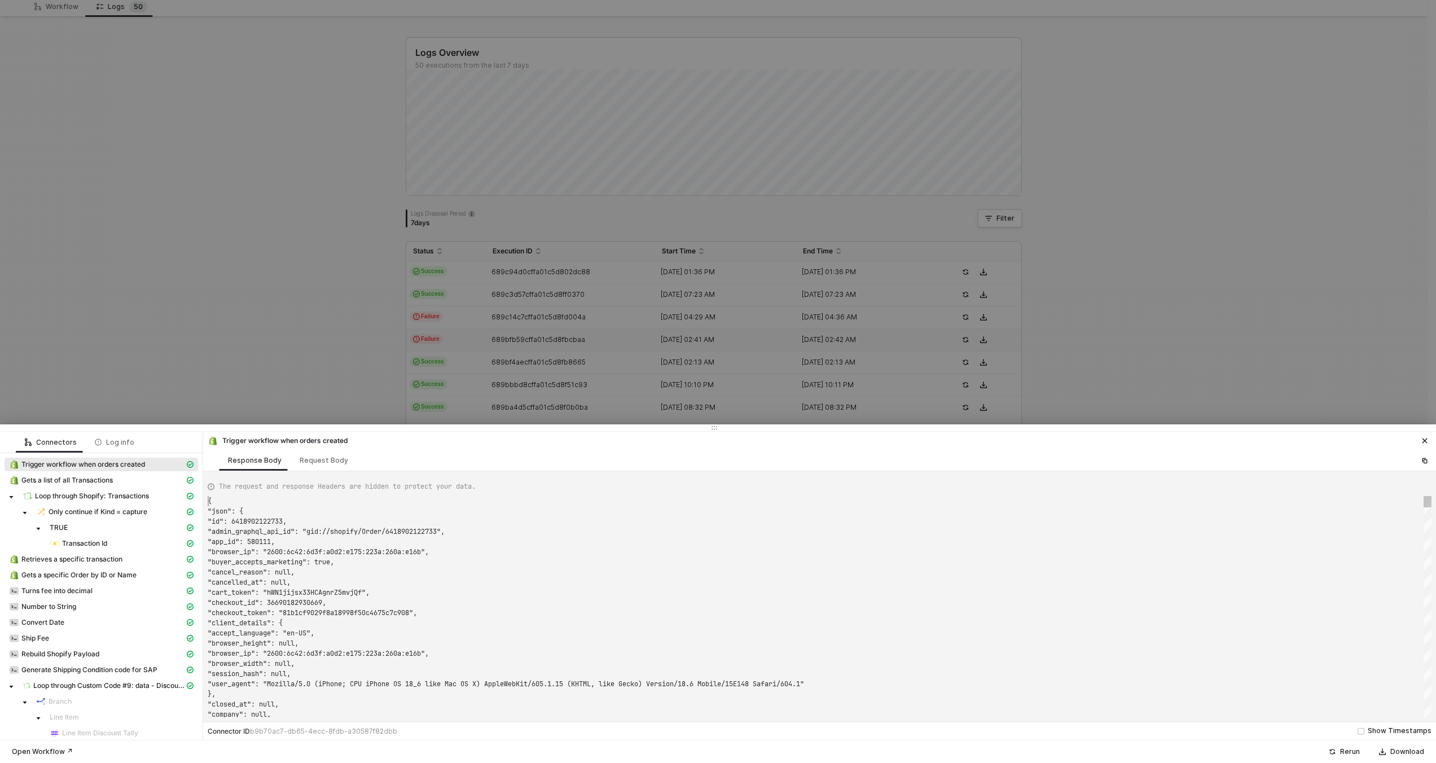
scroll to position [0, 0]
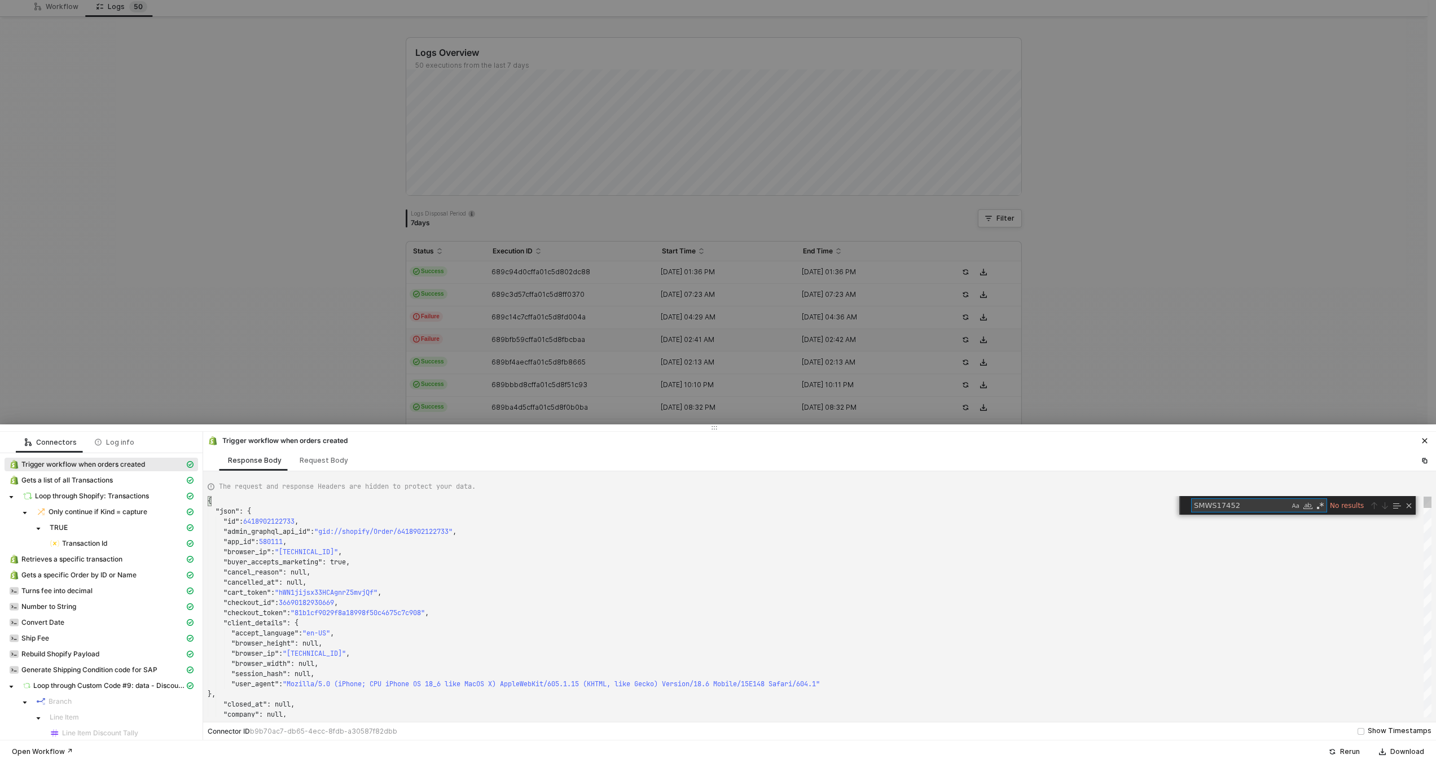
type textarea "SMWS17452"
click at [510, 557] on div ""buyer_accepts_marketing" : true," at bounding box center [820, 562] width 1224 height 10
click at [555, 347] on div at bounding box center [718, 381] width 1436 height 763
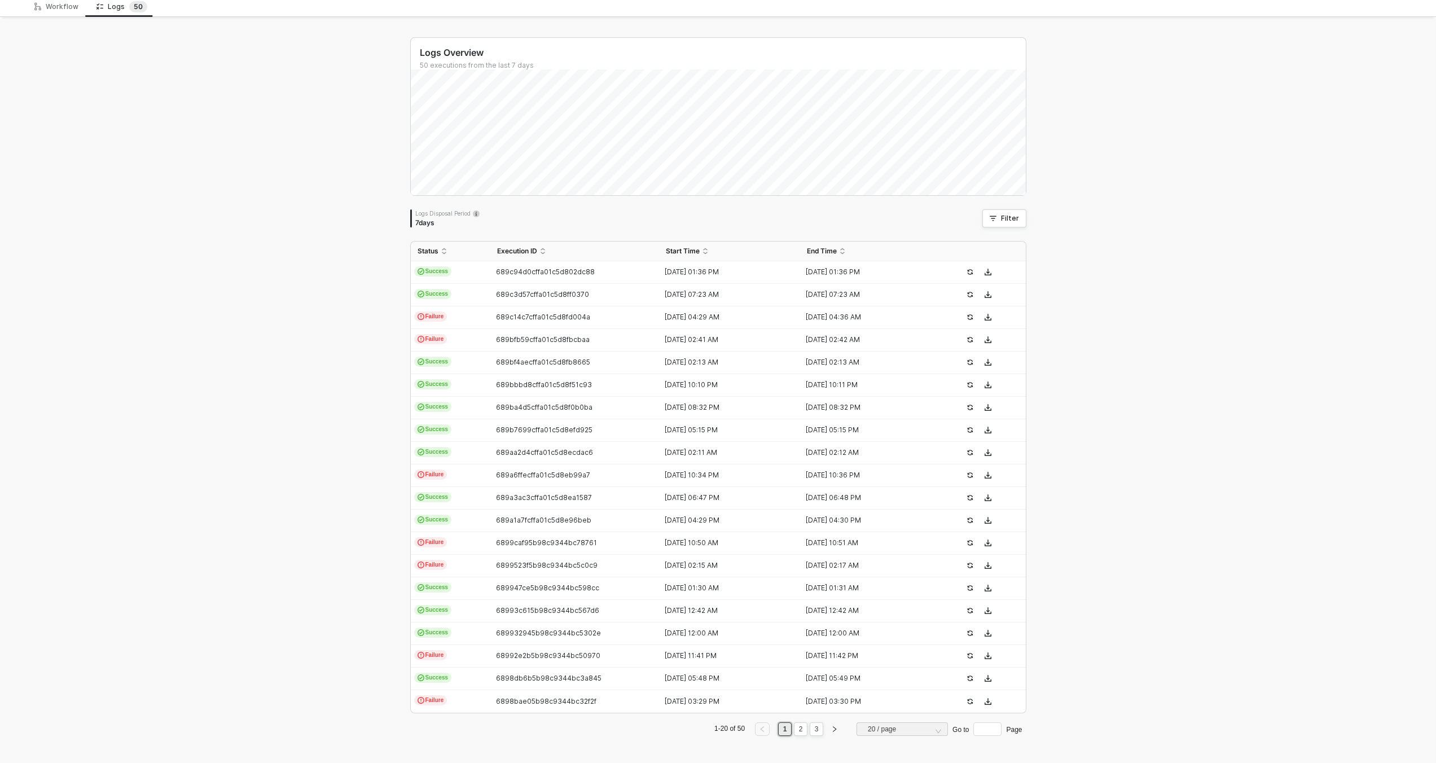
drag, startPoint x: 302, startPoint y: 373, endPoint x: 375, endPoint y: 359, distance: 74.1
click at [302, 373] on div "Logs Overview 50 executions from the last 7 days Logs Disposal Period 7 days Fi…" at bounding box center [718, 390] width 1436 height 743
click at [521, 341] on span "689bfb59cffa01c5d8fbcbaa" at bounding box center [543, 339] width 94 height 8
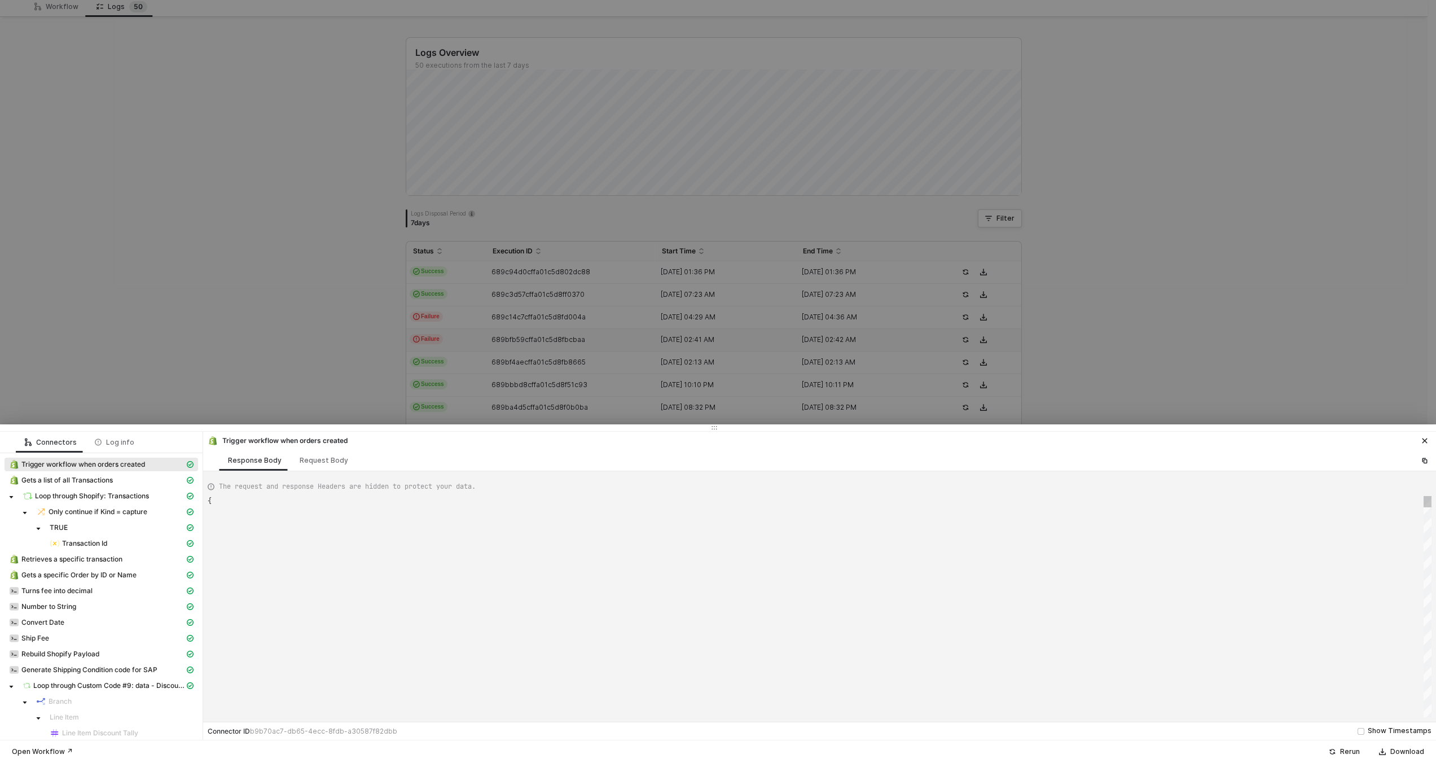
type textarea "{ "json": { "id": 6418902122733, "admin_graphql_api_id": "gid://shopify/Order/6…"
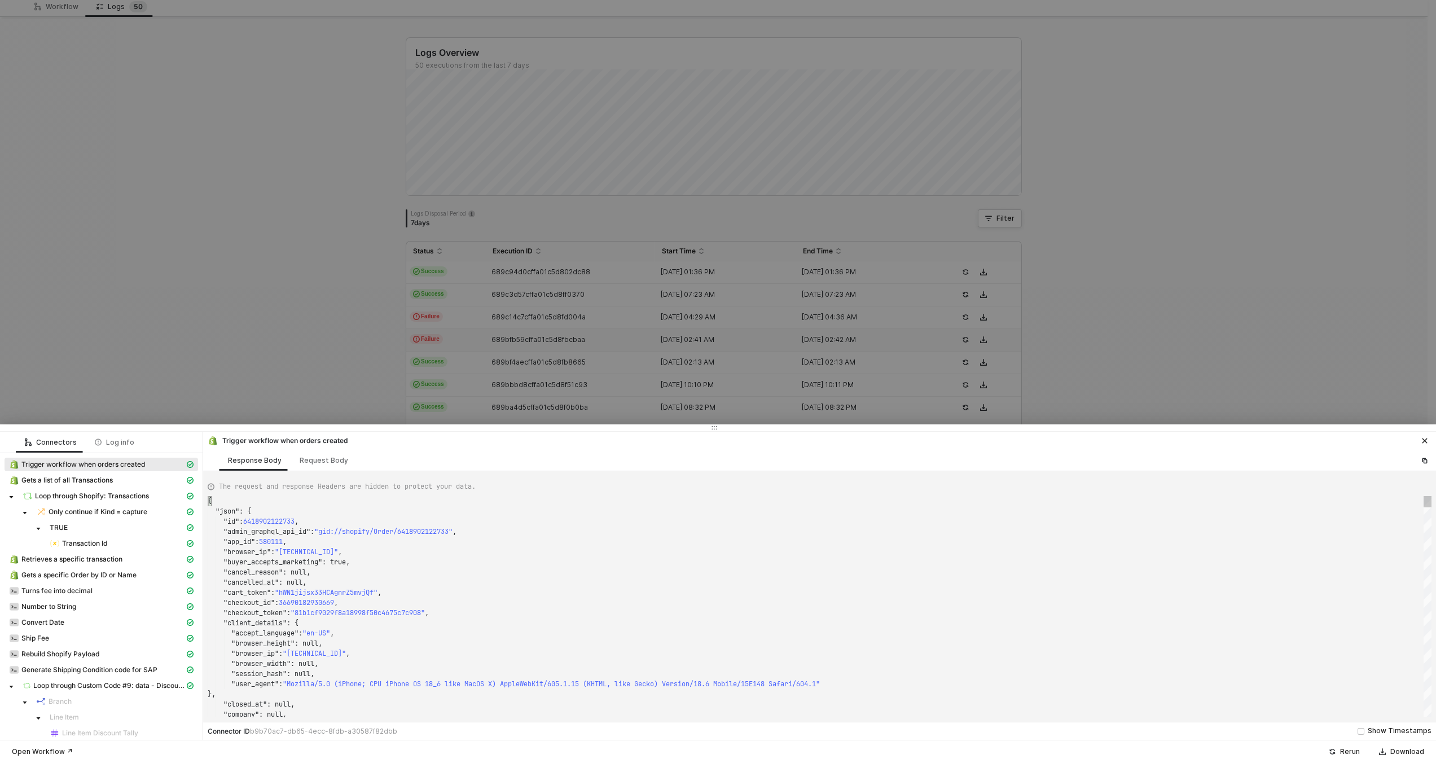
scroll to position [0, 0]
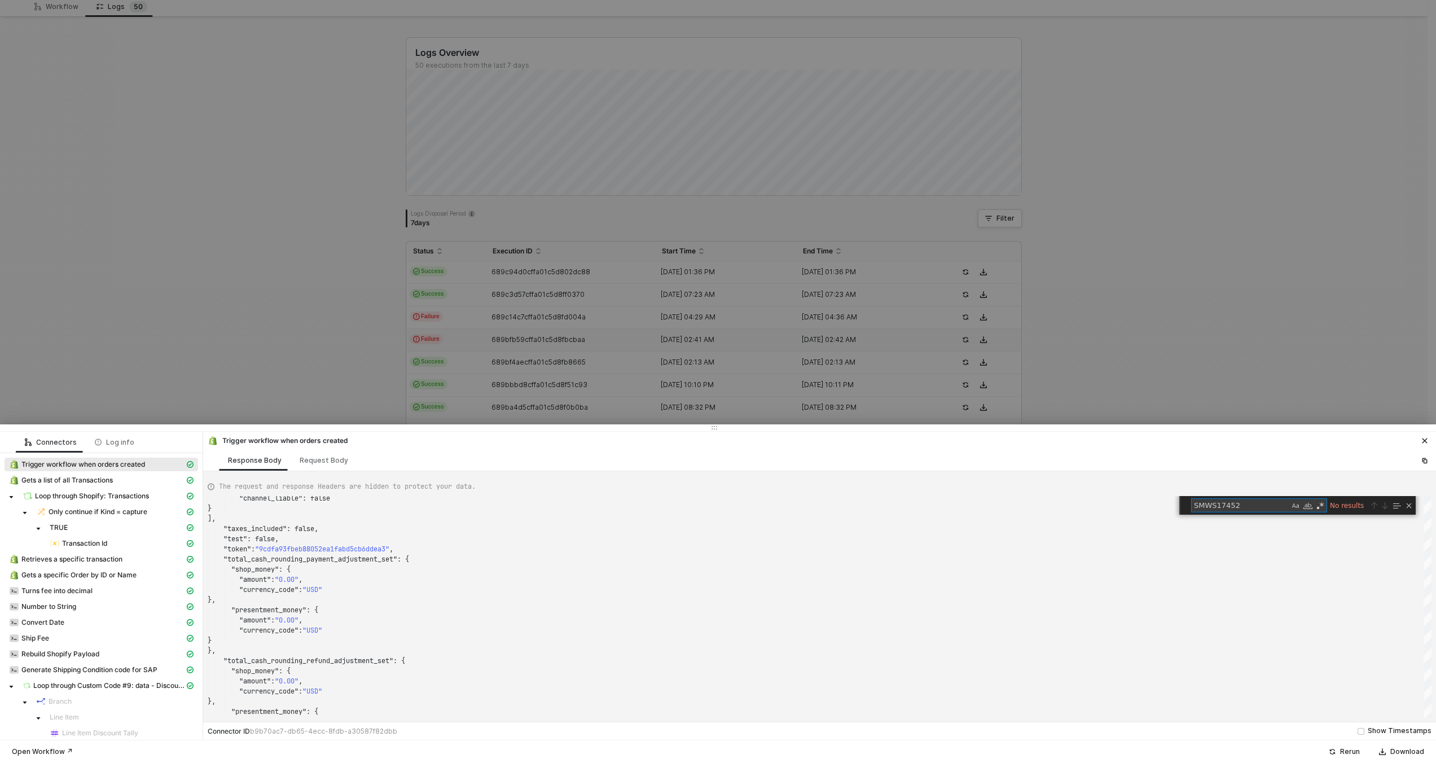
type textarea "SMWS17452"
click at [501, 276] on div at bounding box center [718, 381] width 1436 height 763
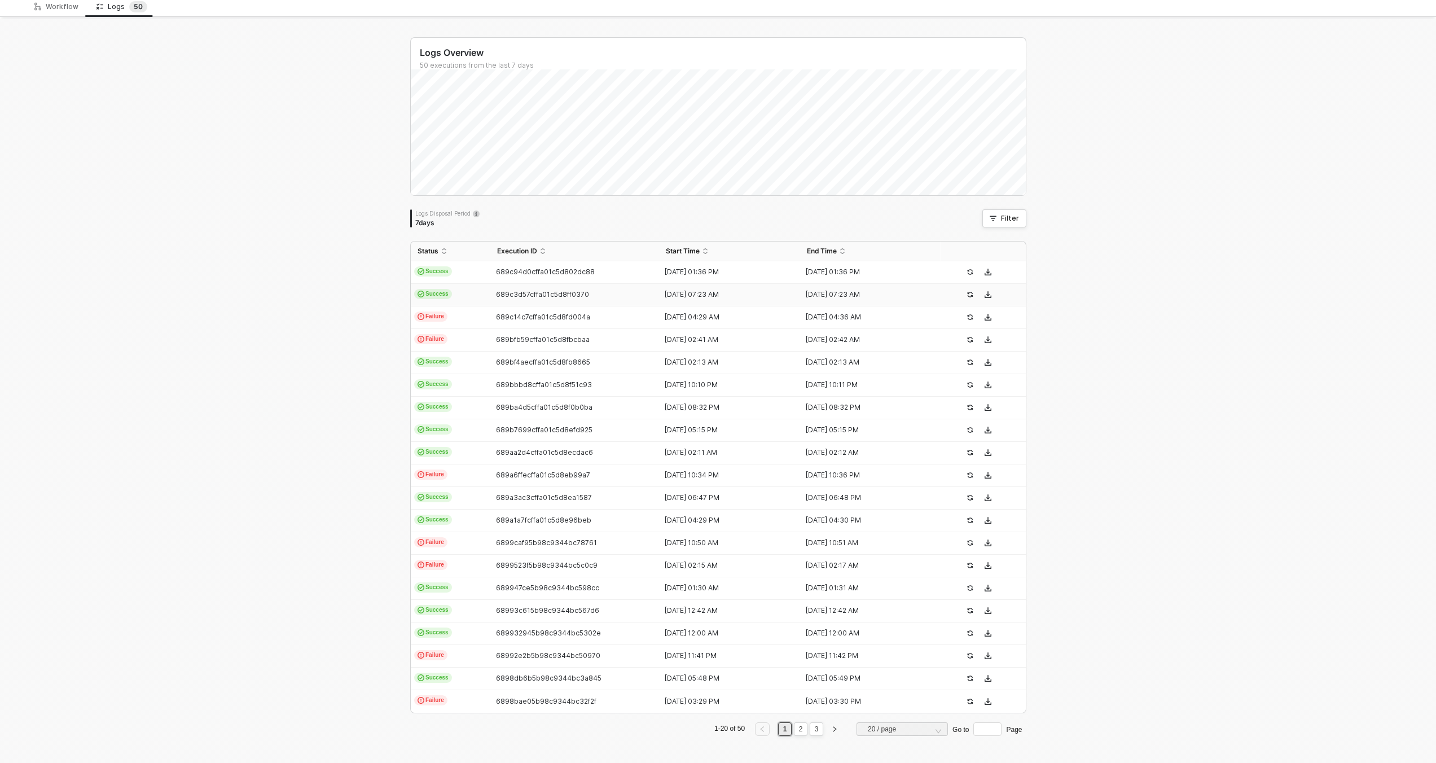
click at [512, 300] on td "689c3d57cffa01c5d8ff0370" at bounding box center [574, 295] width 169 height 23
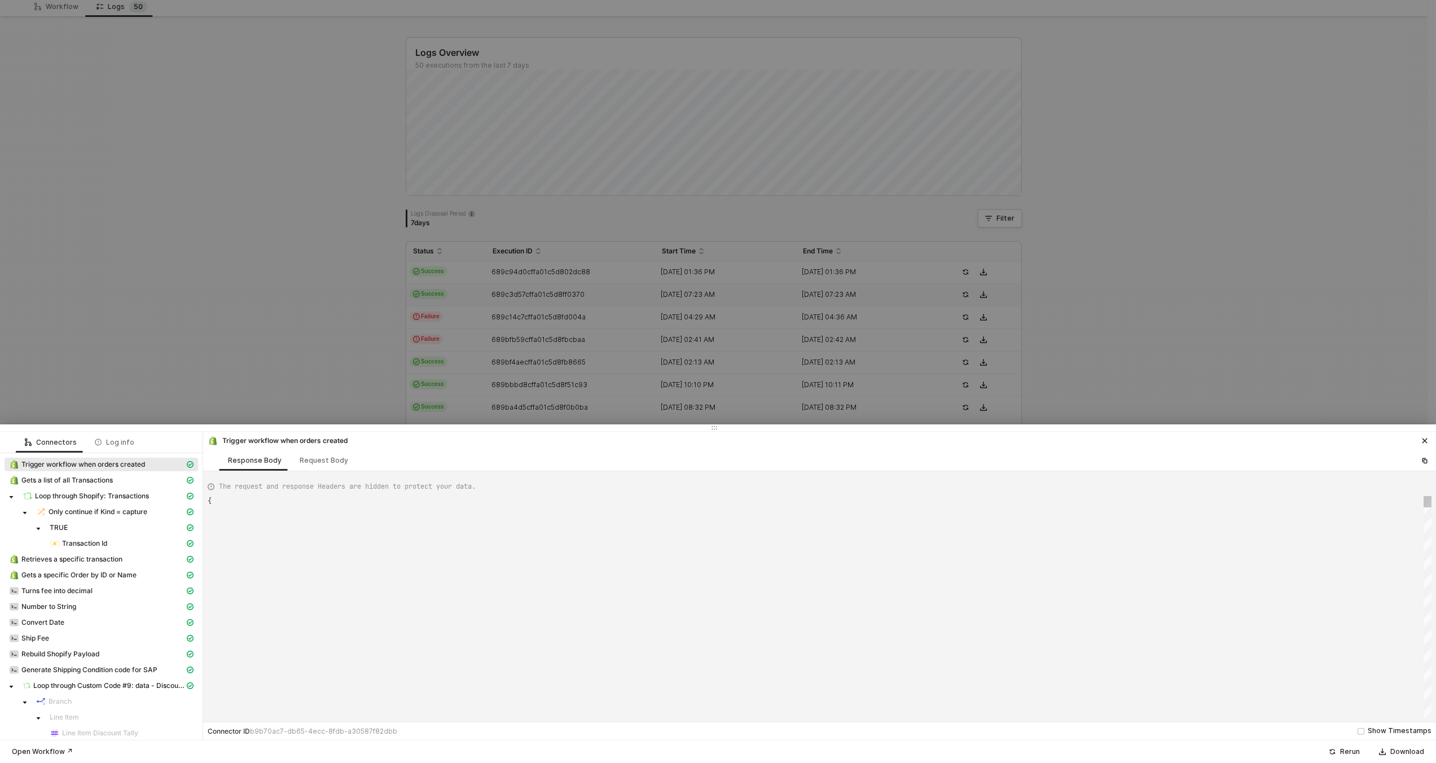
scroll to position [102, 0]
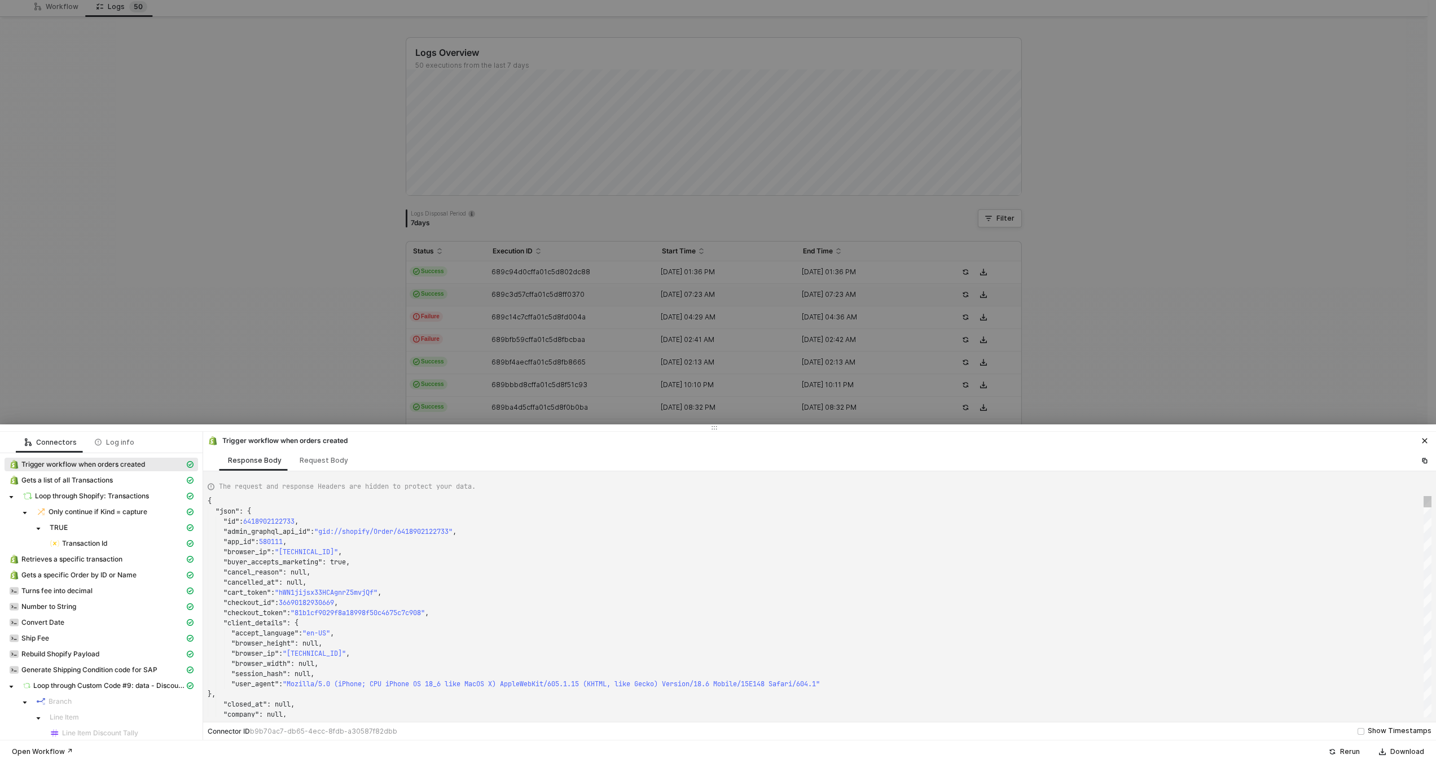
type textarea "{ "json": { "id": 6419086934253, "admin_graphql_api_id": "gid://shopify/Order/6…"
click at [565, 588] on div ""cart_token" : "hWN1kAUoBrzE2CMMESuBZlqS" ," at bounding box center [820, 592] width 1224 height 10
type textarea "SMWS17452"
drag, startPoint x: 643, startPoint y: 263, endPoint x: 621, endPoint y: 271, distance: 22.8
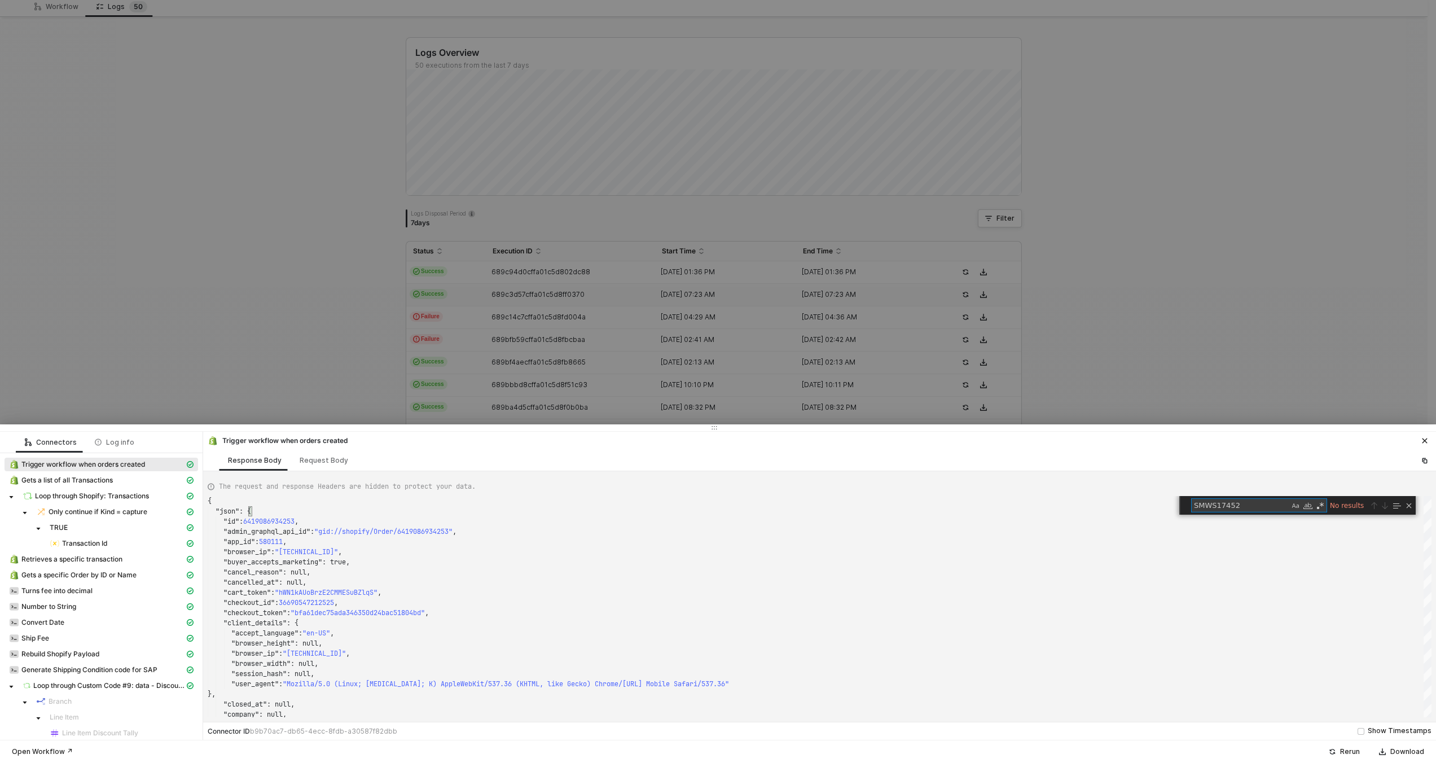
click at [642, 264] on div at bounding box center [718, 381] width 1436 height 763
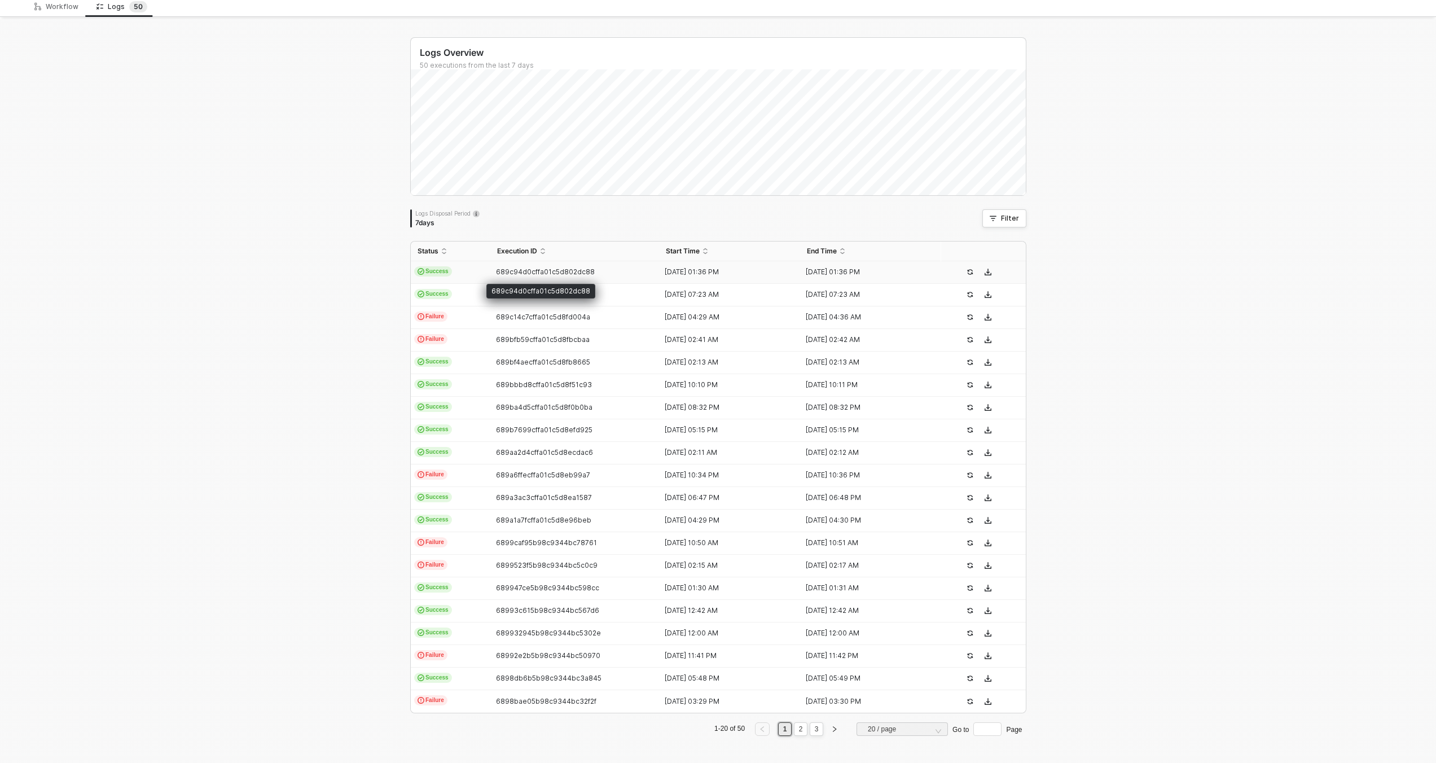
click at [528, 271] on span "689c94d0cffa01c5d802dc88" at bounding box center [545, 271] width 99 height 8
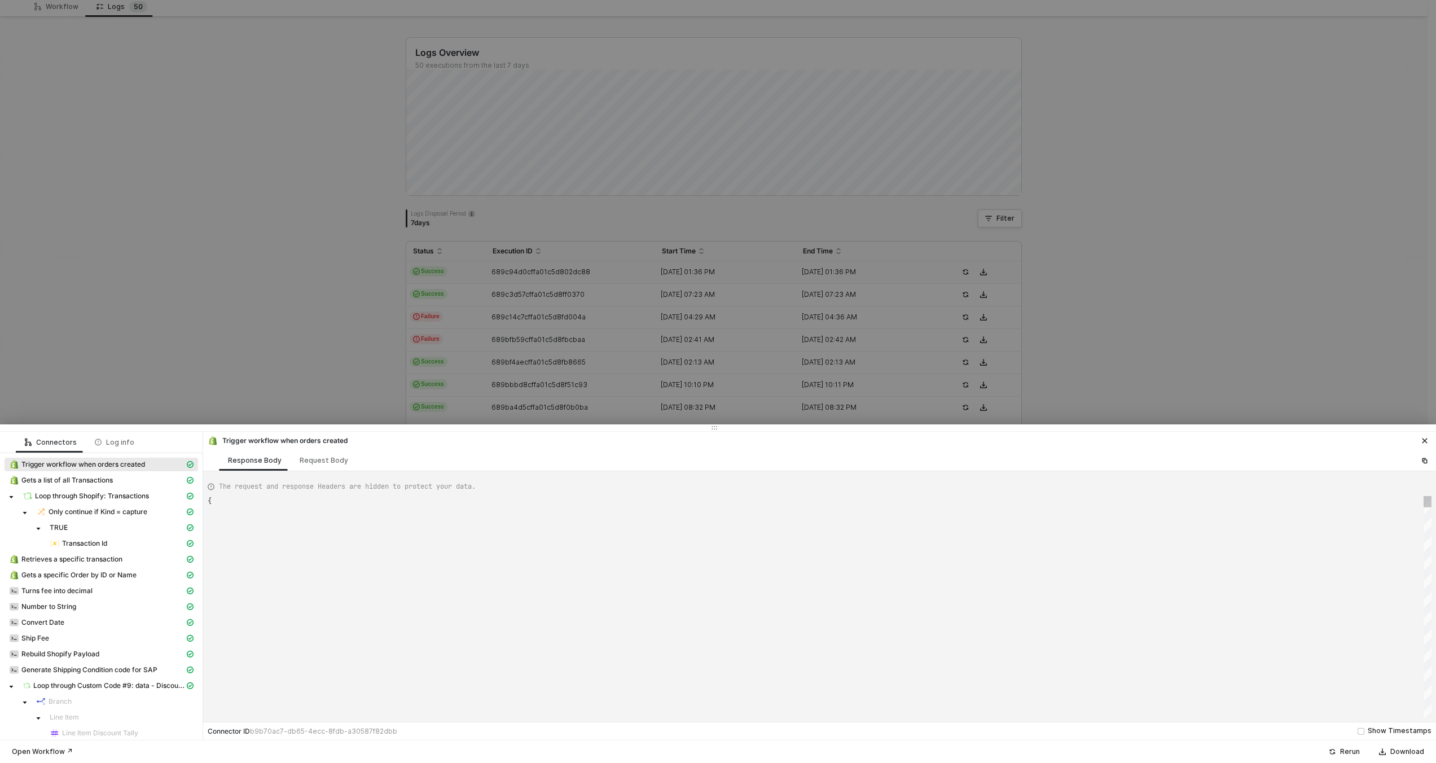
scroll to position [102, 0]
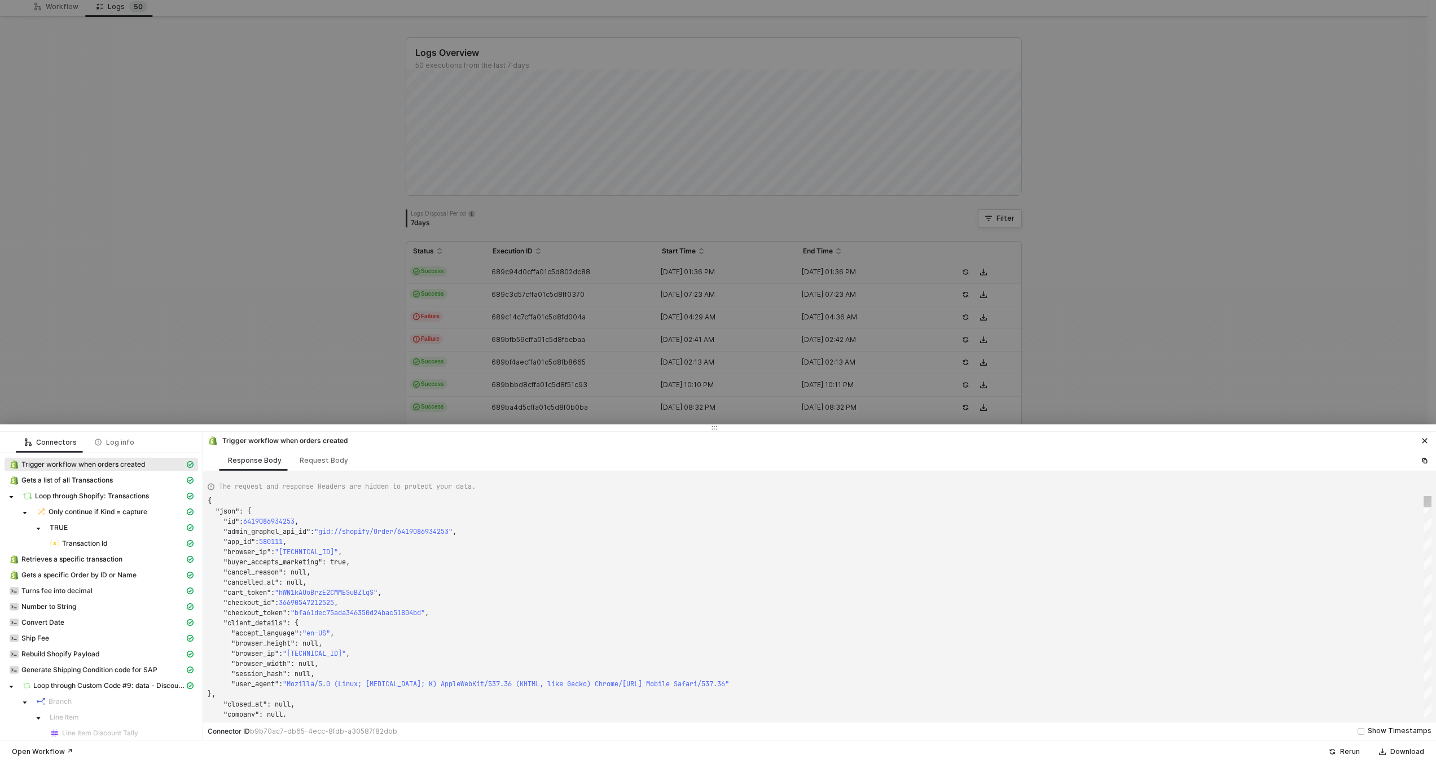
type textarea "{ "json": { "id": 6419469992173, "admin_graphql_api_id": "gid://shopify/Order/6…"
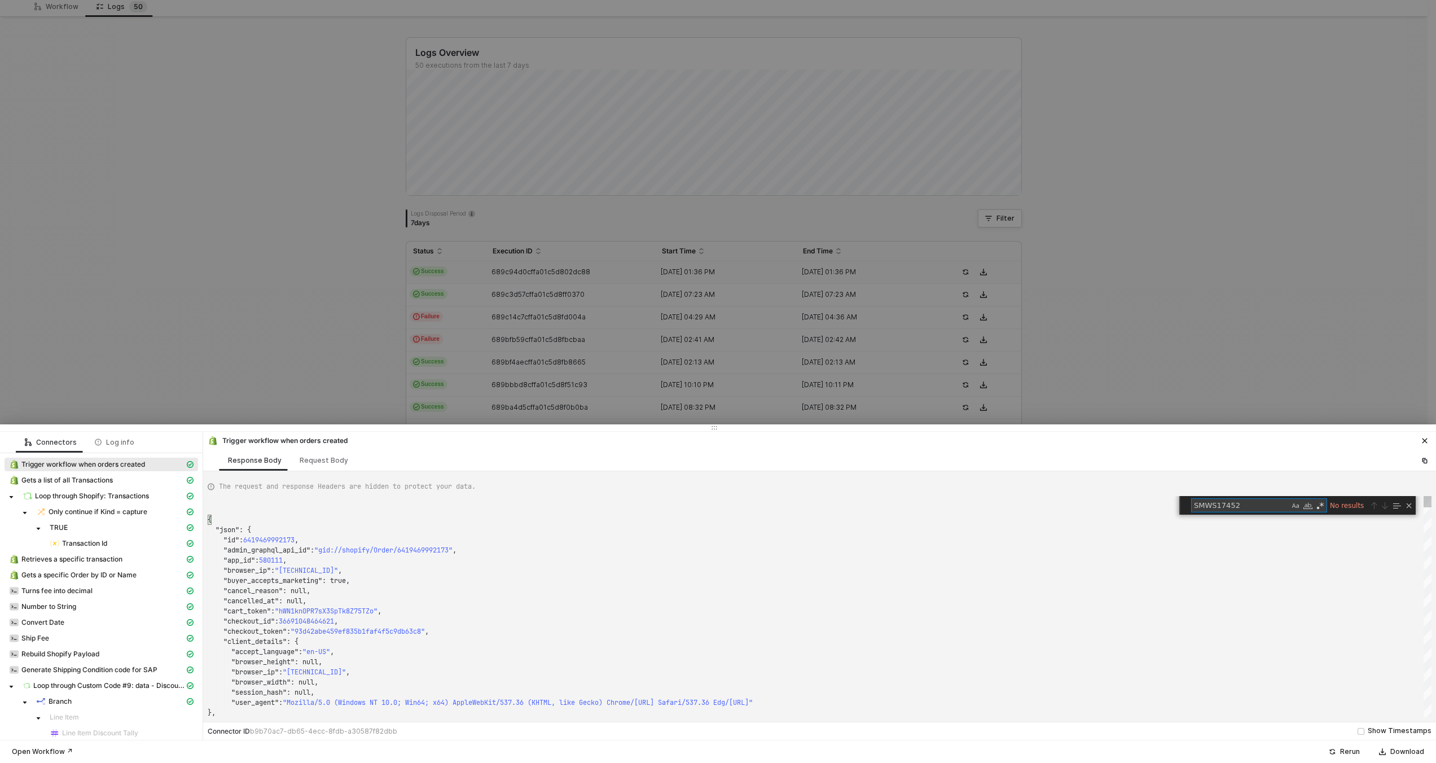
scroll to position [0, 0]
type textarea "SMWS17452"
click at [335, 376] on div at bounding box center [718, 381] width 1436 height 763
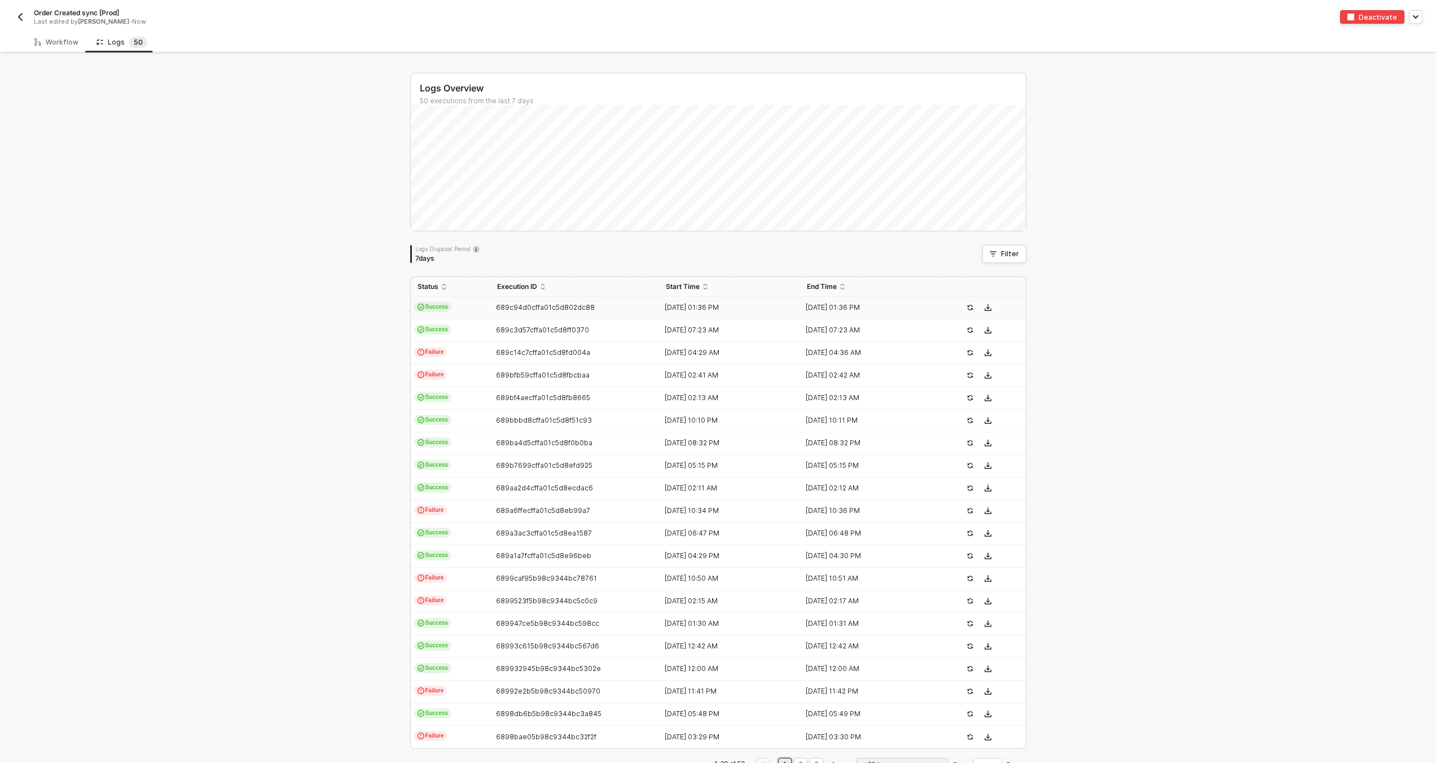
click at [20, 16] on img "button" at bounding box center [20, 16] width 9 height 9
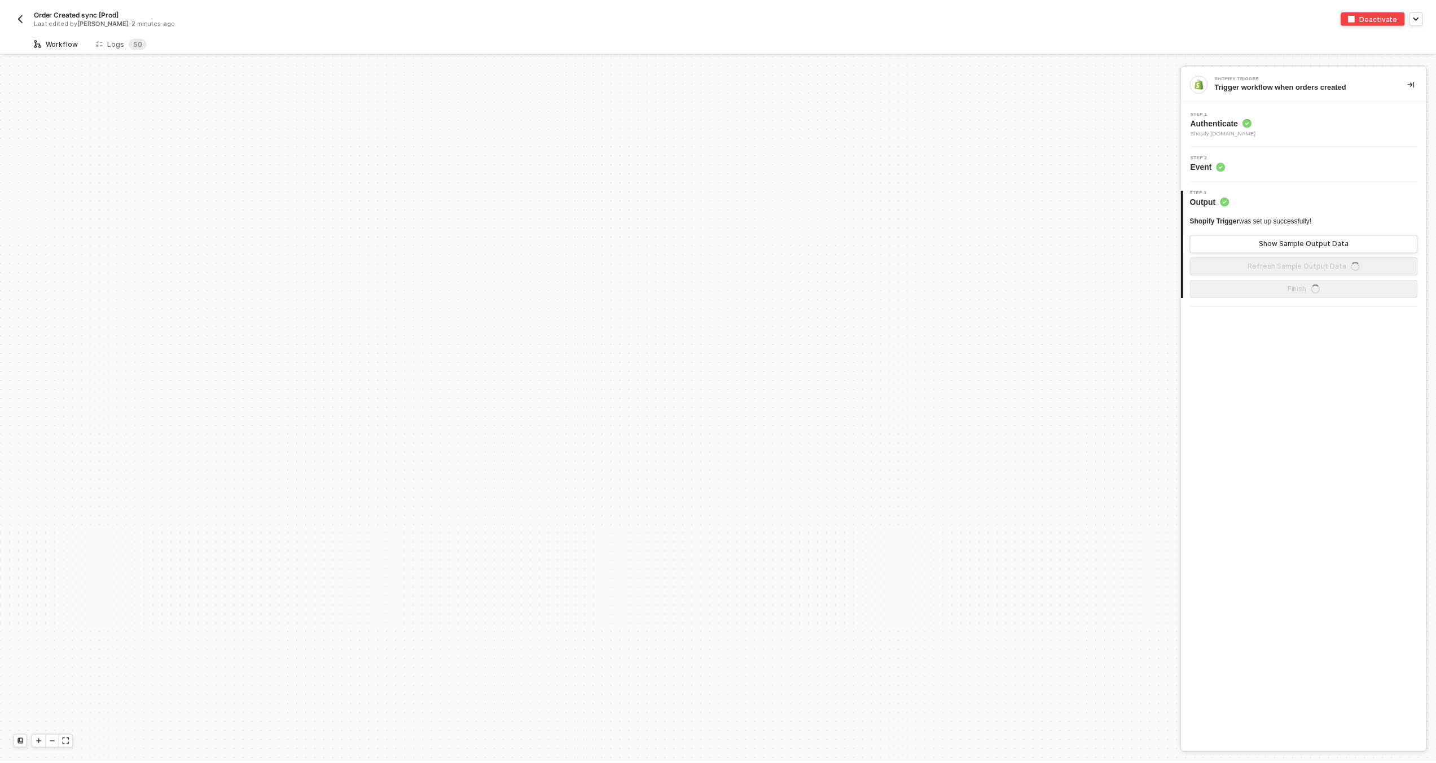
scroll to position [3915, 0]
click at [138, 36] on div "Logs 5 0" at bounding box center [121, 42] width 69 height 21
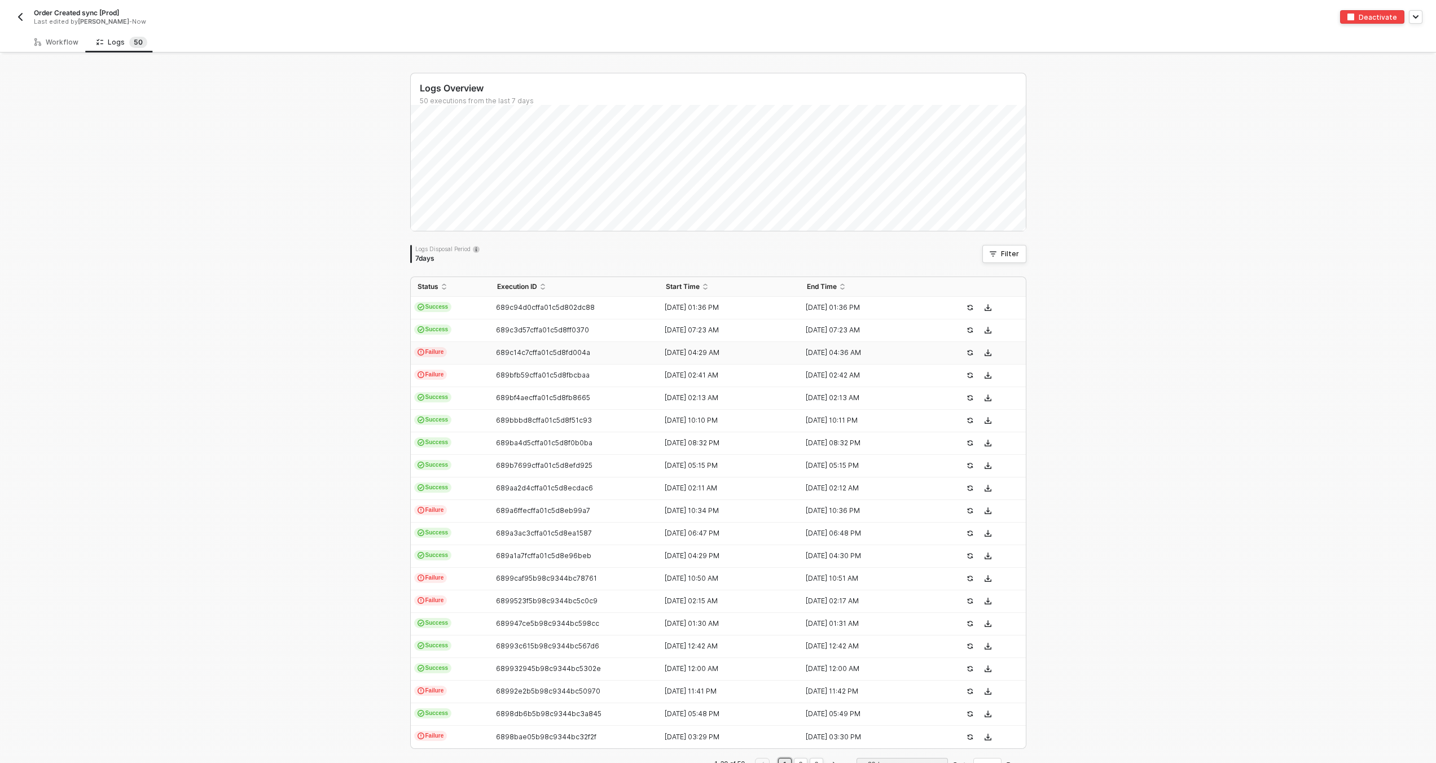
click at [476, 357] on td "Failure" at bounding box center [451, 353] width 80 height 23
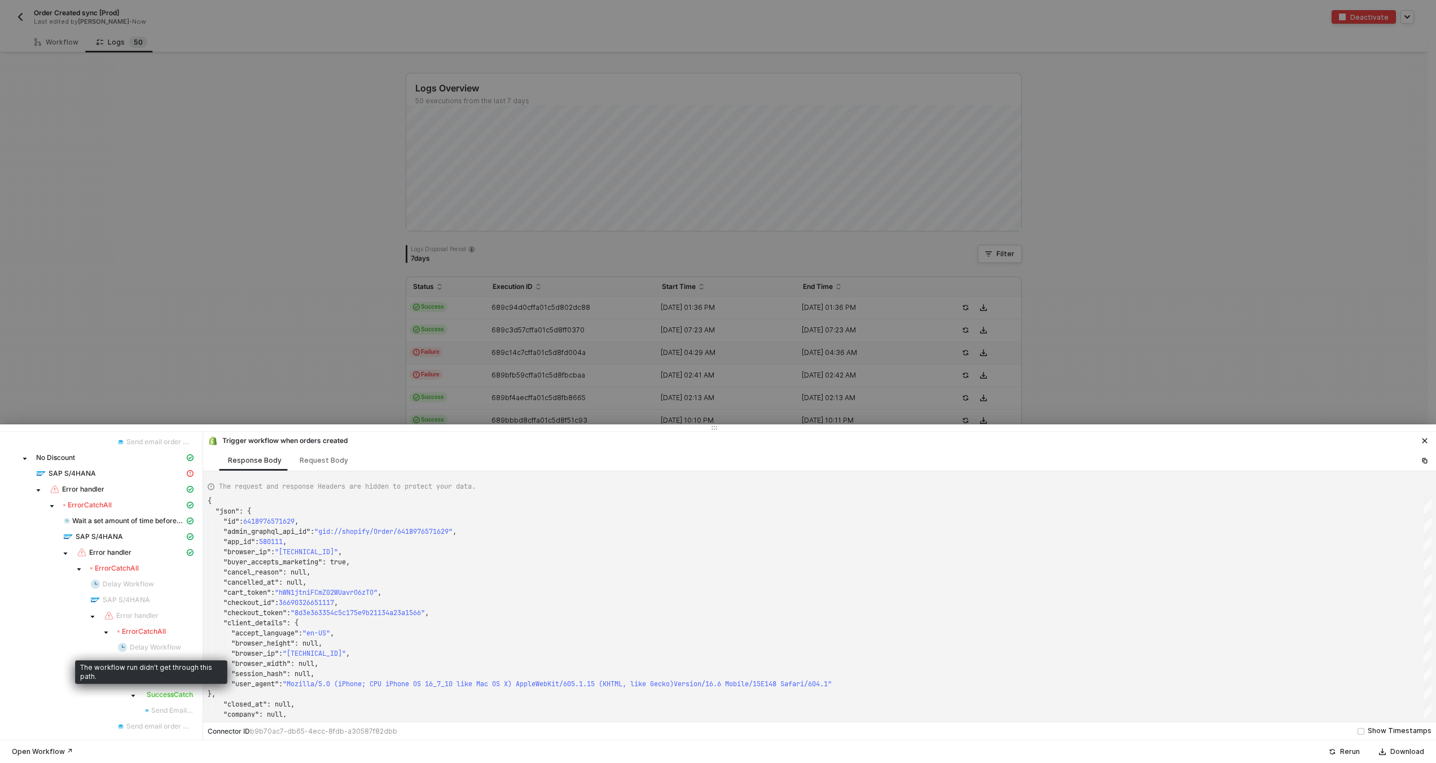
scroll to position [767, 0]
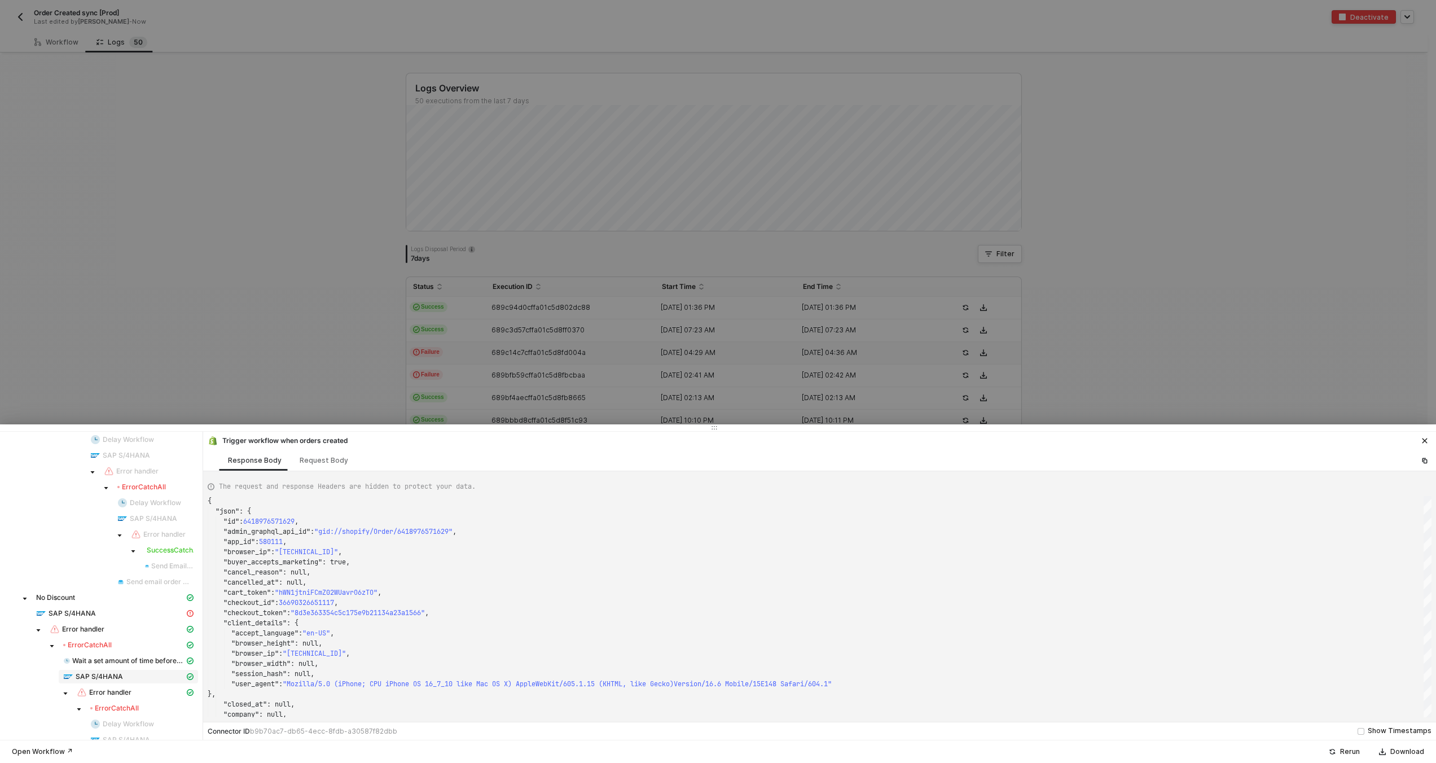
click at [126, 675] on div "SAP S/4HANA" at bounding box center [123, 676] width 121 height 10
type textarea "{ "json": { "salesOrder": { "__metadata": { "id": "[URL][DOMAIN_NAME]", "uri": …"
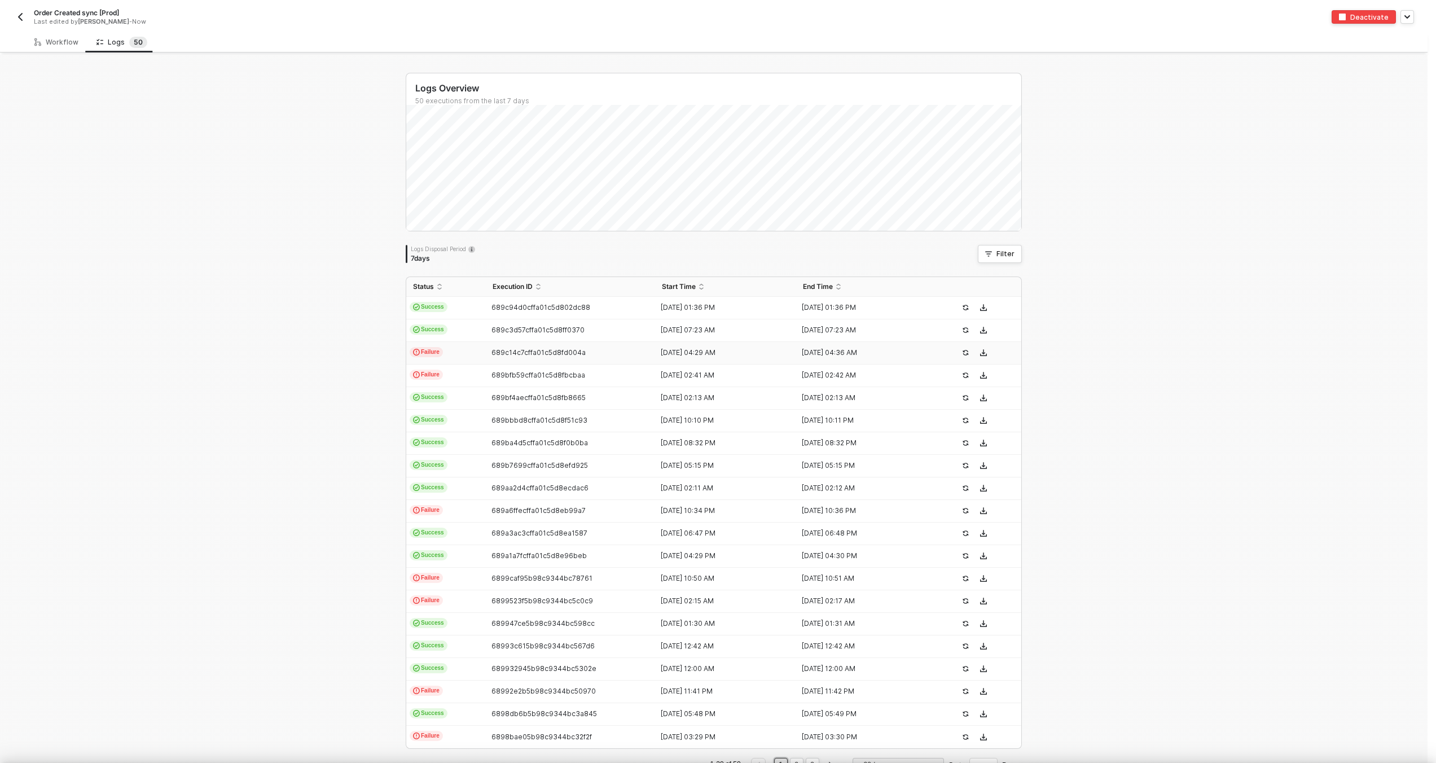
scroll to position [0, 0]
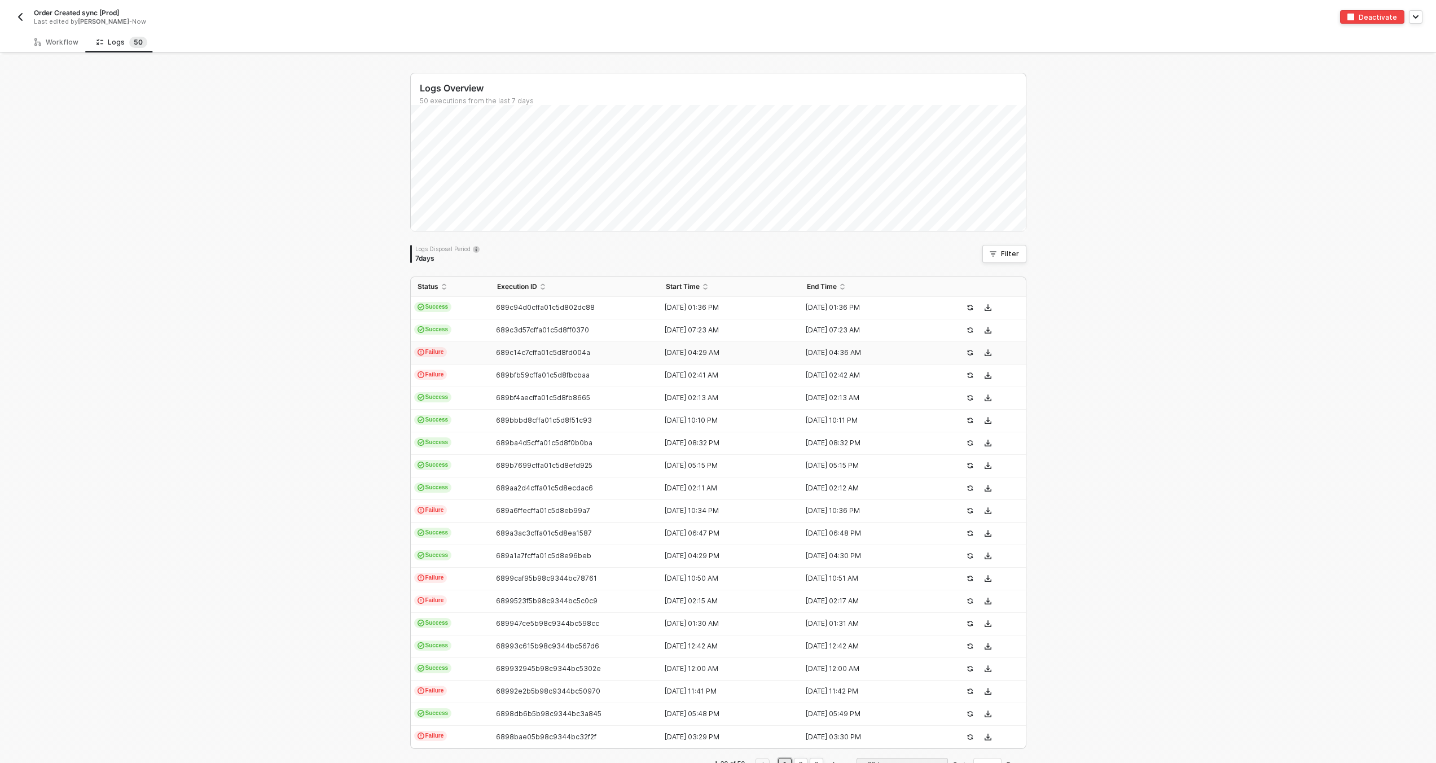
click at [460, 360] on td "Failure" at bounding box center [451, 353] width 80 height 23
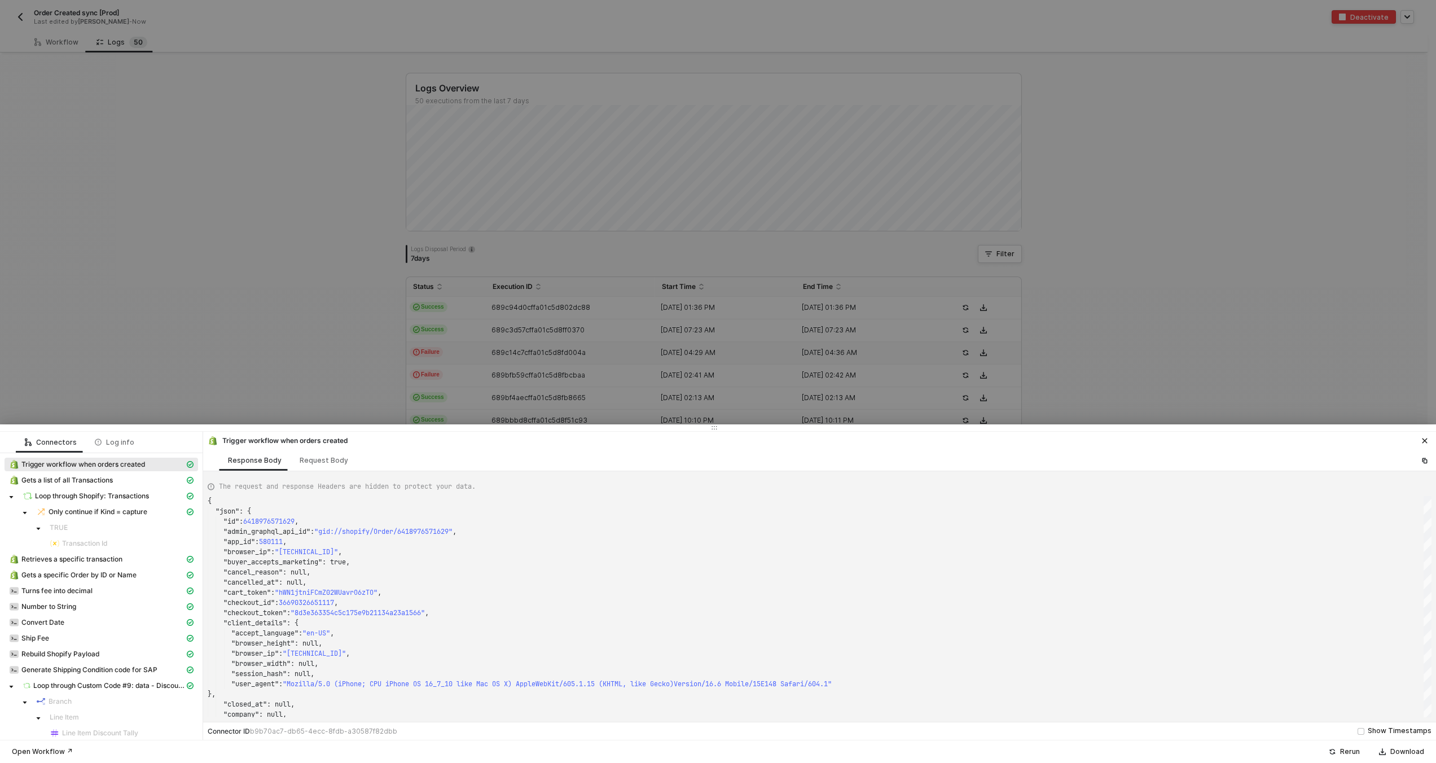
scroll to position [907, 0]
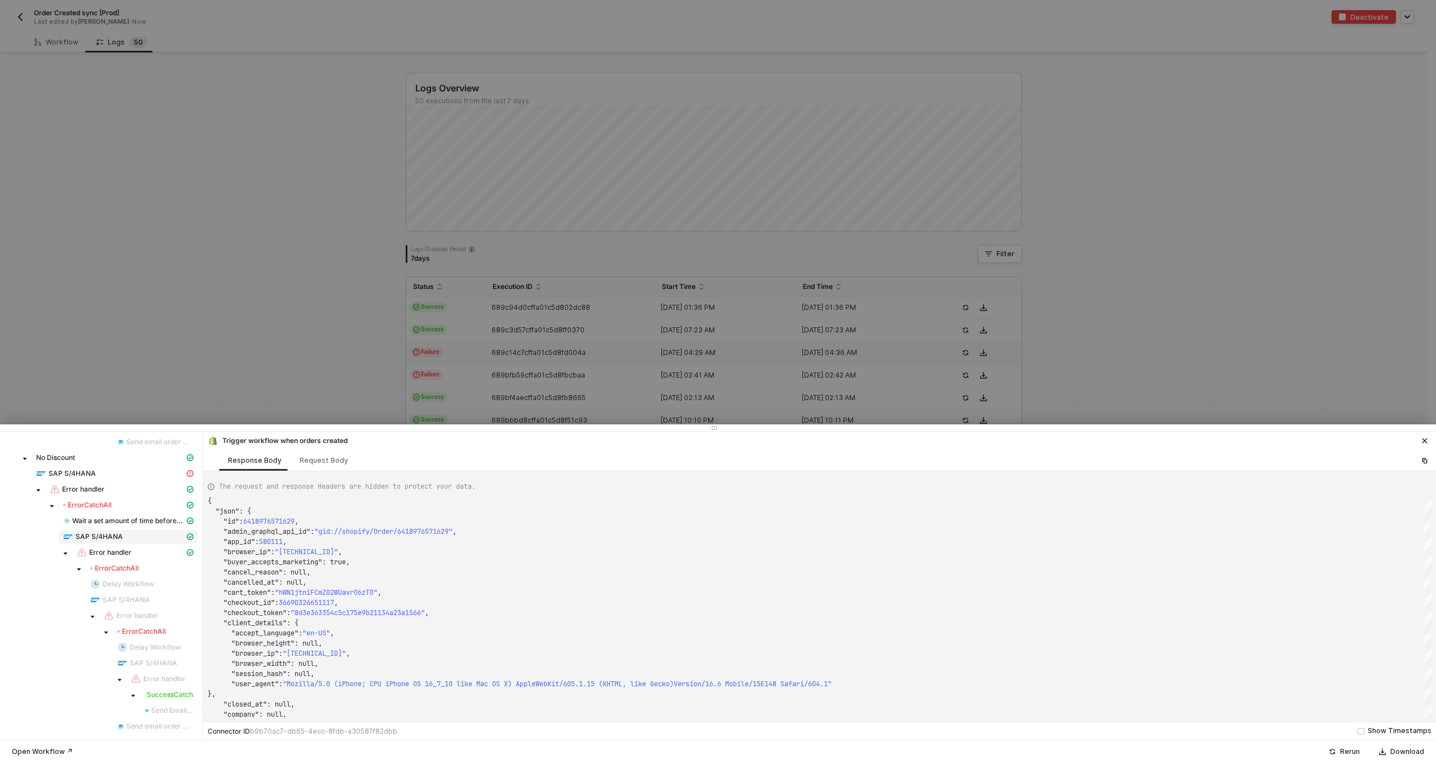
click at [140, 539] on div "SAP S/4HANA" at bounding box center [123, 536] width 121 height 10
type textarea "{ "json": { "salesOrder": { "__metadata": { "id": "[URL][DOMAIN_NAME]", "uri": …"
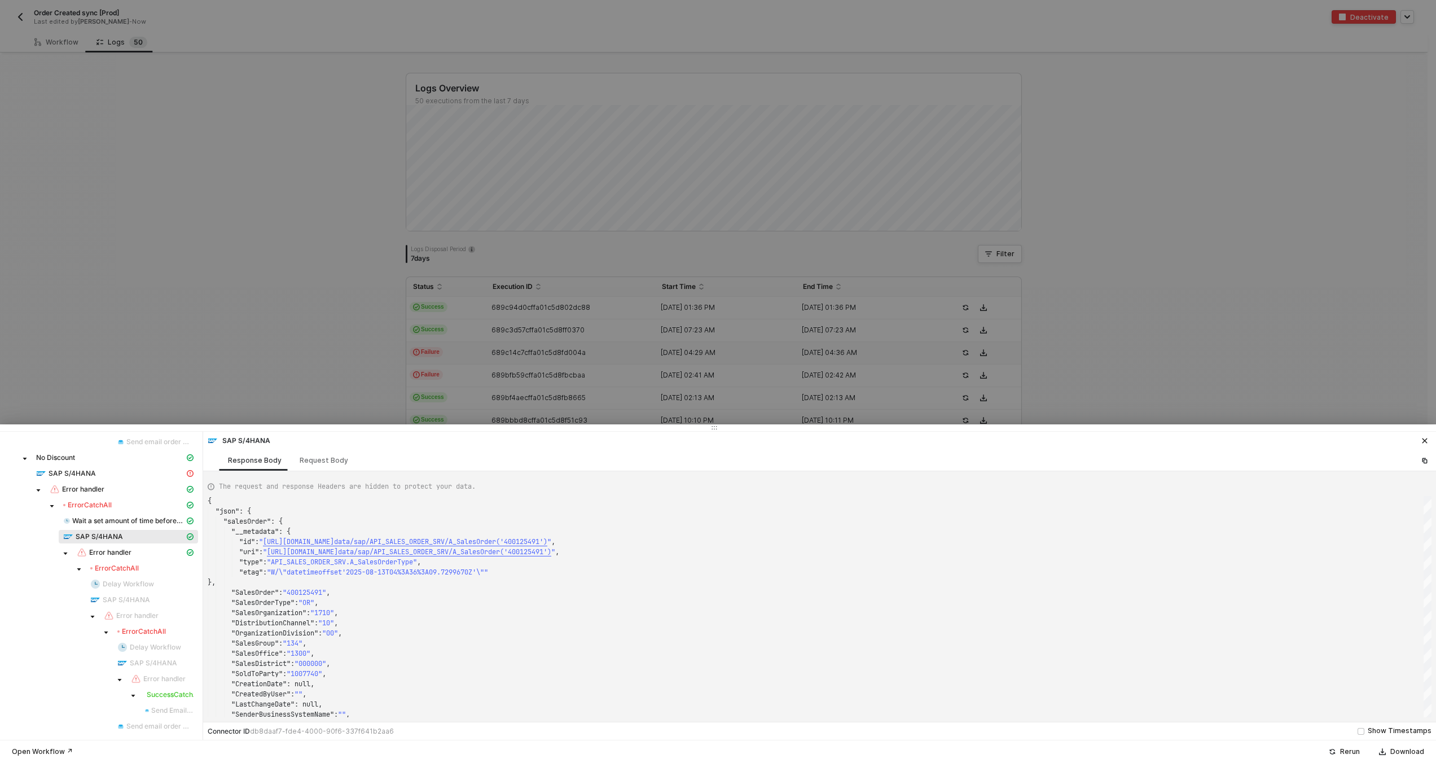
click at [352, 303] on div at bounding box center [718, 381] width 1436 height 763
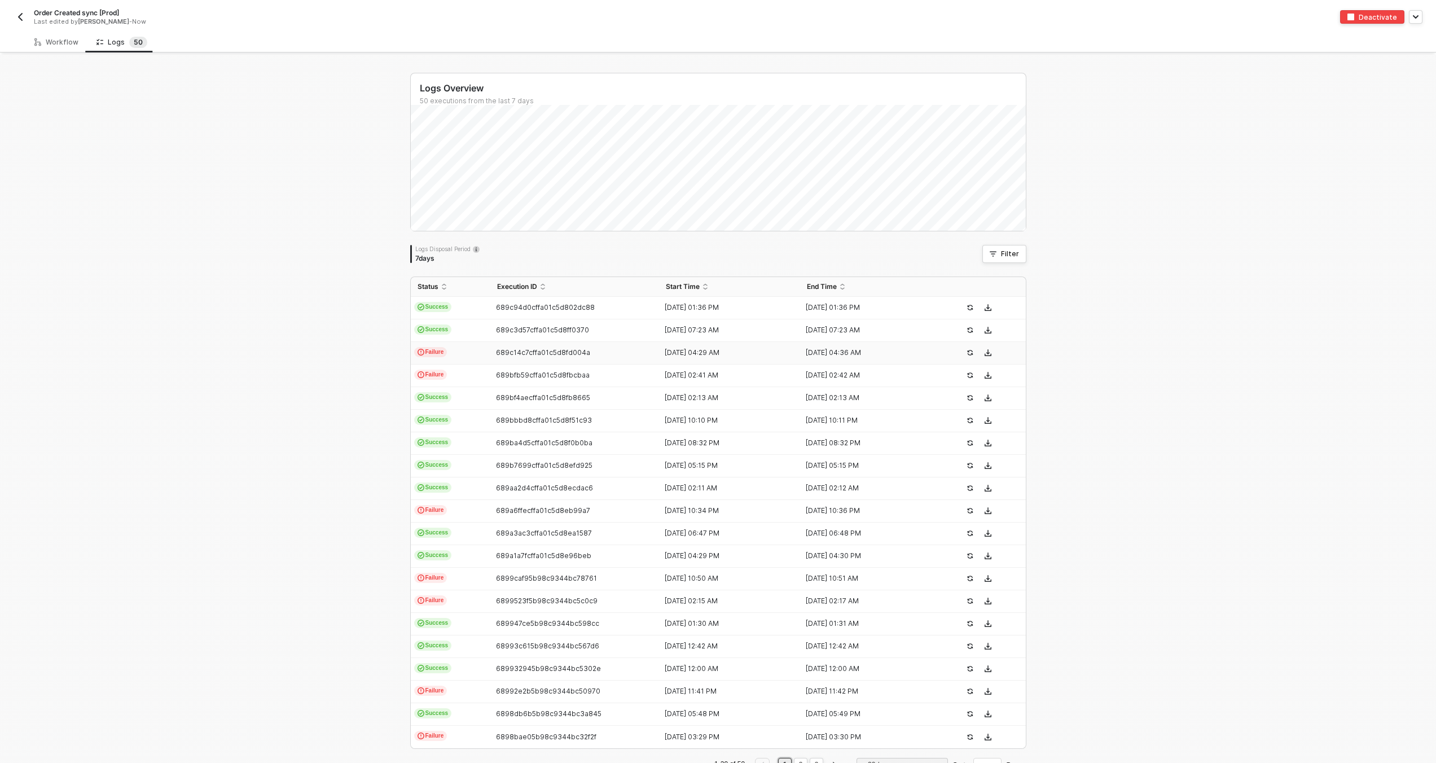
click at [19, 15] on img "button" at bounding box center [20, 16] width 9 height 9
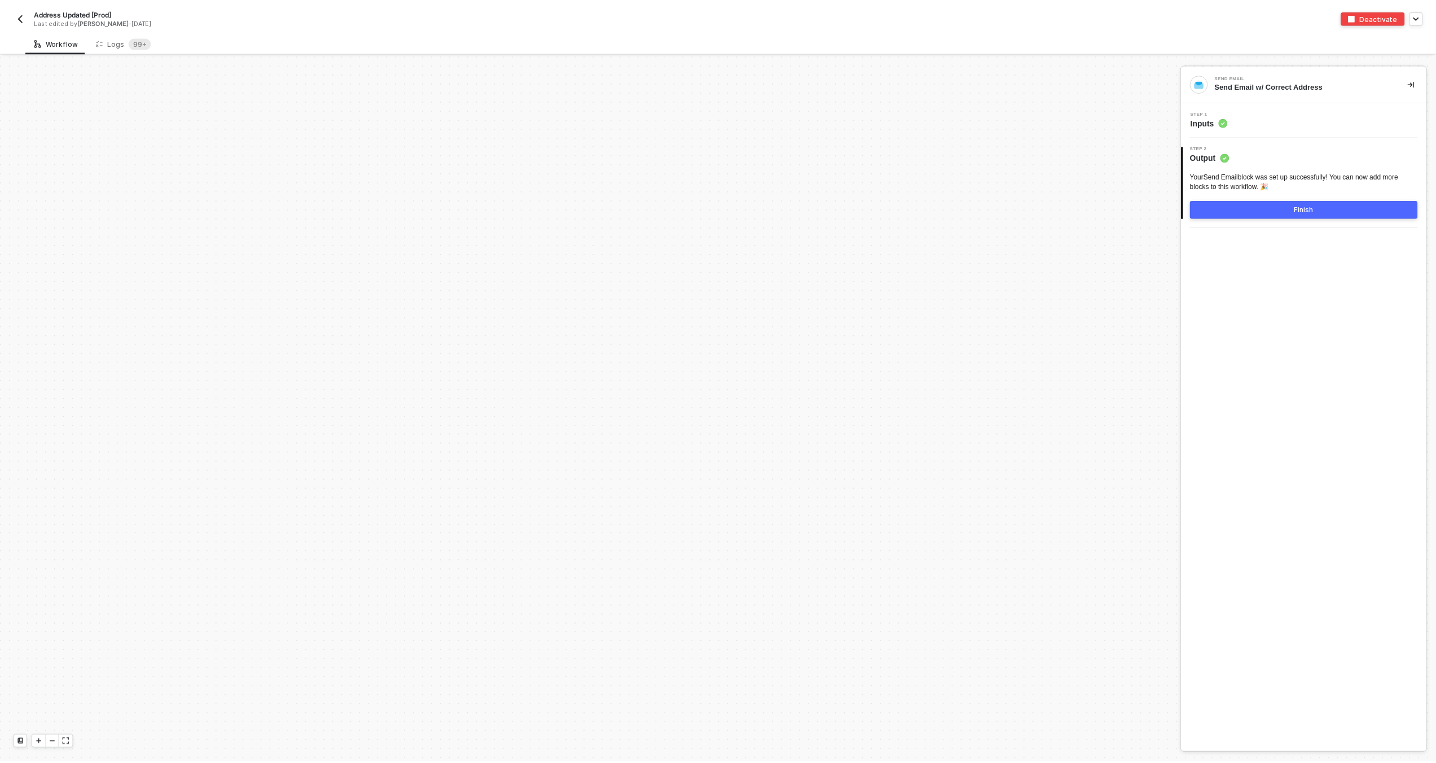
scroll to position [4141, 0]
click at [132, 46] on sup "99+" at bounding box center [140, 42] width 23 height 11
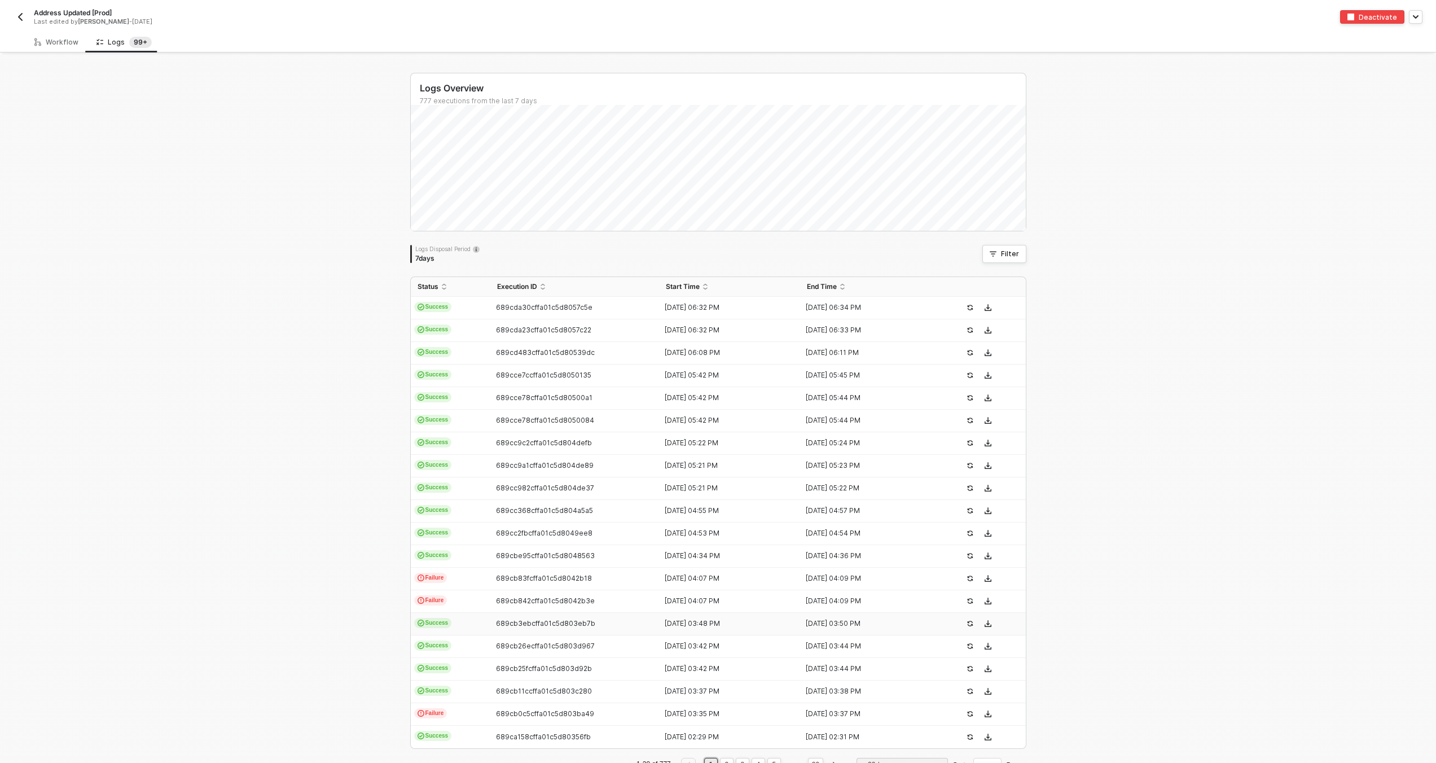
scroll to position [36, 0]
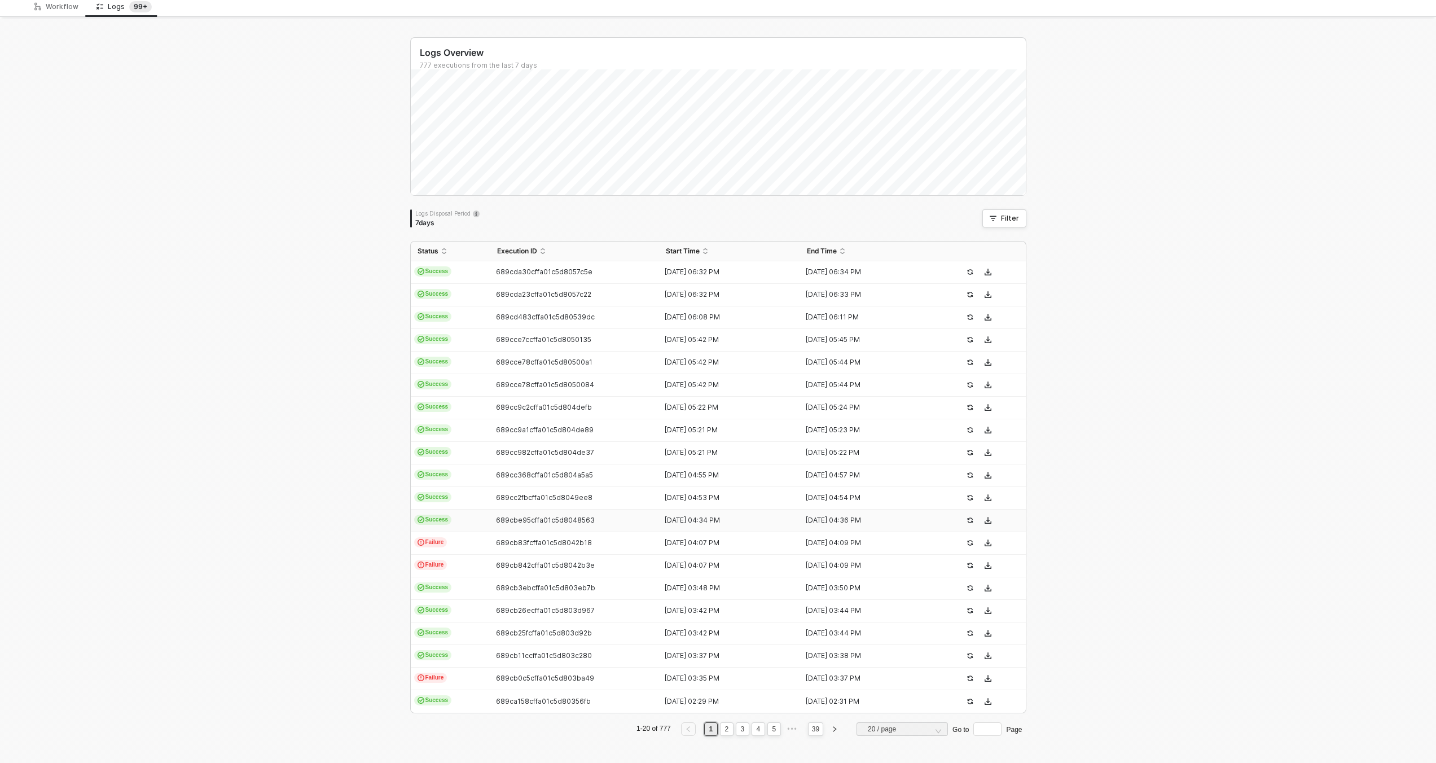
click at [653, 526] on td "689cbe95cffa01c5d8048563" at bounding box center [574, 520] width 169 height 23
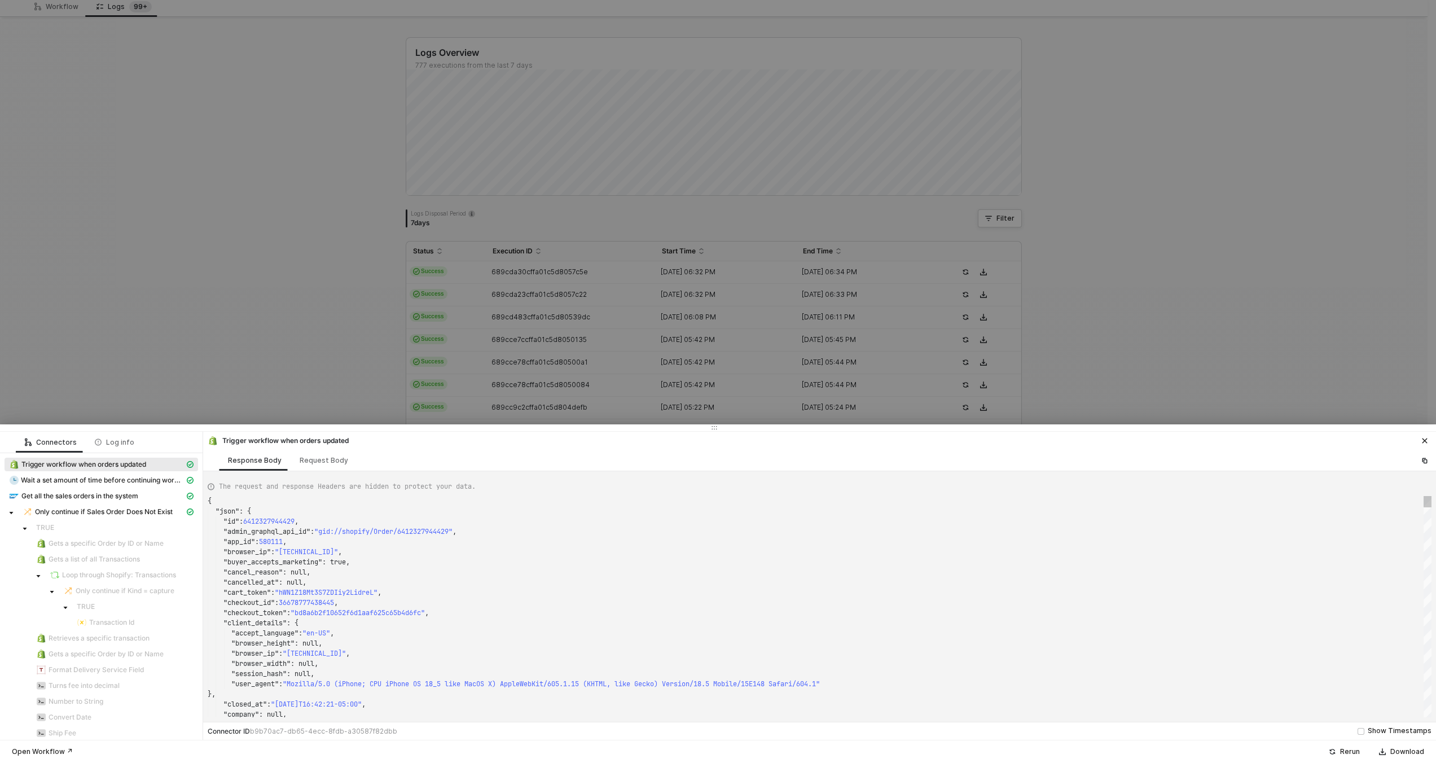
scroll to position [102, 0]
type textarea ""checkout_id": 36678777438445, "checkout_token": "bd8a6b2f10652f6d1aaf625c65b4d…"
click at [812, 618] on div ""client_details" : {" at bounding box center [820, 623] width 1224 height 10
click at [979, 595] on div ""checkout_id" : 36678777438445 ," at bounding box center [820, 593] width 1224 height 10
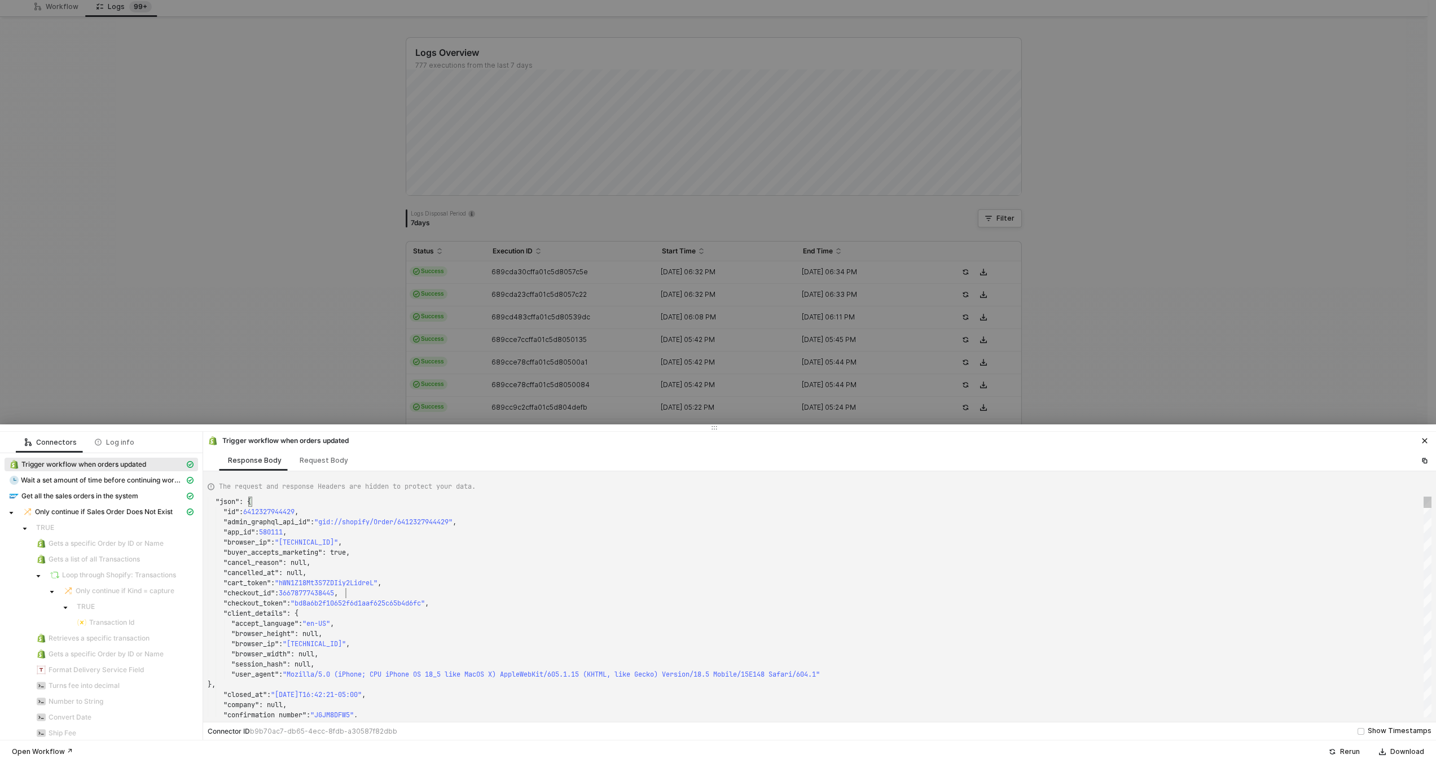
scroll to position [30, 134]
click at [1087, 628] on div ""browser_height" : null," at bounding box center [820, 633] width 1224 height 10
type textarea "SMWS17452"
click at [746, 232] on div at bounding box center [718, 381] width 1436 height 763
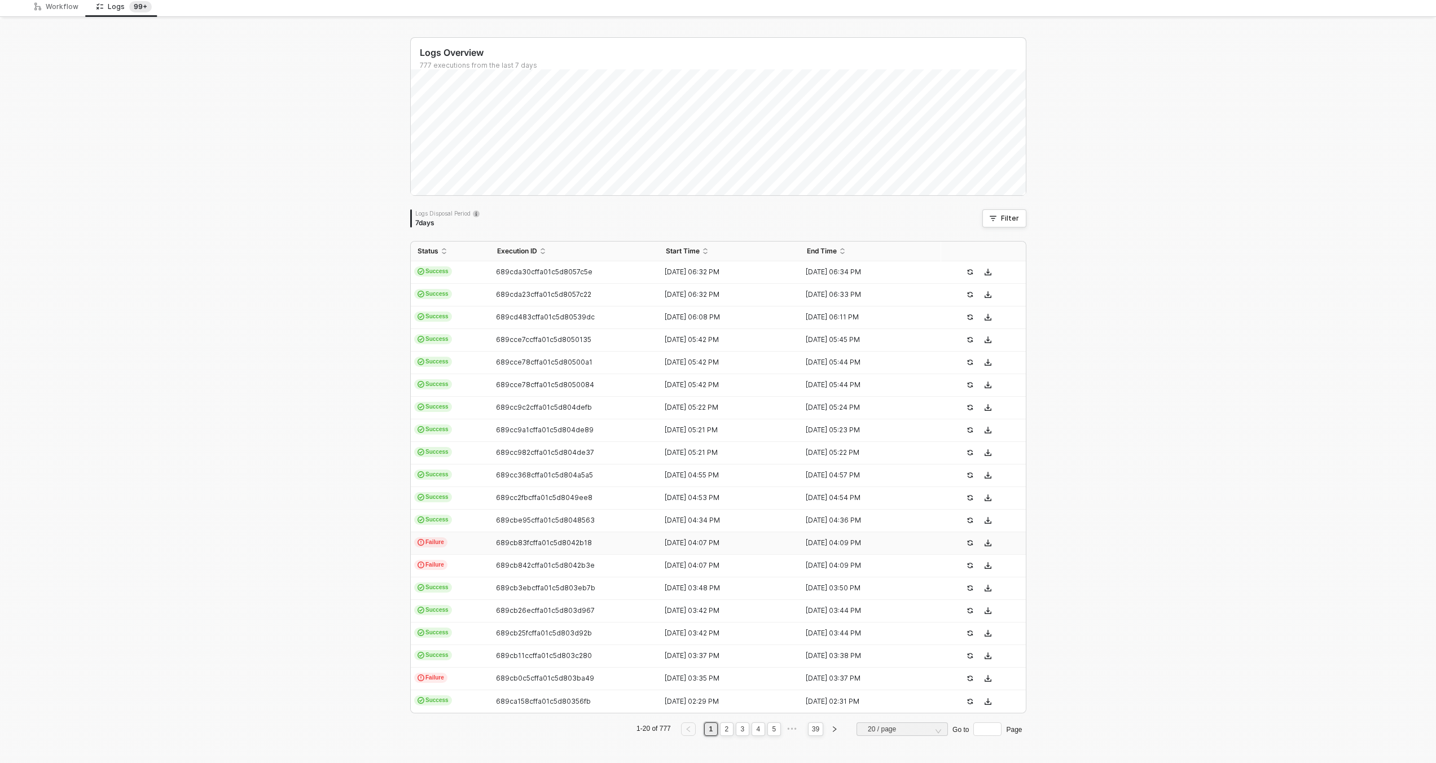
click at [540, 539] on span "689cb83fcffa01c5d8042b18" at bounding box center [544, 542] width 96 height 8
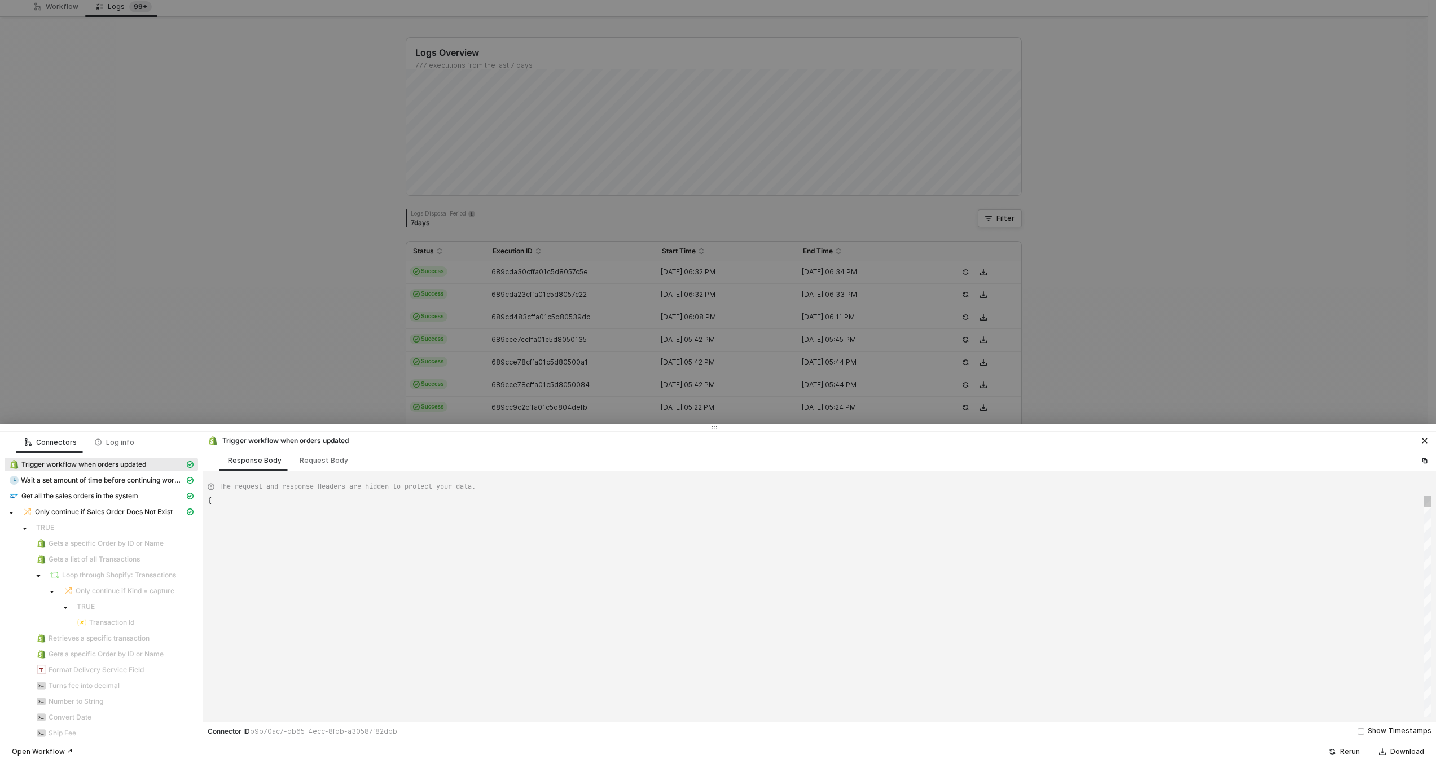
scroll to position [102, 0]
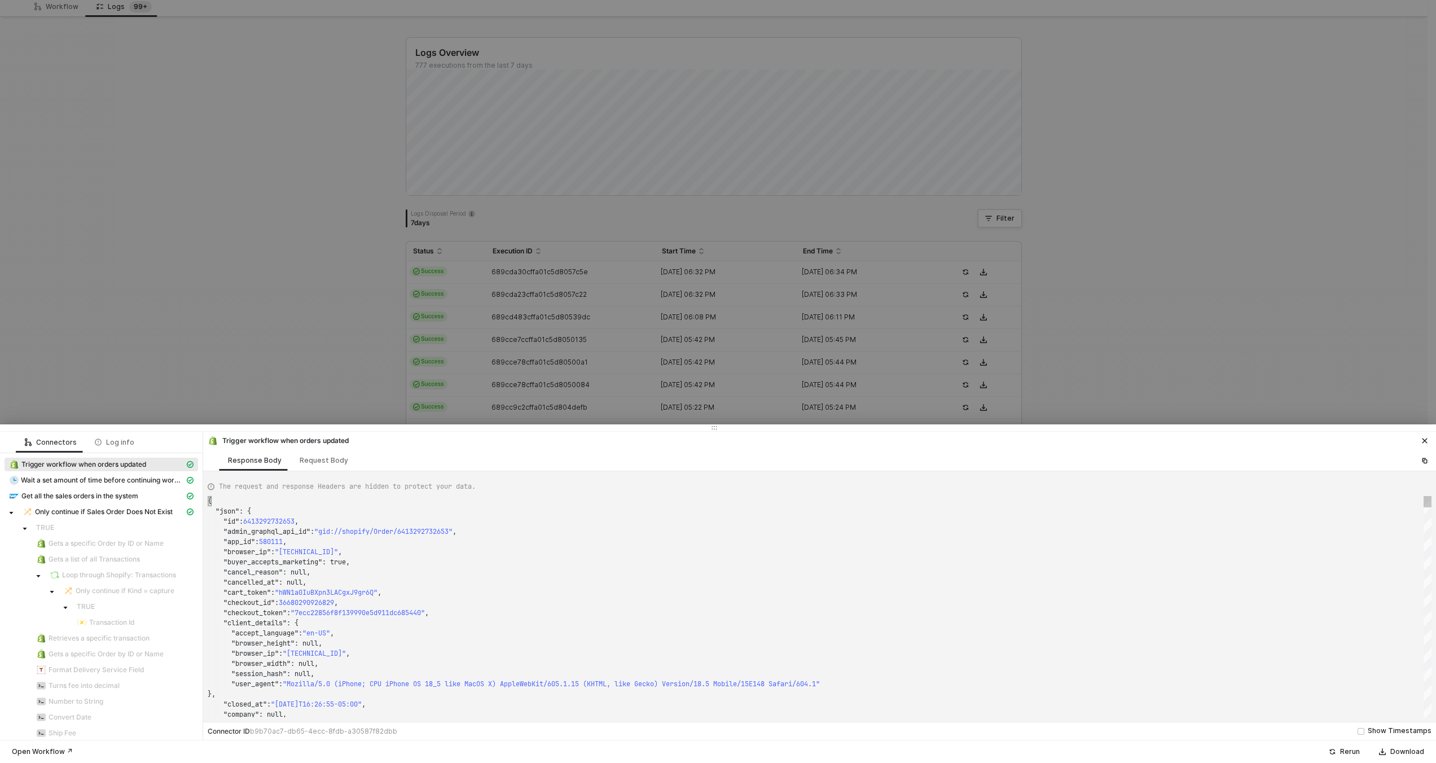
type textarea ""checkout_id": 36680290926829, "checkout_token": "7ecc22856f8f139990e5d911dc685…"
click at [1055, 654] on div ""browser_ip" : "[TECHNICAL_ID]" ," at bounding box center [820, 653] width 1224 height 10
type textarea "SMWS17452"
click at [1084, 282] on div at bounding box center [718, 381] width 1436 height 763
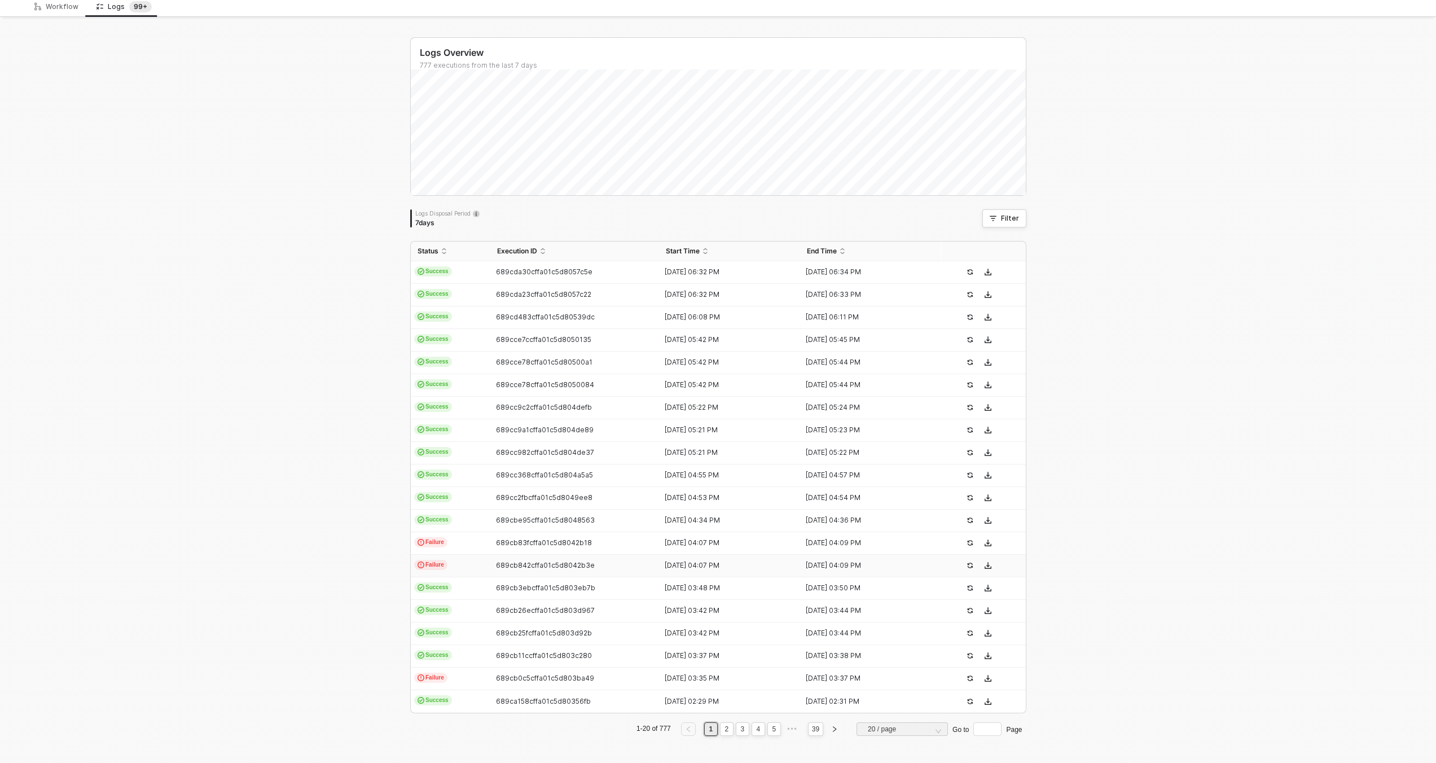
click at [532, 559] on td "689cb842cffa01c5d8042b3e" at bounding box center [574, 566] width 169 height 23
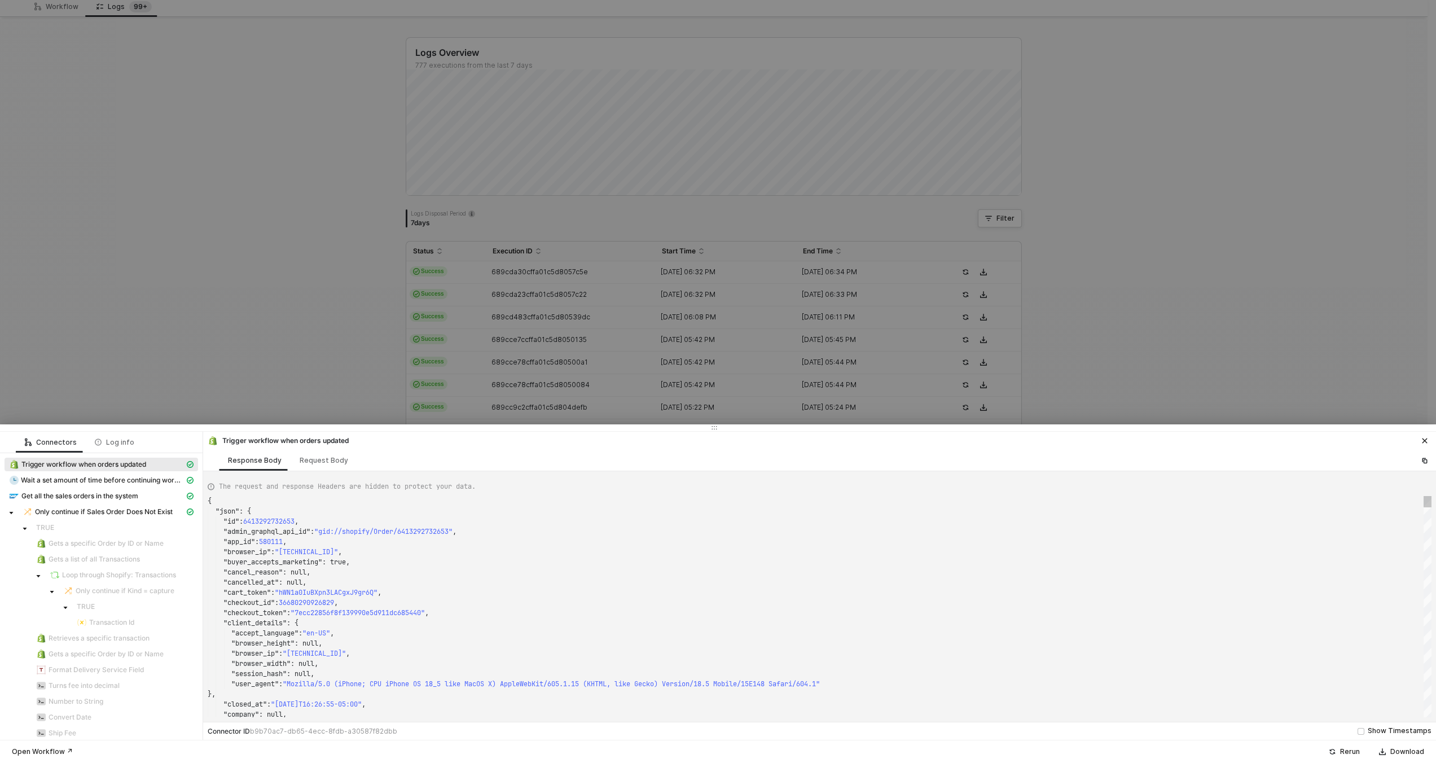
scroll to position [102, 0]
type textarea ""checkout_id": 36684390433005, "checkout_token": "476fa4d69f2b126712e5a2147212b…"
click at [1159, 617] on div ""checkout_token" : "476fa4d69f2b126712e5a2147212bd06" ," at bounding box center [820, 613] width 1224 height 10
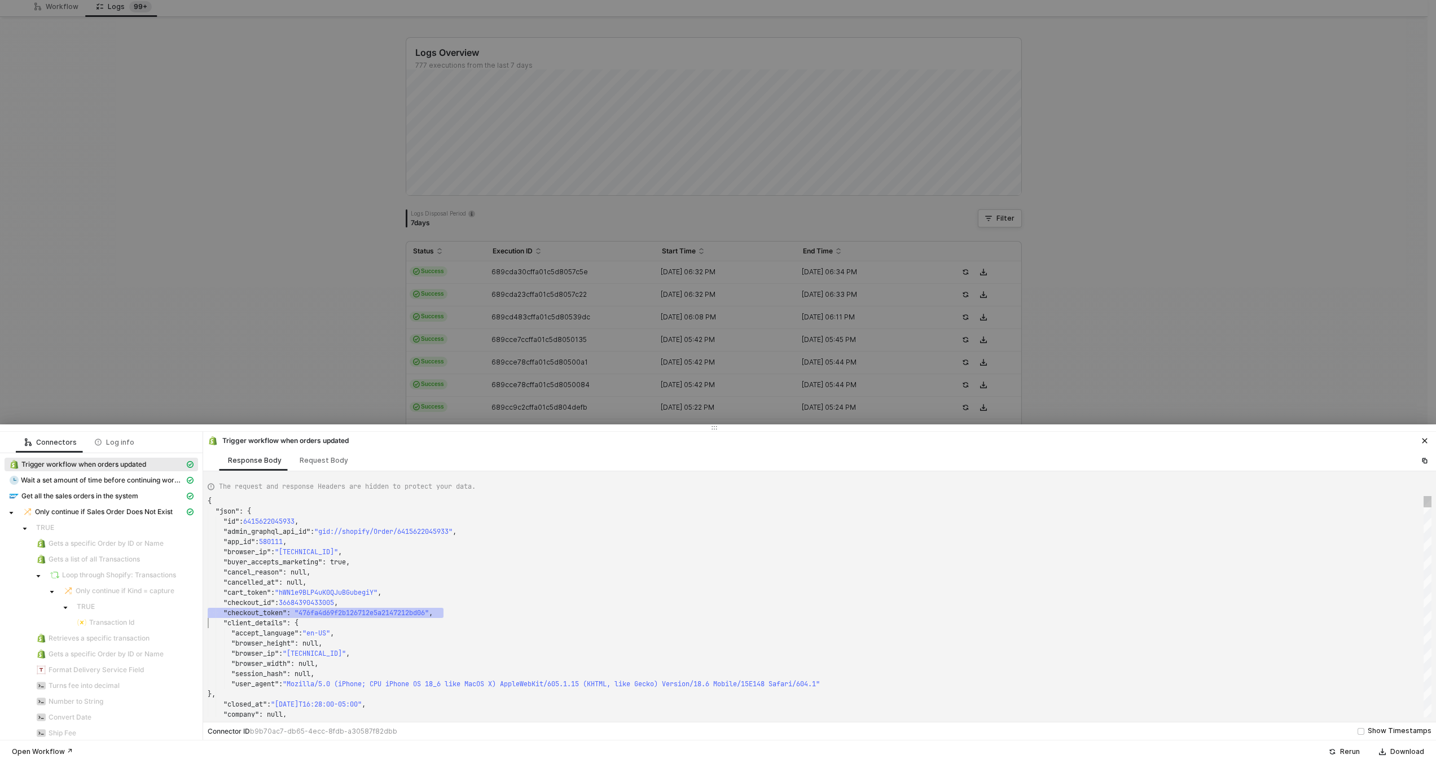
scroll to position [10, 0]
type textarea "SMWS17452"
click at [1235, 302] on div at bounding box center [718, 381] width 1436 height 763
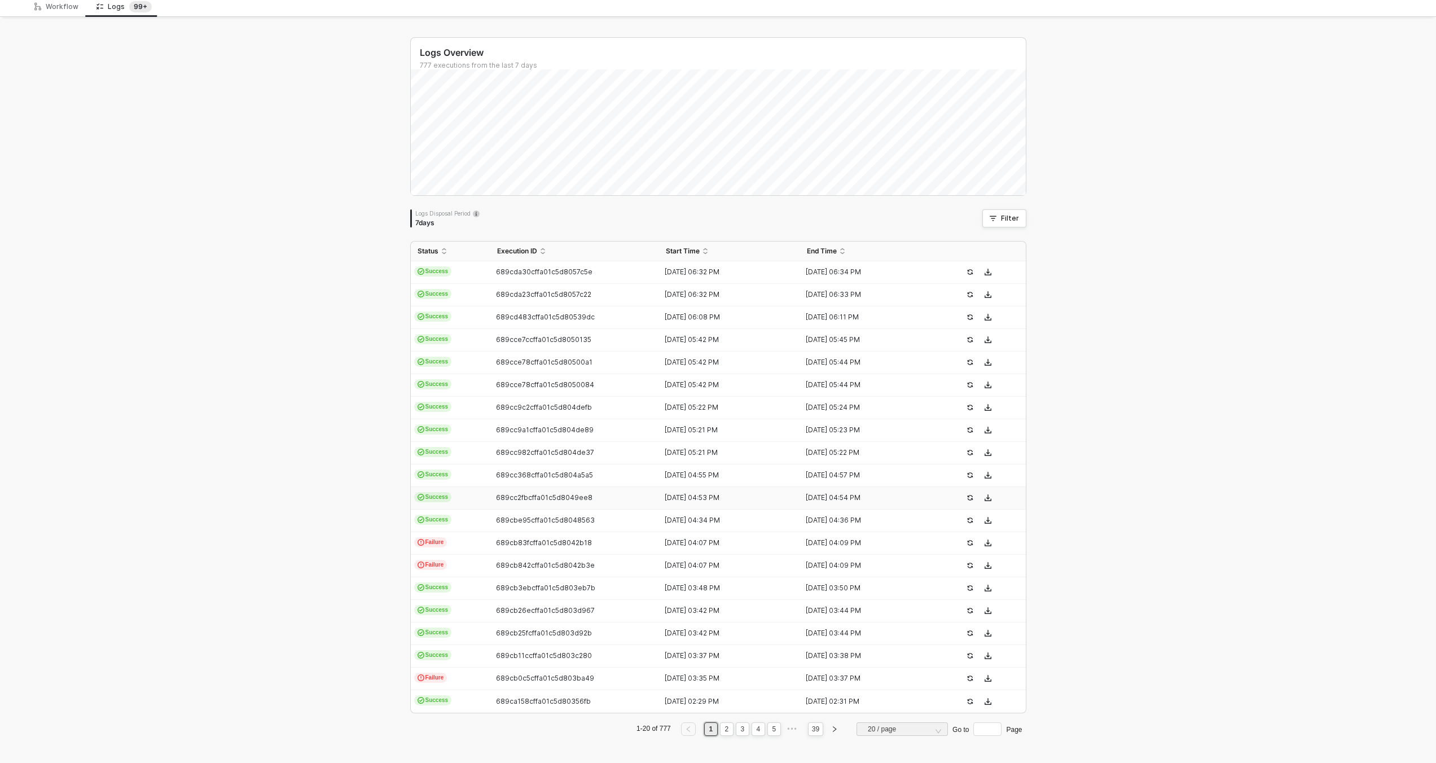
click at [711, 498] on div "13 Aug 2025 04:53 PM" at bounding box center [725, 497] width 132 height 9
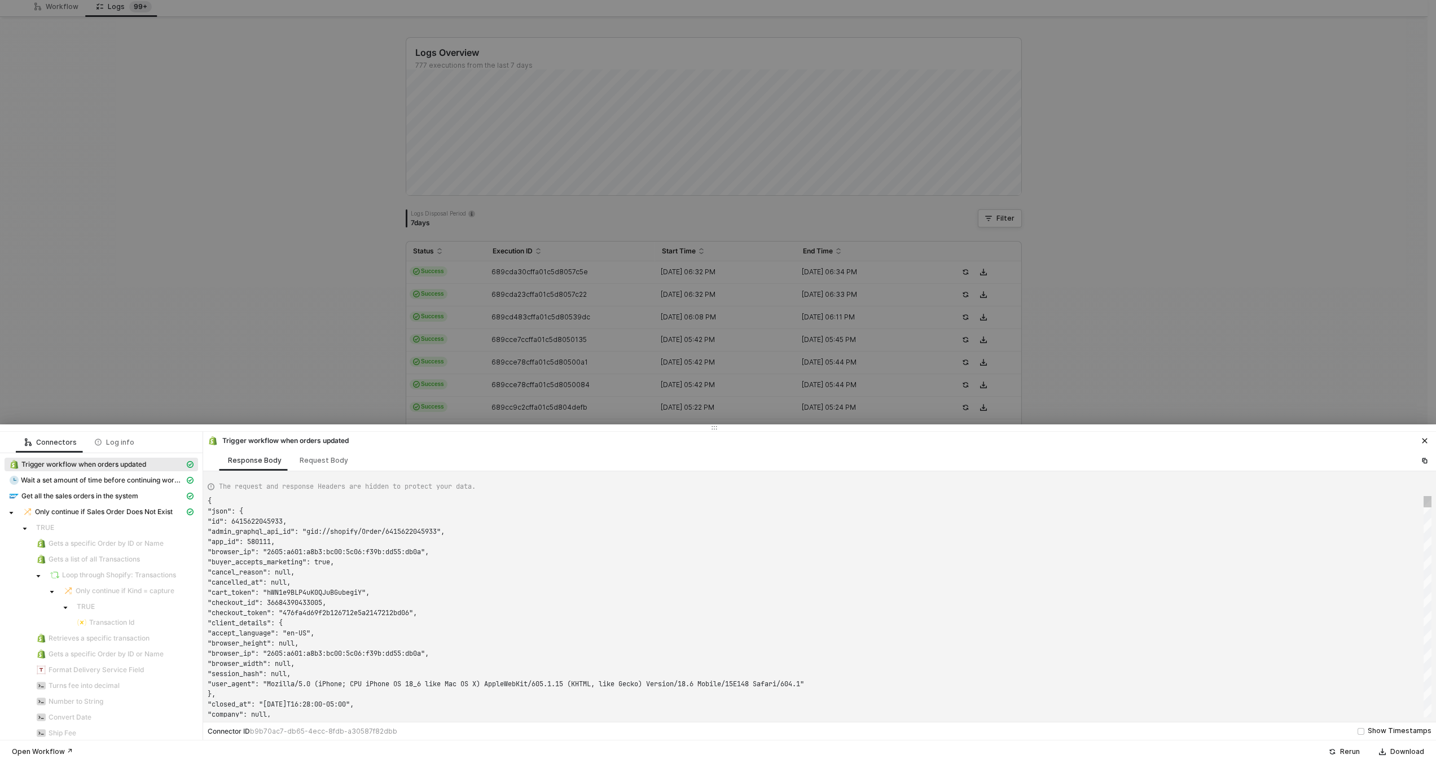
scroll to position [102, 0]
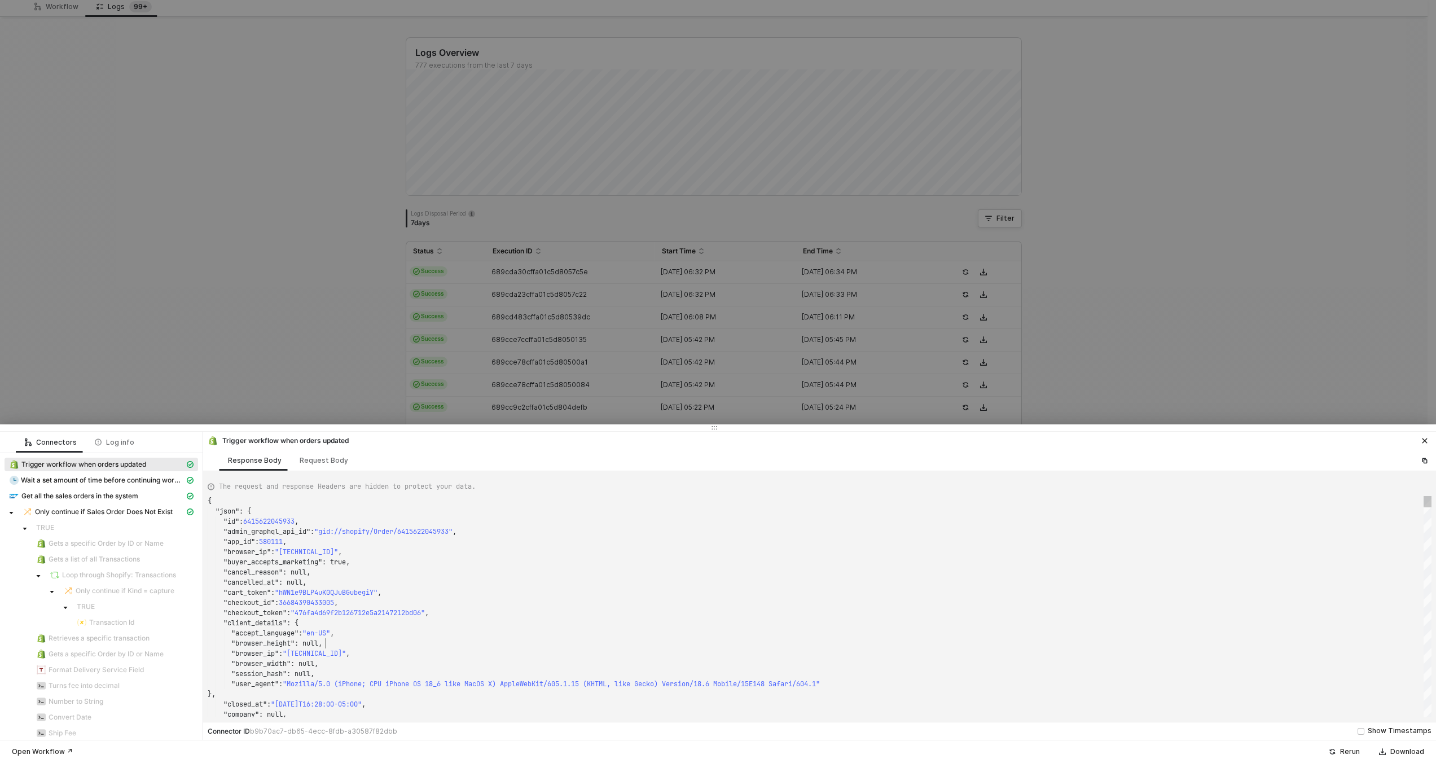
type textarea ""checkout_id": 36679282622701, "checkout_token": "6e1ea0c5d48a1dbbfbf488fc5bd04…"
click at [976, 639] on div ""browser_height" : null," at bounding box center [820, 643] width 1224 height 10
type textarea "SMWS17452"
click at [944, 295] on div at bounding box center [718, 381] width 1436 height 763
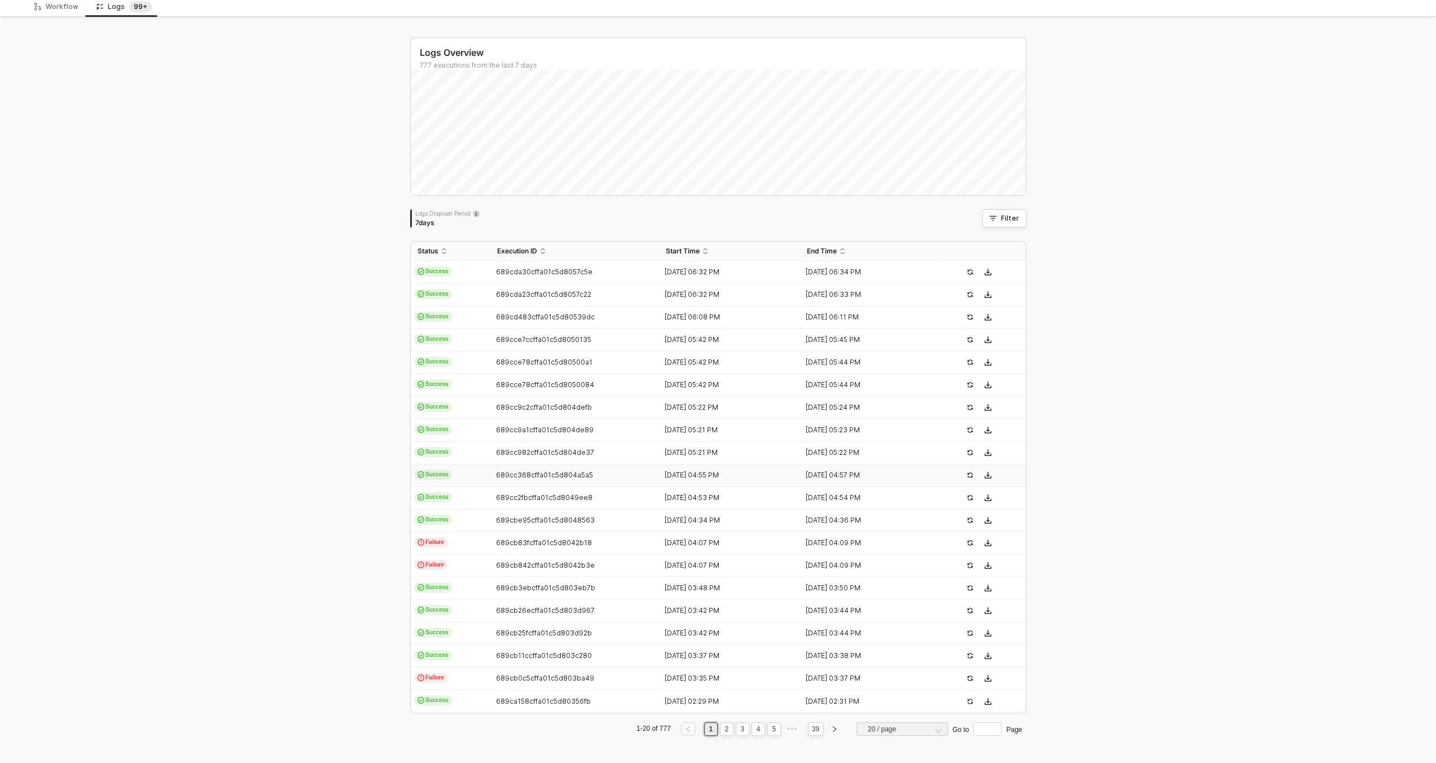
click at [676, 464] on td "13 Aug 2025 04:55 PM" at bounding box center [729, 475] width 141 height 23
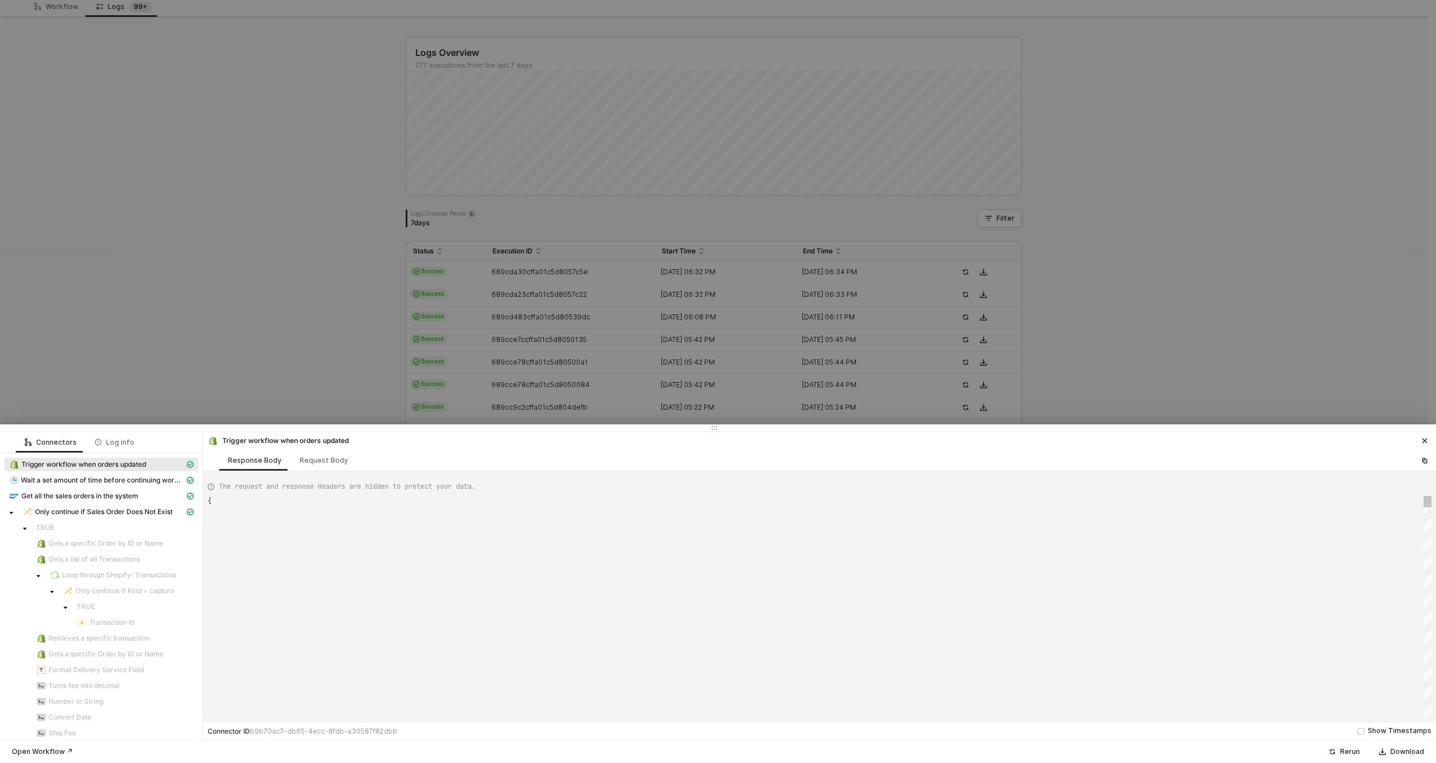
scroll to position [102, 0]
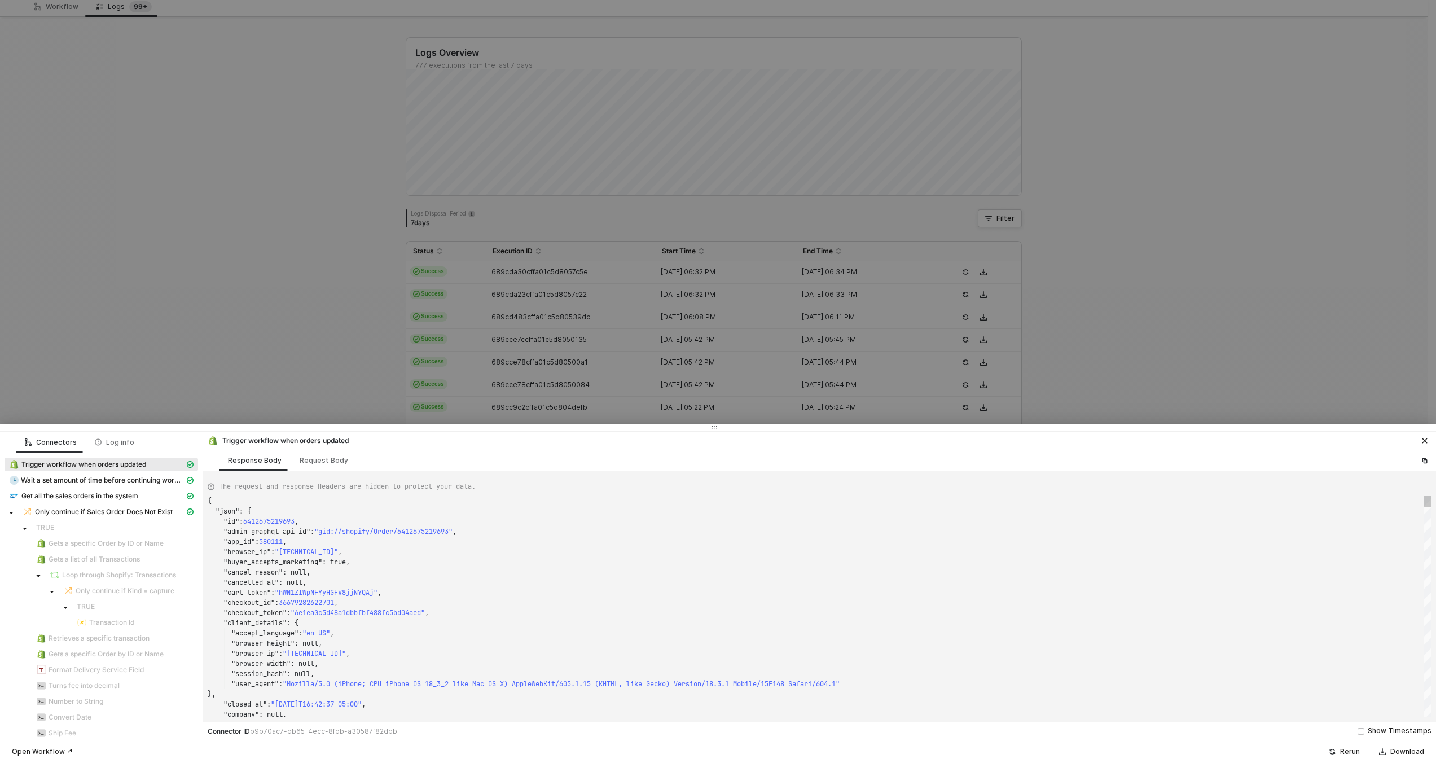
type textarea "{ "json": { "id": 6417482842349, "admin_graphql_api_id": "gid://shopify/Order/6…"
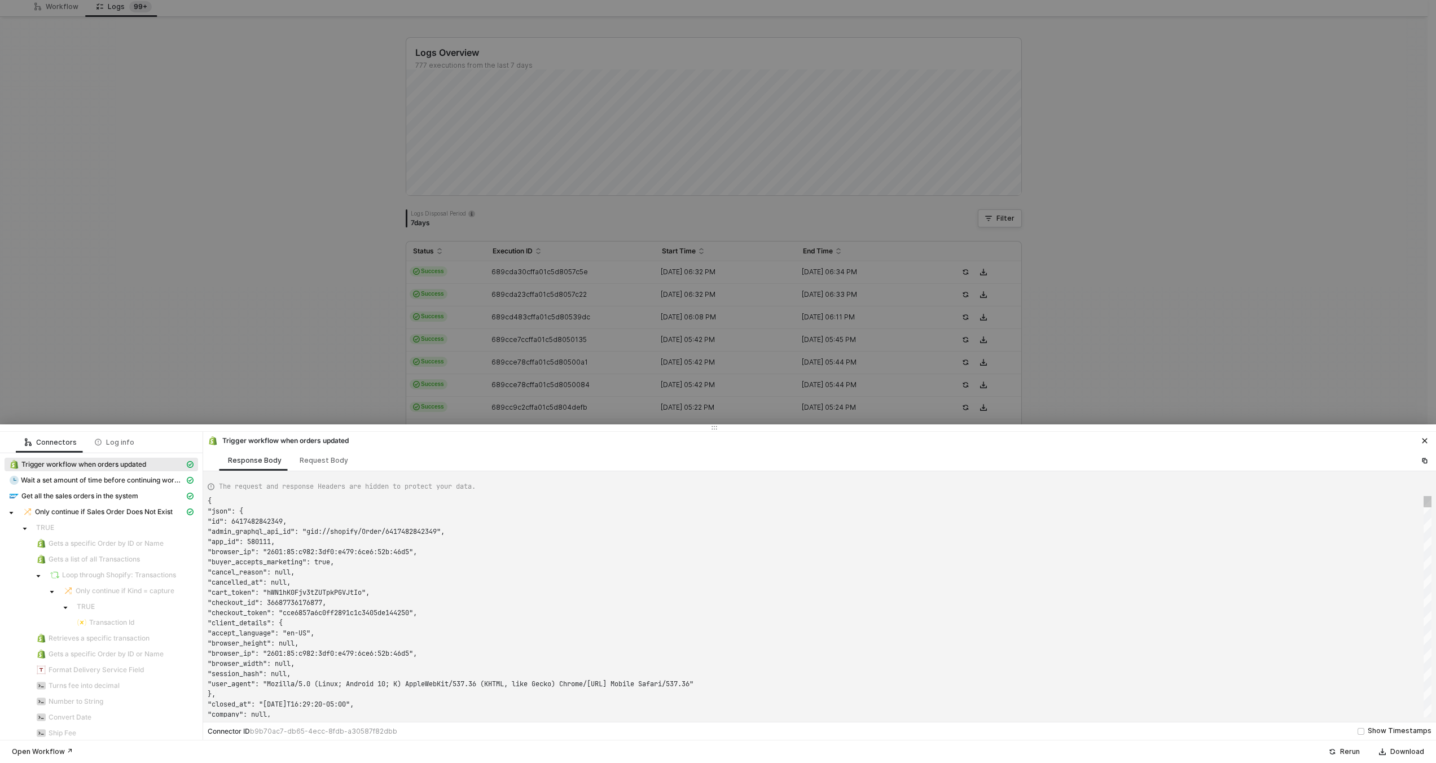
scroll to position [91, 183]
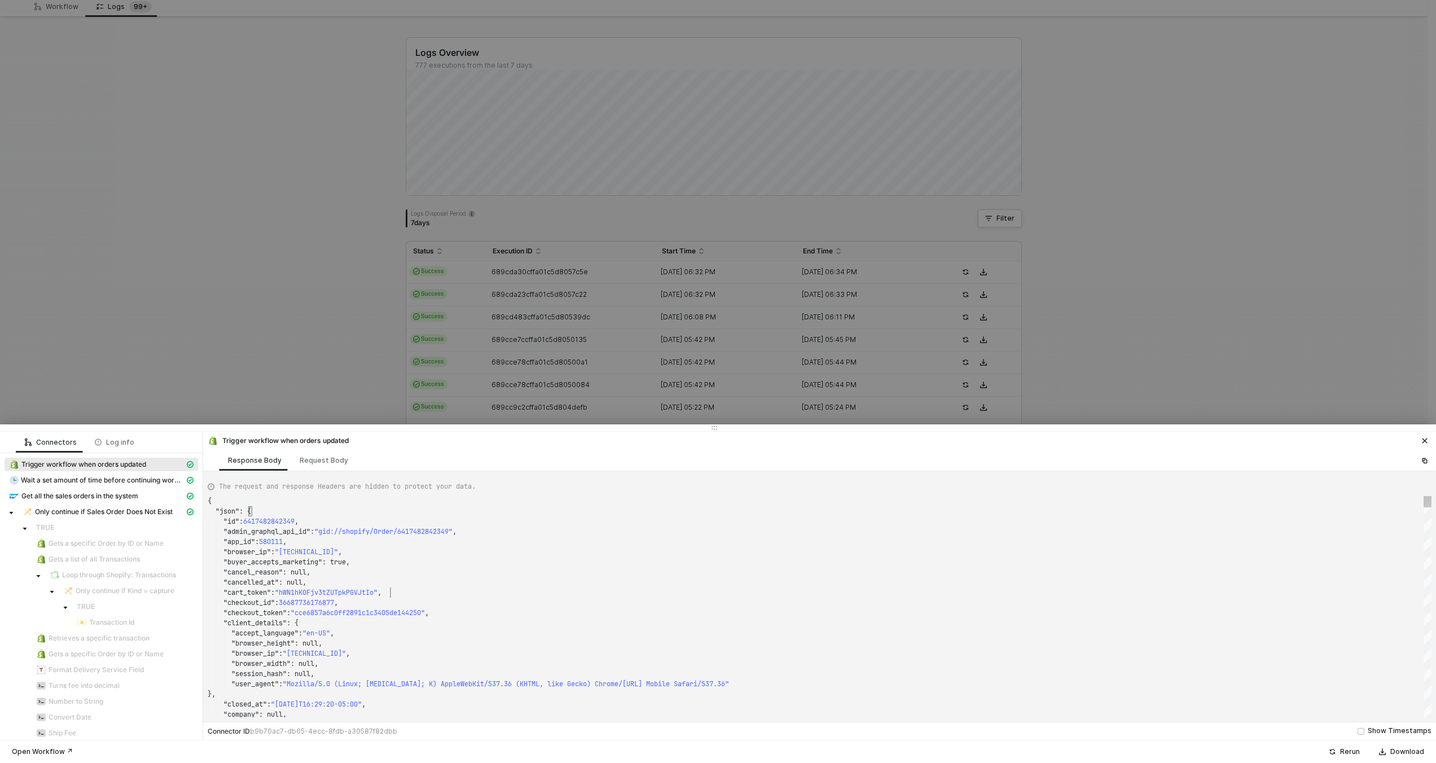
click at [1071, 592] on div ""cart_token" : "hWN1hK0Fjv3tZUTpkPGVJtIo" ," at bounding box center [820, 592] width 1224 height 10
type textarea "SMWS17452"
click at [1056, 308] on div at bounding box center [718, 381] width 1436 height 763
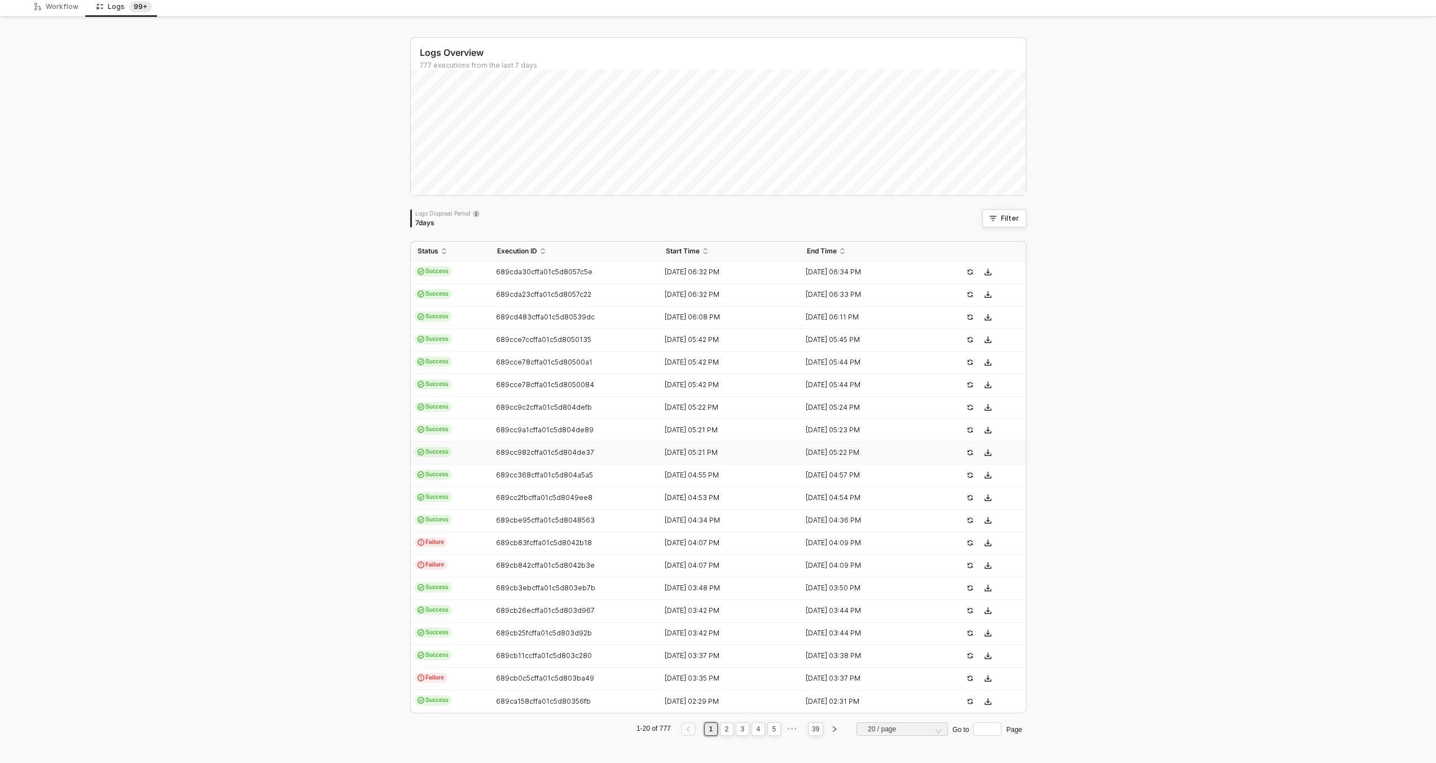
click at [698, 448] on div "13 Aug 2025 05:21 PM" at bounding box center [725, 452] width 132 height 9
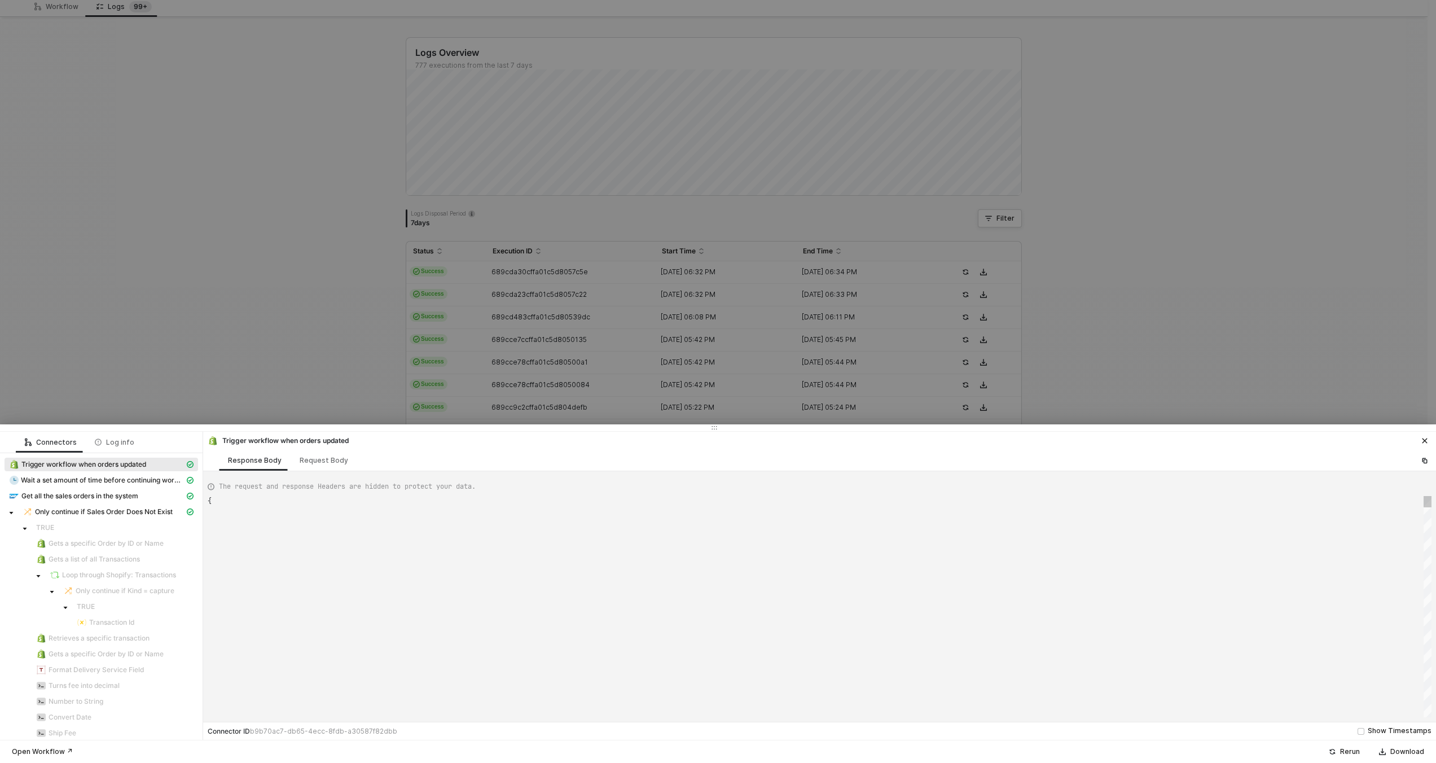
scroll to position [102, 0]
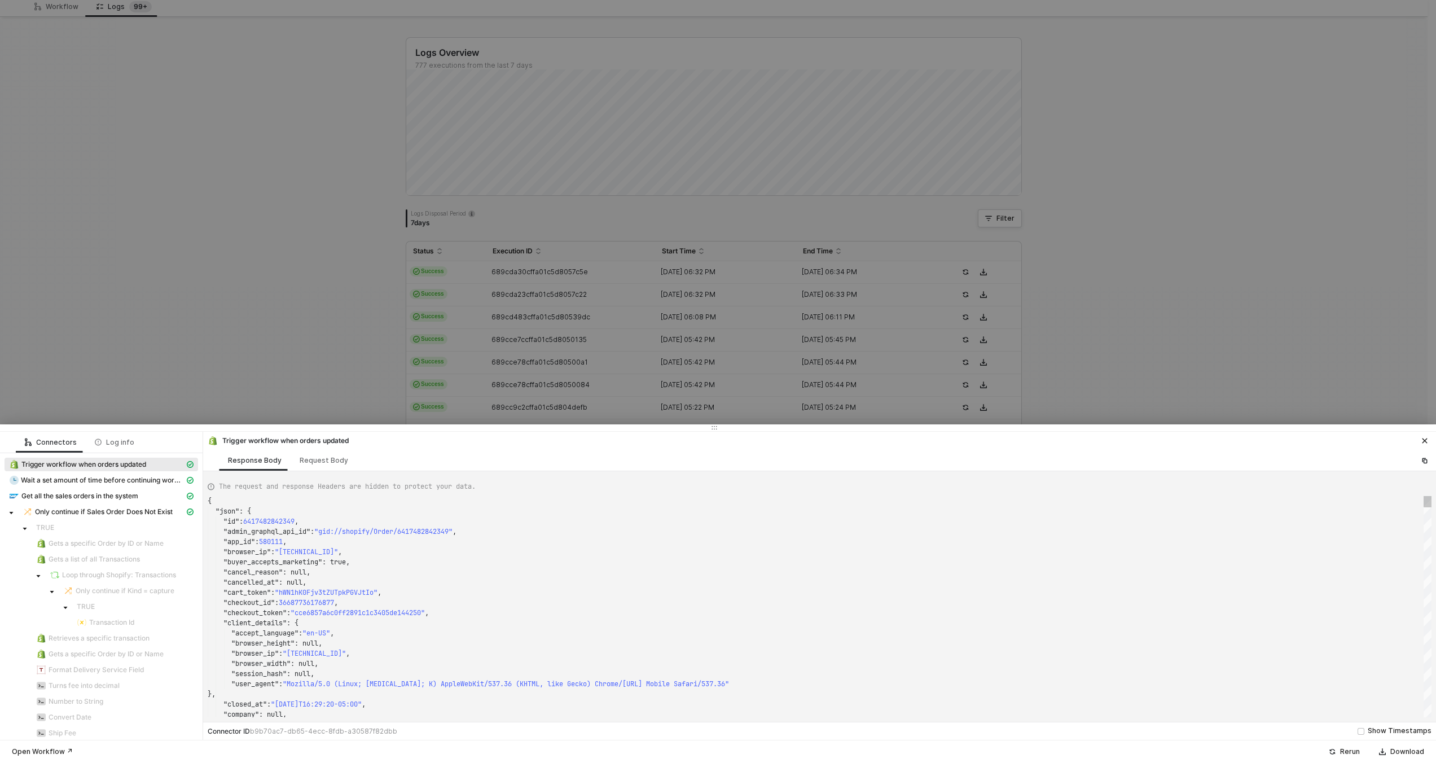
type textarea "{ "json": { "id": 6412383158509, "admin_graphql_api_id": "gid://shopify/Order/6…"
click at [1063, 567] on div ""cancel_reason" : null," at bounding box center [820, 572] width 1224 height 10
type textarea "SMWS17452"
drag, startPoint x: 1217, startPoint y: 259, endPoint x: 1175, endPoint y: 291, distance: 52.5
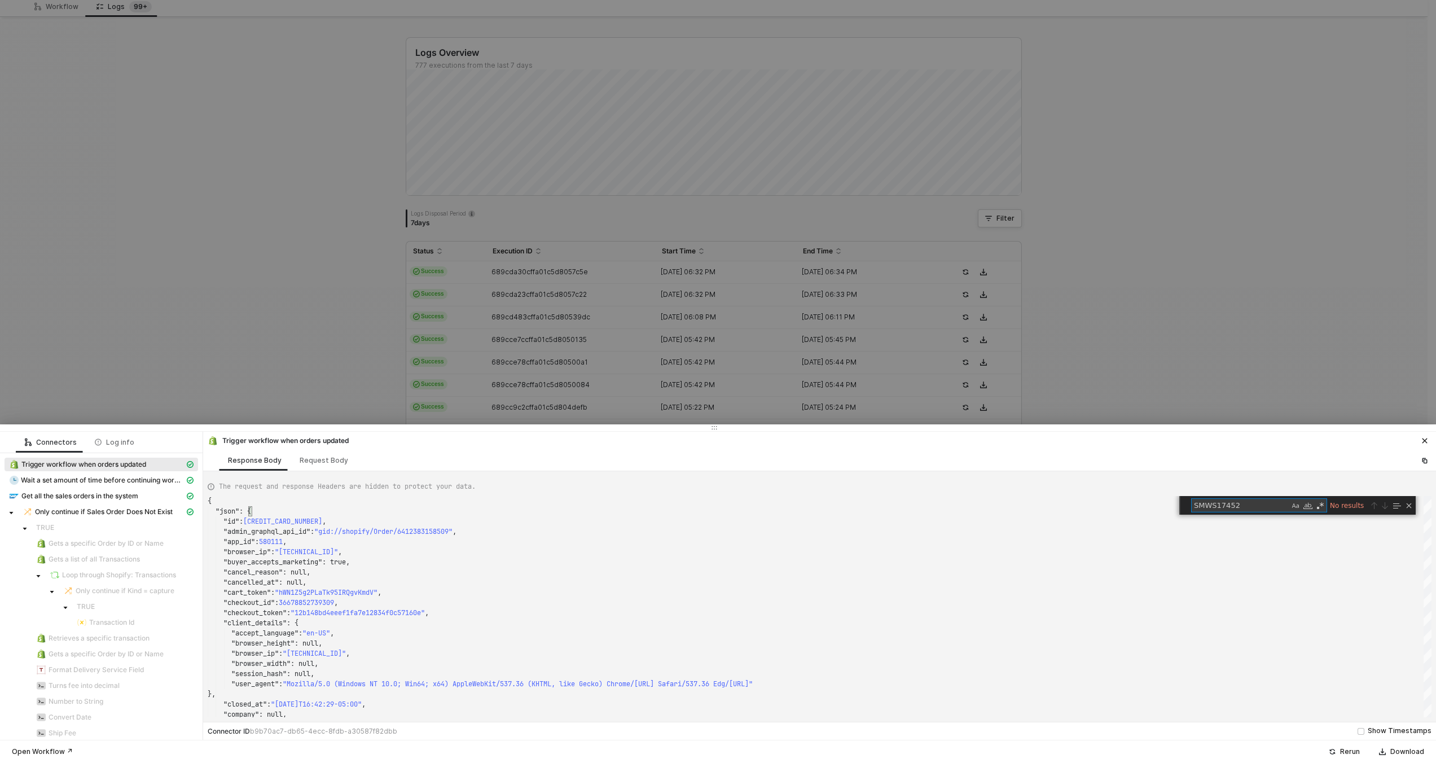
click at [1217, 260] on div at bounding box center [718, 381] width 1436 height 763
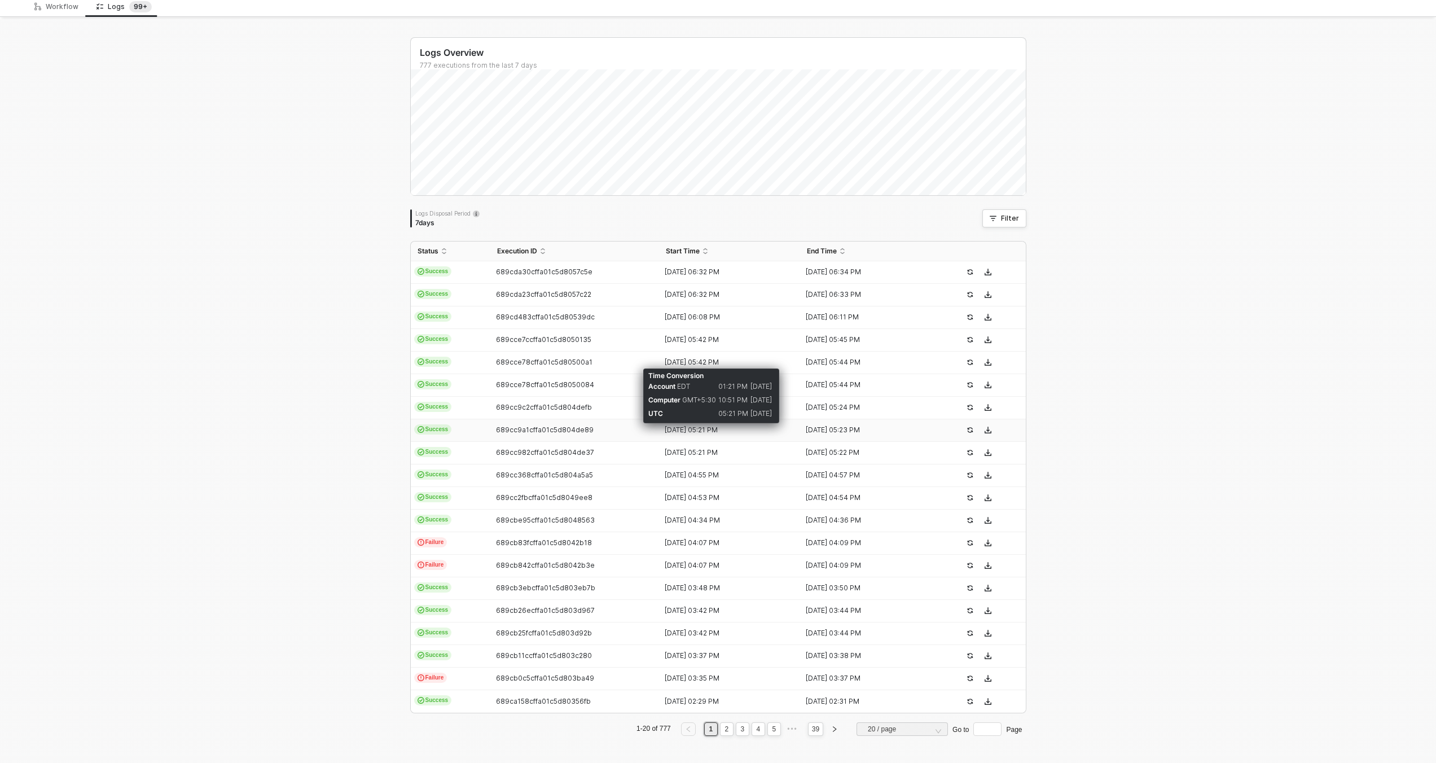
click at [740, 429] on div "13 Aug 2025 05:21 PM" at bounding box center [725, 429] width 132 height 9
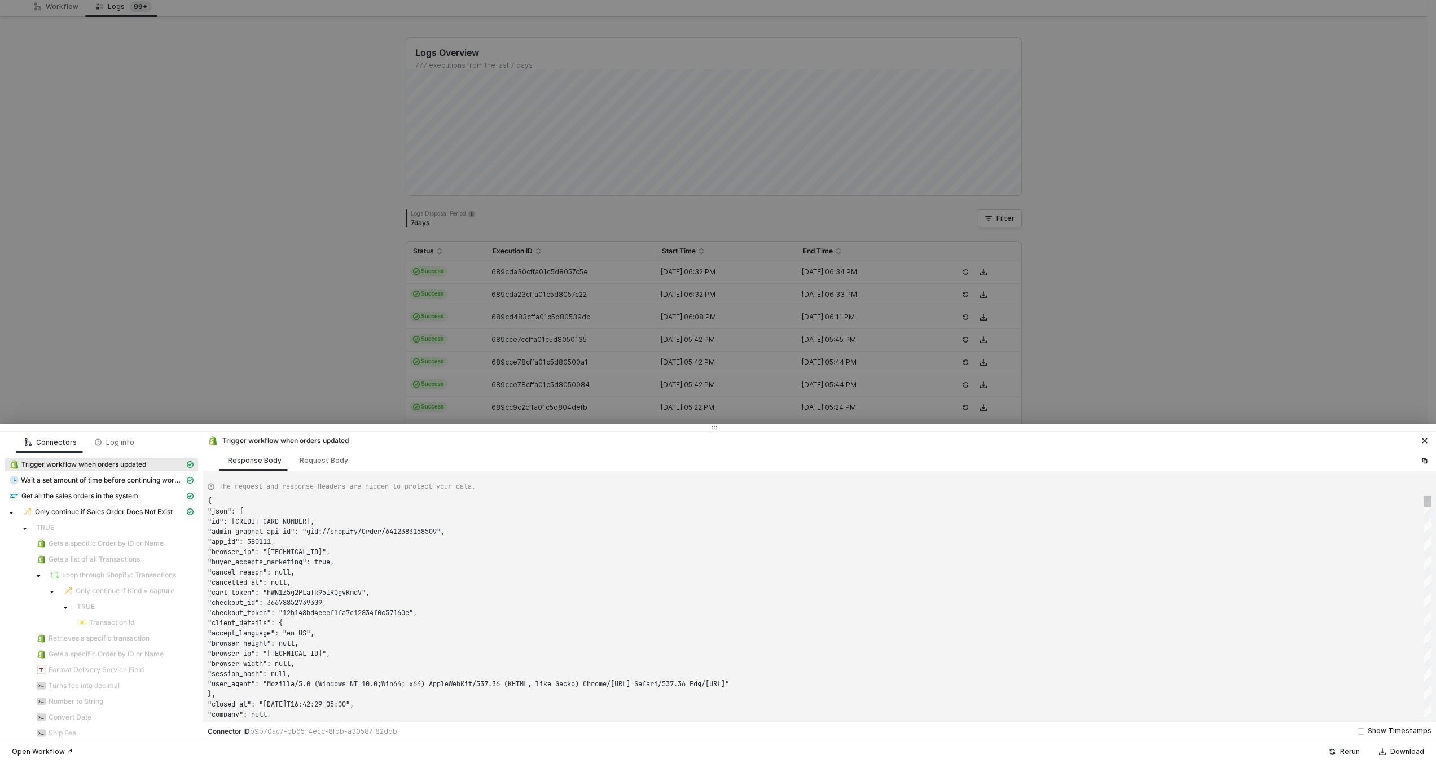
scroll to position [102, 0]
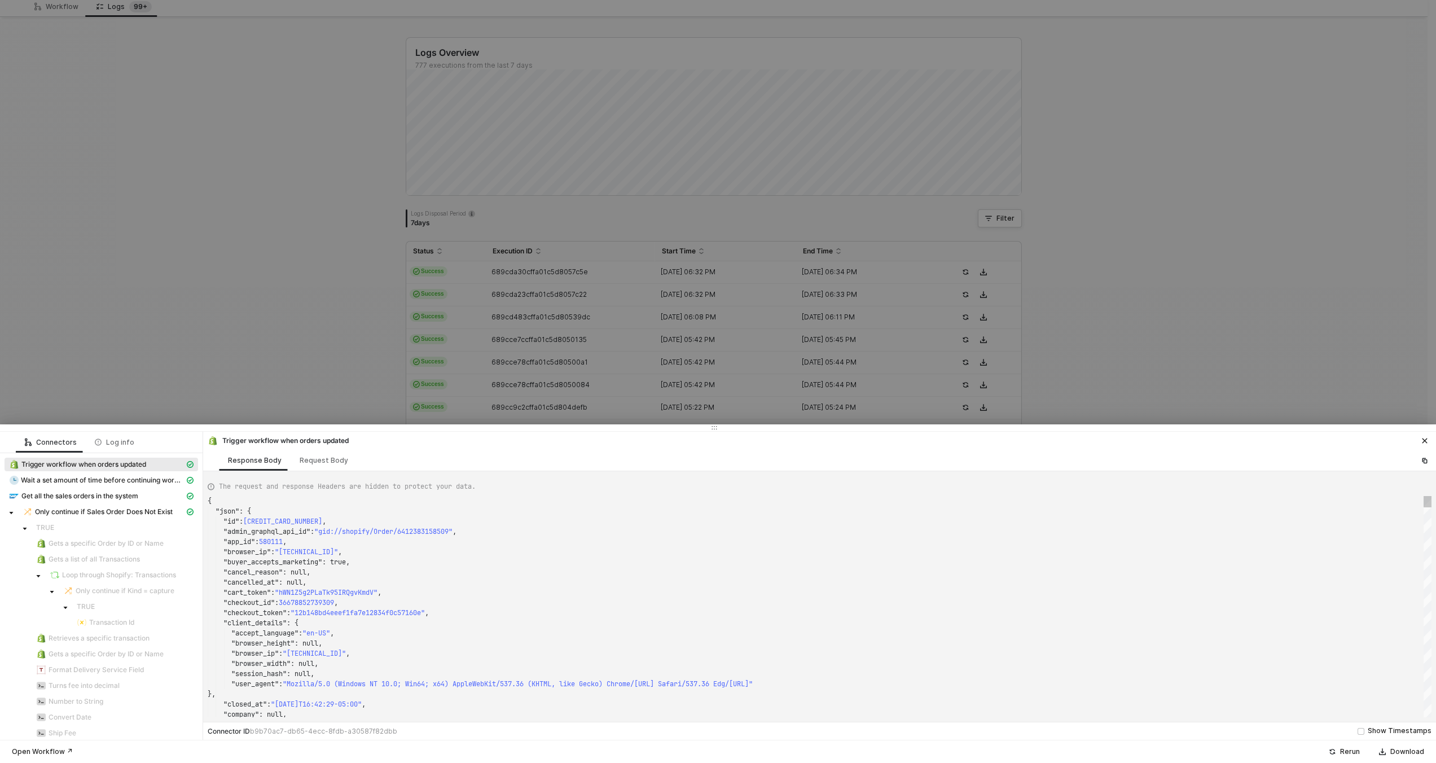
click at [1103, 575] on div ""cancel_reason" : null," at bounding box center [820, 572] width 1224 height 10
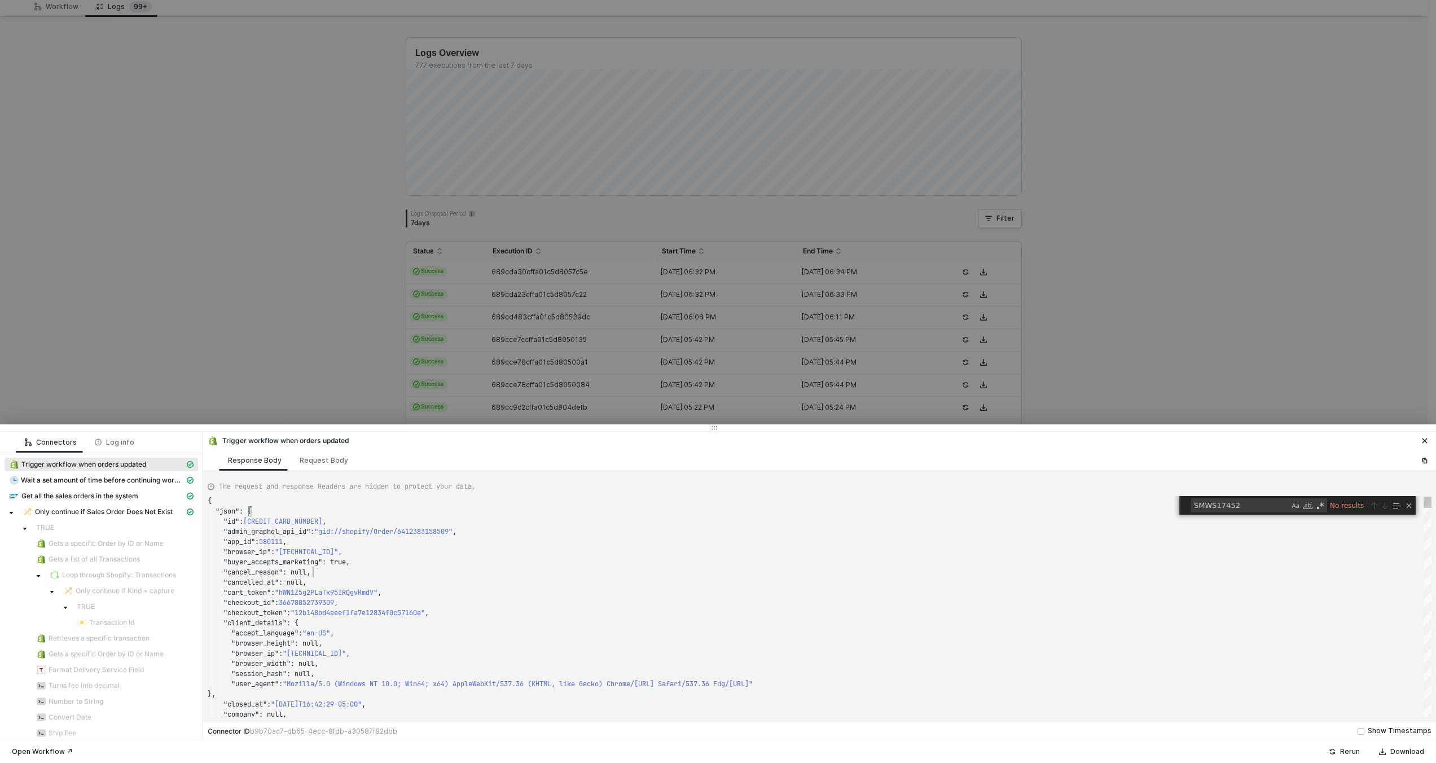
click at [1103, 575] on div ""cancel_reason" : null," at bounding box center [820, 572] width 1224 height 10
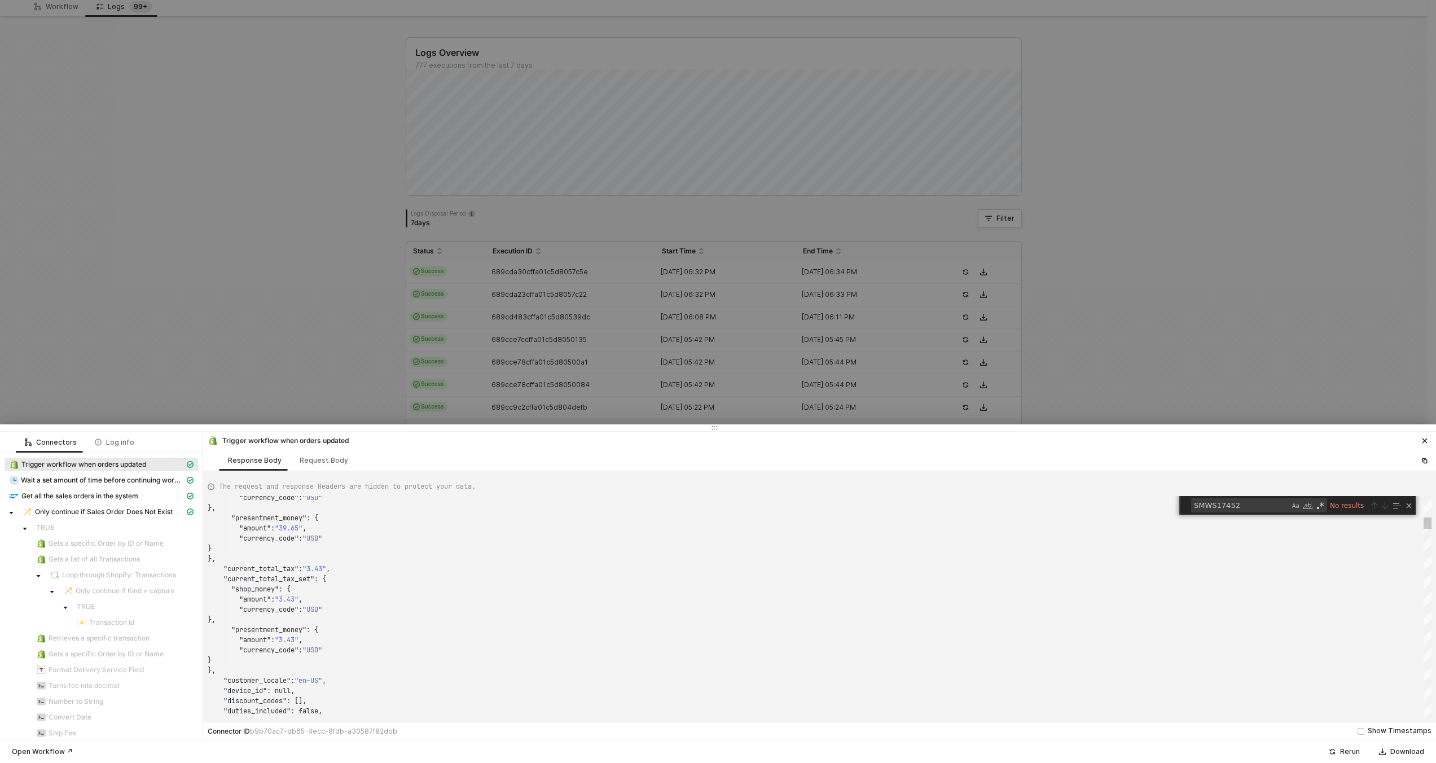
click at [1275, 504] on textarea "SMWS17452" at bounding box center [1240, 505] width 98 height 13
type textarea "SMWS1745"
type textarea "5In0.ijSm-zPGwfjDZjg8zYijuLnTnQsvD3mu4j1kVmBwPCA&tracking_unique=a6b54968-5462-…"
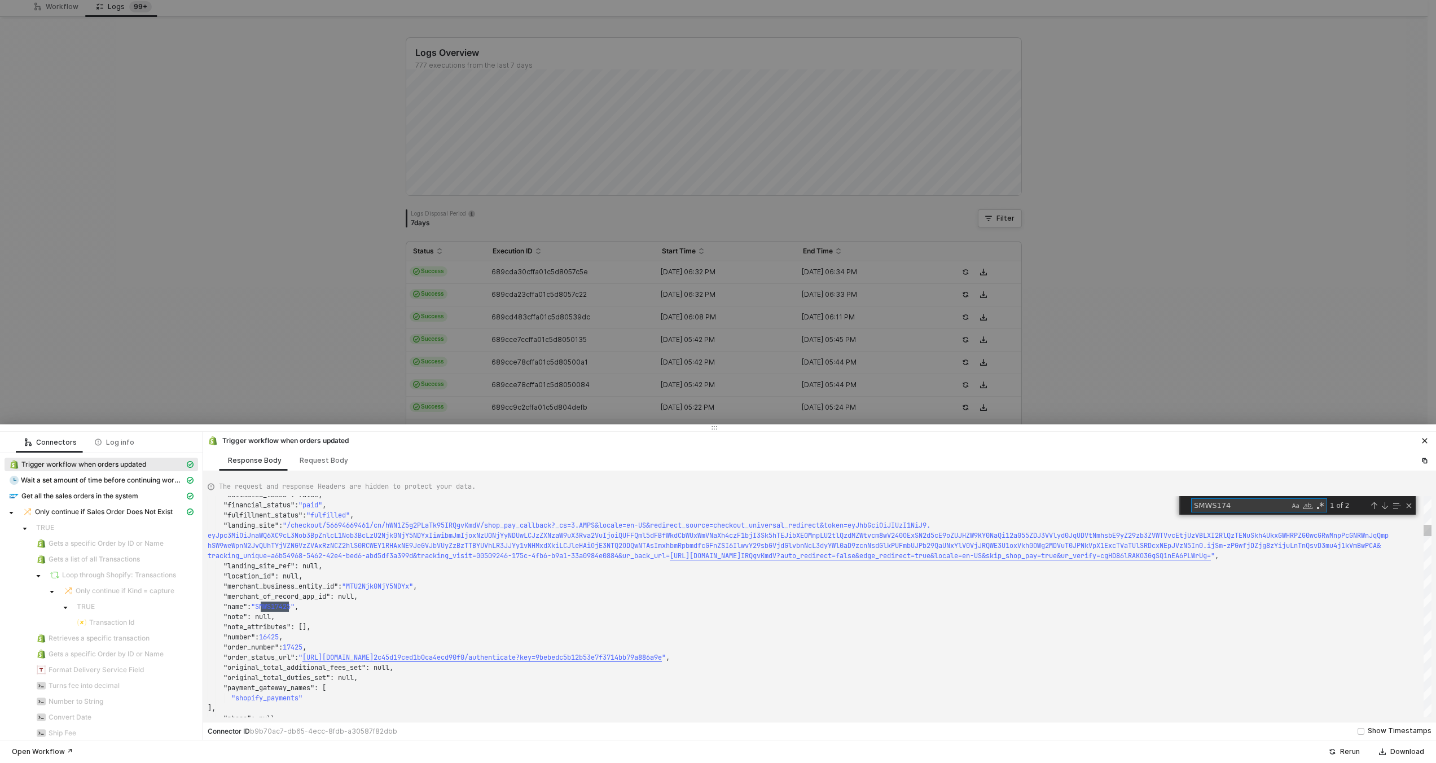
scroll to position [61, 81]
type textarea "SMWS174"
click at [1040, 240] on div at bounding box center [718, 381] width 1436 height 763
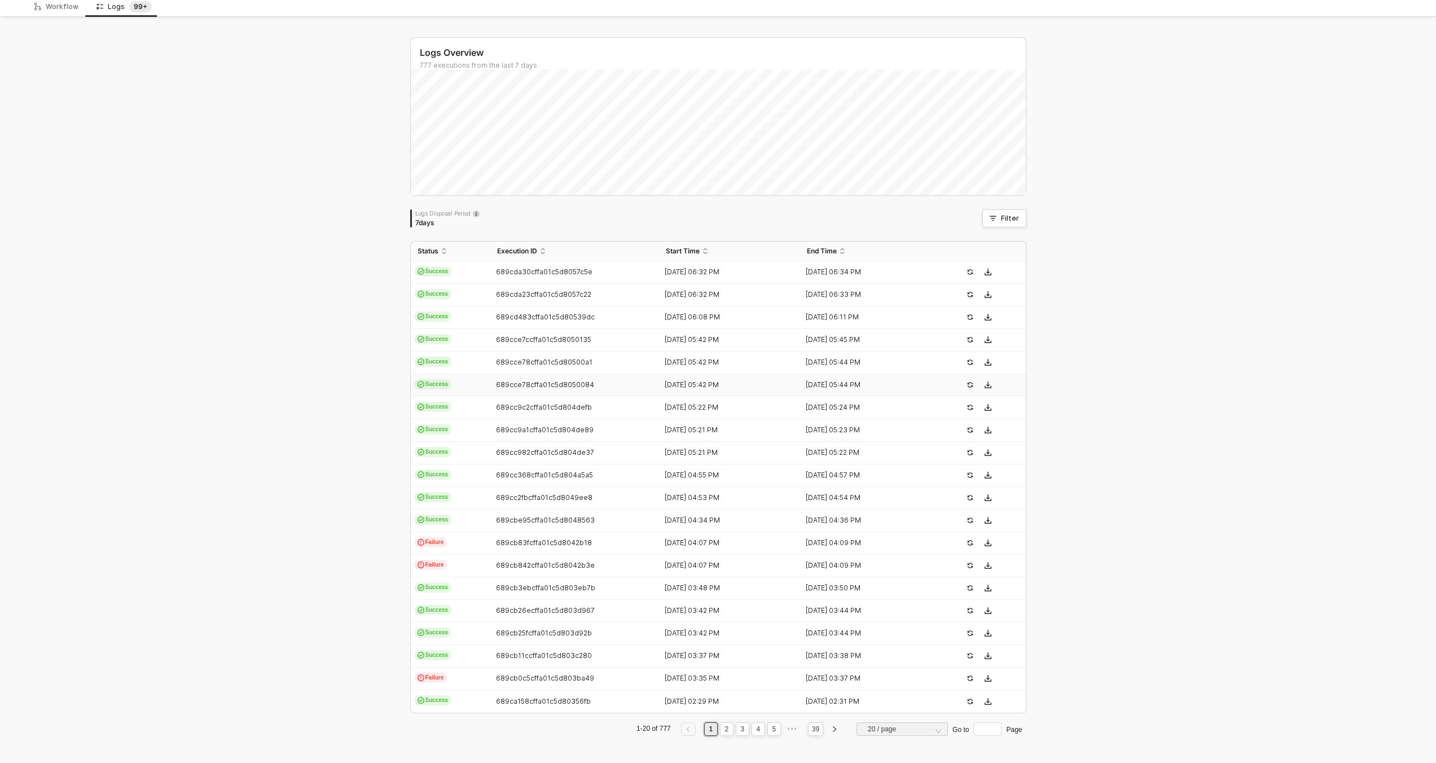
click at [592, 382] on div "689cce78cffa01c5d8050084" at bounding box center [570, 384] width 160 height 9
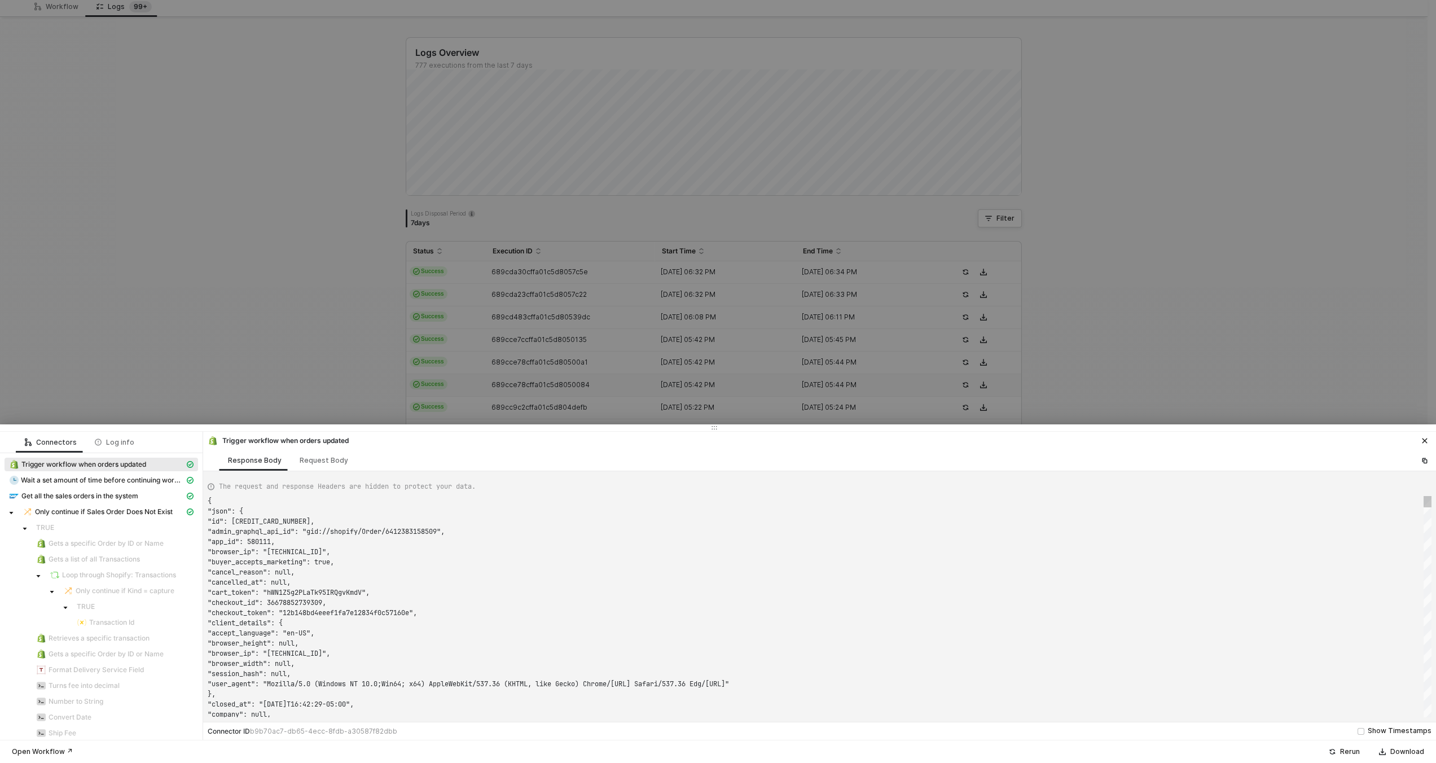
scroll to position [102, 0]
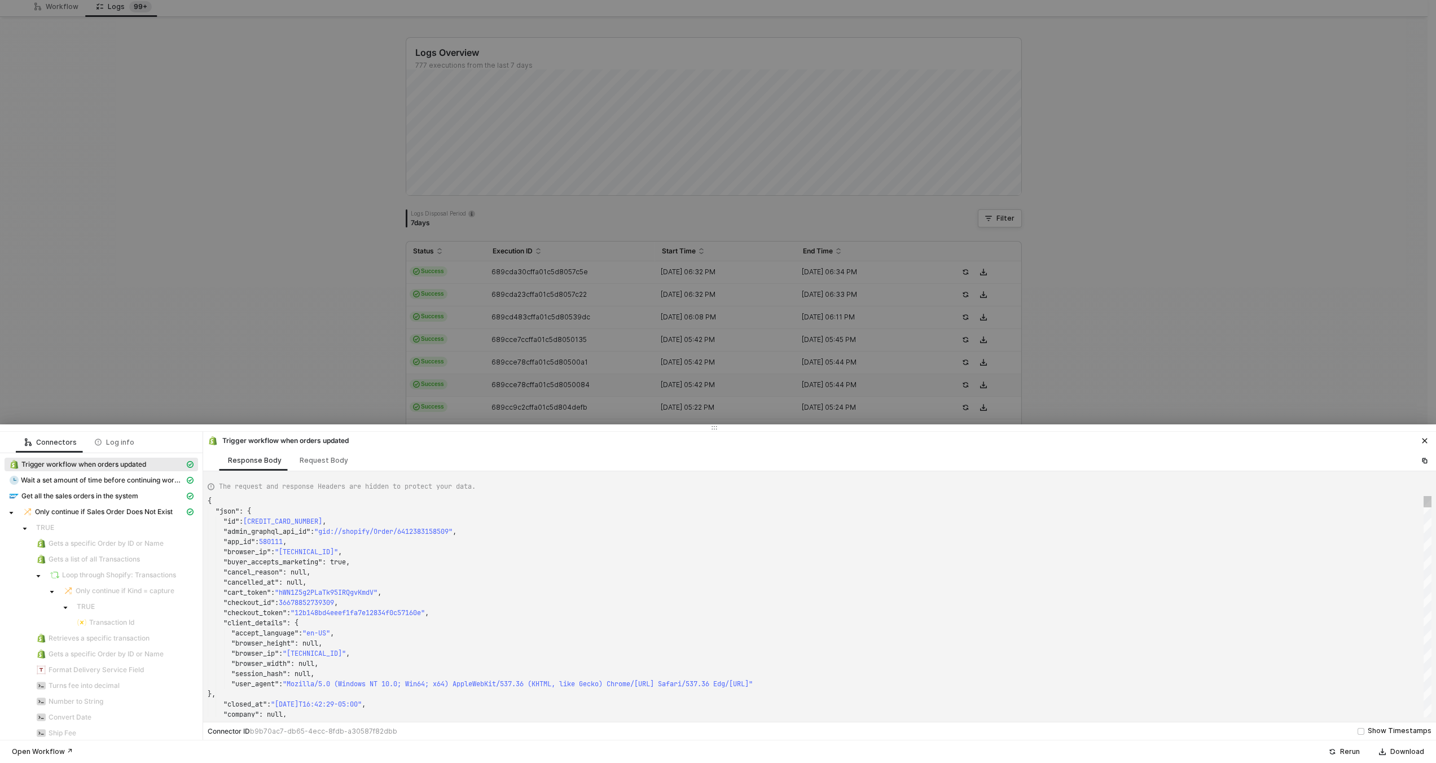
type textarea "{ "json": { "id": 6416585883885, "admin_graphql_api_id": "gid://shopify/Order/6…"
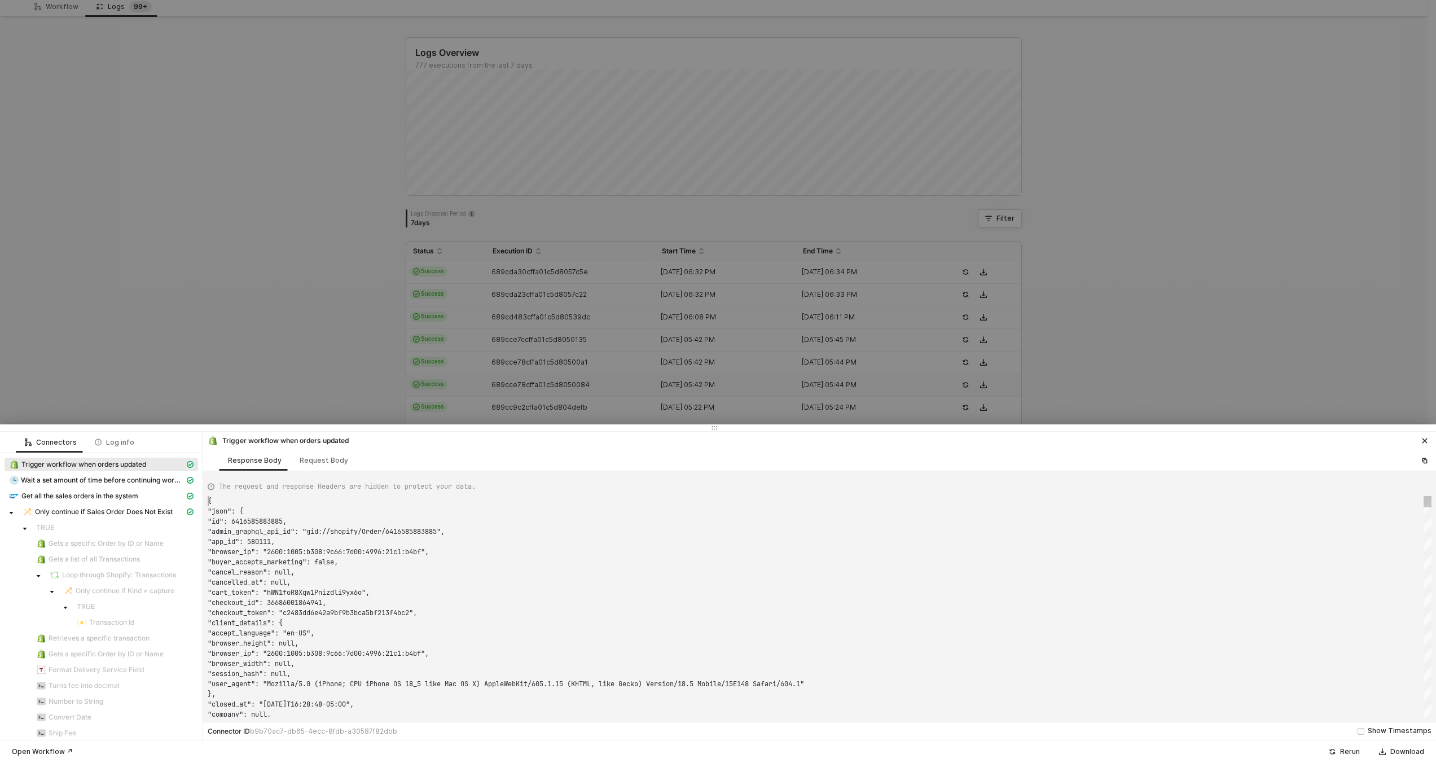
scroll to position [0, 0]
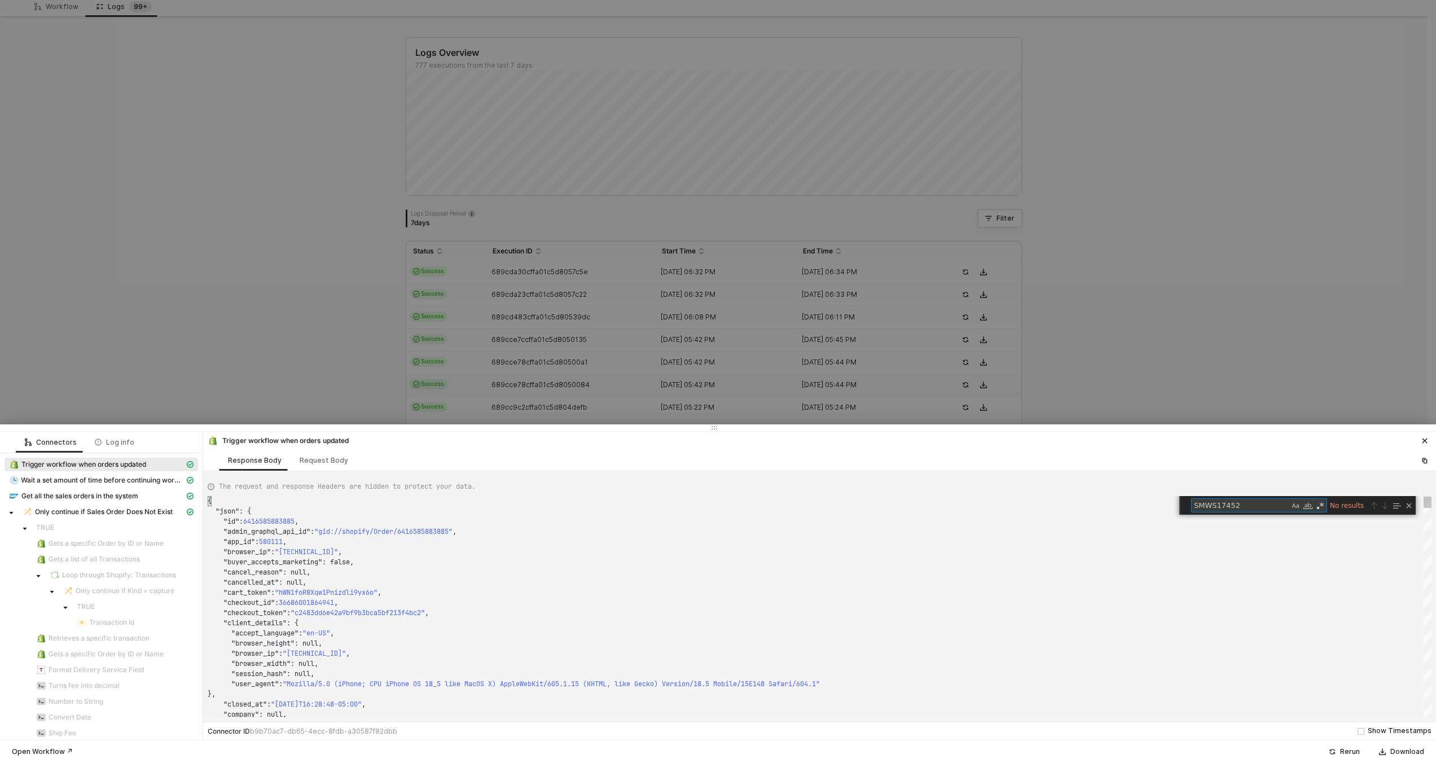
type textarea "SMWS17452"
click at [1197, 318] on div at bounding box center [718, 381] width 1436 height 763
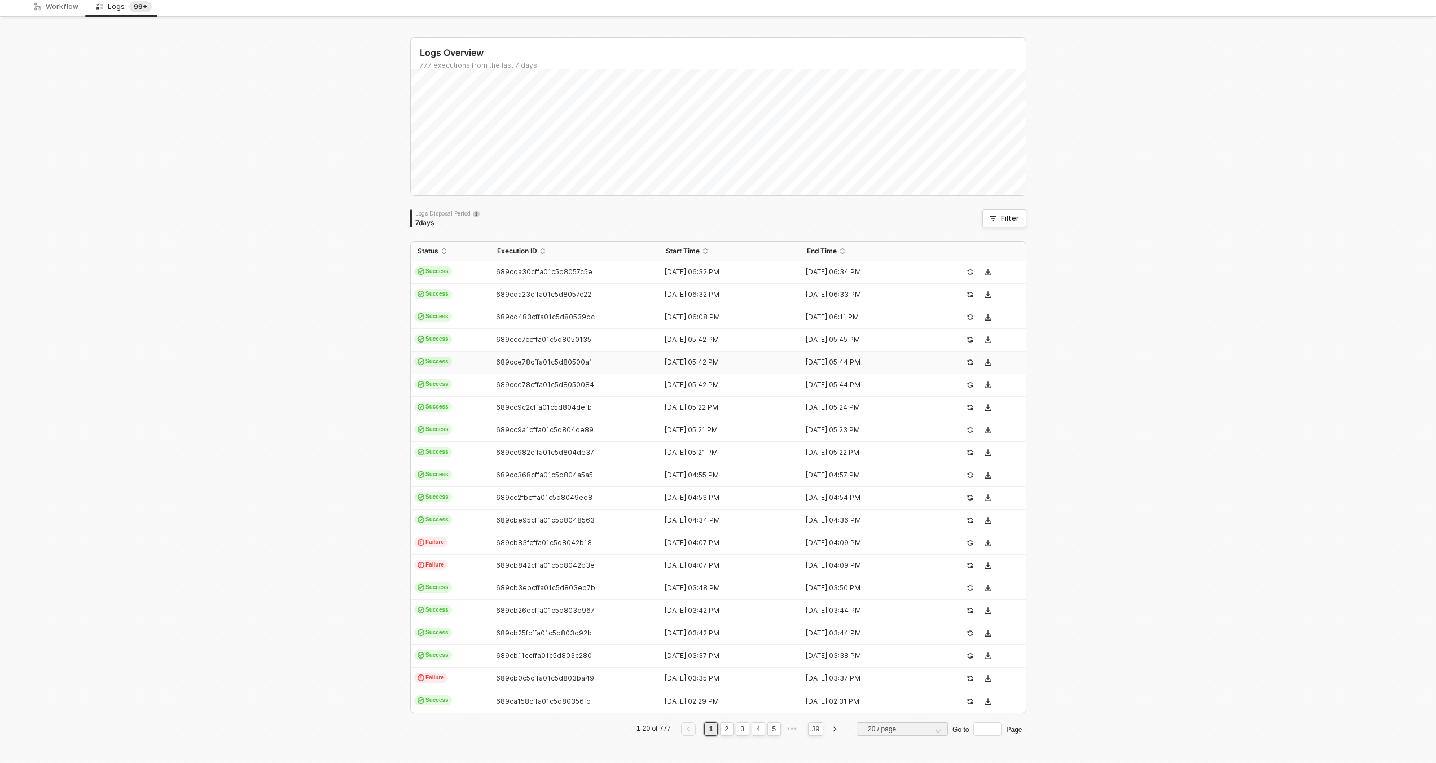
click at [709, 363] on div "13 Aug 2025 05:42 PM" at bounding box center [725, 362] width 132 height 9
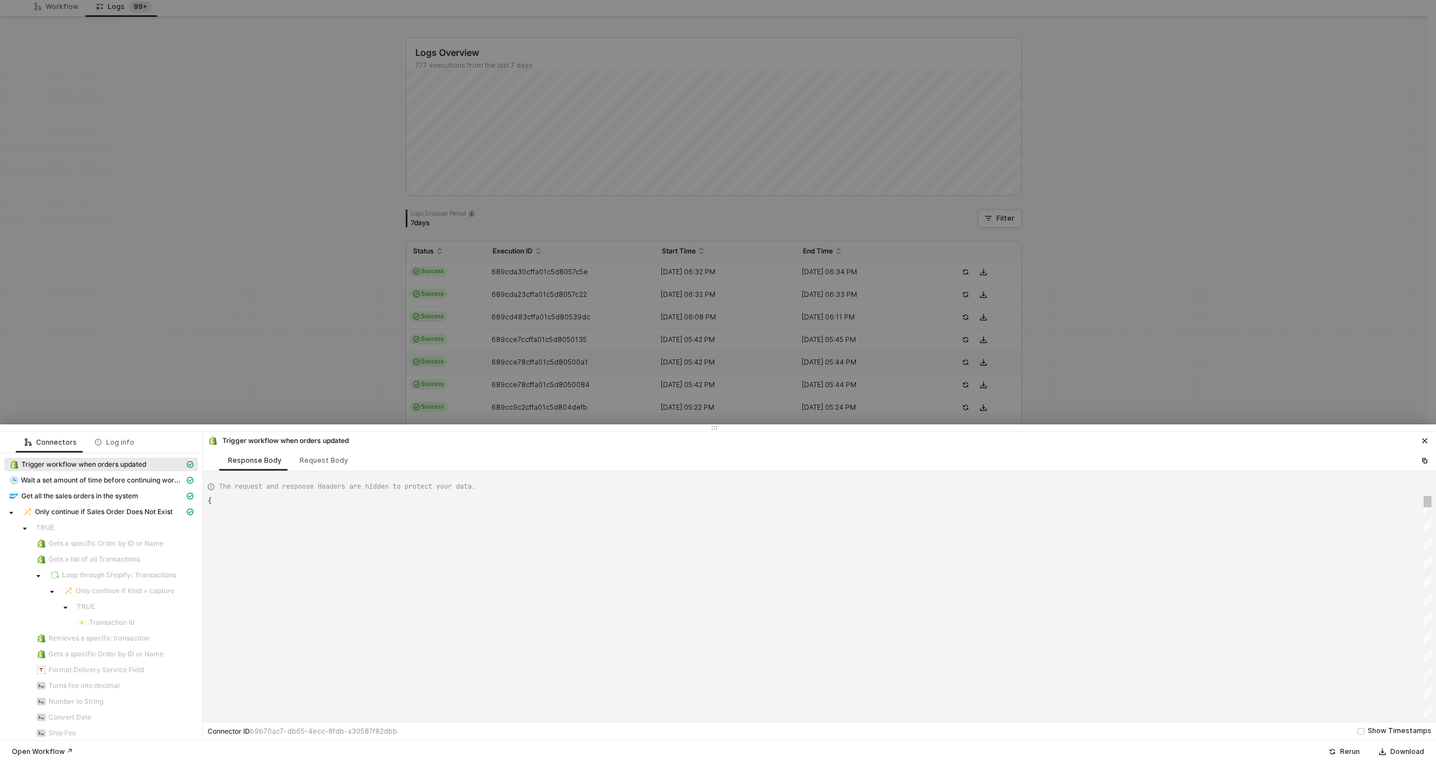
scroll to position [102, 0]
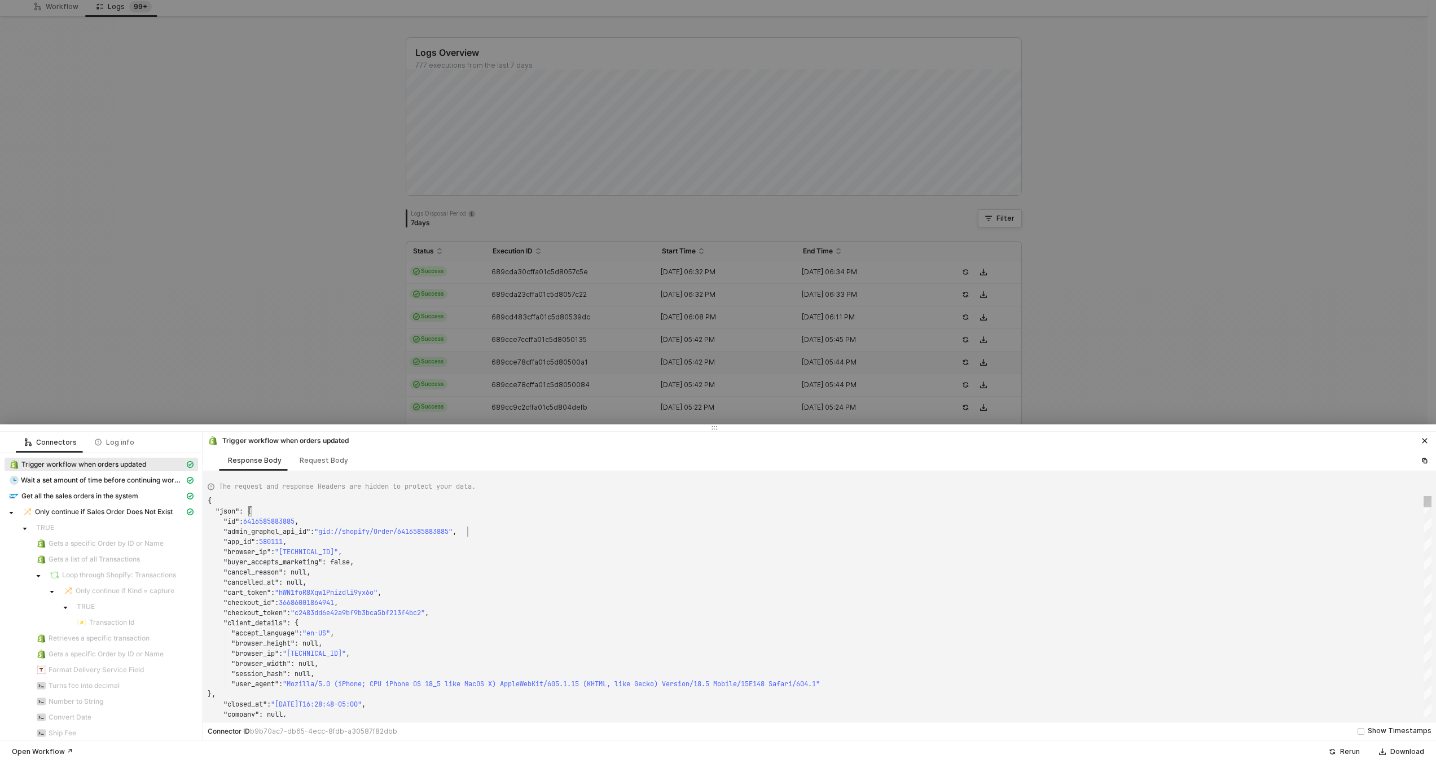
click at [1137, 528] on div ""admin_graphql_api_id" : "gid://shopify/Order/6416585883885" ," at bounding box center [820, 531] width 1224 height 10
type textarea "{ "json": { "id": 6414152237293, "admin_graphql_api_id": "gid://shopify/Order/6…"
type textarea "SMWS17452"
click at [1090, 340] on div at bounding box center [718, 381] width 1436 height 763
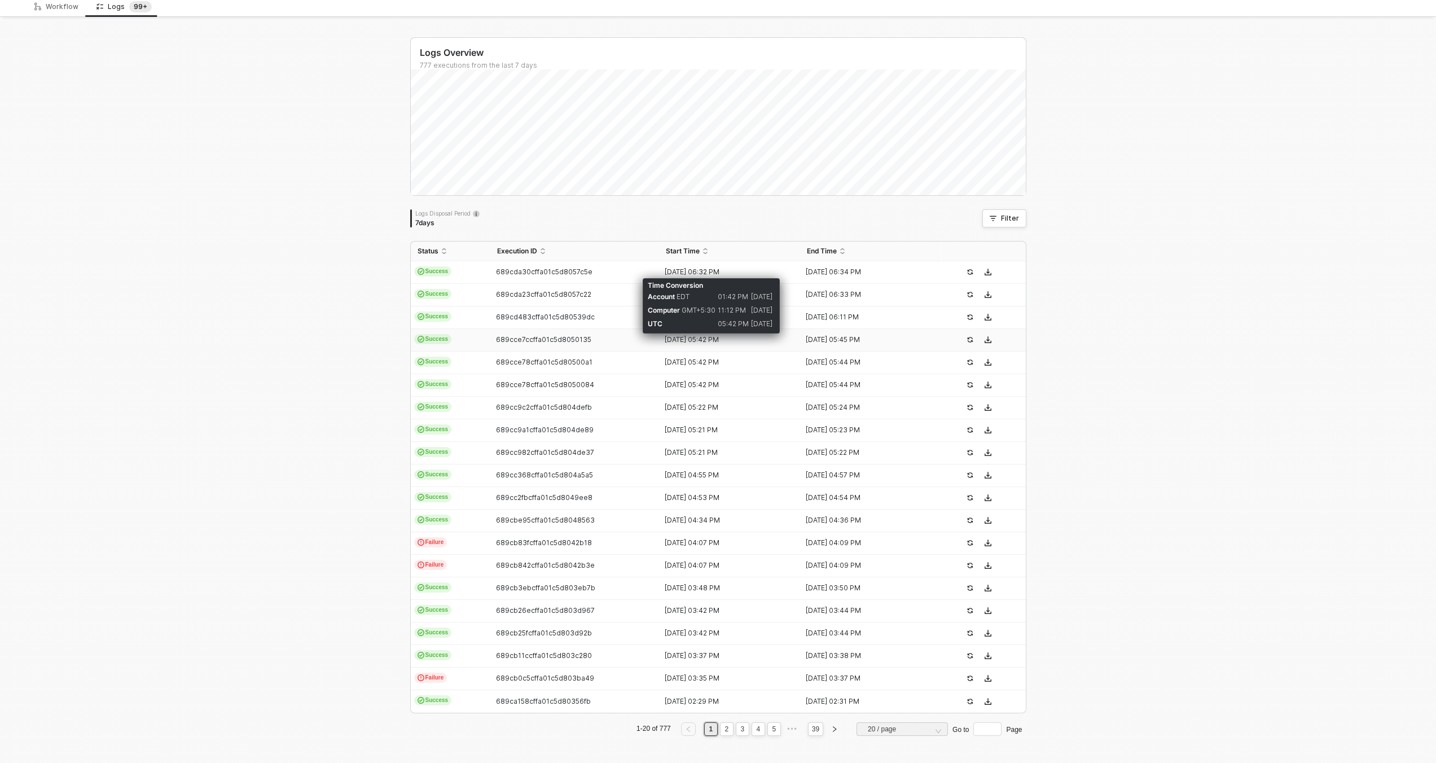
click at [727, 336] on div "13 Aug 2025 05:42 PM" at bounding box center [725, 339] width 132 height 9
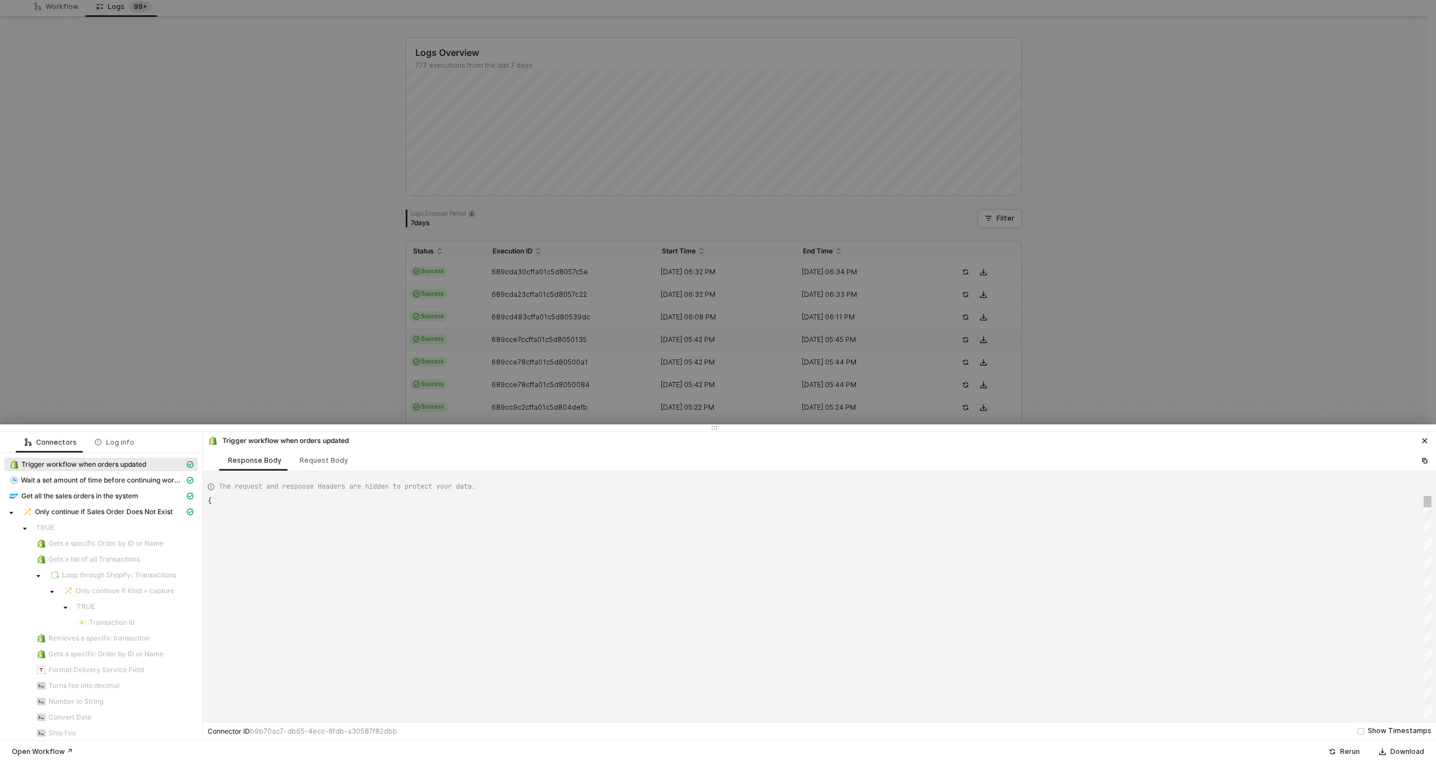
scroll to position [102, 0]
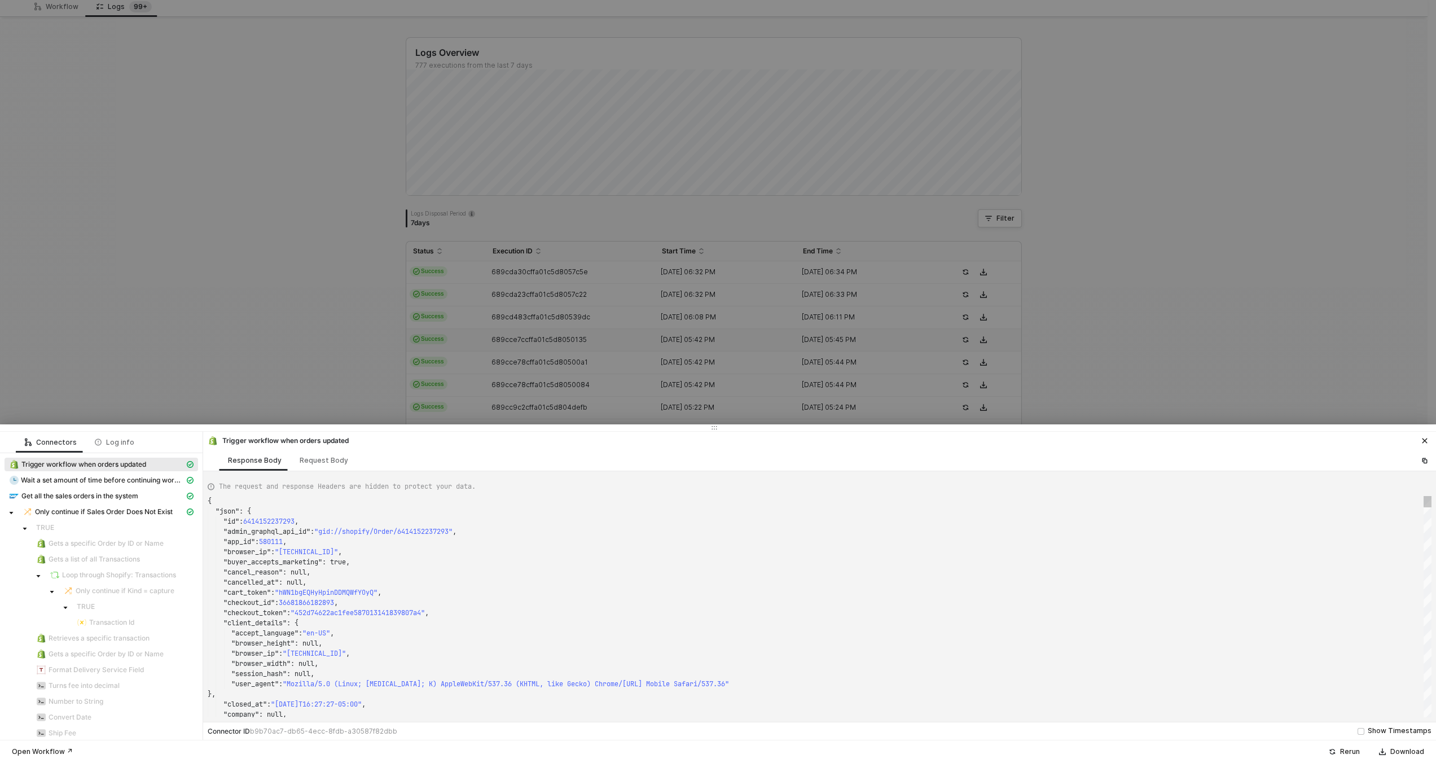
type textarea "{ "json": { "id": 6414139195629, "admin_graphql_api_id": "gid://shopify/Order/6…"
type textarea "SMWS17452"
click at [863, 338] on div at bounding box center [718, 381] width 1436 height 763
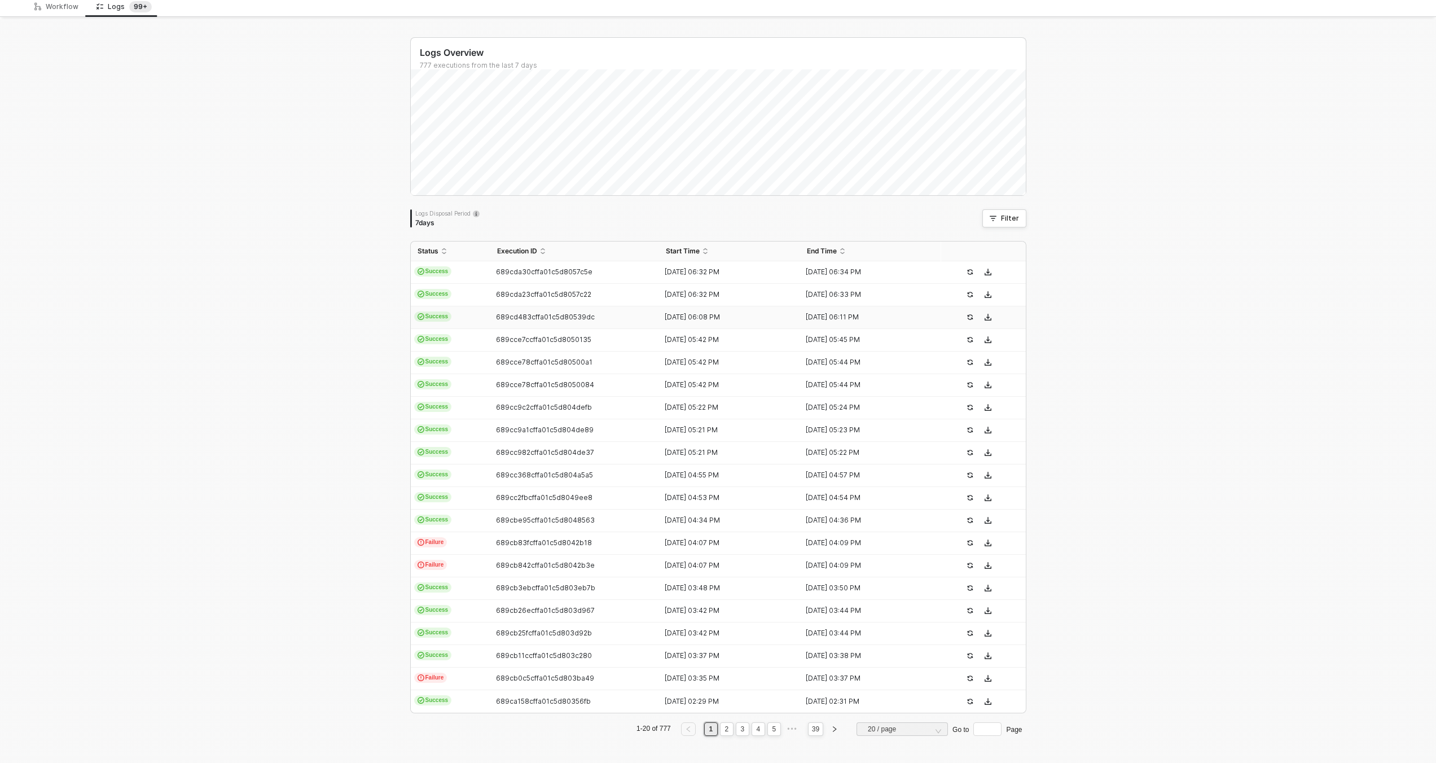
click at [749, 320] on div "13 Aug 2025 06:08 PM" at bounding box center [725, 317] width 132 height 9
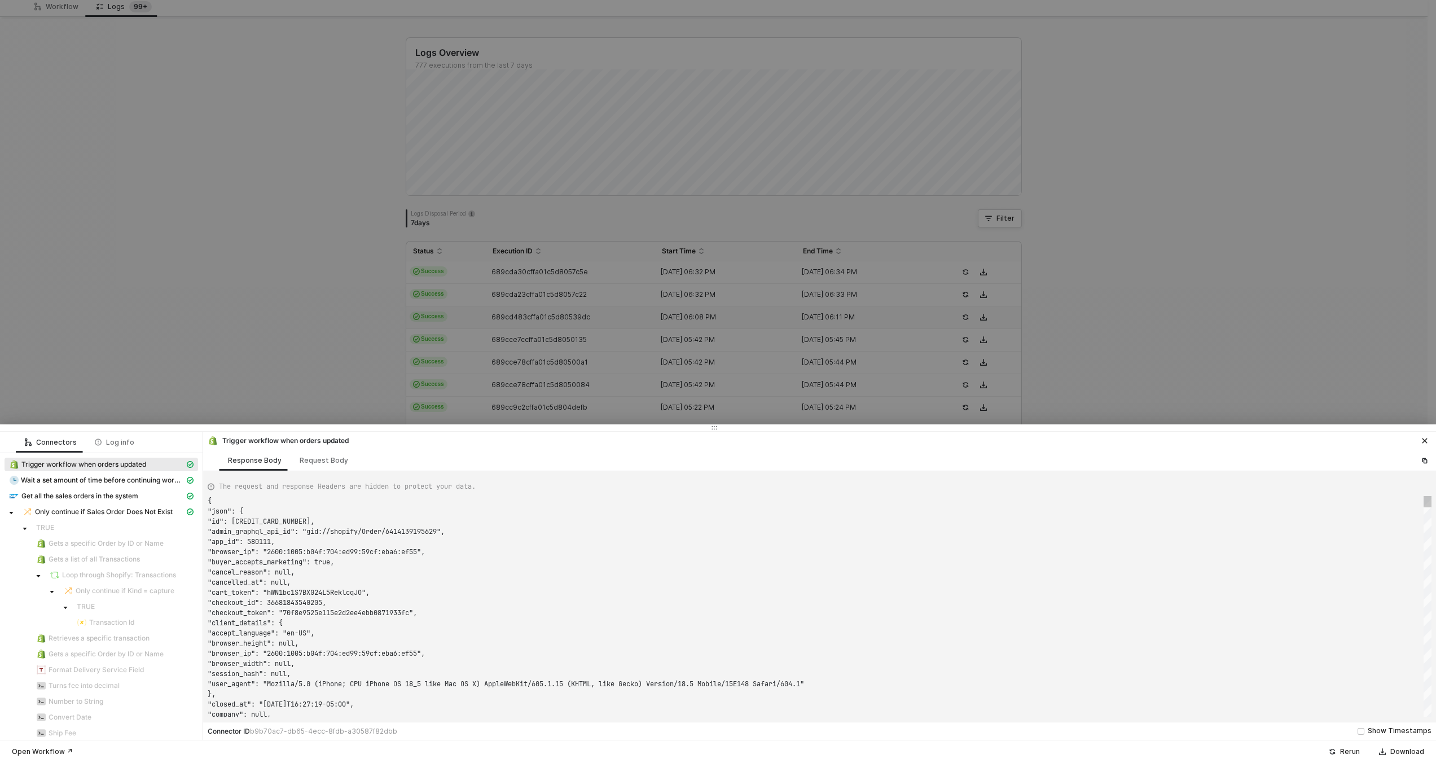
scroll to position [102, 0]
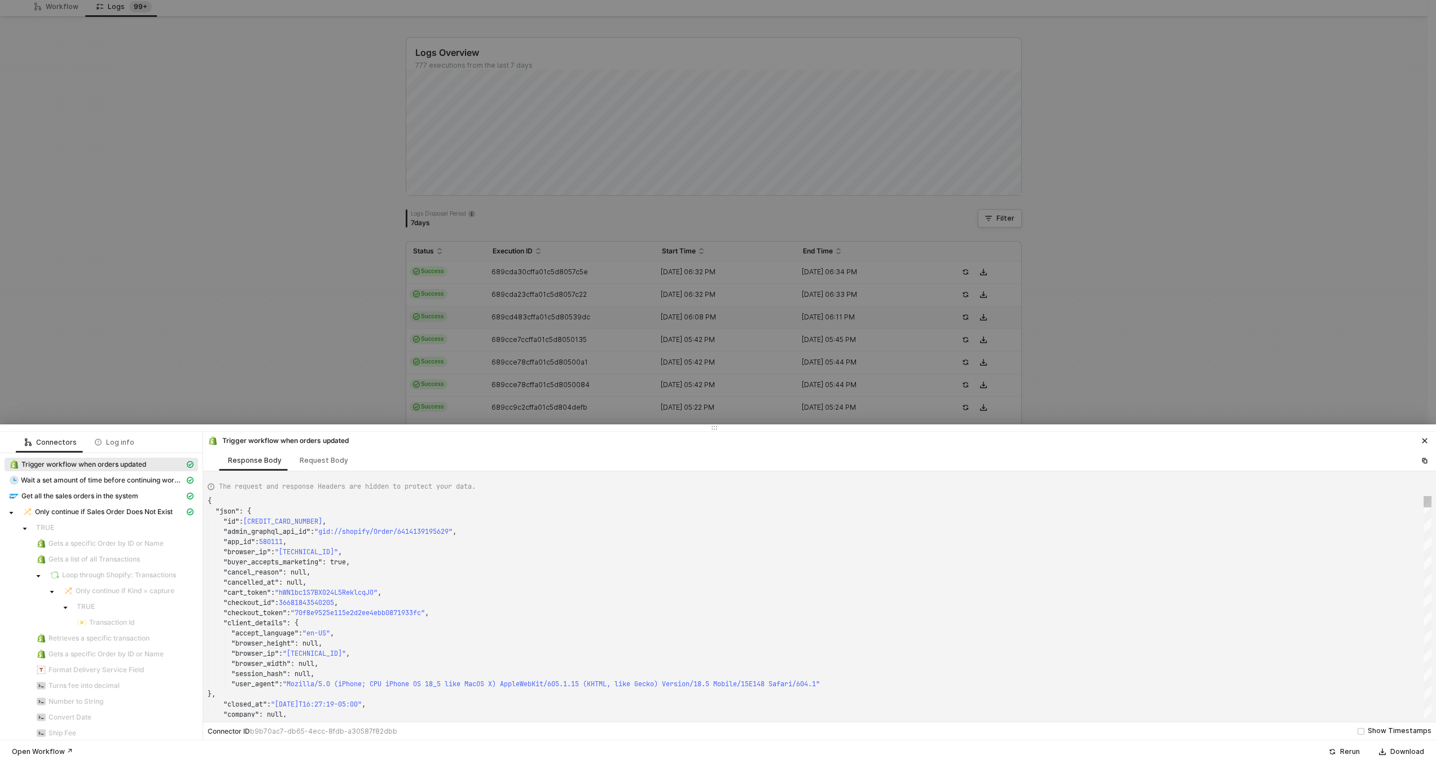
type textarea "{ "json": { "id": 6415994159341, "admin_graphql_api_id": "gid://shopify/Order/6…"
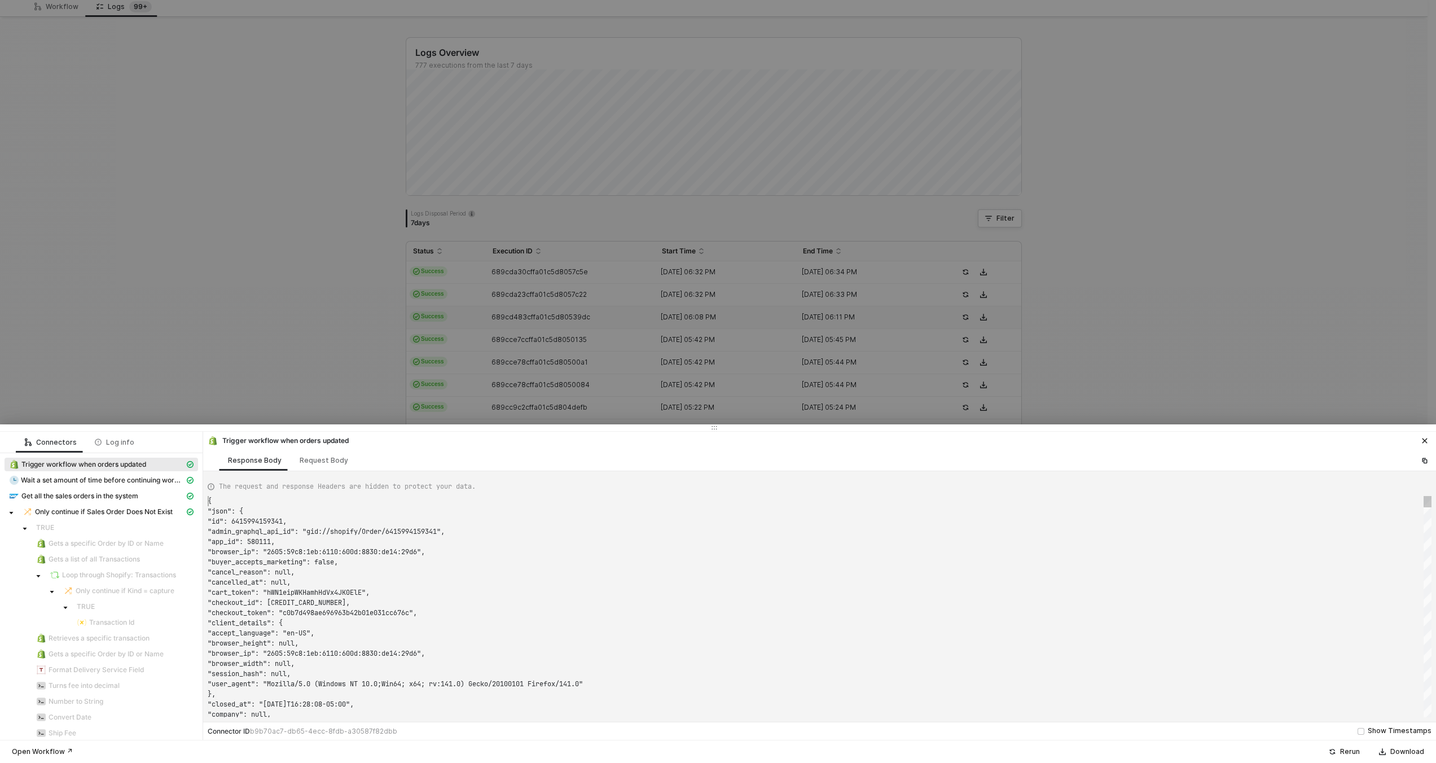
scroll to position [0, 0]
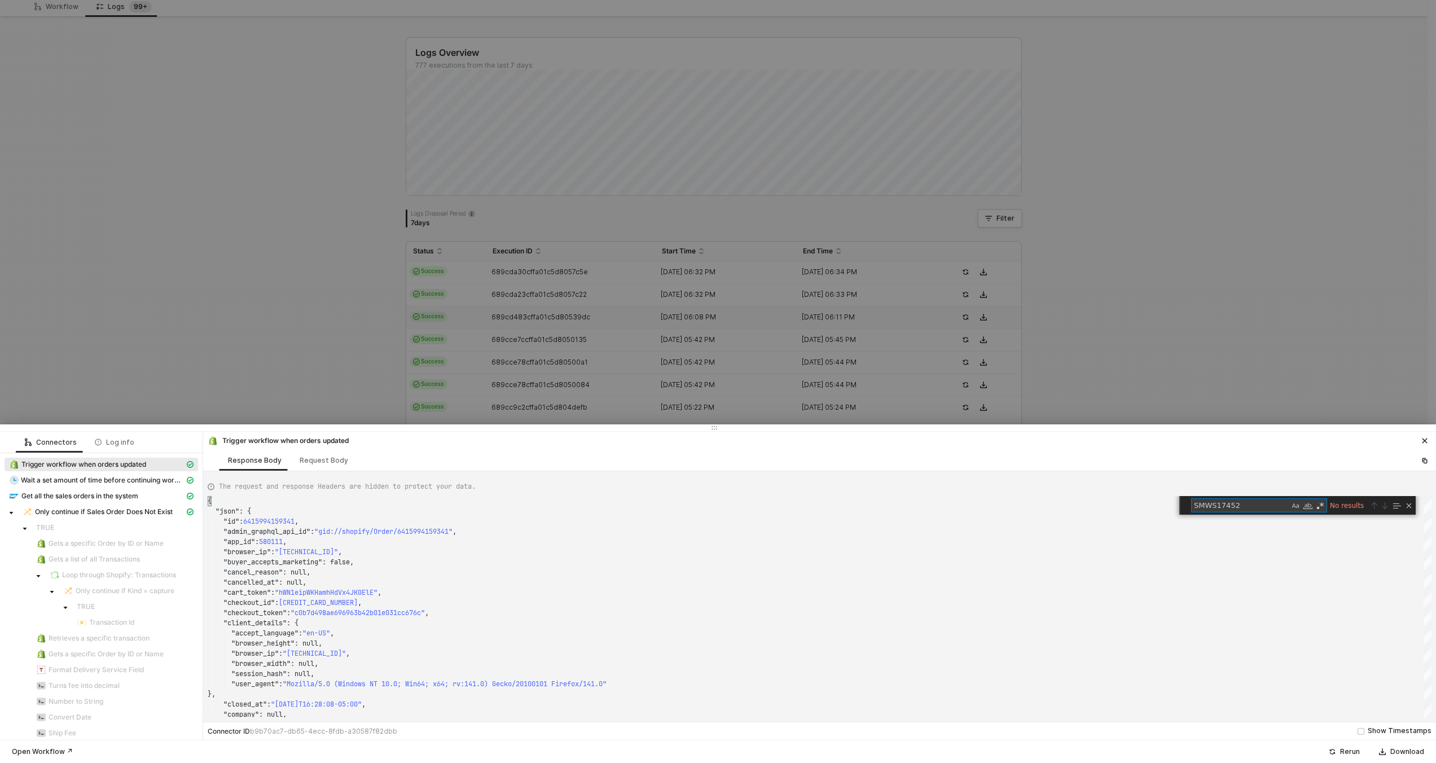
type textarea "SMWS17452"
click at [738, 315] on div at bounding box center [718, 381] width 1436 height 763
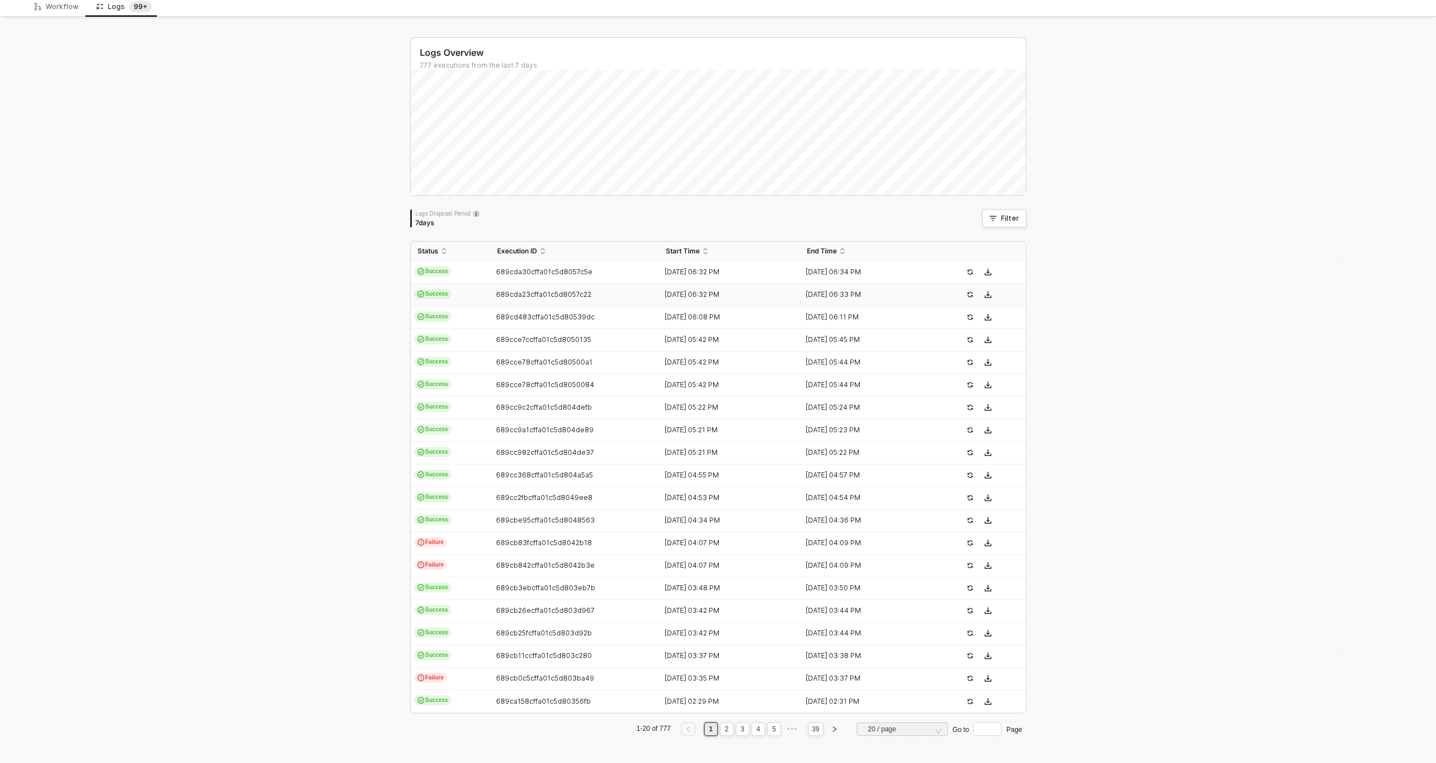
click at [714, 296] on div "13 Aug 2025 06:32 PM" at bounding box center [725, 294] width 132 height 9
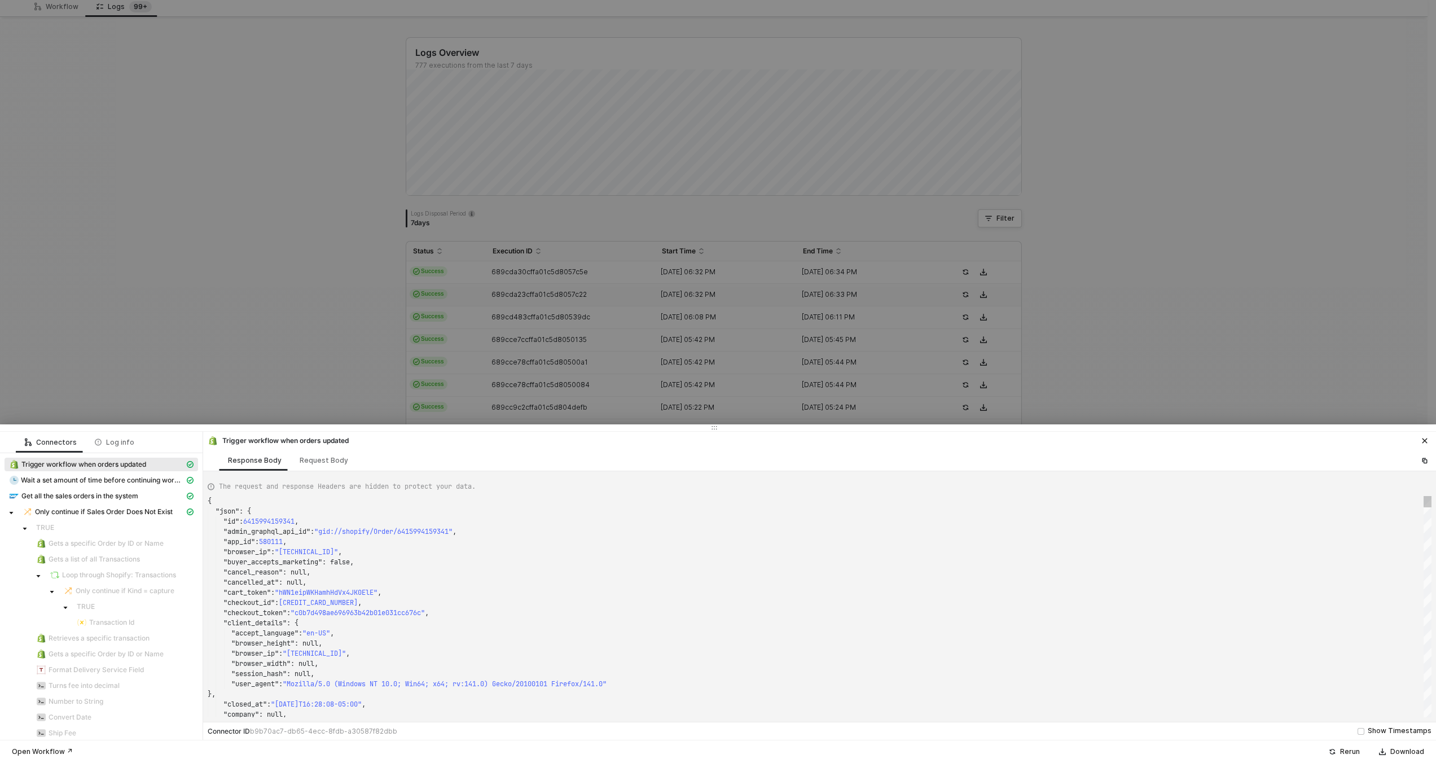
scroll to position [102, 0]
type textarea ""checkout_id": 36483130622189, "checkout_token": "b3588036d3e560b5476a88eecfa12…"
click at [1077, 623] on div ""client_details" : {" at bounding box center [820, 623] width 1224 height 10
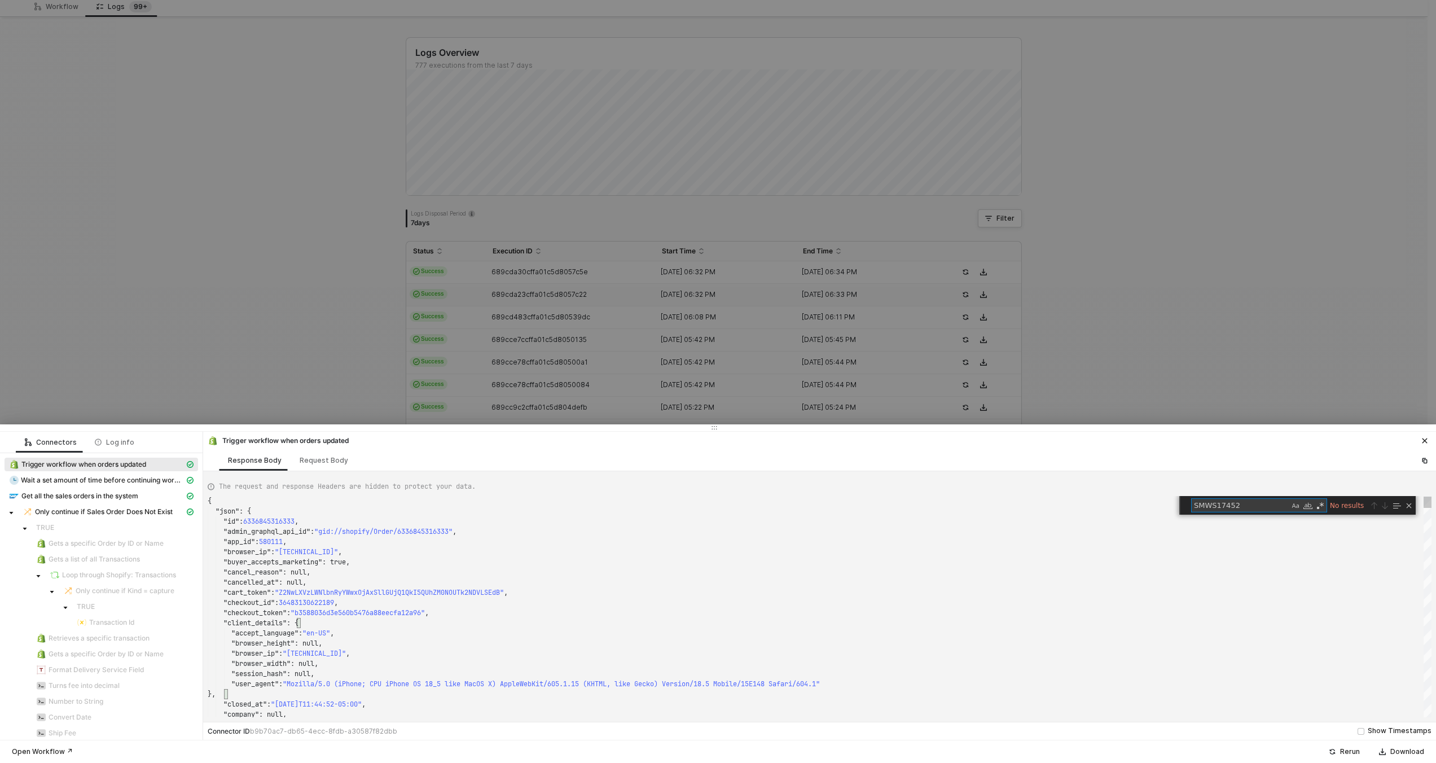
type textarea "SMWS17452"
click at [1077, 623] on div ""client_details" : {" at bounding box center [820, 623] width 1224 height 10
click at [927, 311] on div at bounding box center [718, 381] width 1436 height 763
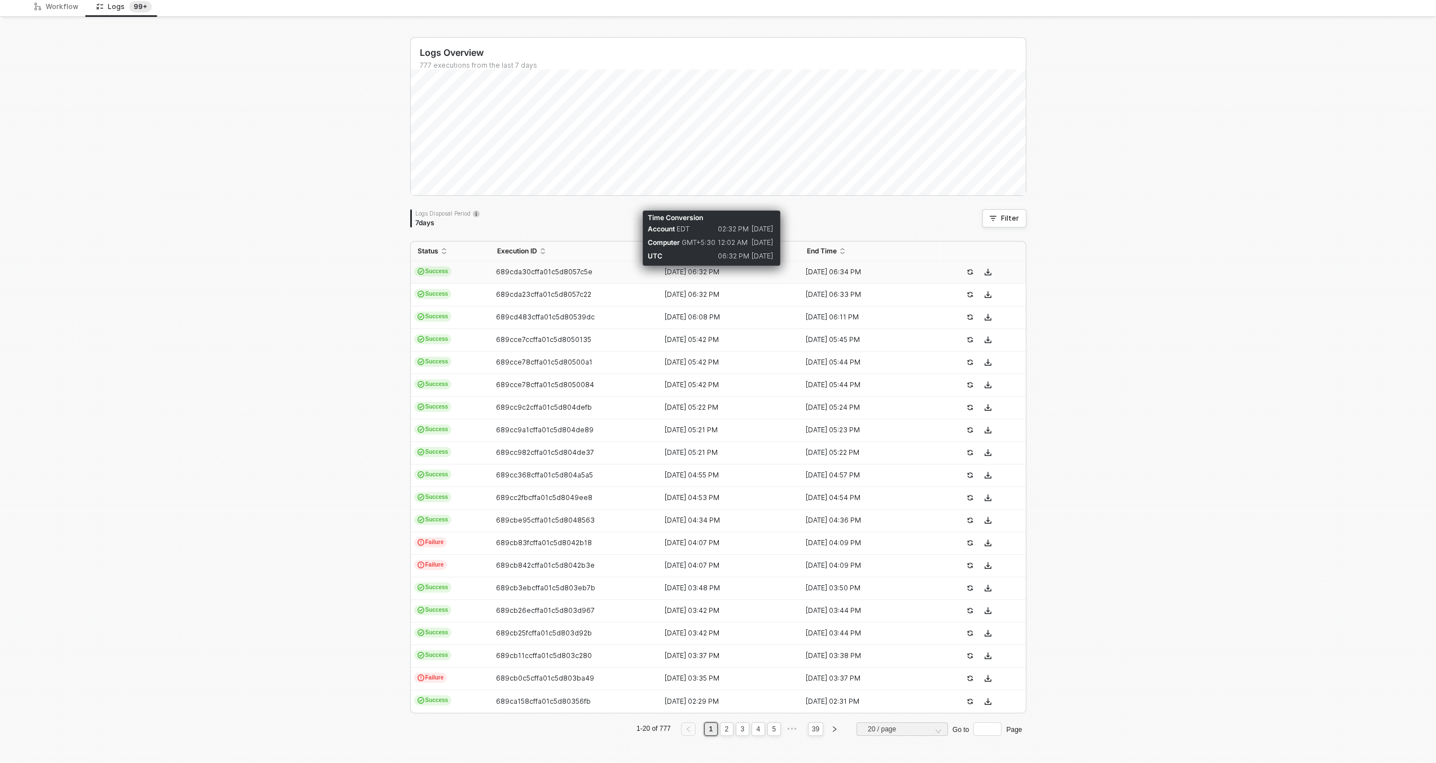
click at [755, 274] on div "13 Aug 2025 06:32 PM" at bounding box center [725, 271] width 132 height 9
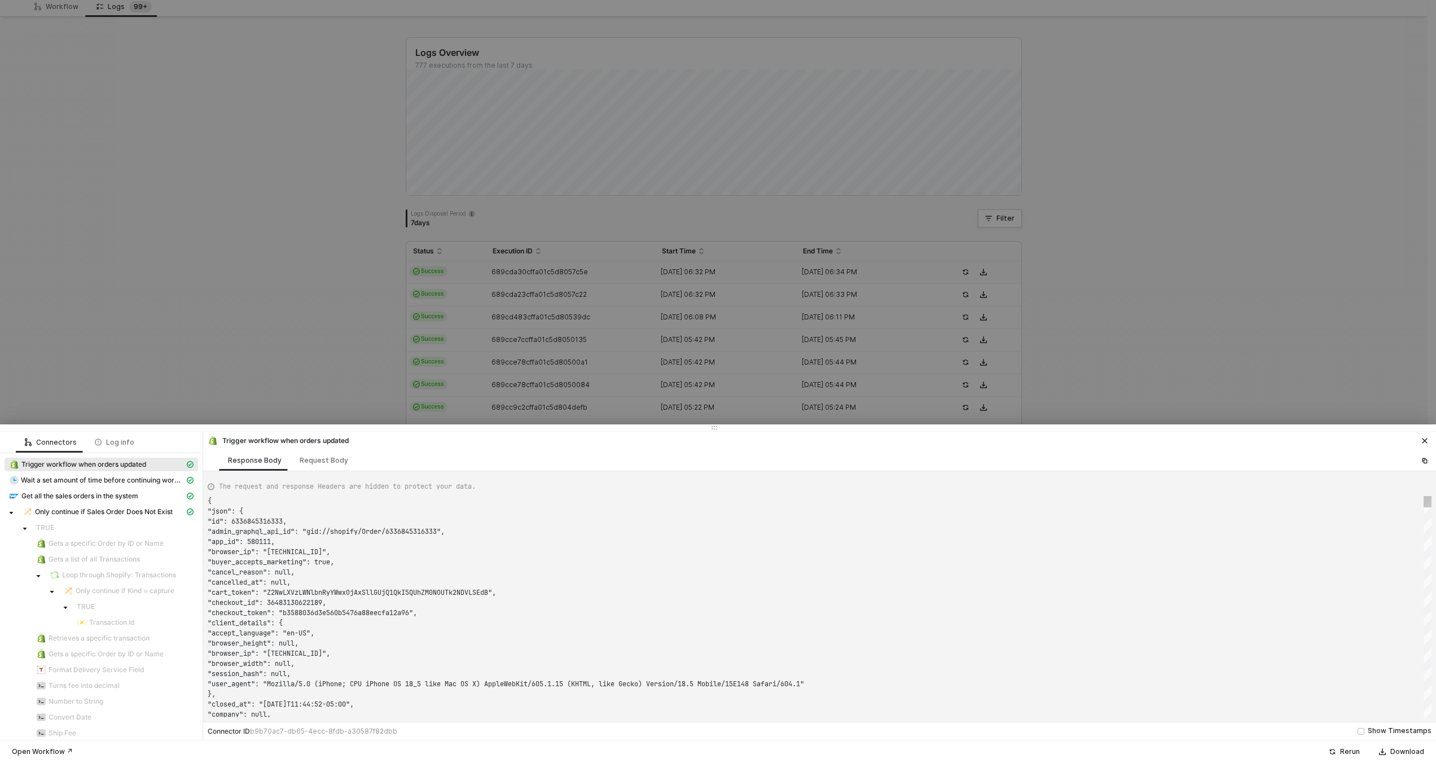
scroll to position [102, 0]
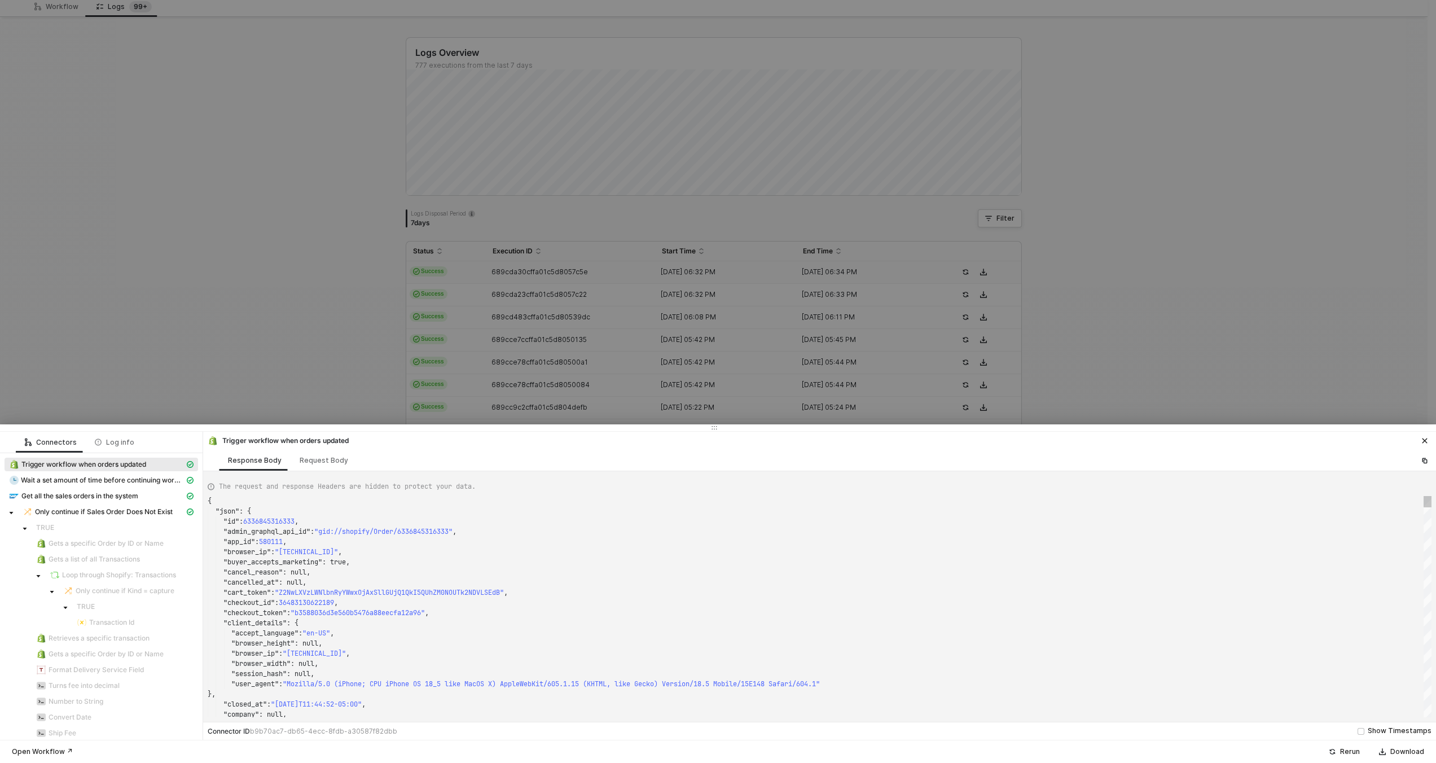
click at [998, 613] on div ""checkout_token" : "b3588036d3e560b5476a88eecfa12a96" ," at bounding box center [820, 613] width 1224 height 10
type textarea ""checkout_id": 36483130622189, "checkout_token": "b3588036d3e560b5476a88eecfa12…"
click at [998, 613] on div ""checkout_token" : "b3588036d3e560b5476a88eecfa12a96" ," at bounding box center [820, 613] width 1224 height 10
type textarea "SMWS17452"
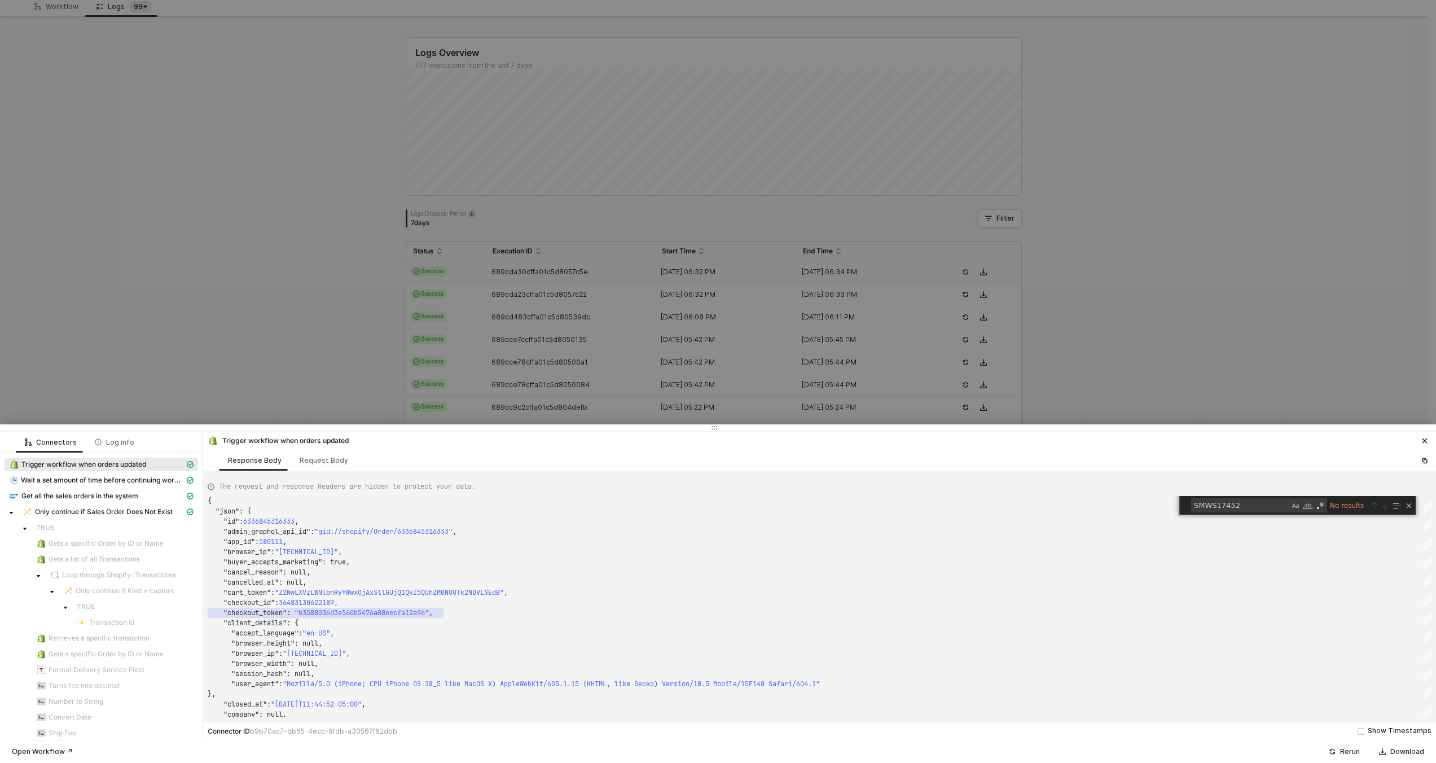
click at [872, 279] on div at bounding box center [718, 381] width 1436 height 763
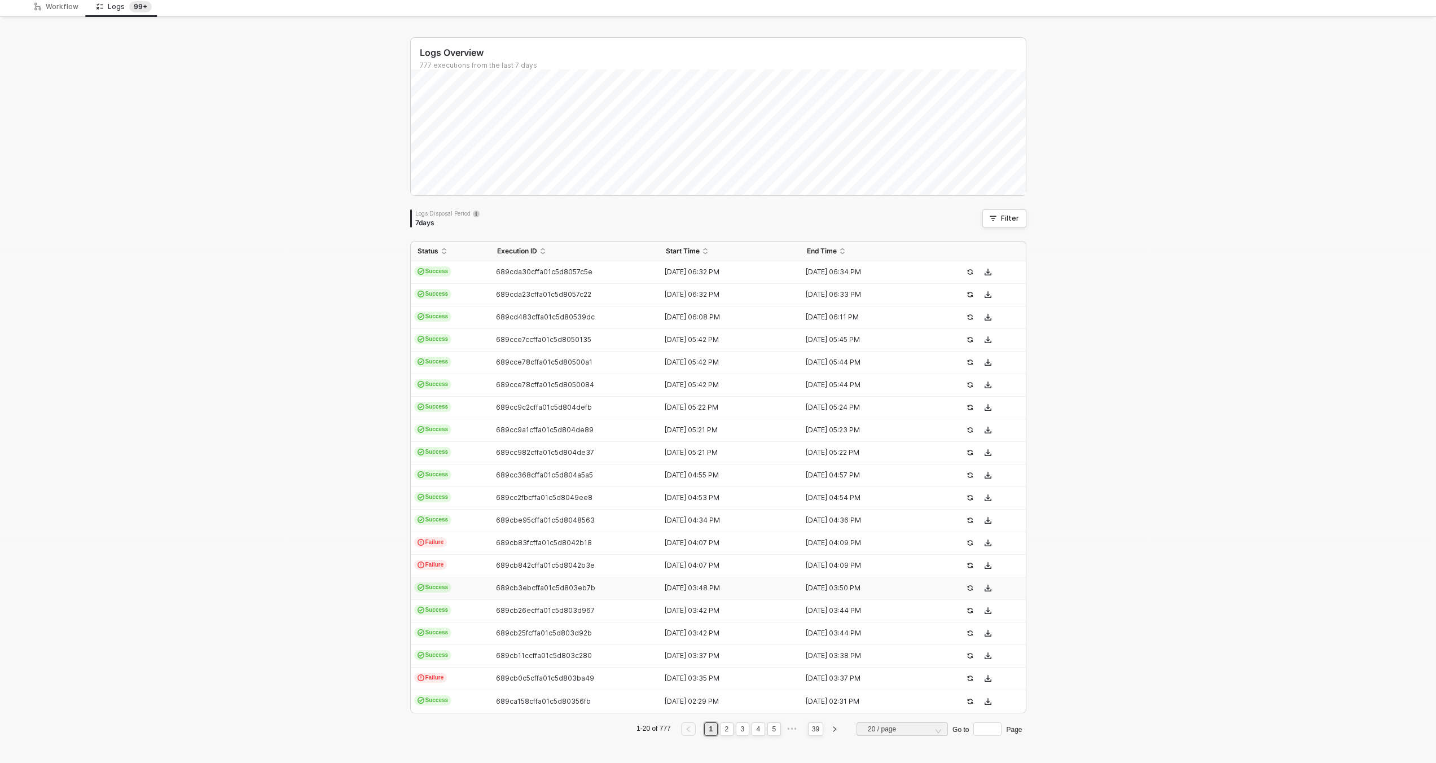
click at [733, 585] on div "13 Aug 2025 03:48 PM" at bounding box center [725, 587] width 132 height 9
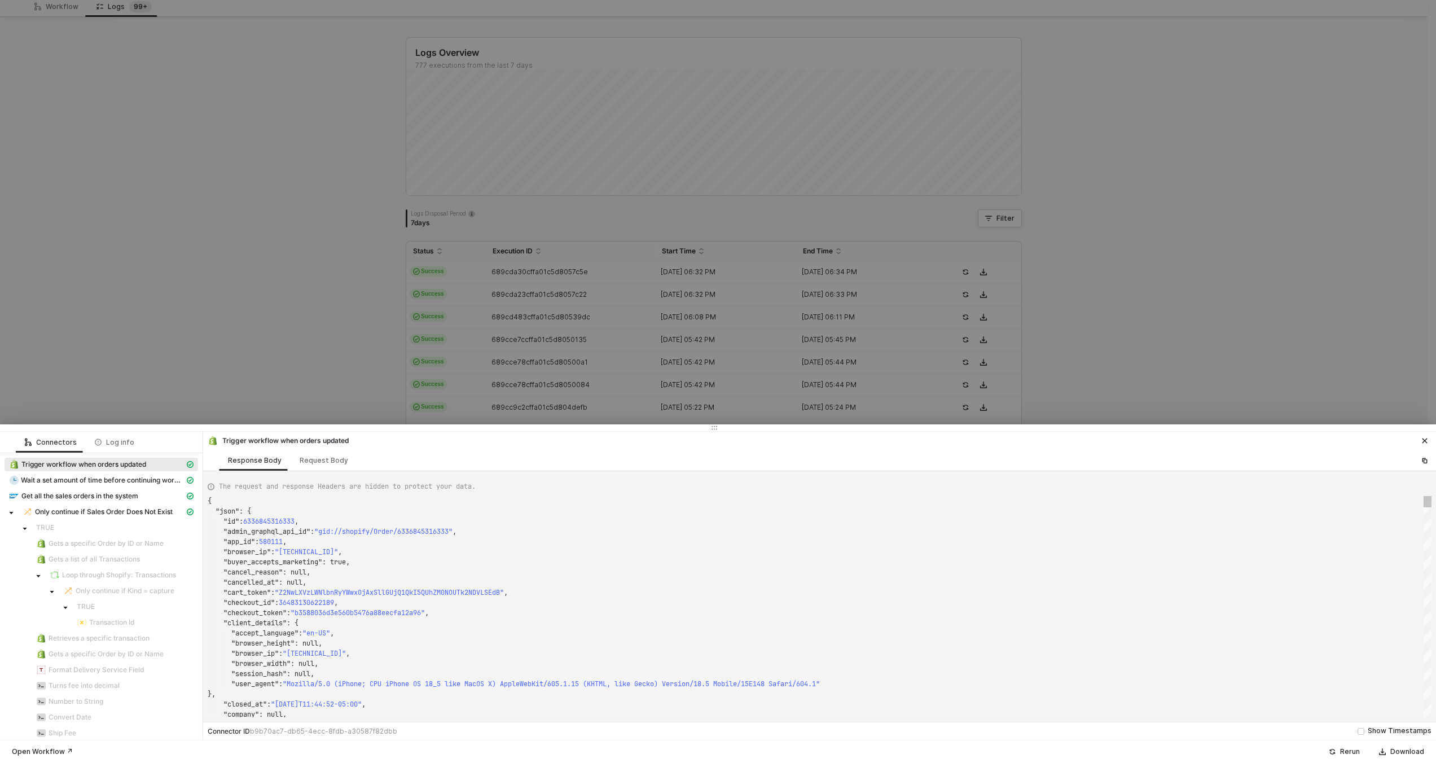
scroll to position [102, 0]
type textarea "{ "json": { "id": 6416036987117, "admin_graphql_api_id": "gid://shopify/Order/6…"
type textarea "SMWS1745"
type textarea ""fulfillment_status": "fulfilled", "landing_site": "/", "landing_site_ref": nul…"
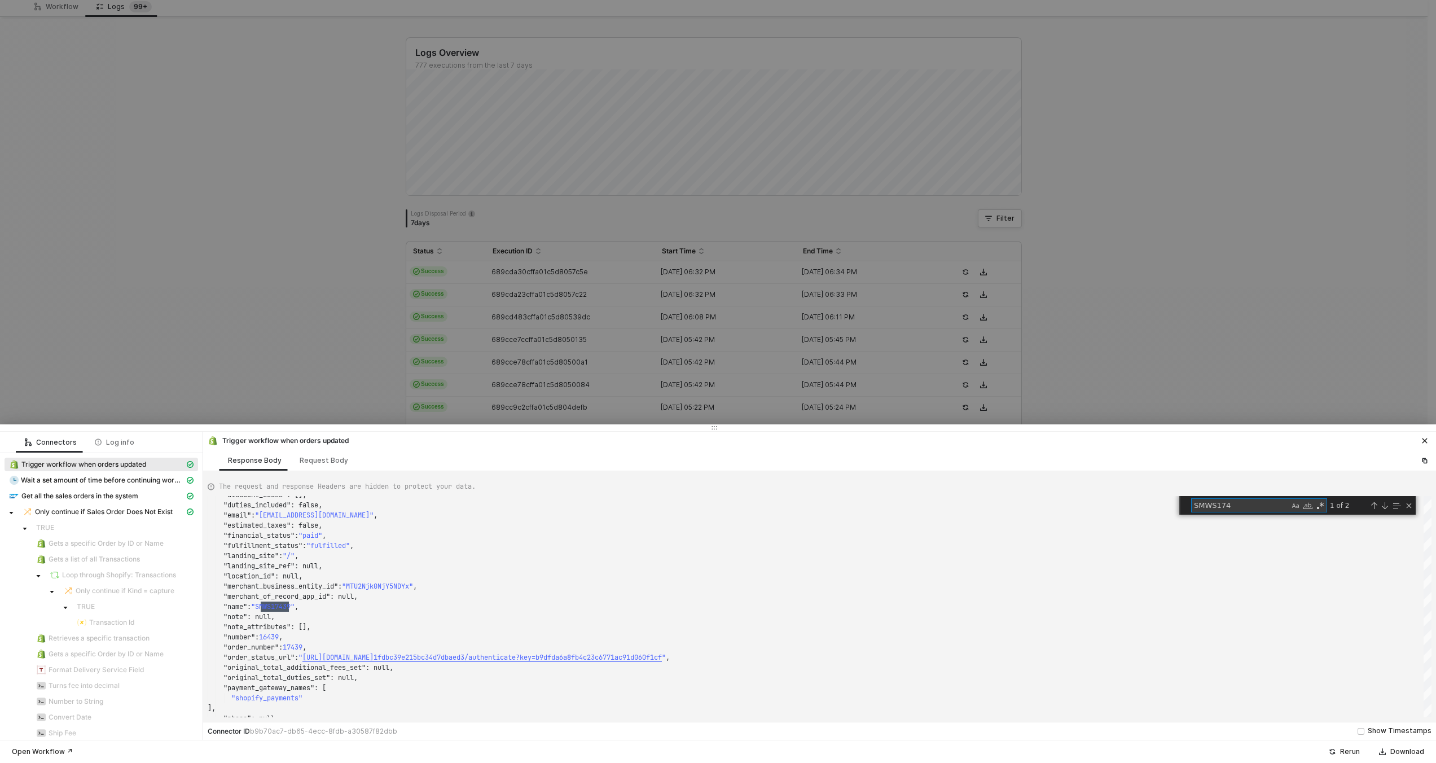
type textarea "SMWS174"
click at [648, 329] on div at bounding box center [718, 381] width 1436 height 763
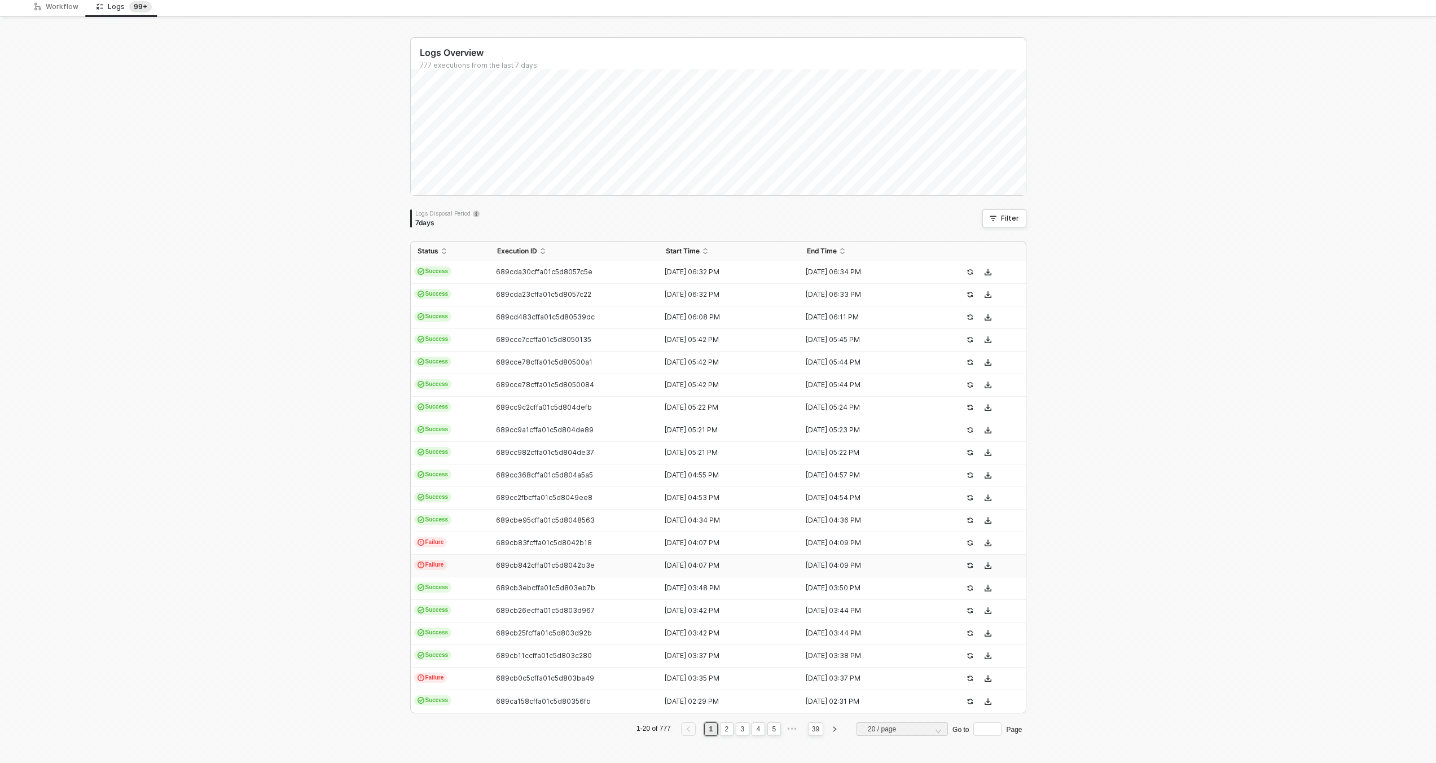
click at [706, 559] on td "13 Aug 2025 04:07 PM" at bounding box center [729, 566] width 141 height 23
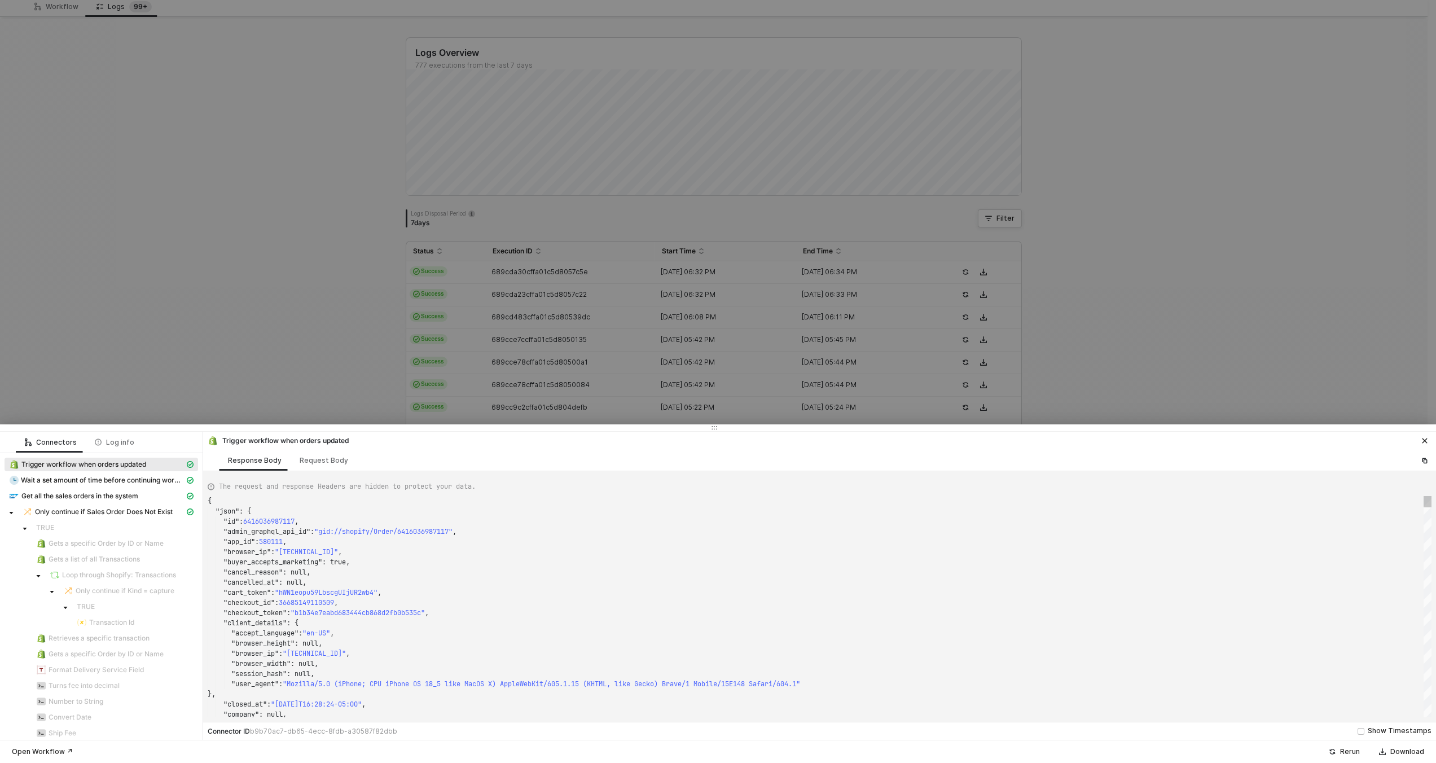
click at [863, 618] on div ""client_details" : {" at bounding box center [820, 623] width 1224 height 10
type textarea "{ "json": { "id": 6415622045933, "admin_graphql_api_id": "gid://shopify/Order/6…"
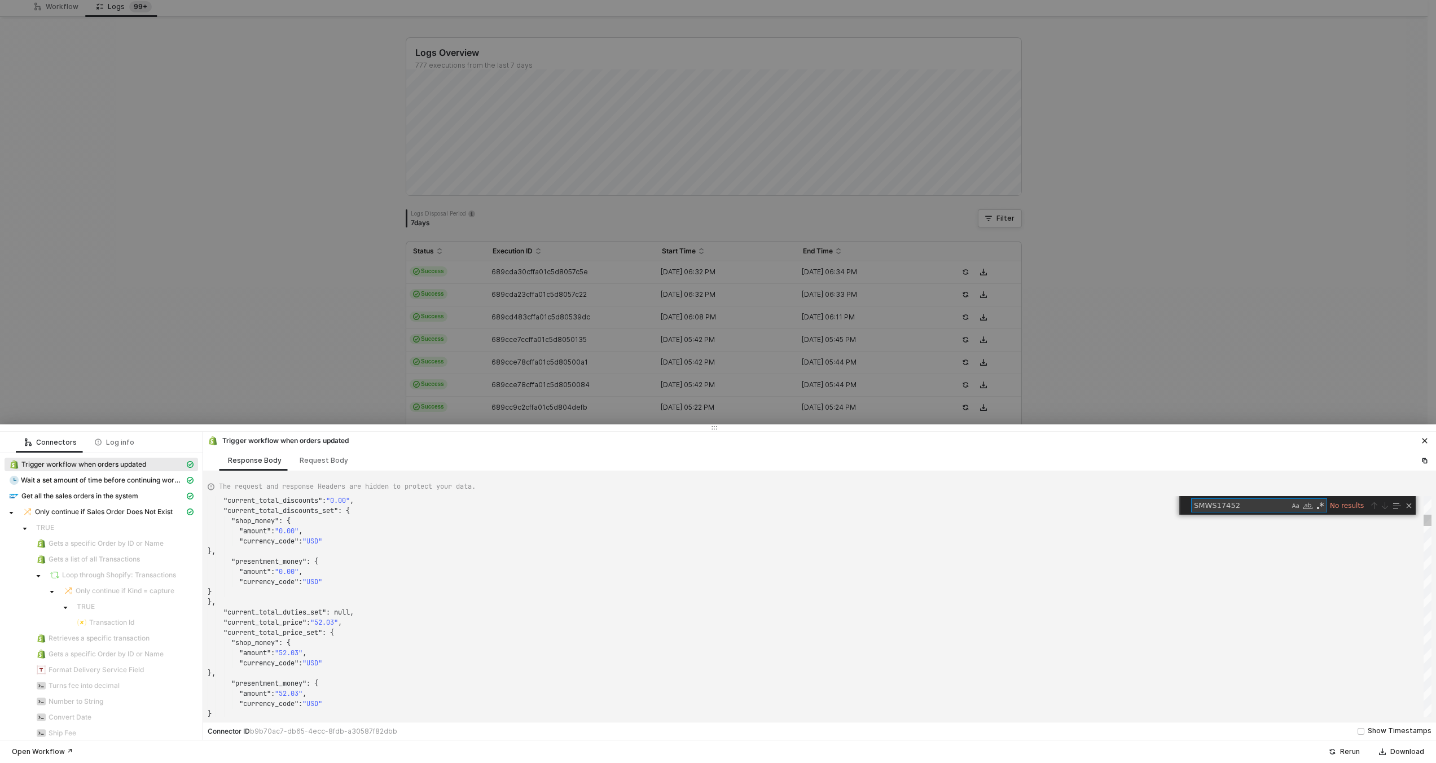
type textarea "SMWS1745"
type textarea "0In0.BLG60JS-yJaN0HzwCJpmzNHzcUpyyXC1VEpofZqOHa4&tracking_unique=8cb30c5b-a226-…"
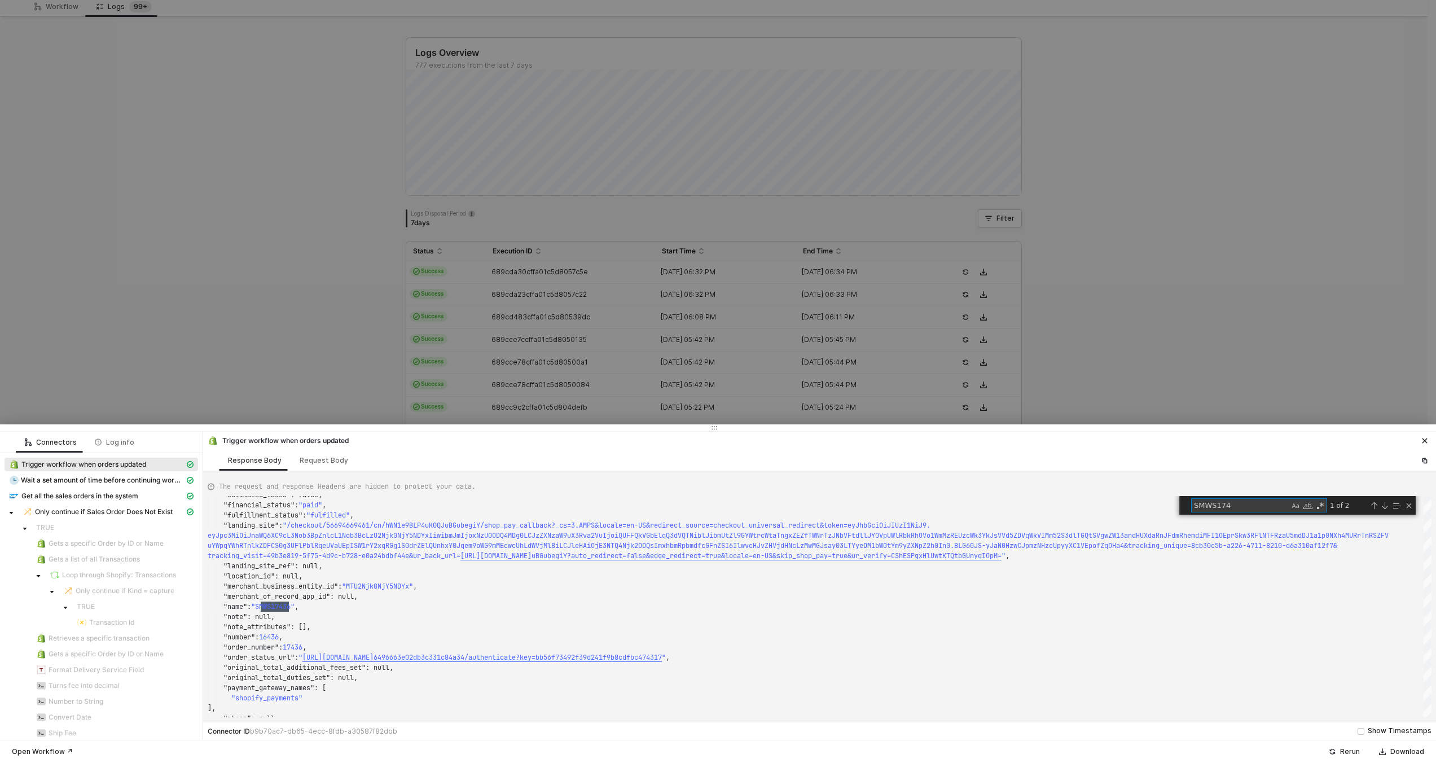
type textarea "SMWS174"
click at [667, 278] on div at bounding box center [718, 381] width 1436 height 763
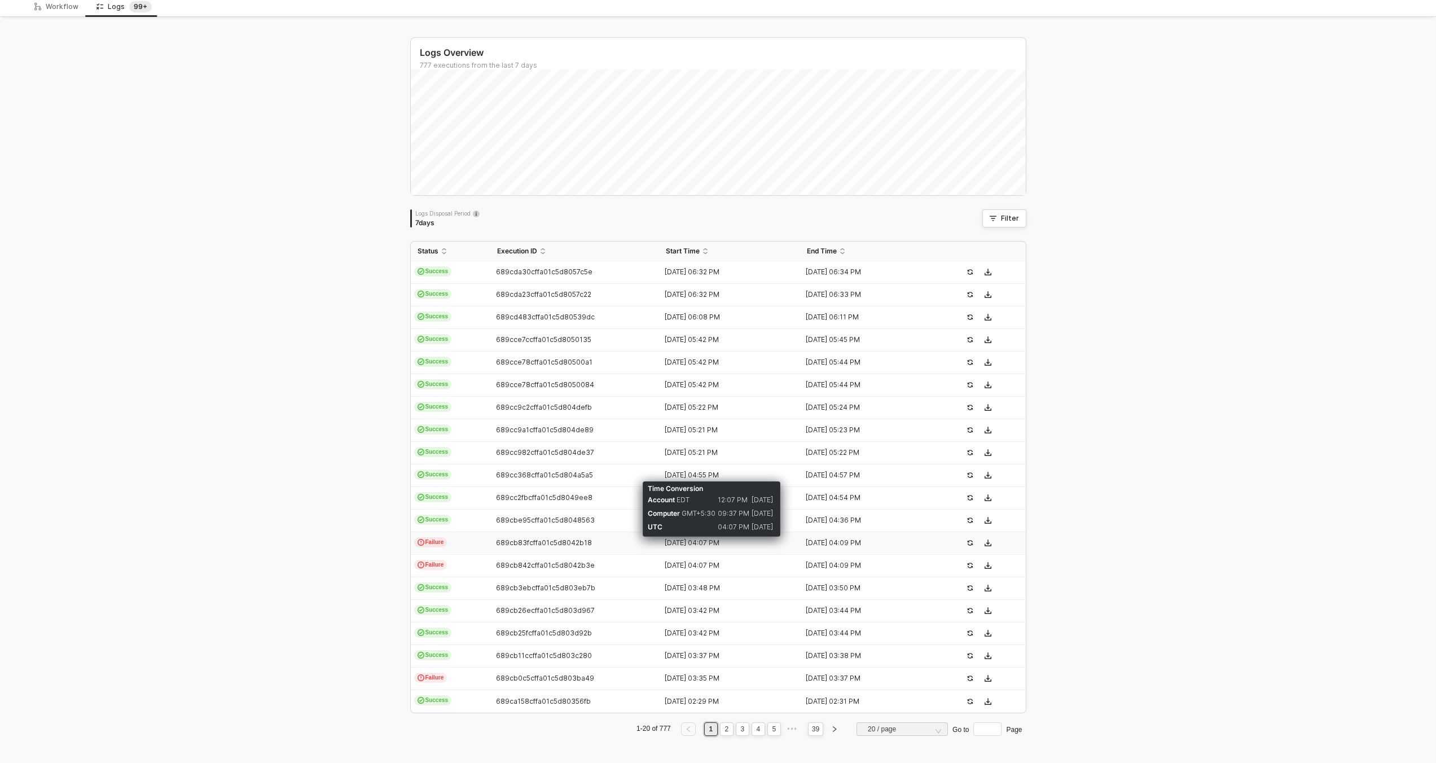
click at [667, 544] on div "13 Aug 2025 04:07 PM" at bounding box center [725, 542] width 132 height 9
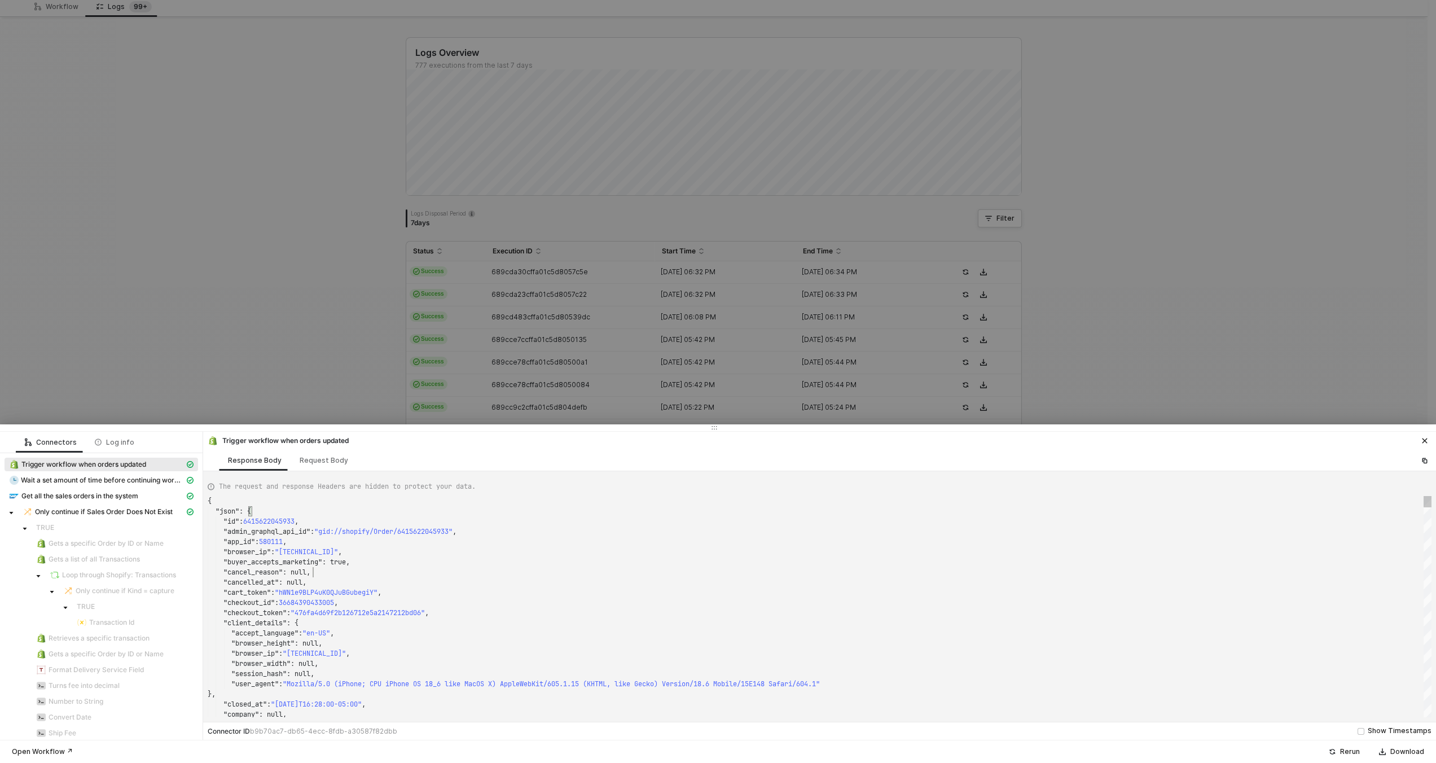
type textarea "{ "json": { "id": 6413292732653, "admin_graphql_api_id": "gid://shopify/Order/6…"
type textarea "SMWS1745"
type textarea "JleHAiOjE3NTQ3MTc1ODQsImxhbmRpbmdfcGFnZSI6IlwvcHJvZHVjdHNcL3NpZ2h0bWFyay13cmFpd…"
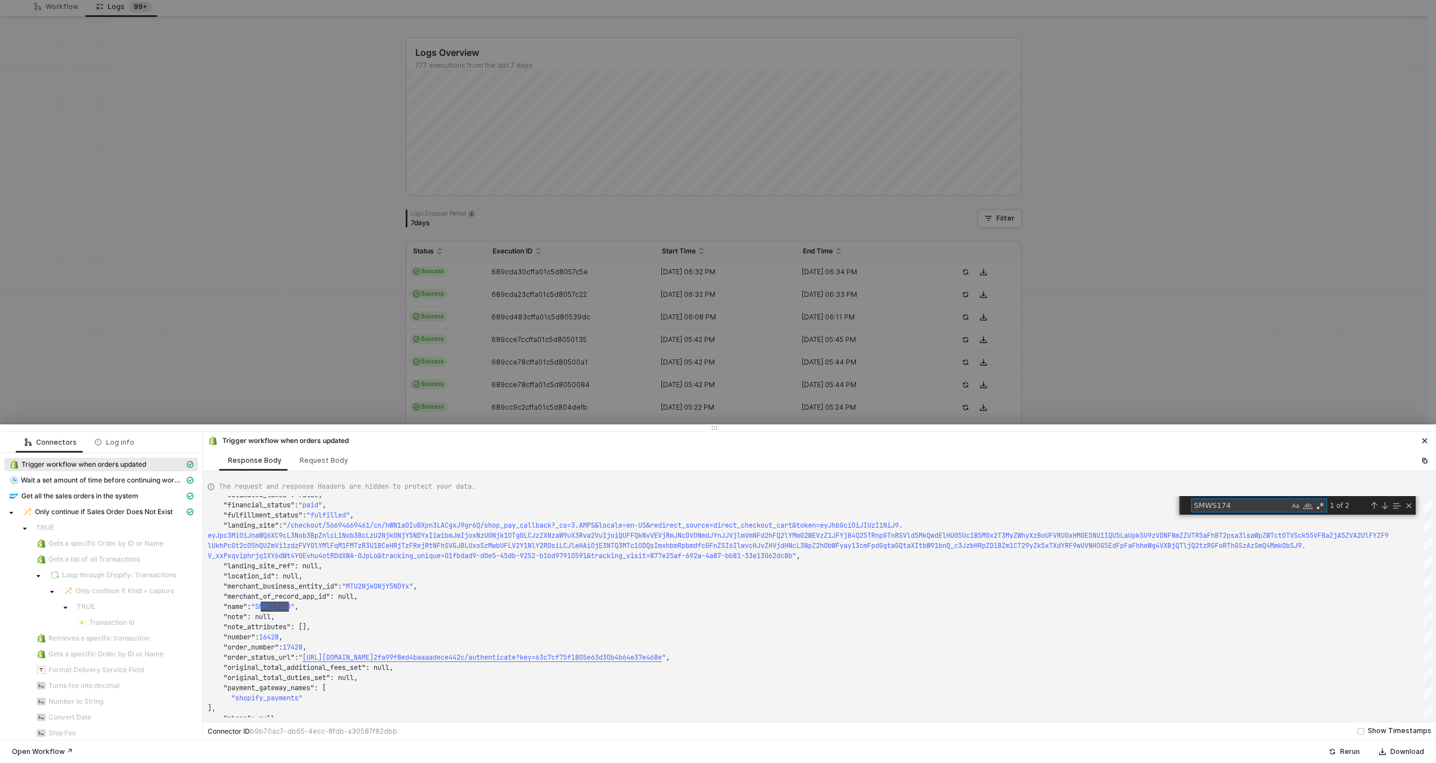
type textarea "SMWS174"
drag, startPoint x: 964, startPoint y: 177, endPoint x: 958, endPoint y: 186, distance: 11.1
click at [964, 177] on div at bounding box center [718, 381] width 1436 height 763
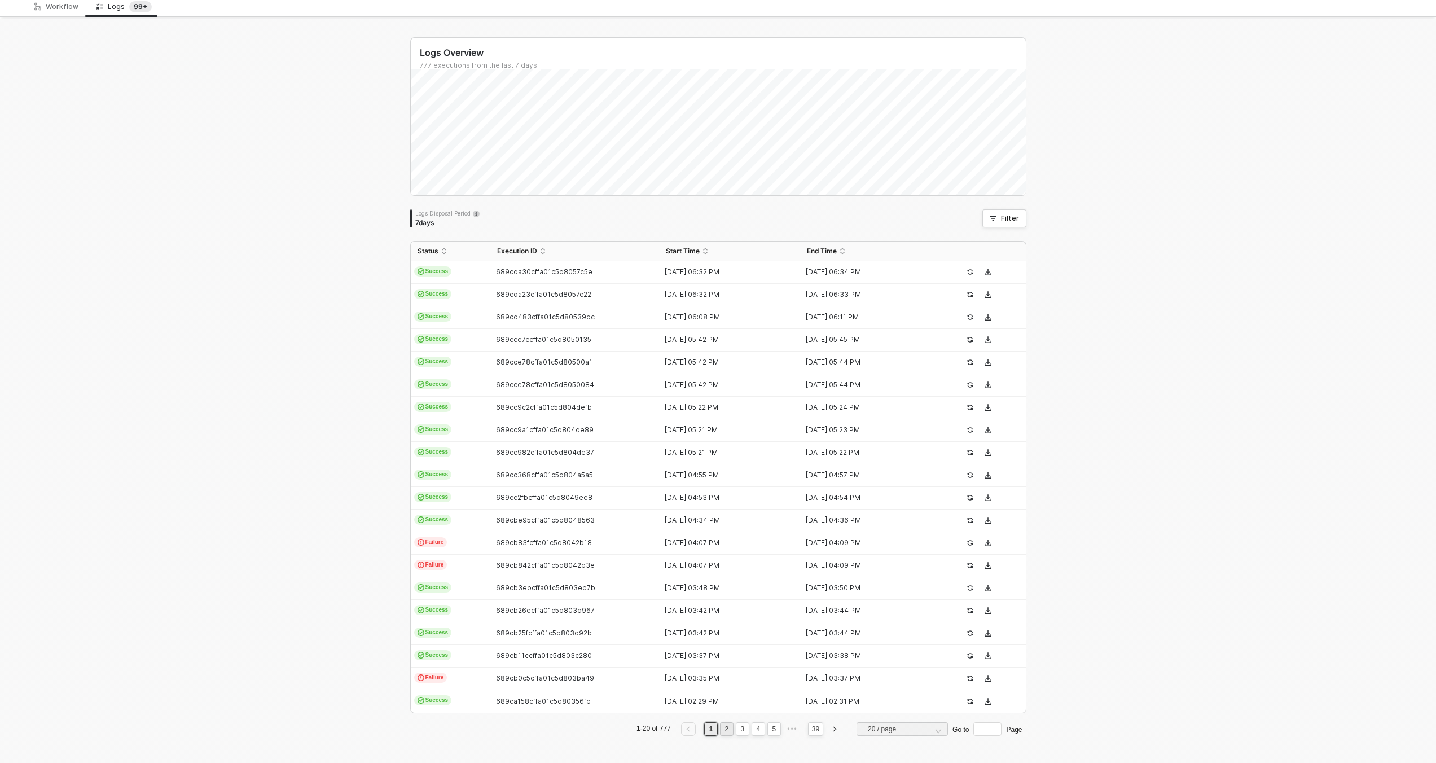
click at [724, 729] on link "2" at bounding box center [726, 729] width 11 height 12
click at [737, 729] on link "3" at bounding box center [742, 729] width 11 height 12
click at [754, 729] on link "4" at bounding box center [758, 729] width 11 height 12
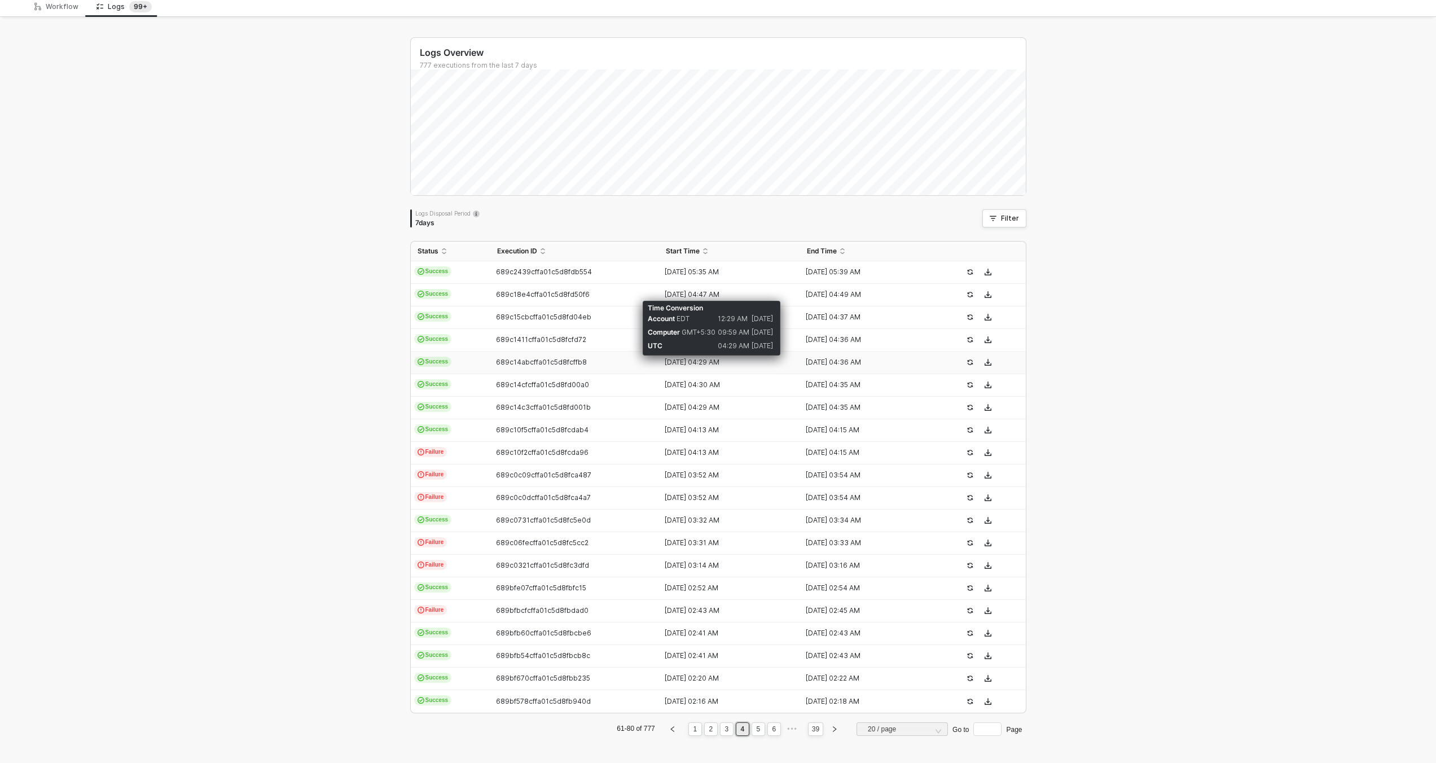
click at [731, 361] on div "[DATE] 04:29 AM" at bounding box center [725, 362] width 132 height 9
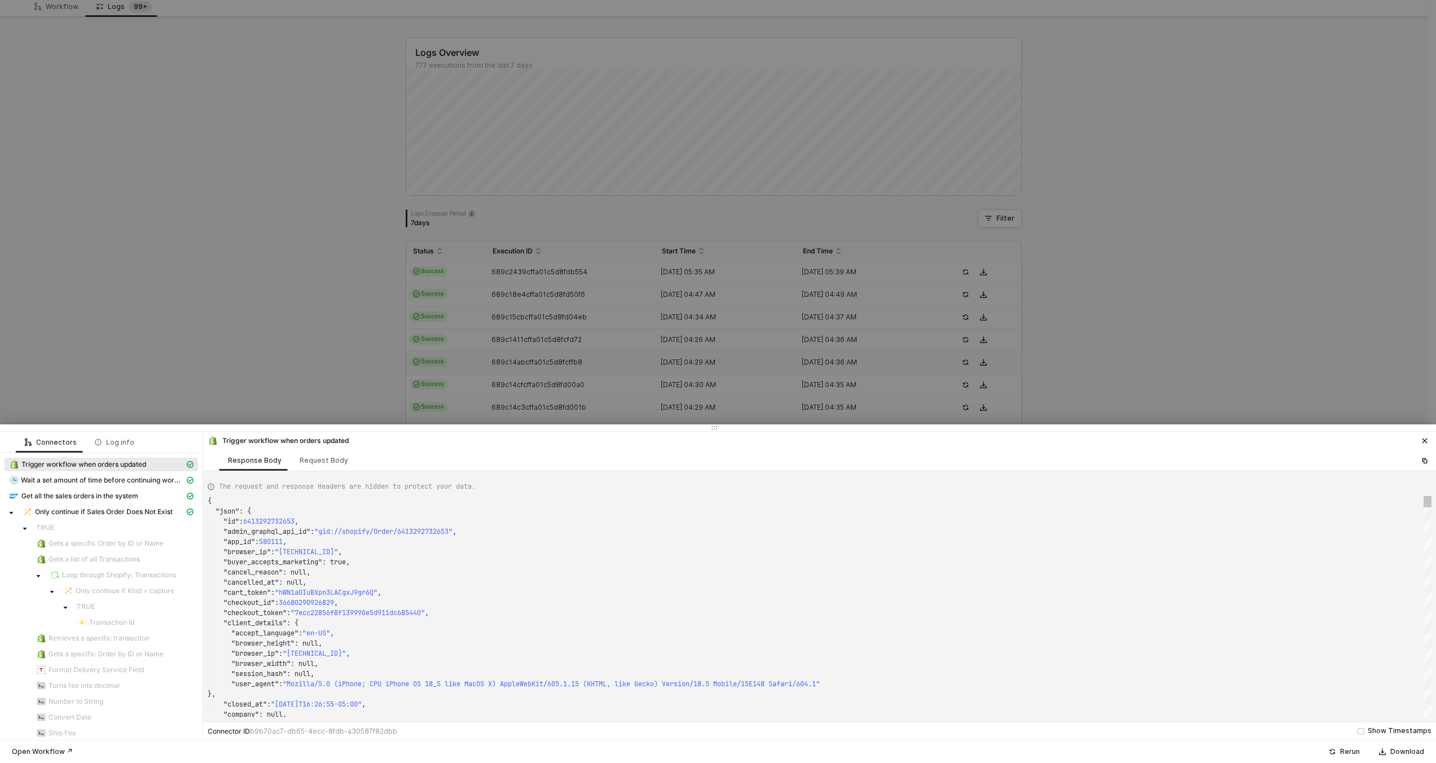
type textarea "{ "json": { "id": 6414672036077, "admin_graphql_api_id": "gid://shopify/Order/6…"
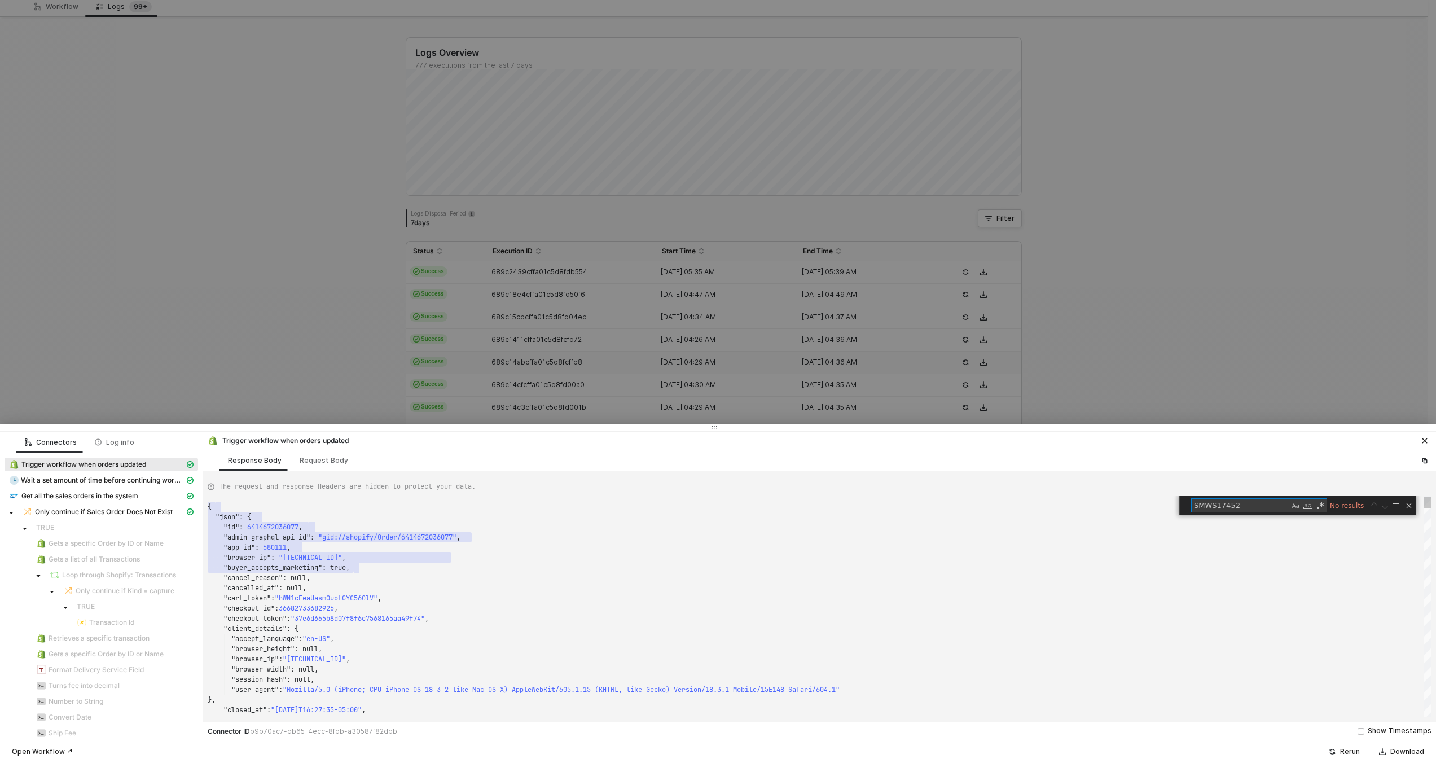
type textarea "SMWS1745"
type textarea ""fulfillment_status": "fulfilled", "landing_site": "/products/pvs-14-sts-qd-wea…"
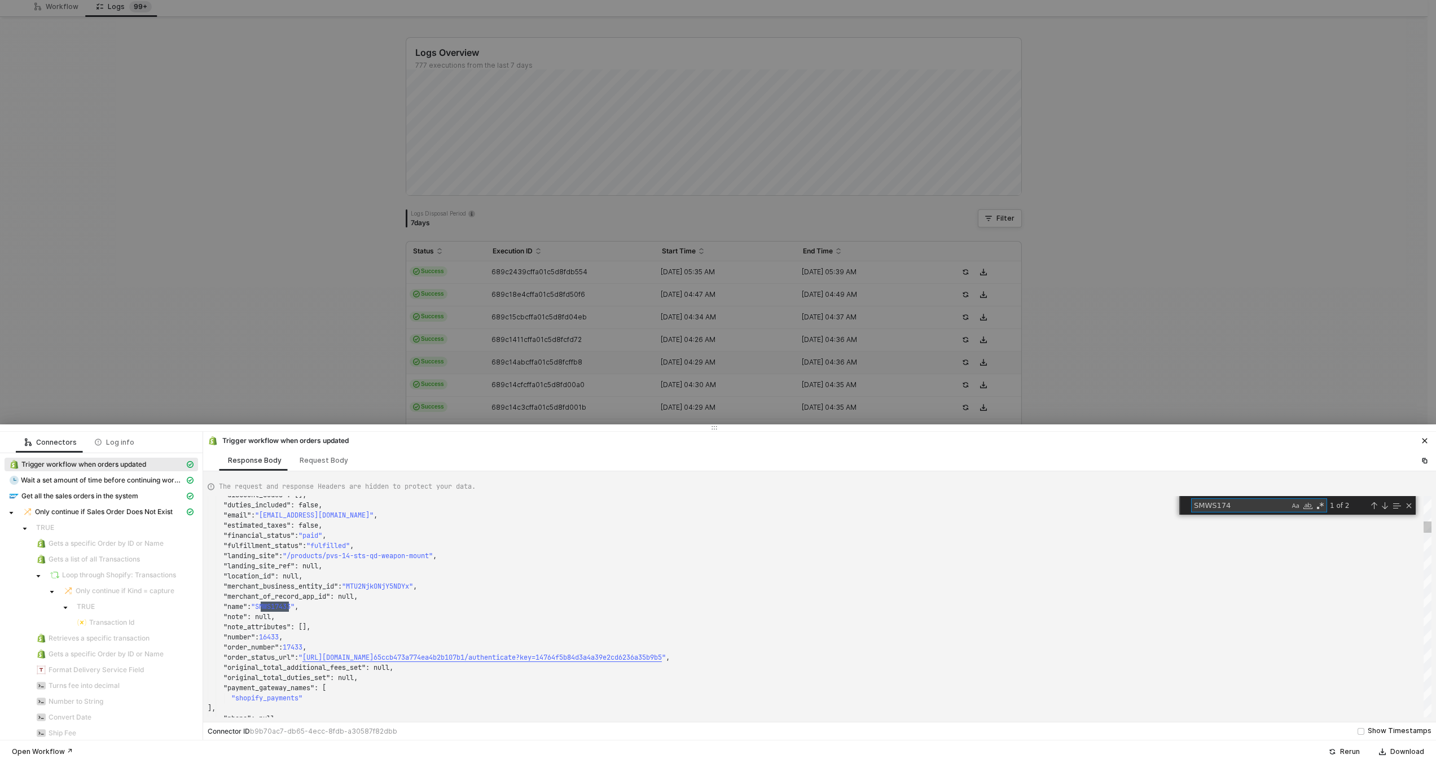
scroll to position [102, 81]
type textarea "SMWS174"
click at [474, 164] on div at bounding box center [718, 381] width 1436 height 763
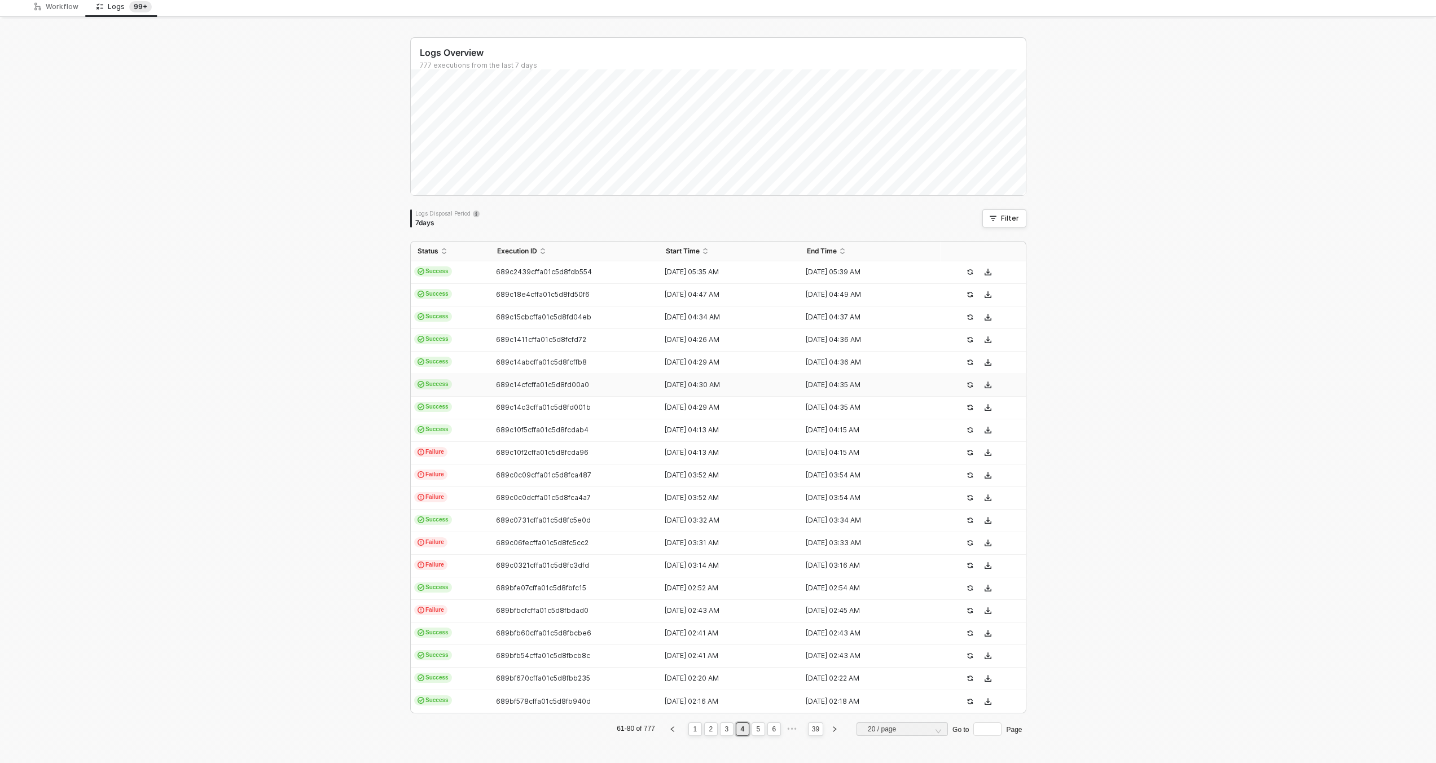
click at [620, 394] on td "689c14cfcffa01c5d8fd00a0" at bounding box center [574, 385] width 169 height 23
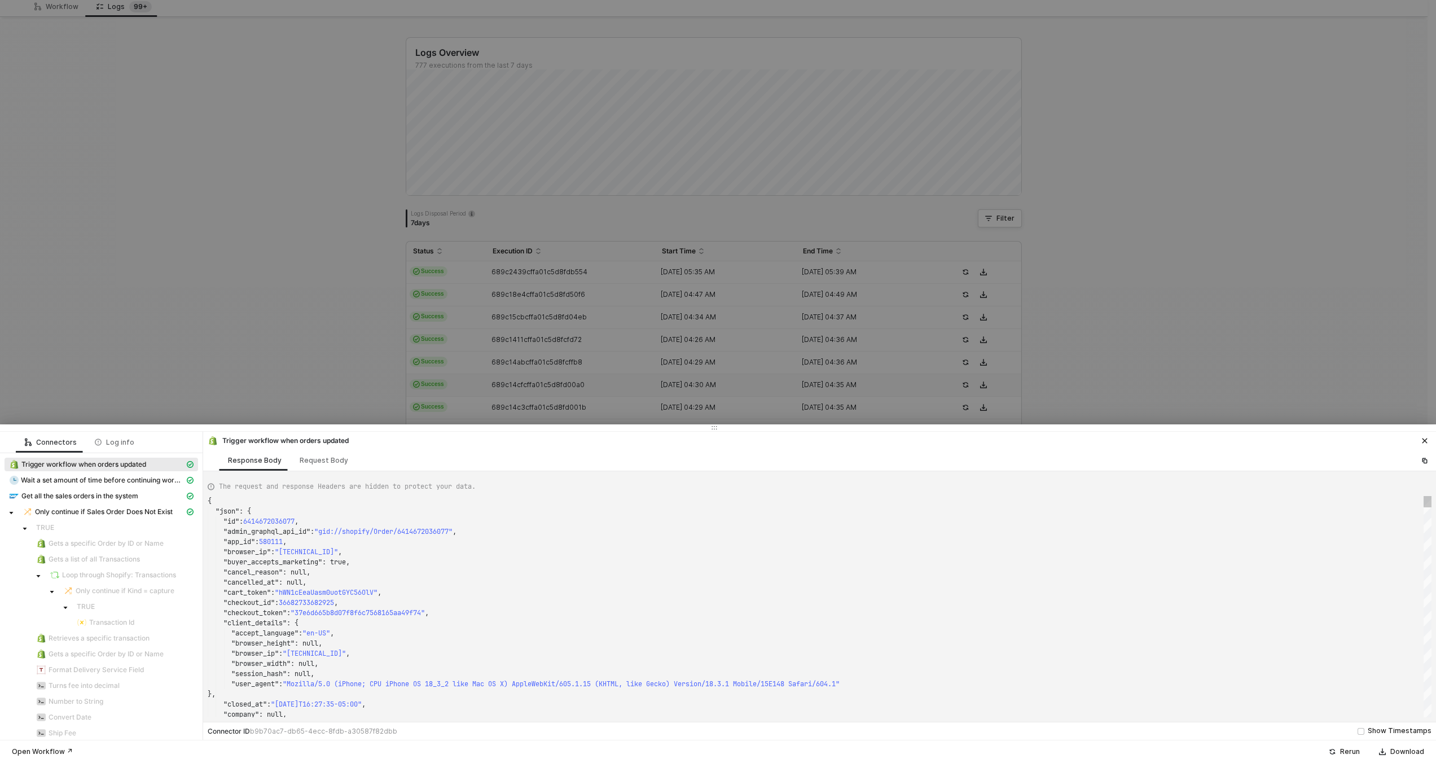
scroll to position [102, 0]
click at [907, 577] on div ""cancelled_at" : null," at bounding box center [820, 582] width 1224 height 10
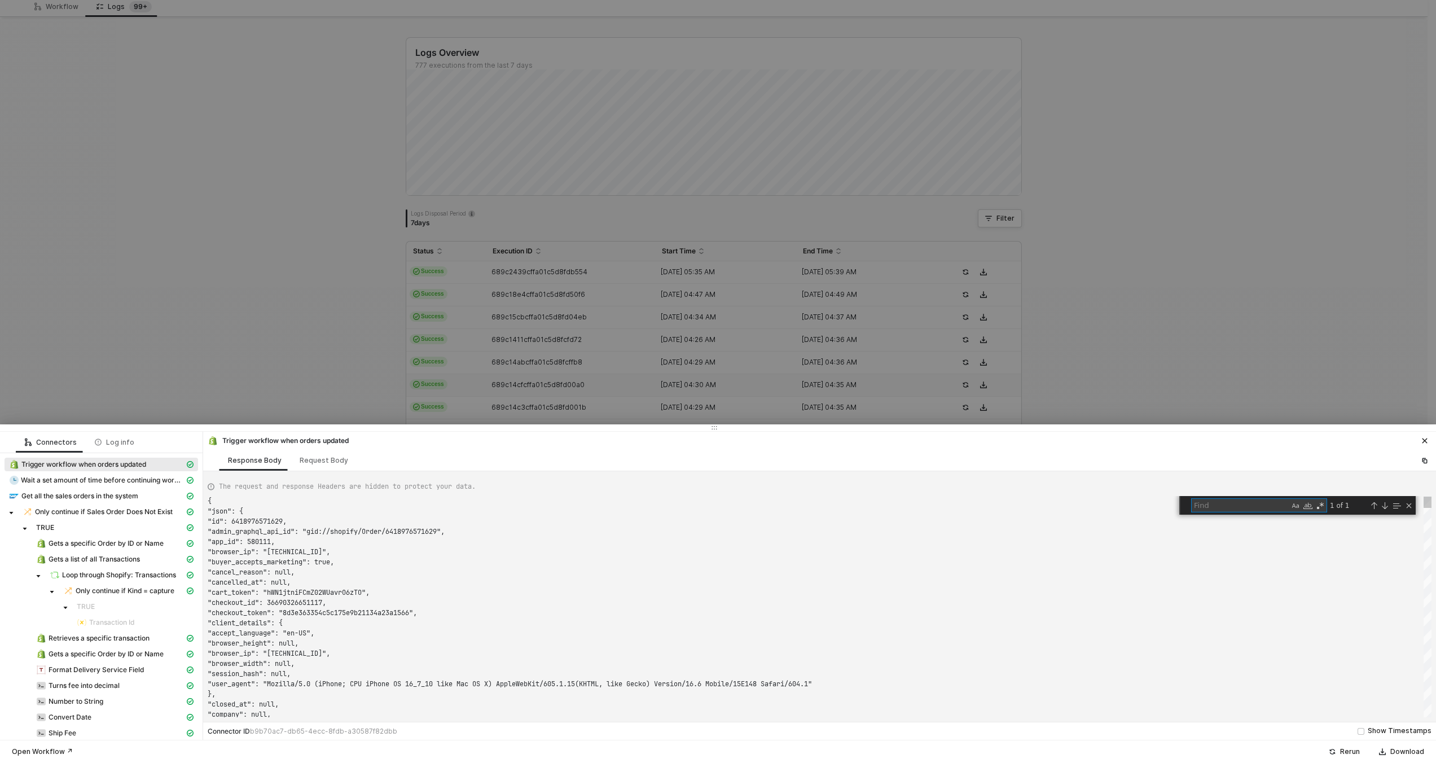
type textarea ""fulfillment_status": null, "landing_site": "/", "landing_site_ref": null, "loc…"
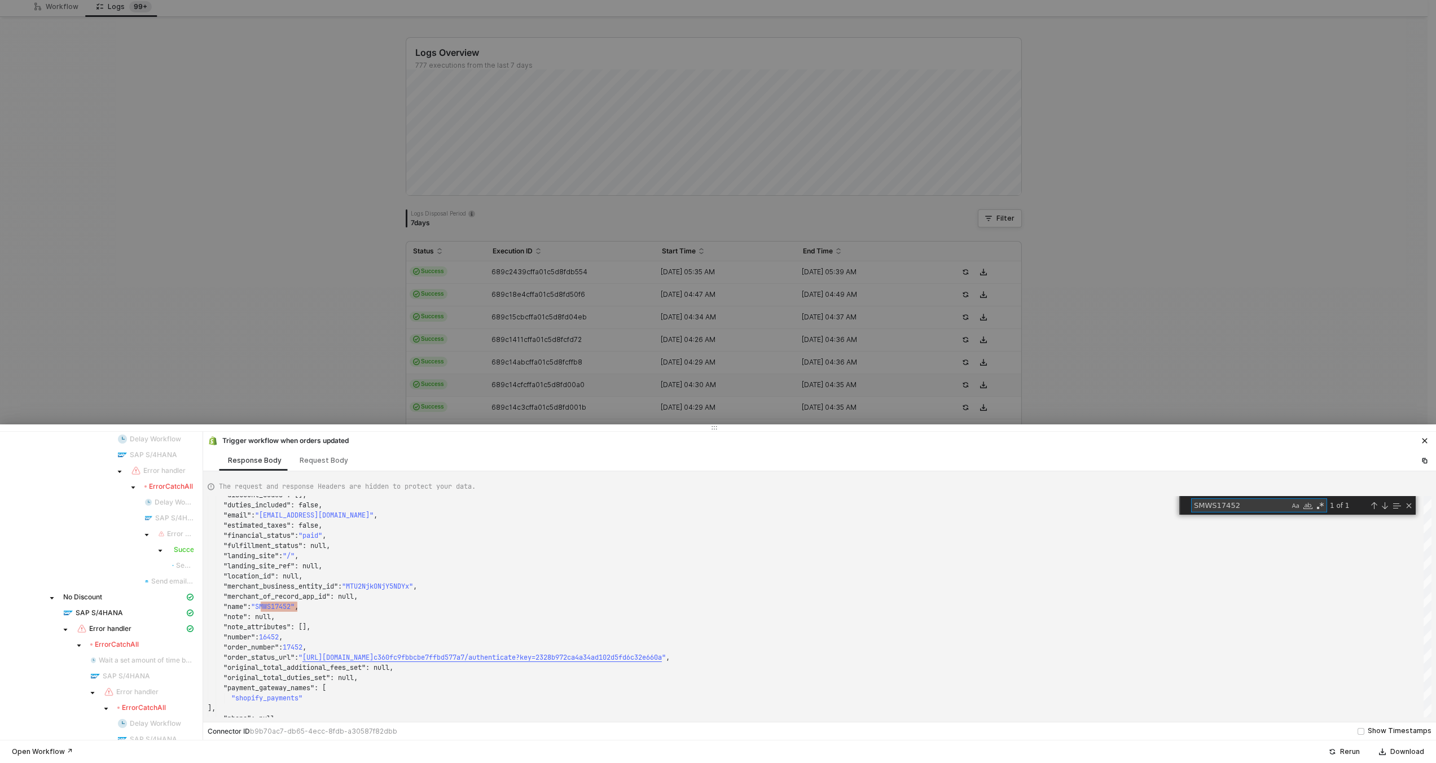
scroll to position [910, 0]
type textarea "SMWS17452"
click at [169, 567] on div "SAP S/4HANA" at bounding box center [123, 565] width 121 height 10
type textarea "{ "json": { "salesOrder": { "__metadata": { "id": "https://sellmarksap.sc1.hec.…"
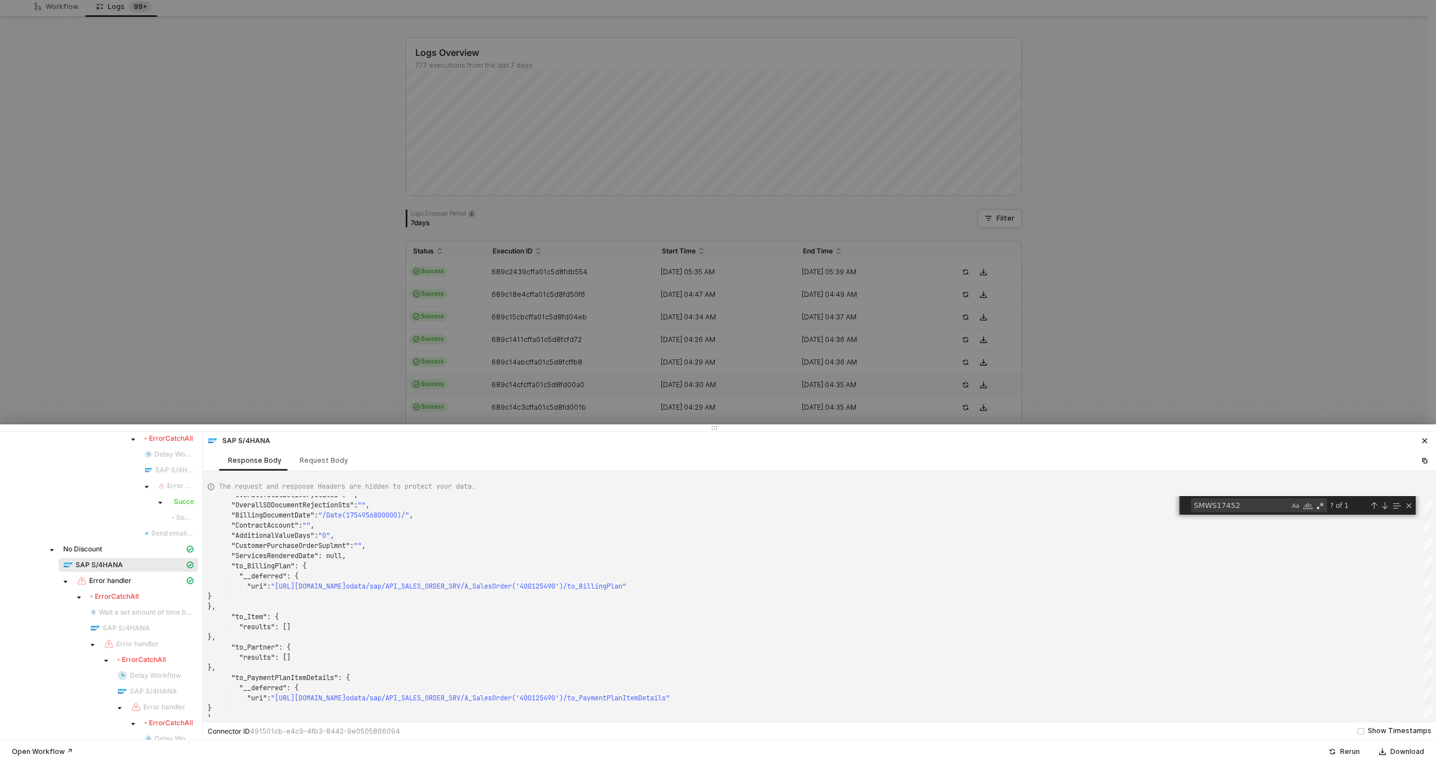
click at [644, 375] on div at bounding box center [718, 381] width 1436 height 763
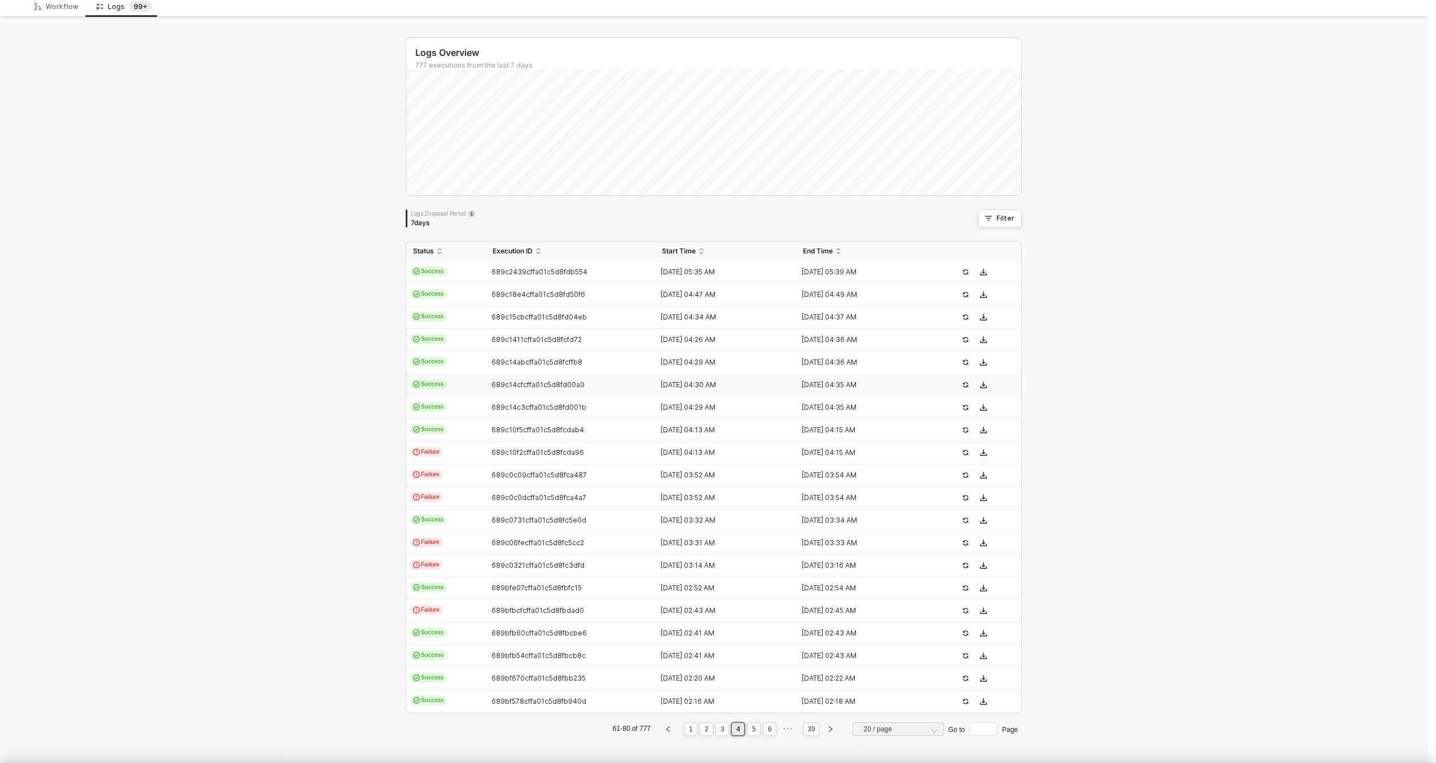
scroll to position [0, 0]
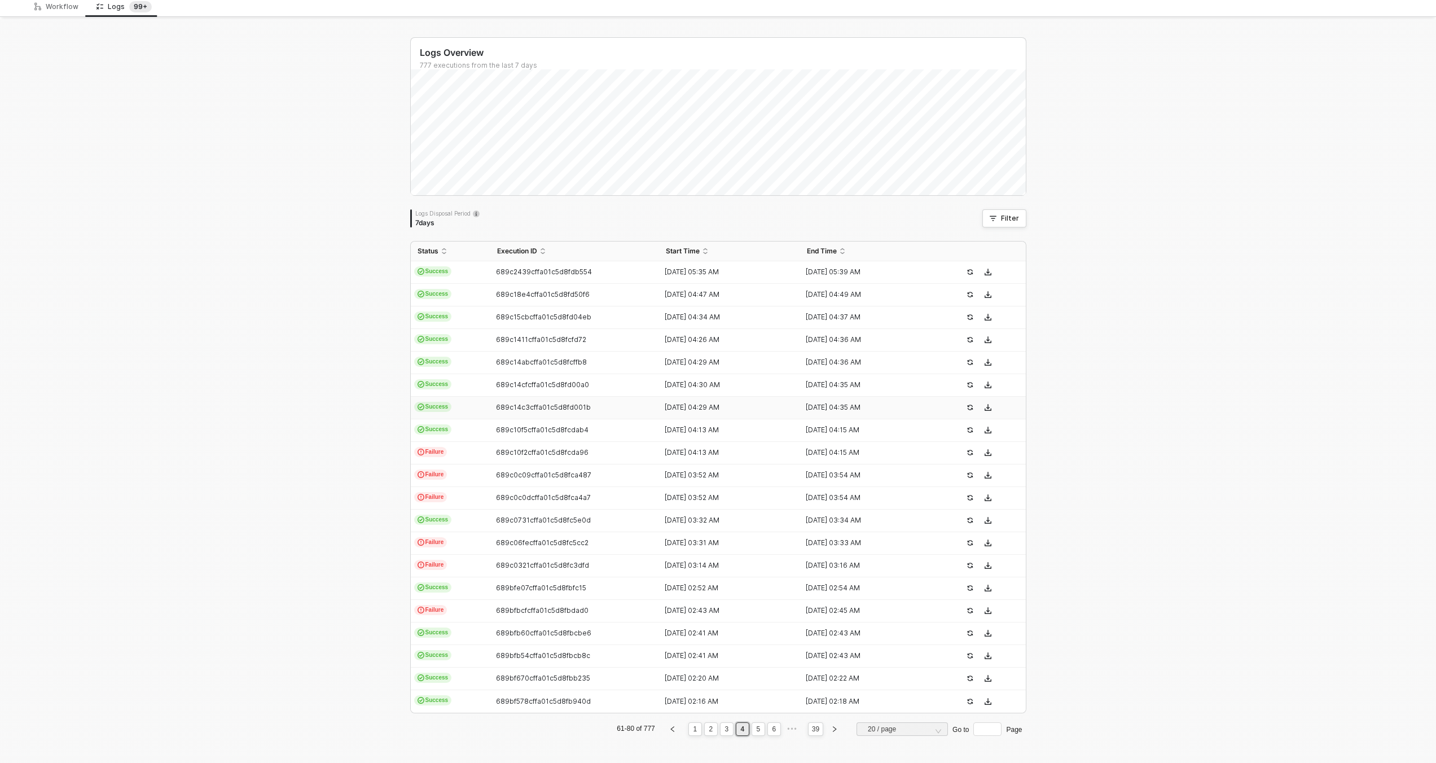
click at [606, 413] on td "689c14c3cffa01c5d8fd001b" at bounding box center [574, 408] width 169 height 23
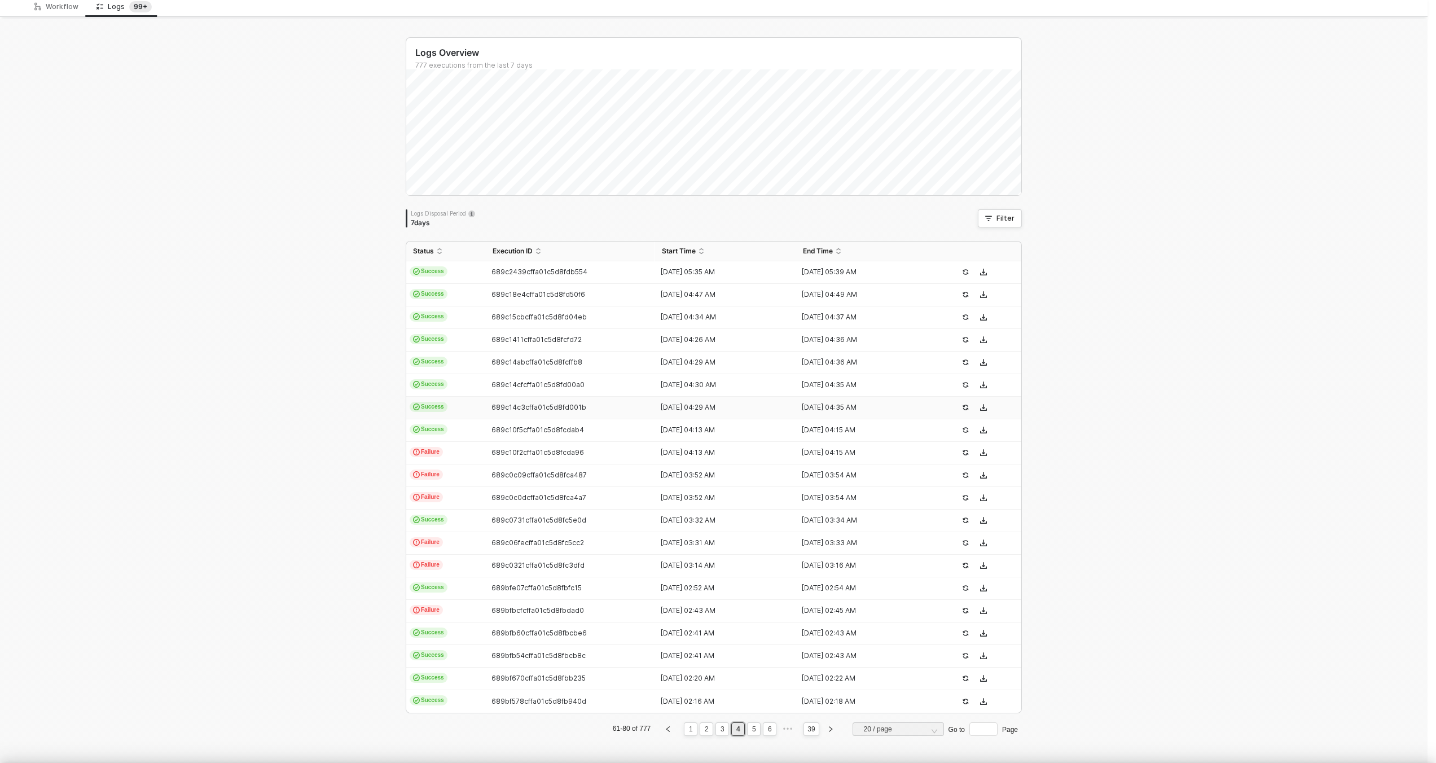
scroll to position [102, 0]
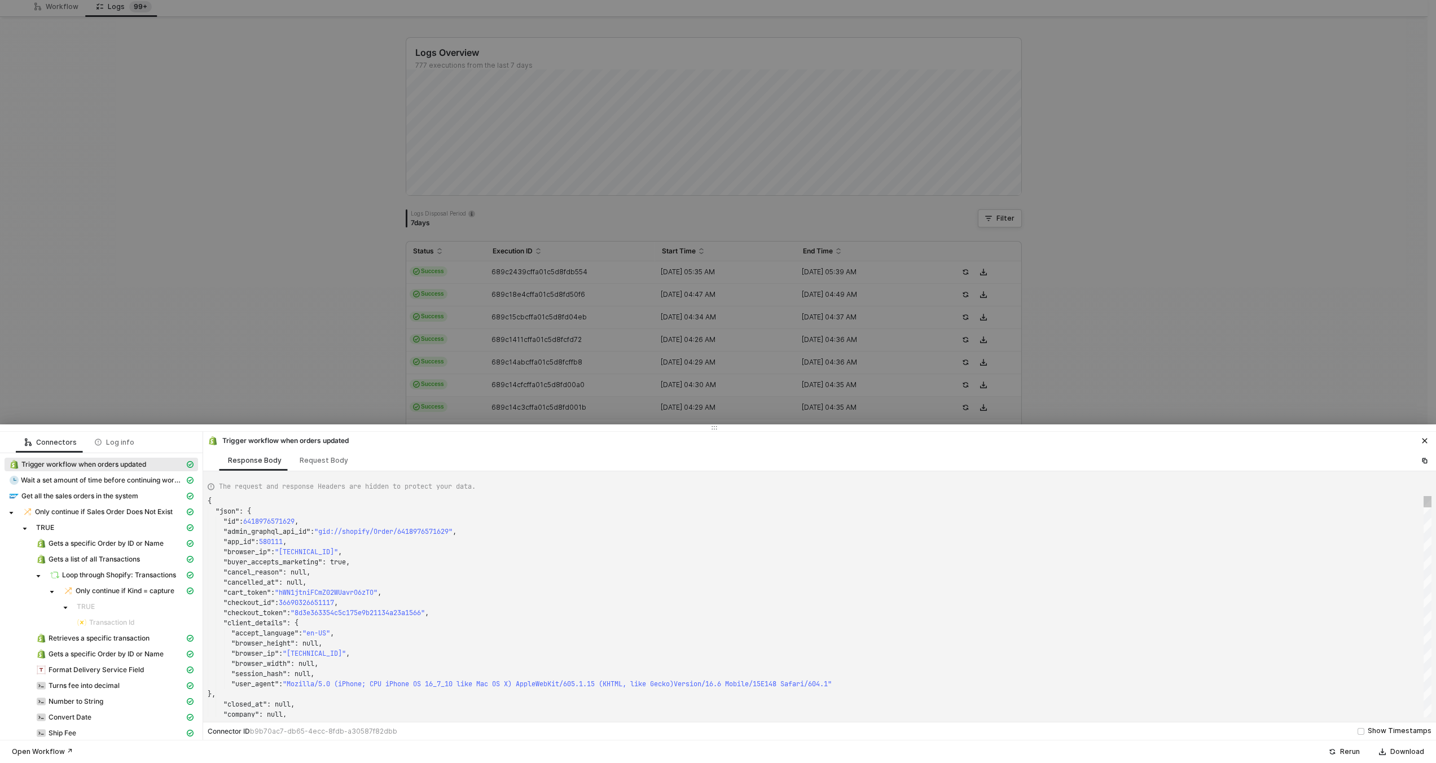
click at [689, 565] on div ""buyer_accepts_marketing" : true," at bounding box center [820, 562] width 1224 height 10
type textarea ""fulfillment_status": null, "landing_site": "/", "landing_site_ref": null, "loc…"
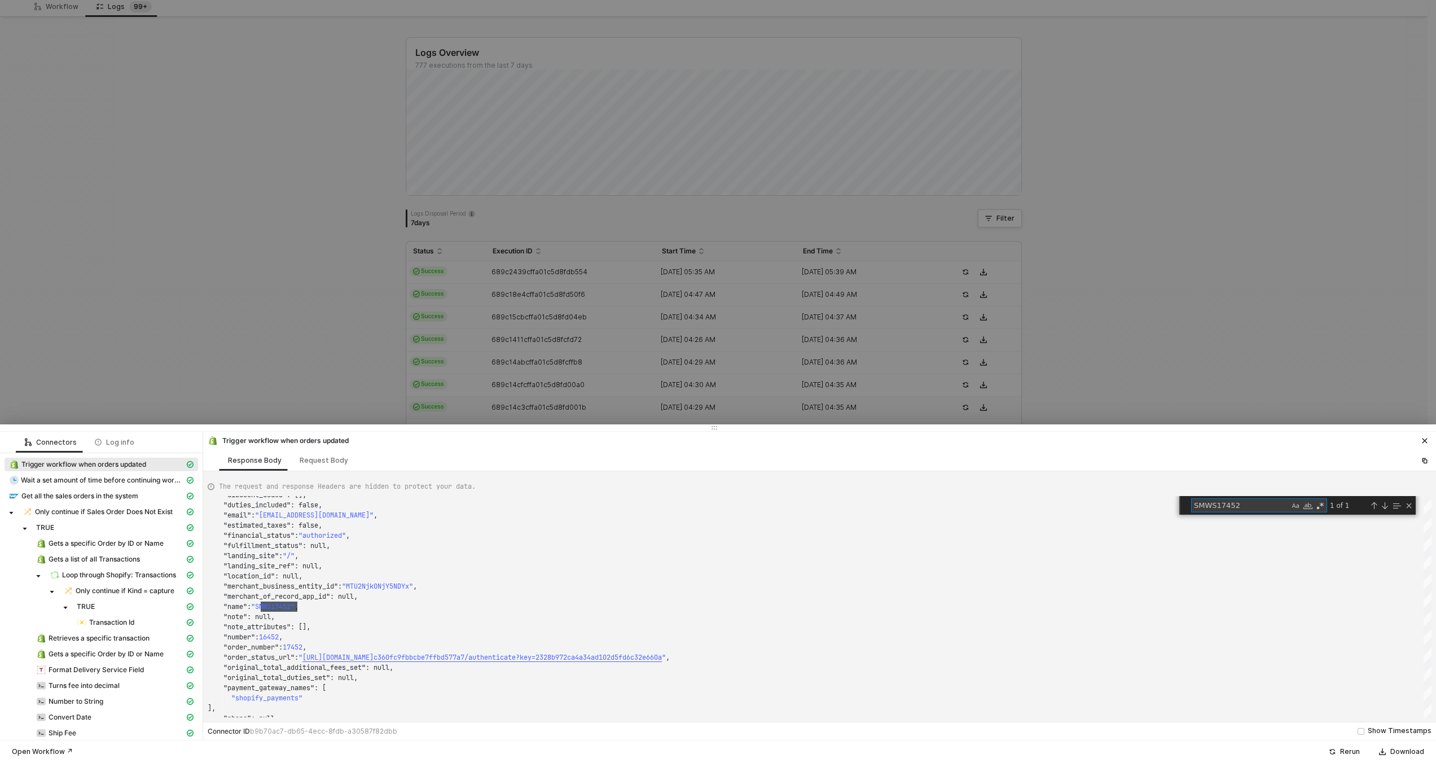
type textarea "SMWS17452"
click at [734, 378] on div at bounding box center [718, 381] width 1436 height 763
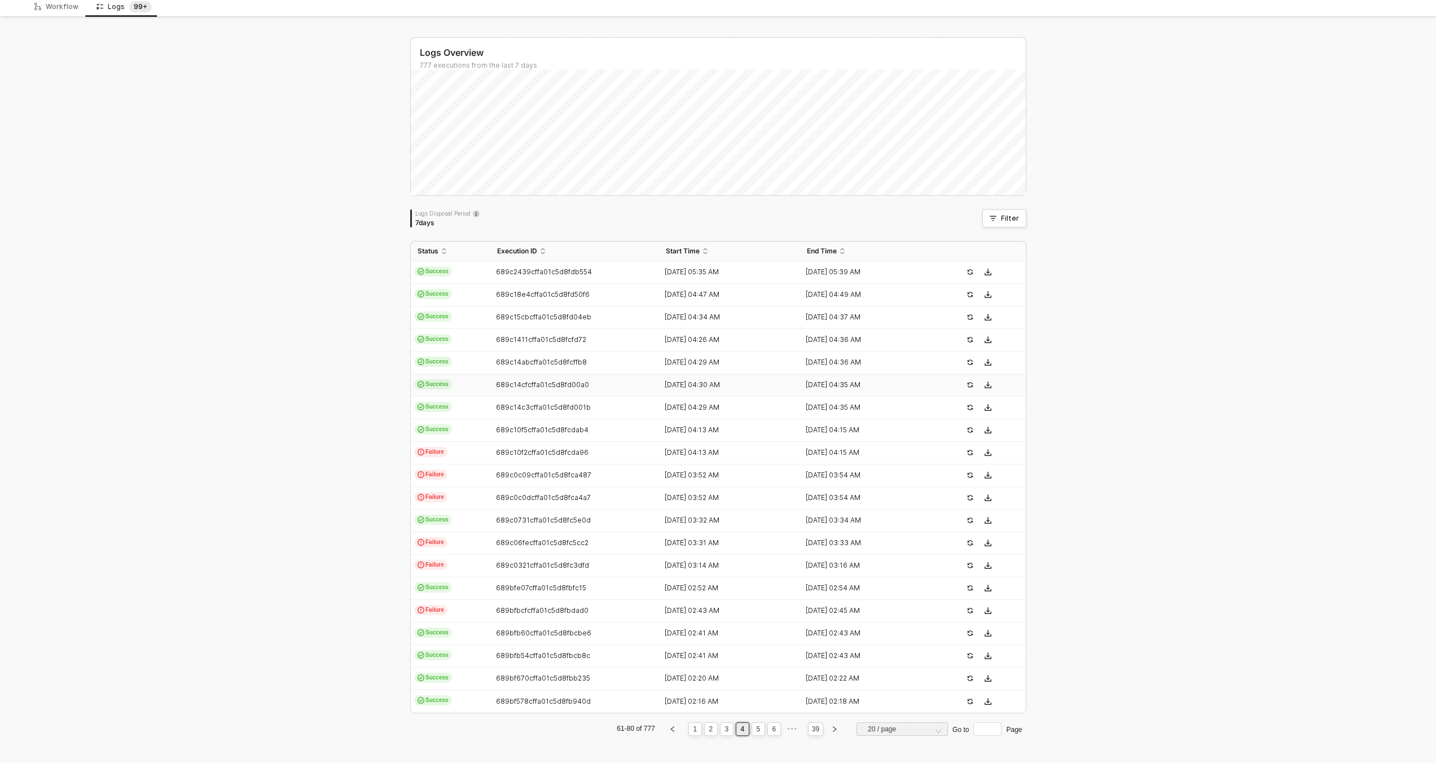
click at [728, 385] on div "13 Aug 2025 04:30 AM" at bounding box center [725, 384] width 132 height 9
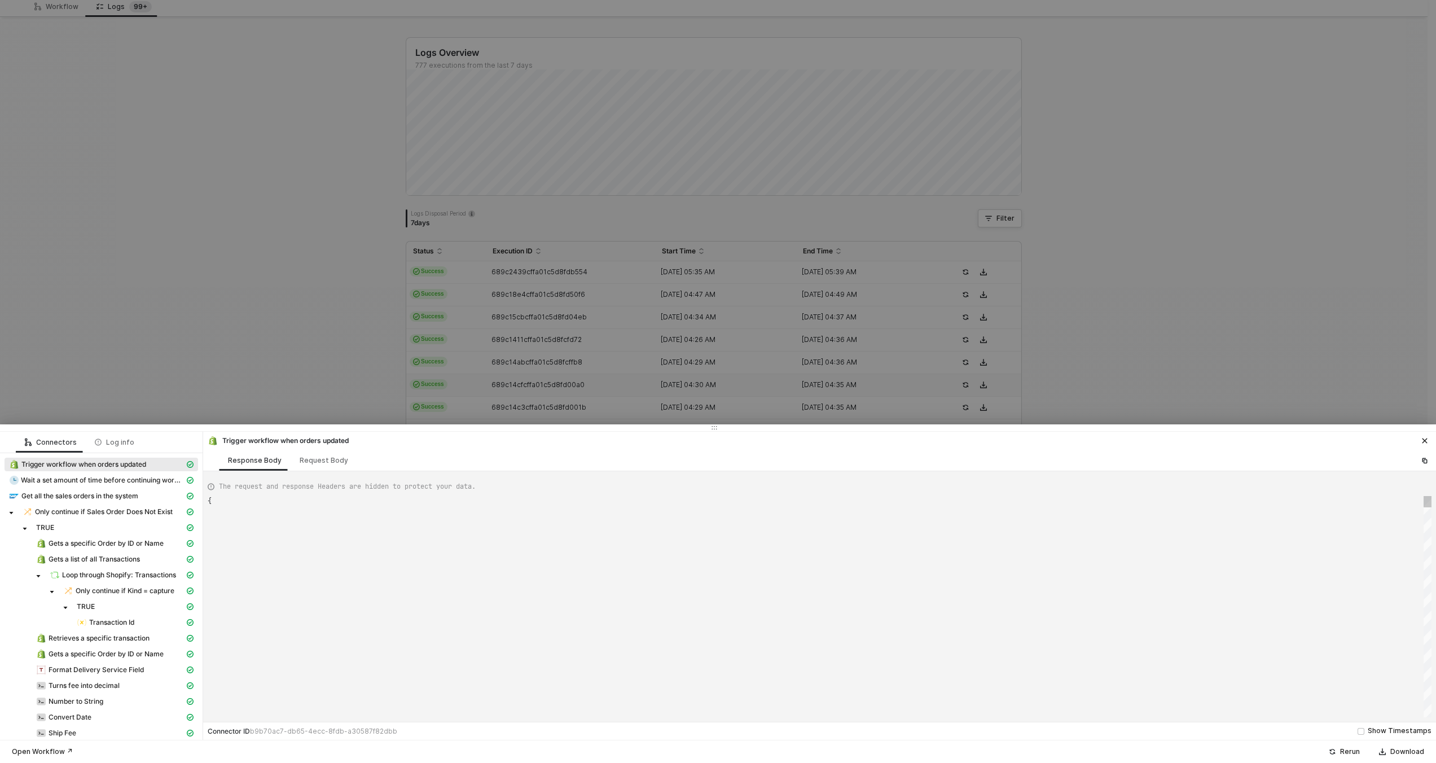
scroll to position [102, 0]
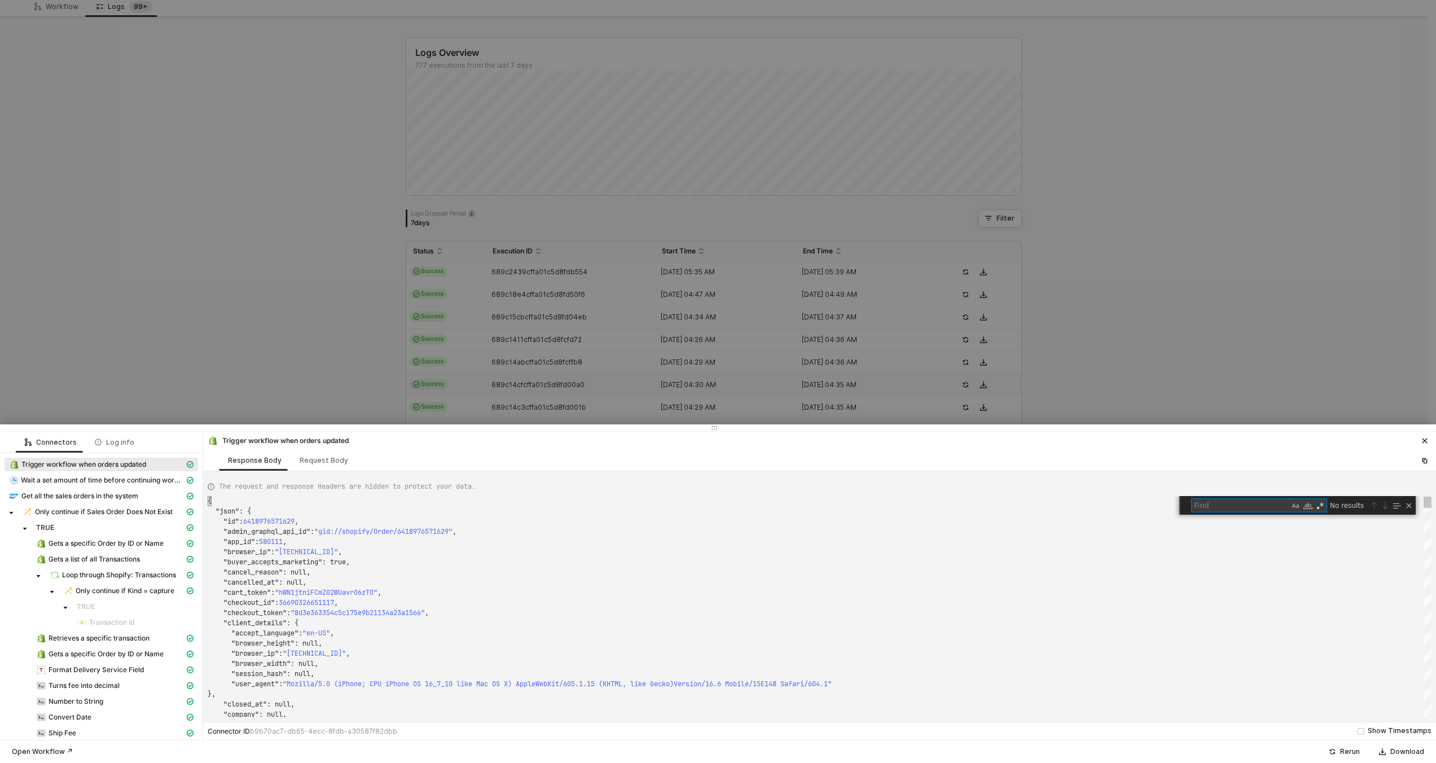
type textarea ""fulfillment_status": null, "landing_site": "/", "landing_site_ref": null, "loc…"
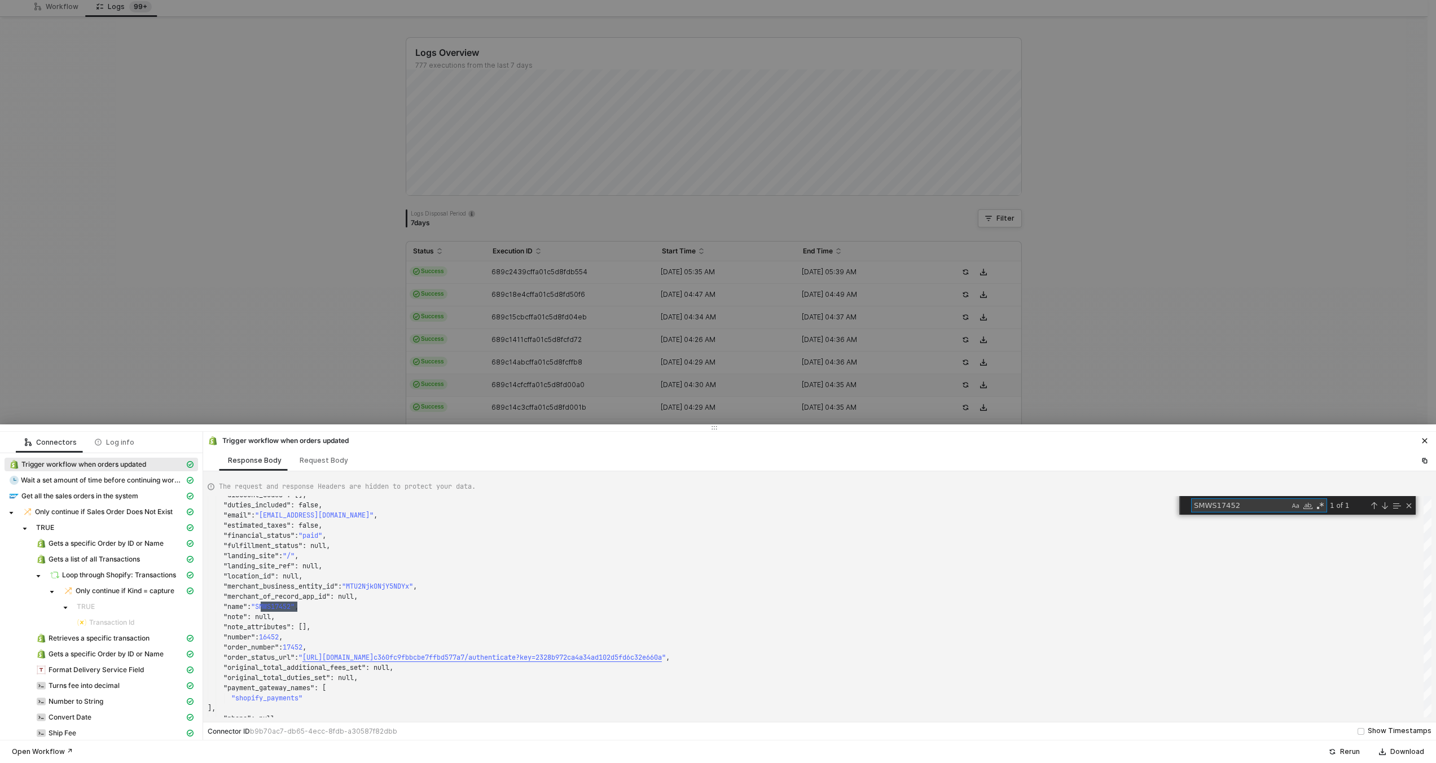
type textarea "SMWS17452"
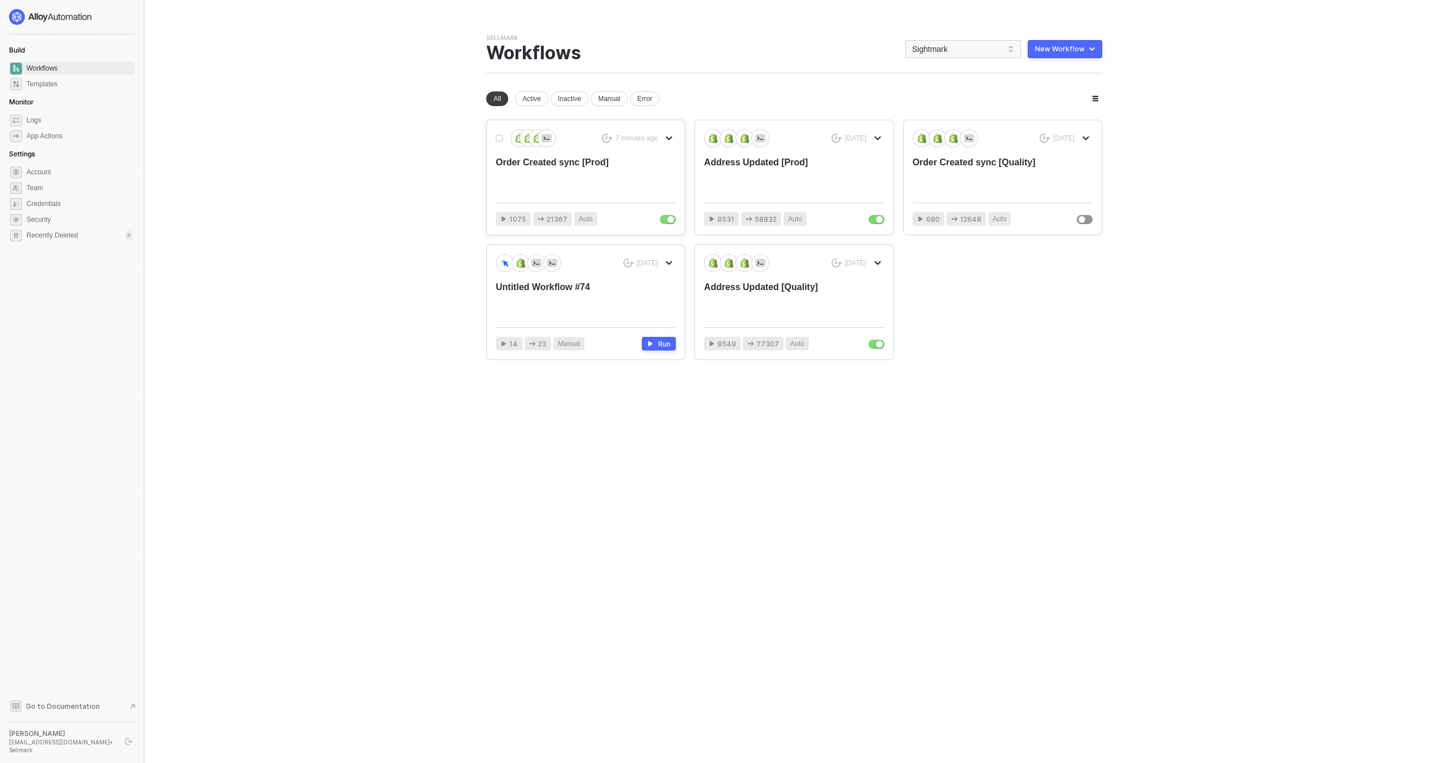
click at [638, 173] on div "Order Created sync [Prod]" at bounding box center [568, 174] width 144 height 37
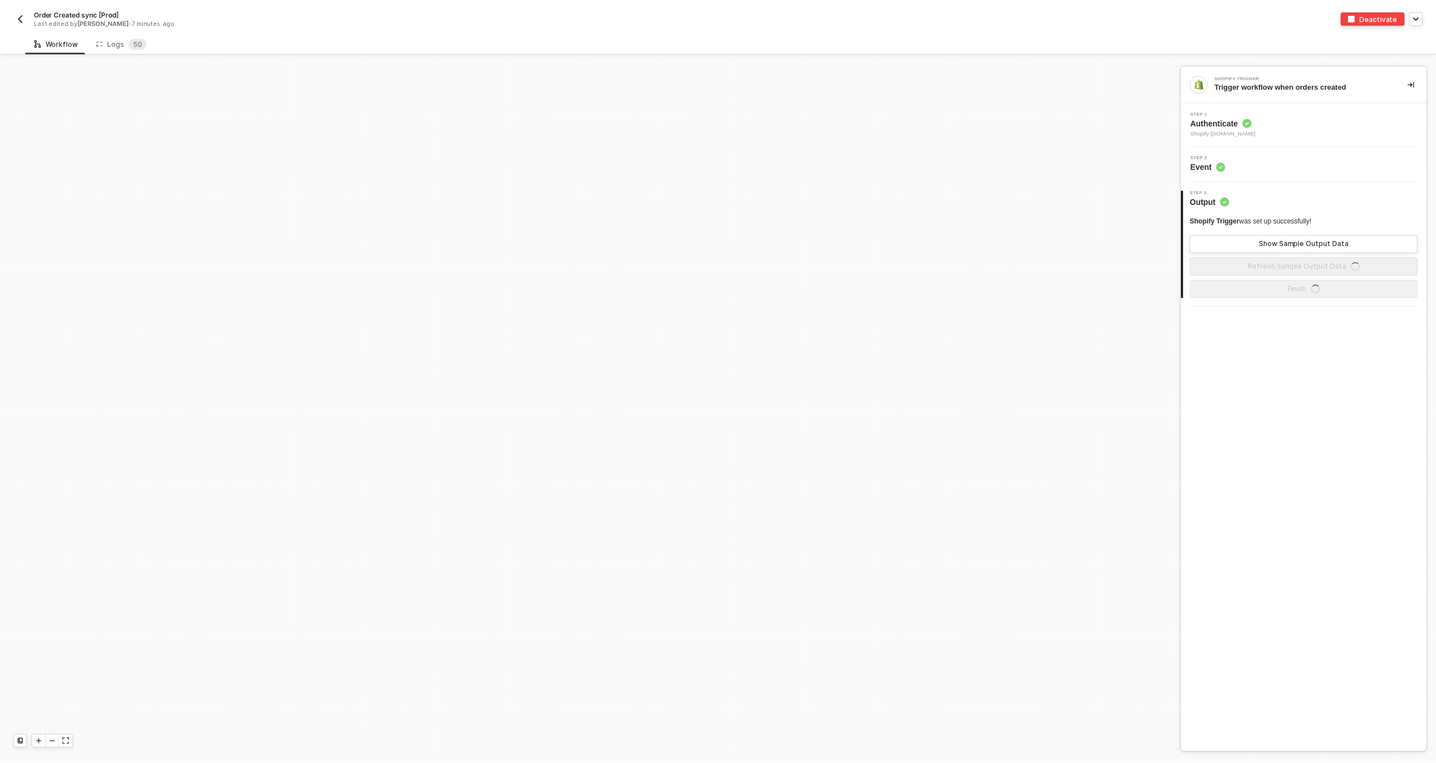
scroll to position [3915, 0]
click at [134, 32] on div "Logs 5 0" at bounding box center [121, 42] width 69 height 21
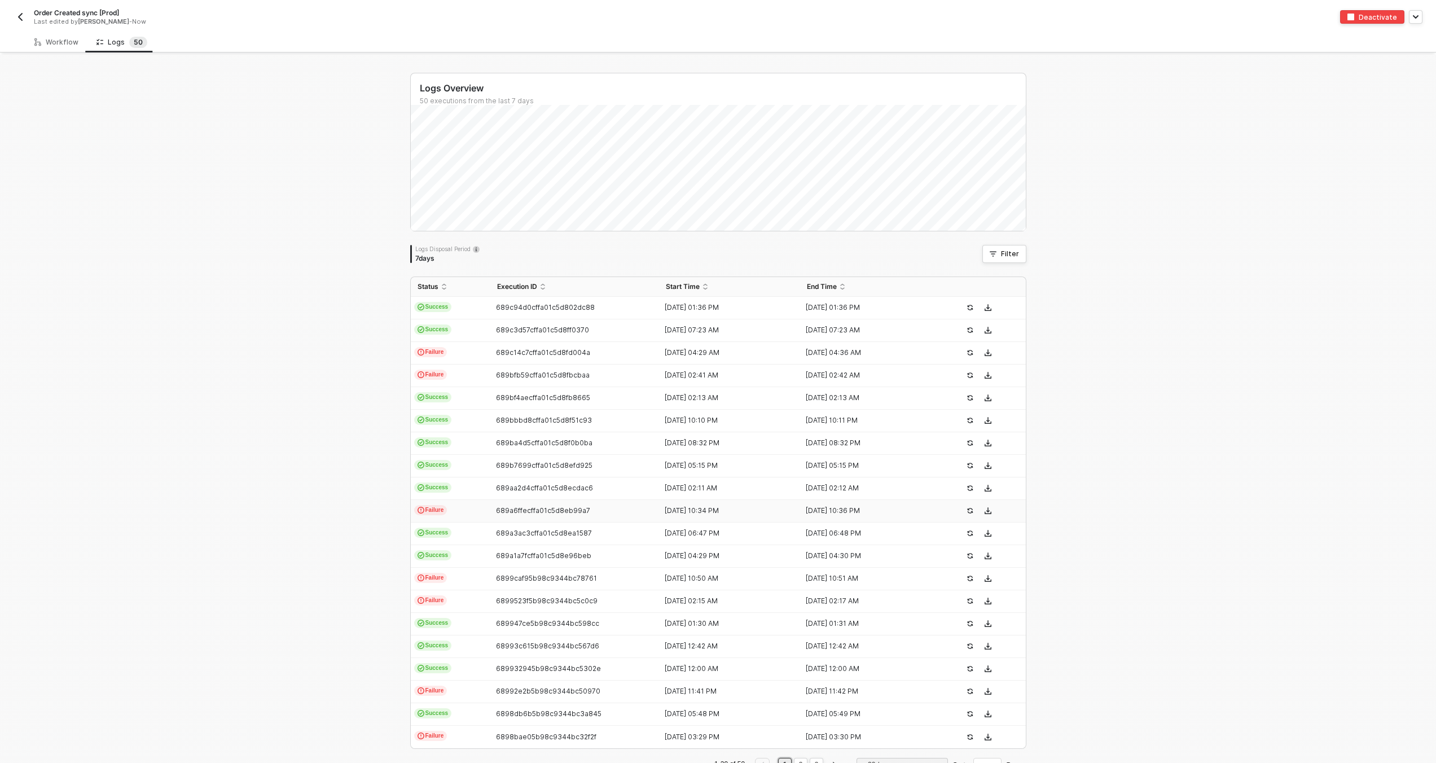
scroll to position [34, 0]
